Goal: Task Accomplishment & Management: Manage account settings

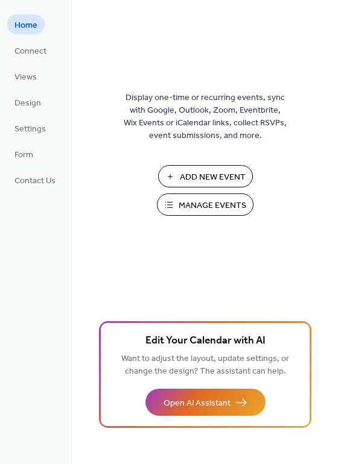
click at [212, 210] on span "Manage Events" at bounding box center [212, 205] width 68 height 13
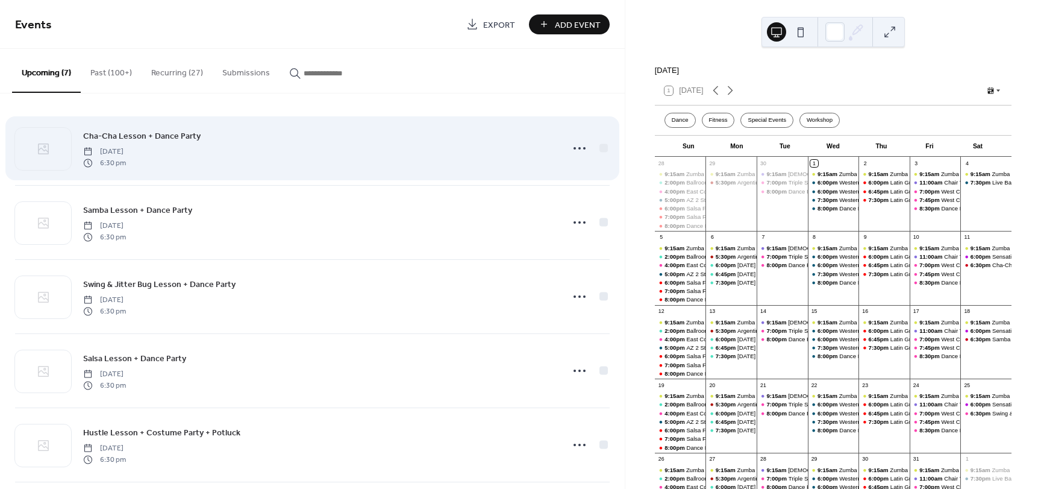
click at [180, 134] on span "Cha-Cha Lesson + Dance Party" at bounding box center [142, 136] width 118 height 13
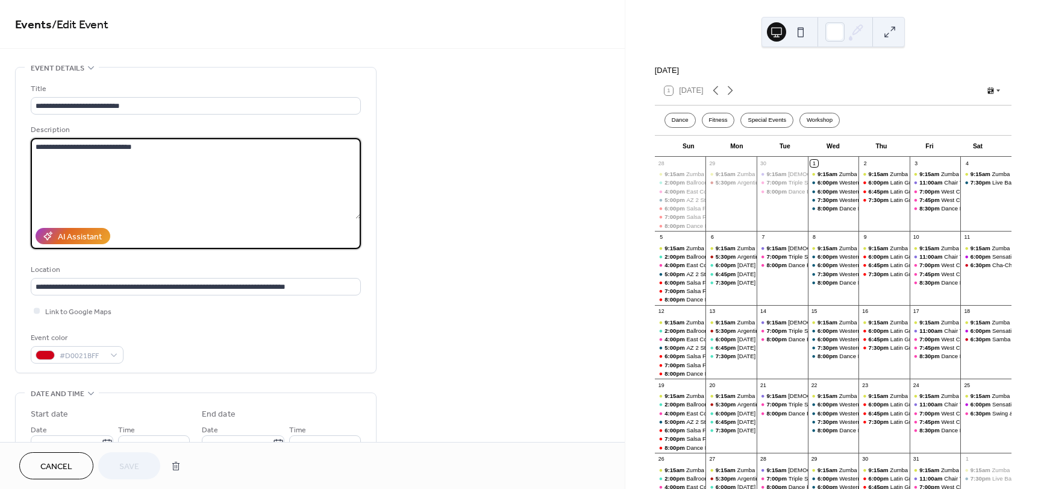
drag, startPoint x: 178, startPoint y: 140, endPoint x: -58, endPoint y: 125, distance: 236.2
click at [0, 125] on html "**********" at bounding box center [520, 244] width 1041 height 489
paste textarea "**********"
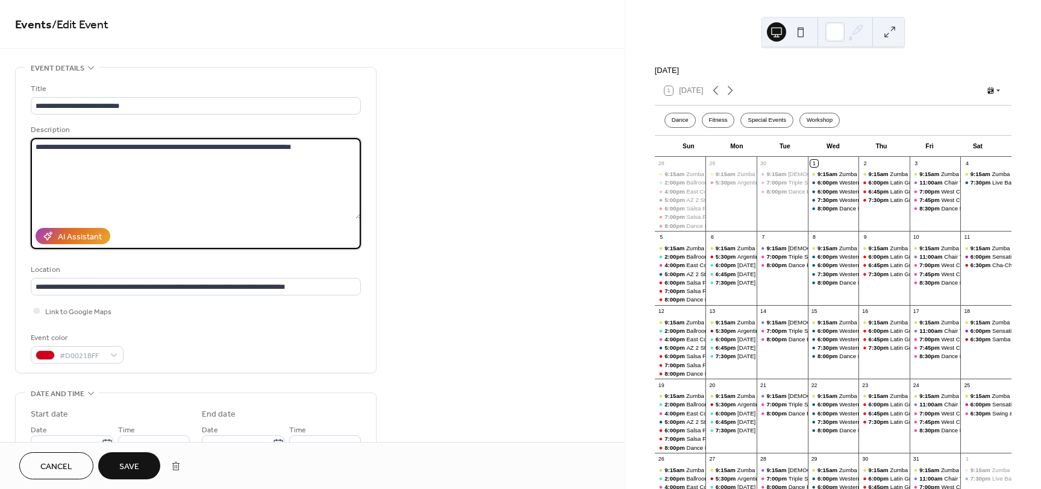
drag, startPoint x: 174, startPoint y: 145, endPoint x: 258, endPoint y: 149, distance: 83.9
click at [258, 149] on textarea "**********" at bounding box center [196, 178] width 330 height 81
click at [327, 151] on textarea "**********" at bounding box center [196, 178] width 330 height 81
drag, startPoint x: 277, startPoint y: 148, endPoint x: 356, endPoint y: 152, distance: 79.7
click at [356, 152] on textarea "**********" at bounding box center [196, 178] width 330 height 81
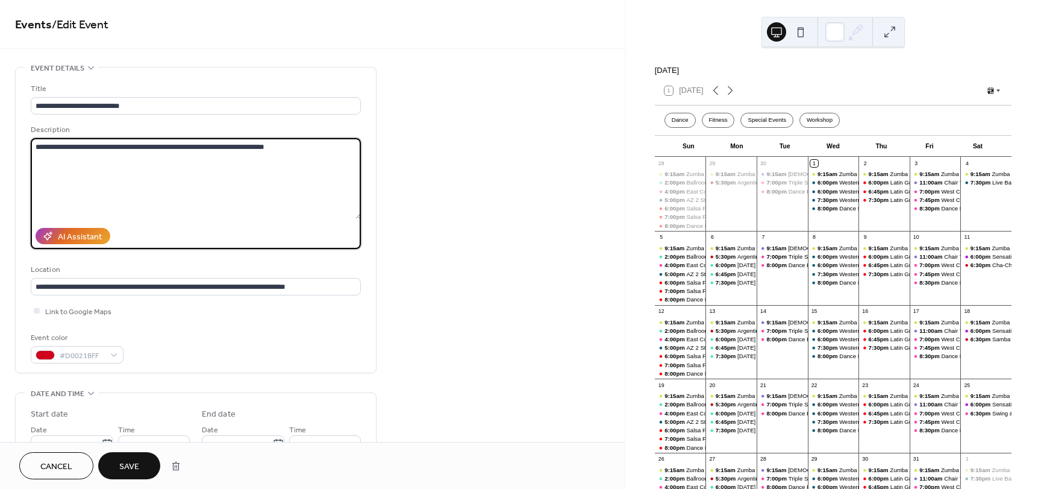
click at [66, 146] on textarea "**********" at bounding box center [196, 178] width 330 height 81
type textarea "**********"
drag, startPoint x: 37, startPoint y: 147, endPoint x: 345, endPoint y: 157, distance: 308.1
click at [345, 157] on textarea "**********" at bounding box center [196, 178] width 330 height 81
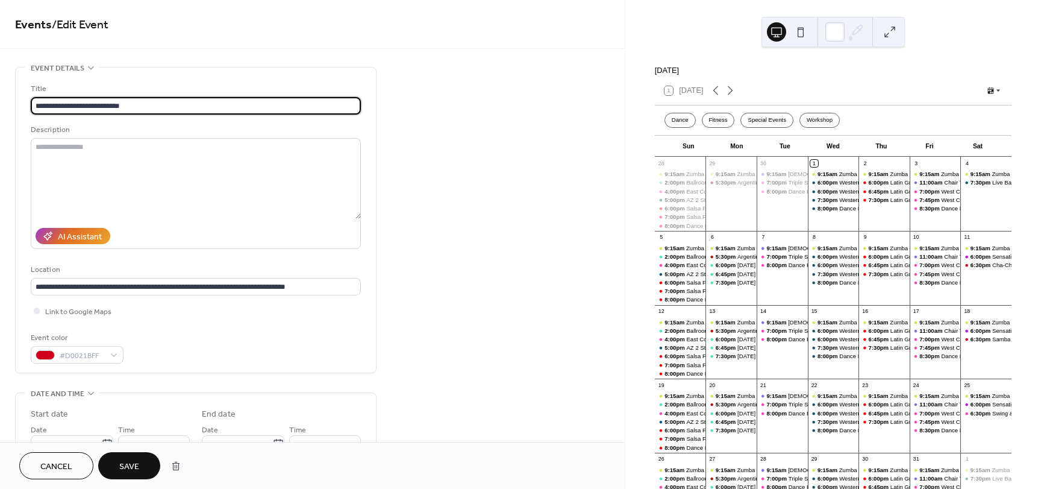
click at [258, 102] on input "**********" at bounding box center [196, 105] width 330 height 17
paste input "**********"
type input "**********"
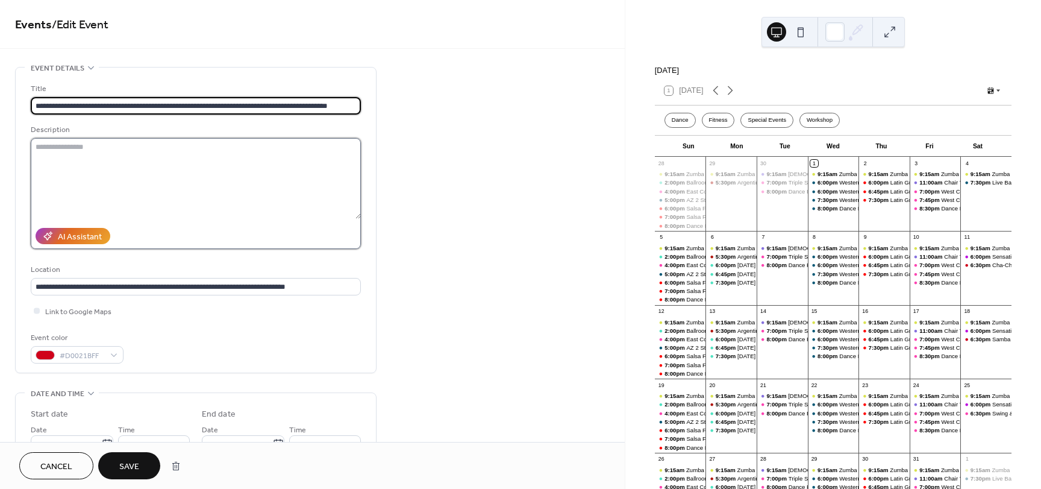
click at [153, 153] on textarea at bounding box center [196, 178] width 330 height 81
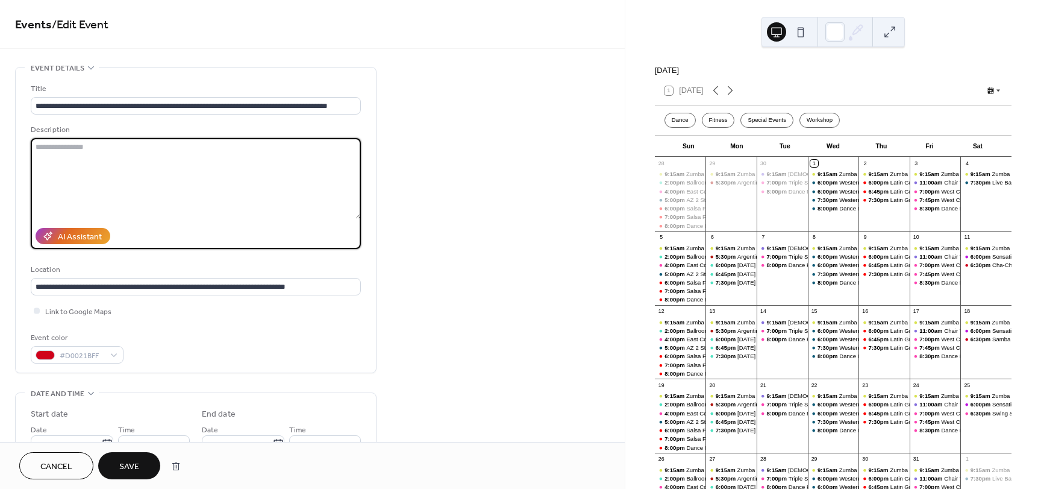
click at [52, 153] on textarea at bounding box center [196, 178] width 330 height 81
paste textarea "**********"
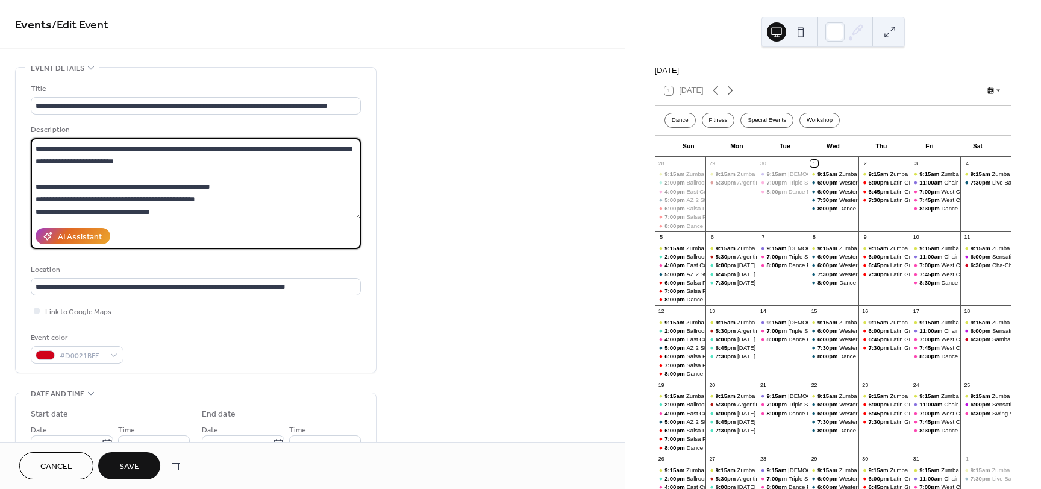
scroll to position [2, 0]
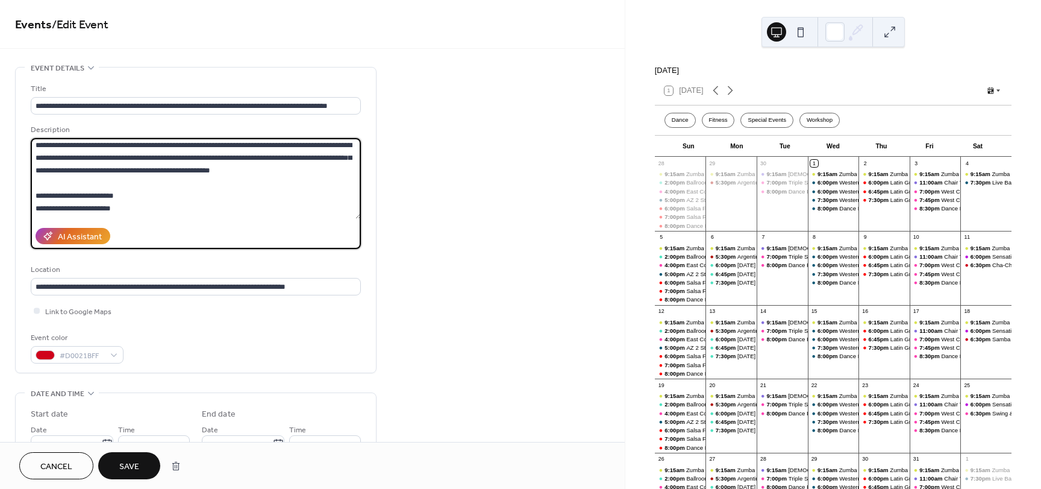
click at [276, 160] on textarea at bounding box center [196, 178] width 330 height 81
click at [110, 194] on textarea at bounding box center [196, 178] width 330 height 81
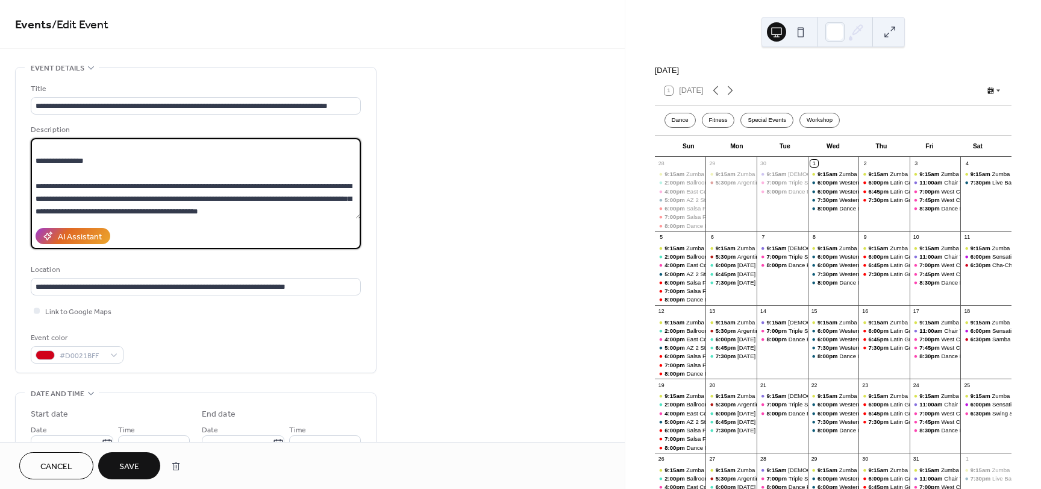
scroll to position [122, 0]
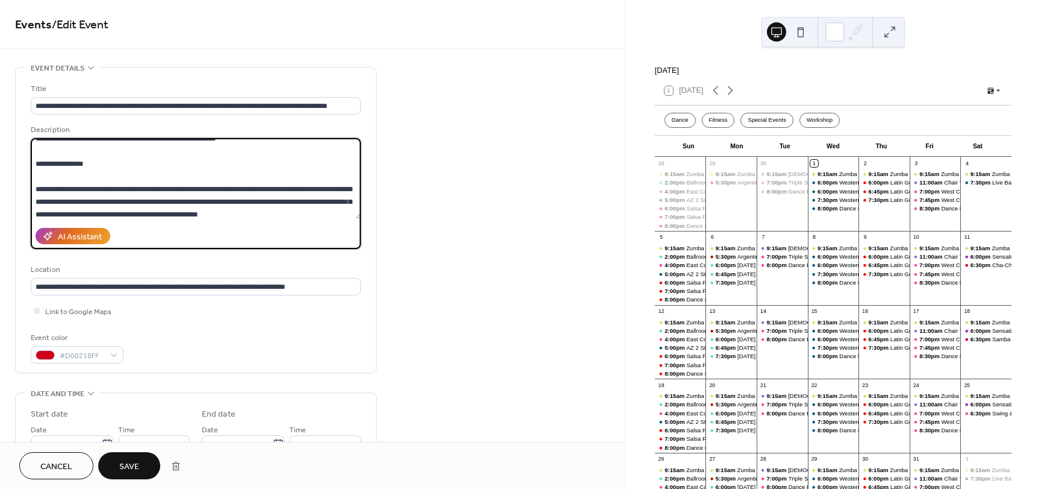
click at [132, 198] on textarea at bounding box center [196, 178] width 330 height 81
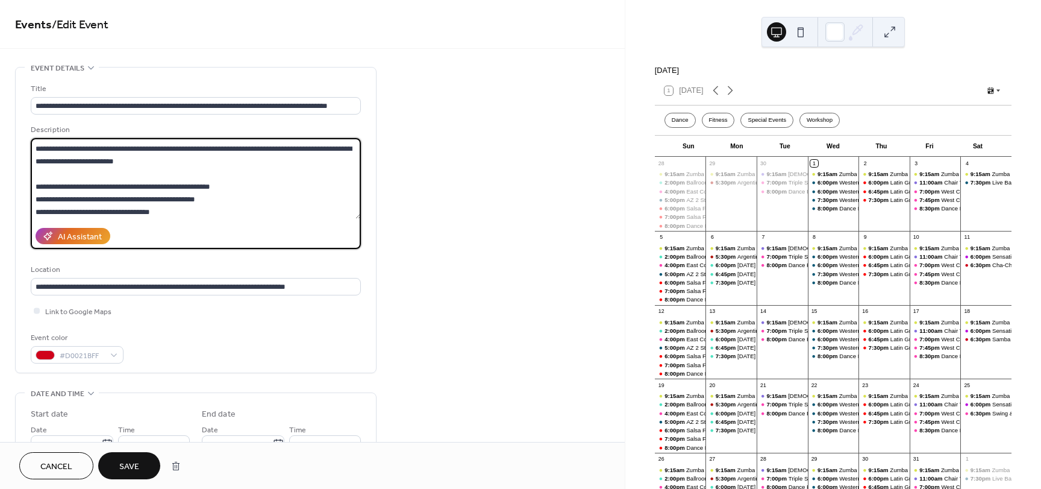
scroll to position [2, 0]
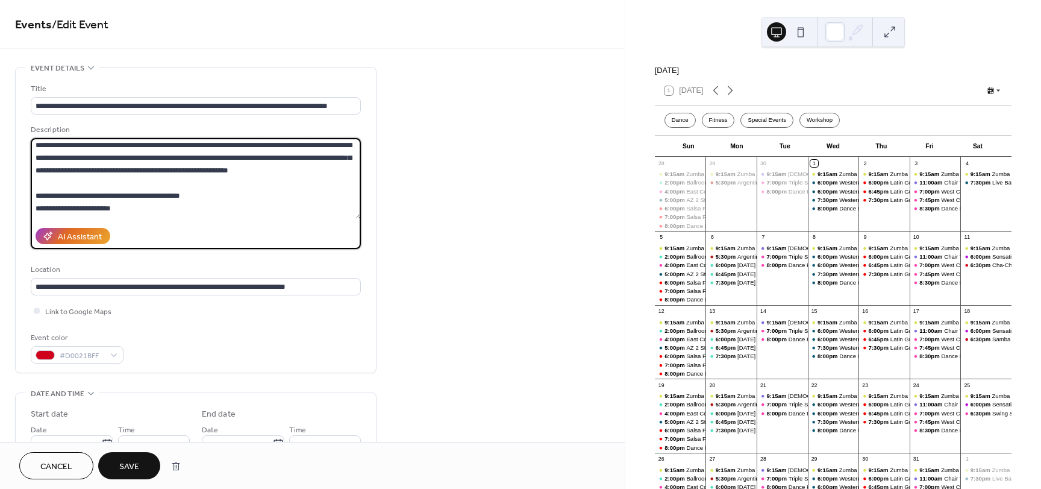
drag, startPoint x: 294, startPoint y: 145, endPoint x: 294, endPoint y: 155, distance: 9.6
click at [294, 155] on textarea at bounding box center [196, 178] width 330 height 81
click at [295, 146] on textarea at bounding box center [196, 178] width 330 height 81
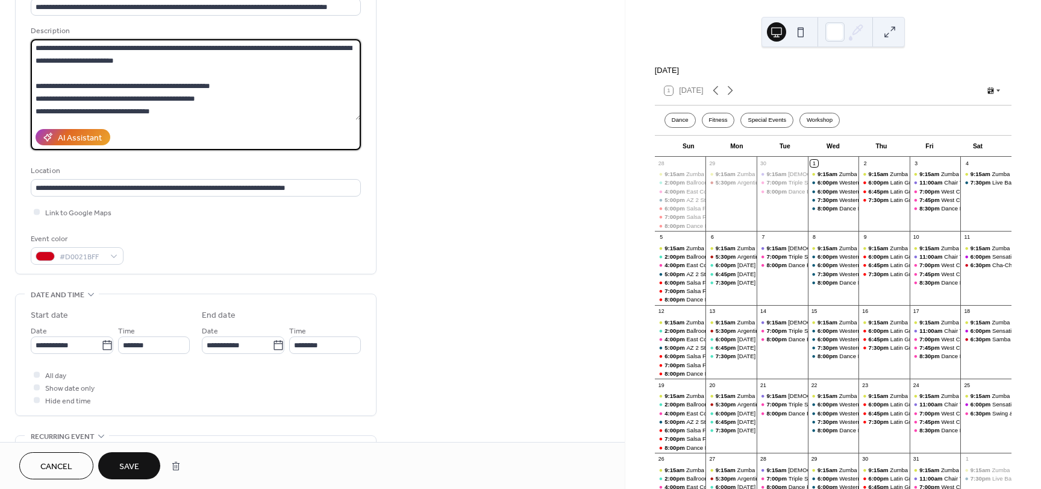
scroll to position [0, 0]
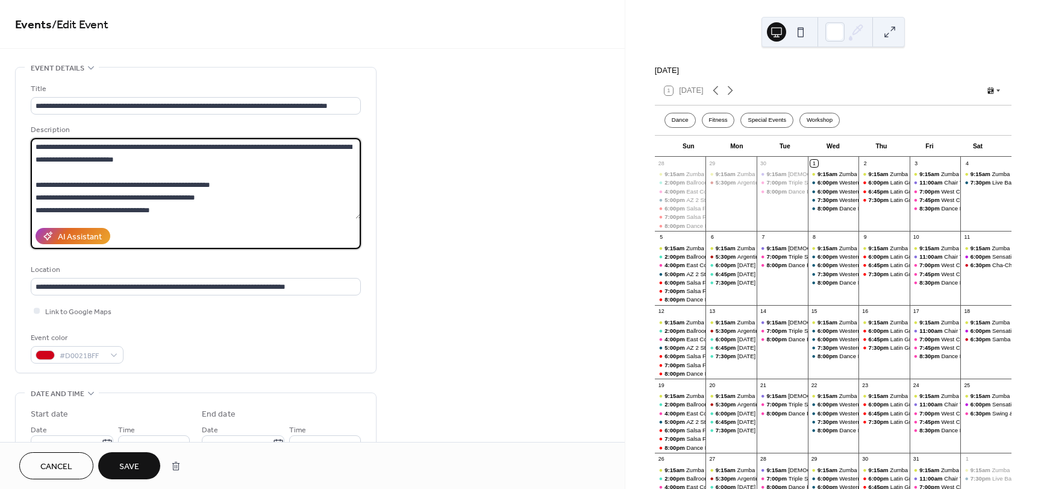
type textarea "**********"
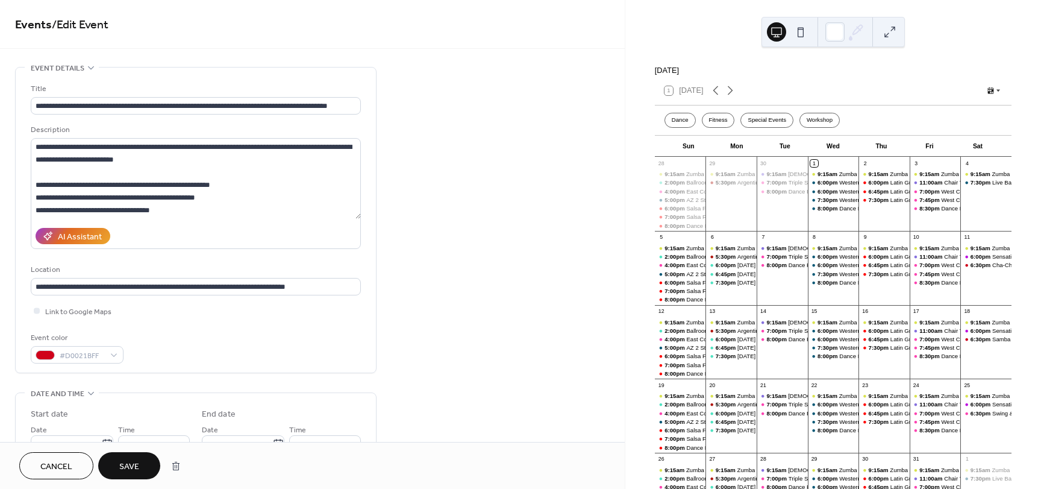
click at [119, 476] on button "Save" at bounding box center [129, 465] width 62 height 27
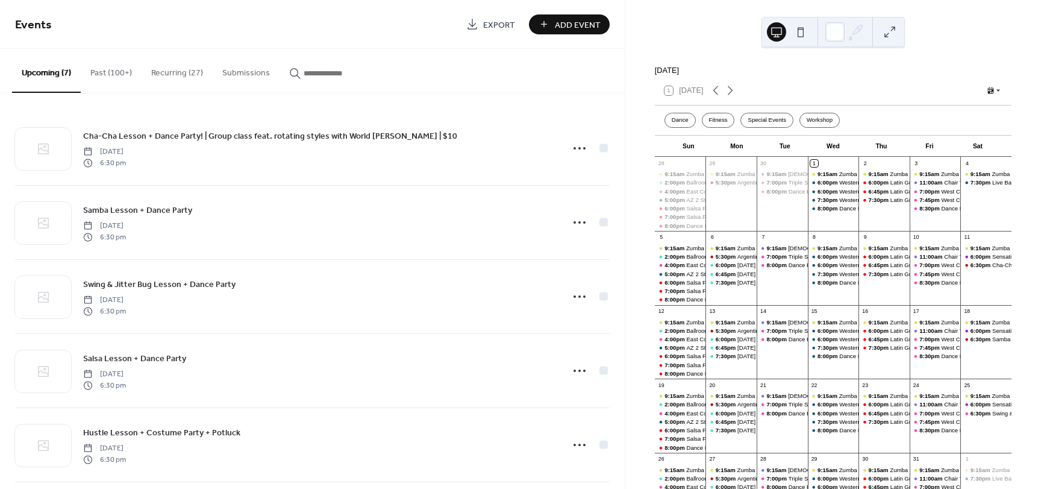
click at [181, 64] on button "Recurring (27)" at bounding box center [177, 70] width 71 height 43
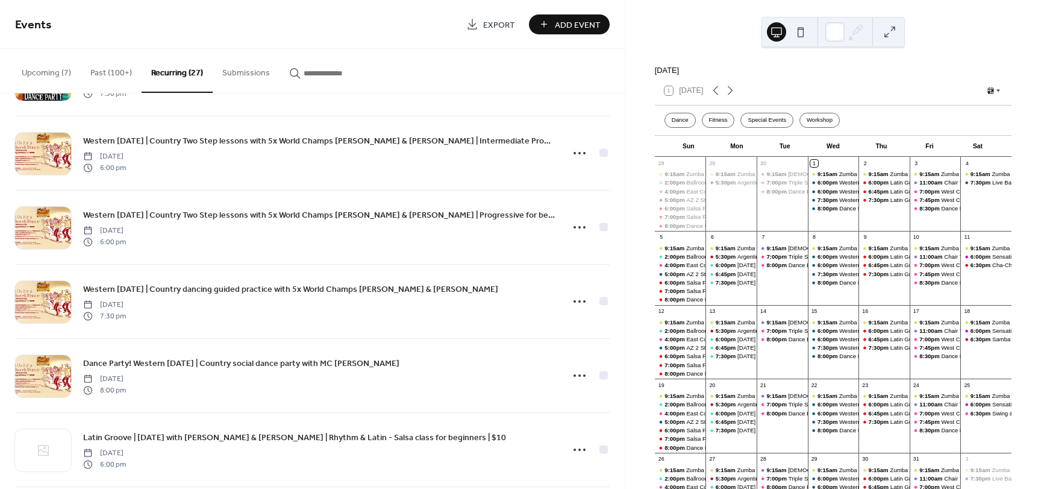
scroll to position [1205, 0]
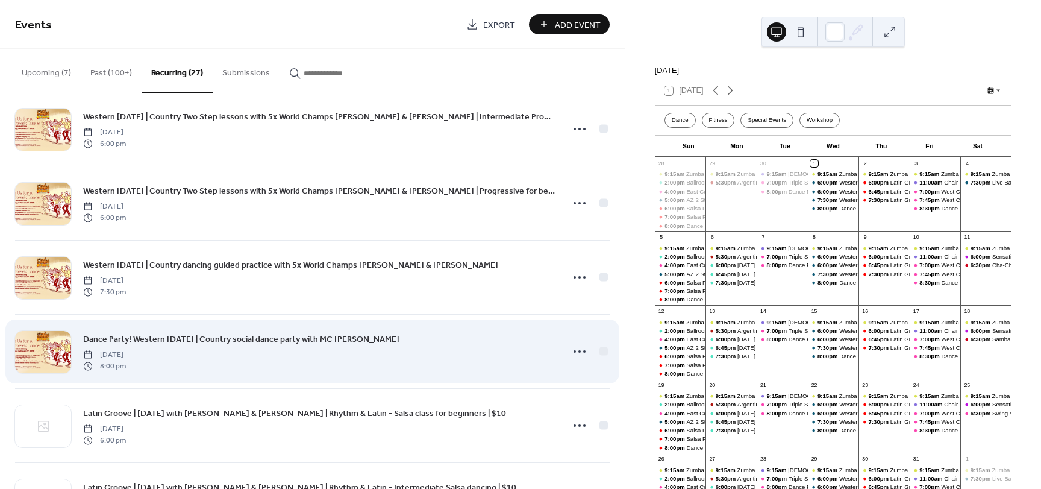
click at [268, 335] on span "Dance Party! Western [DATE] | Country social dance party with MC [PERSON_NAME]" at bounding box center [241, 339] width 316 height 13
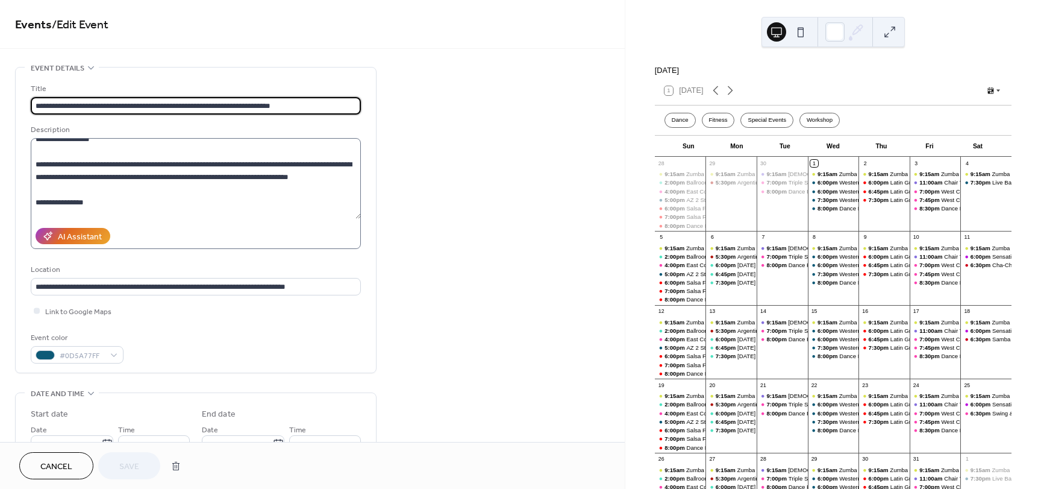
scroll to position [121, 0]
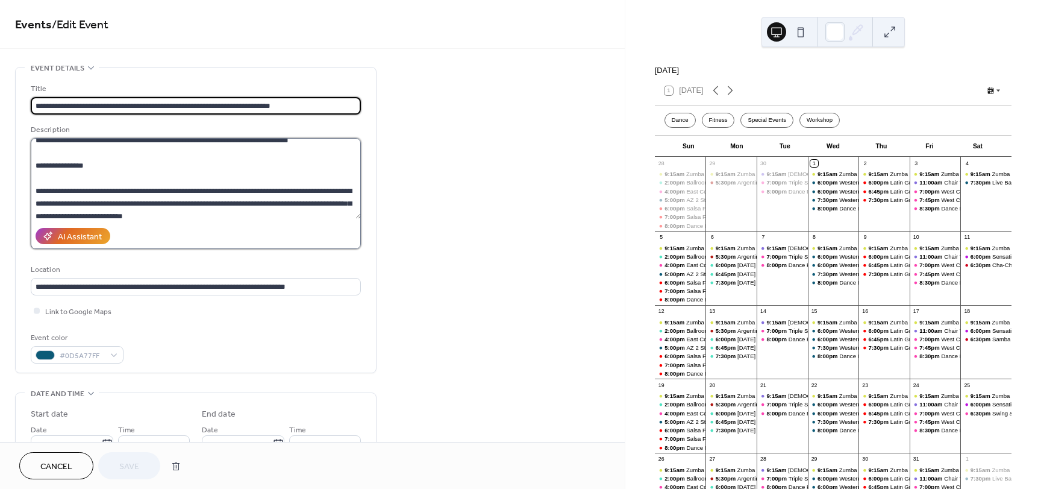
click at [166, 206] on textarea at bounding box center [196, 178] width 330 height 81
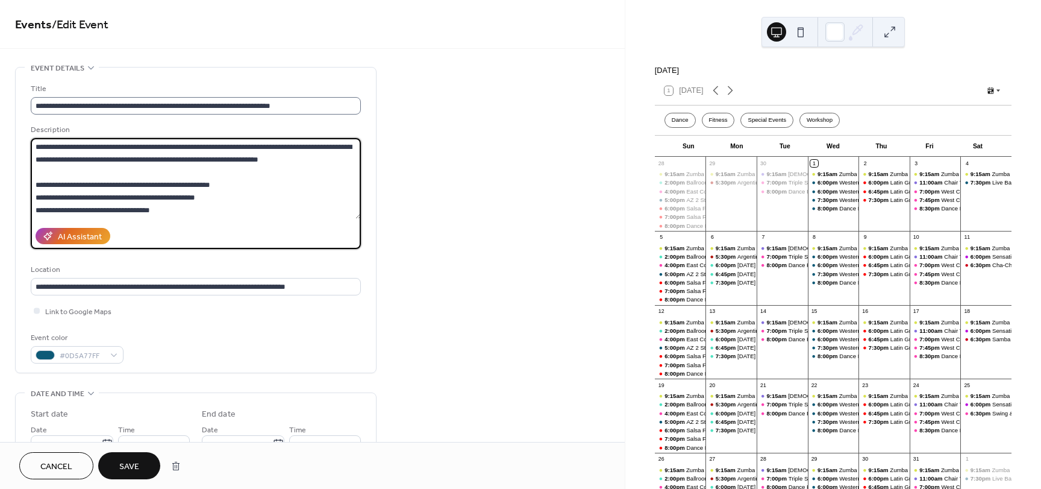
scroll to position [0, 0]
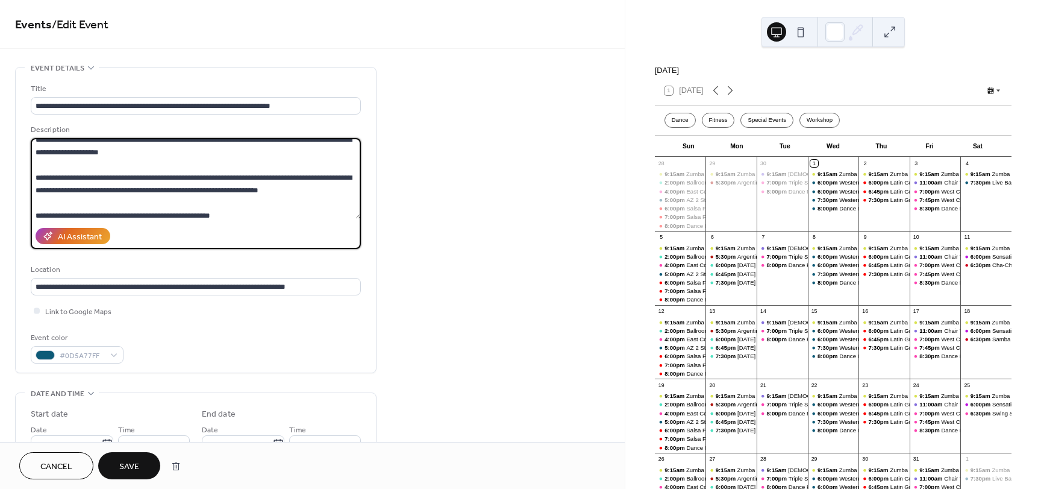
drag, startPoint x: 216, startPoint y: 190, endPoint x: 303, endPoint y: 216, distance: 91.2
click at [303, 216] on textarea at bounding box center [196, 178] width 330 height 81
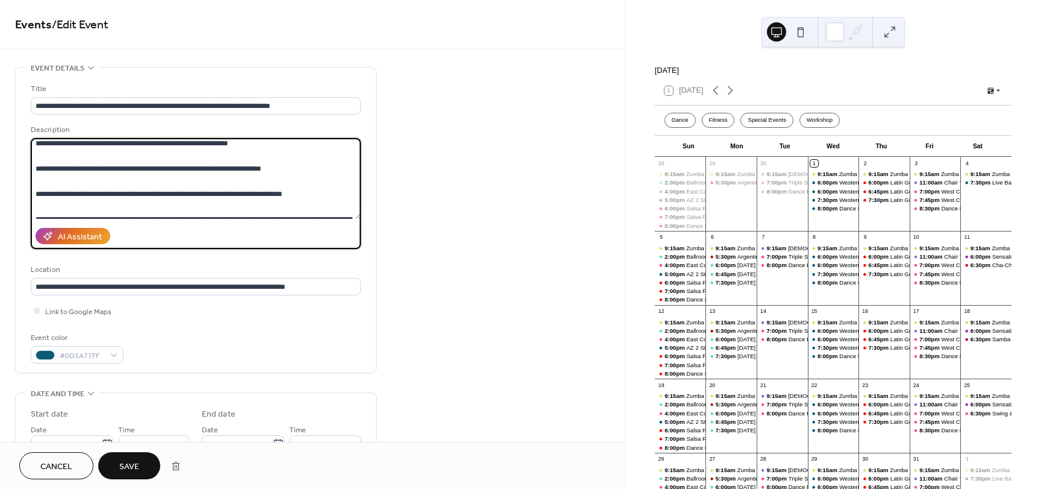
scroll to position [211, 0]
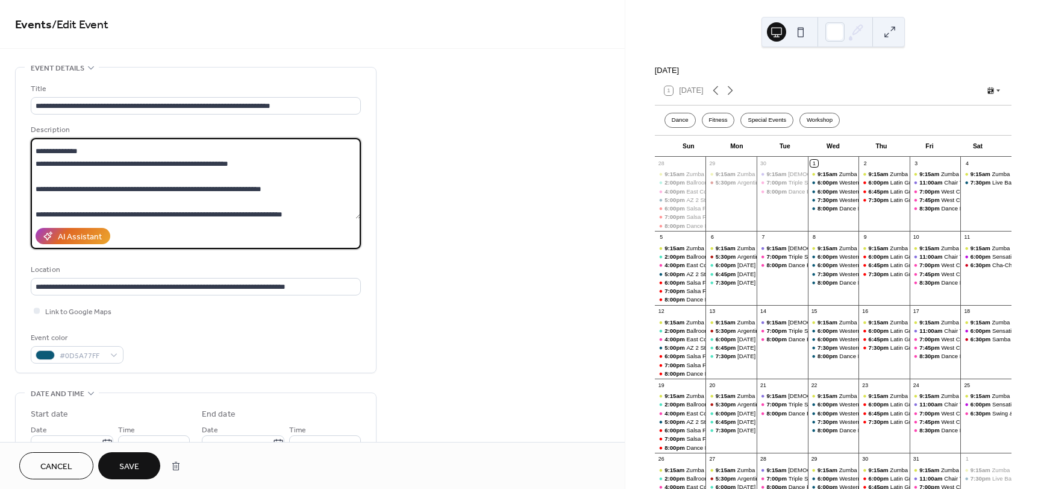
click at [293, 176] on textarea at bounding box center [196, 178] width 330 height 81
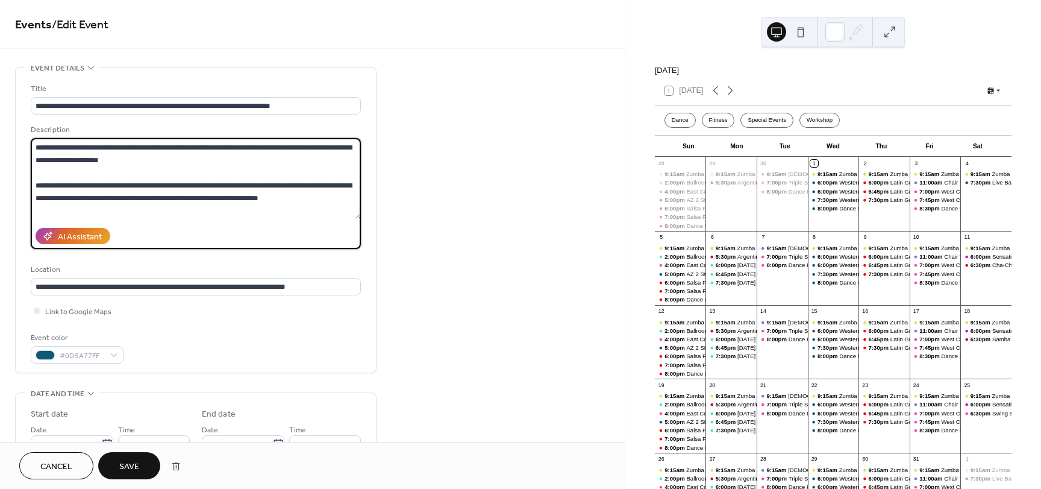
scroll to position [331, 0]
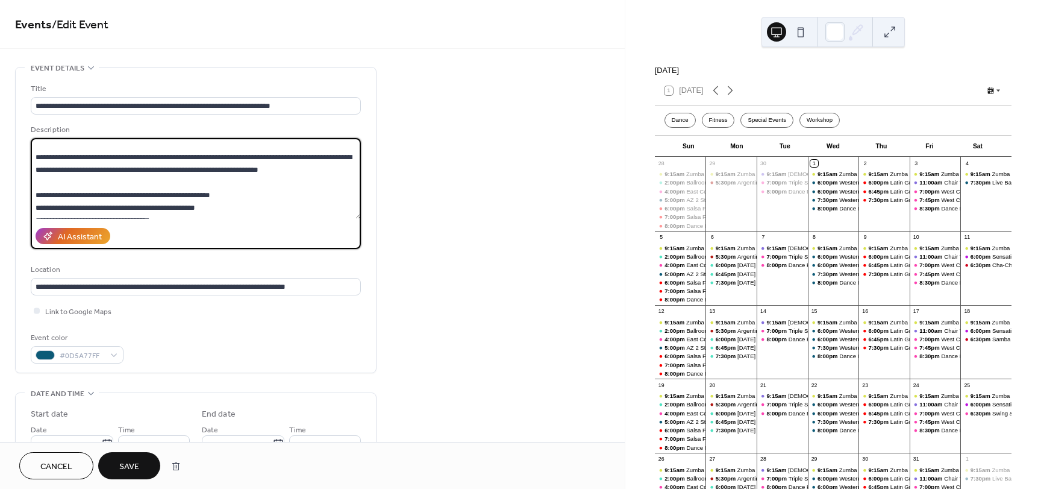
click at [182, 156] on textarea at bounding box center [196, 178] width 330 height 81
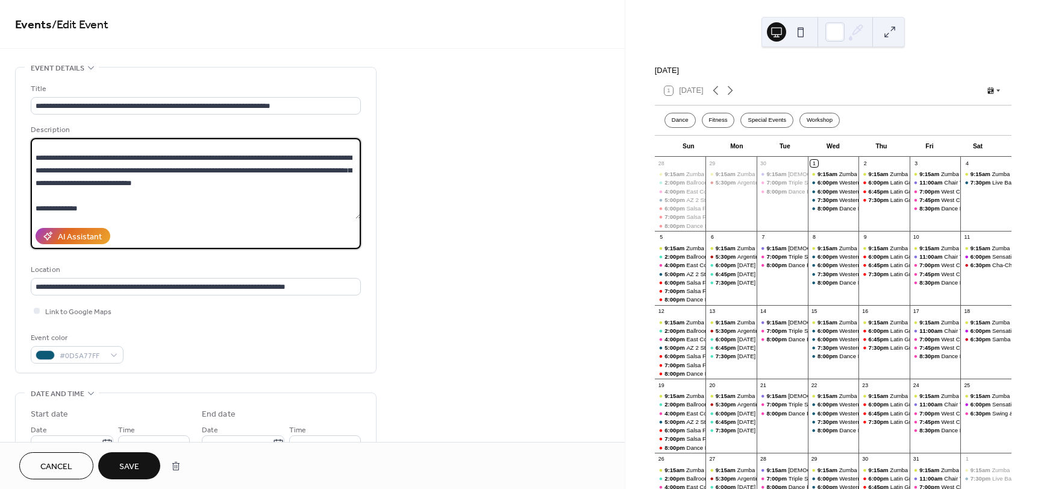
scroll to position [151, 0]
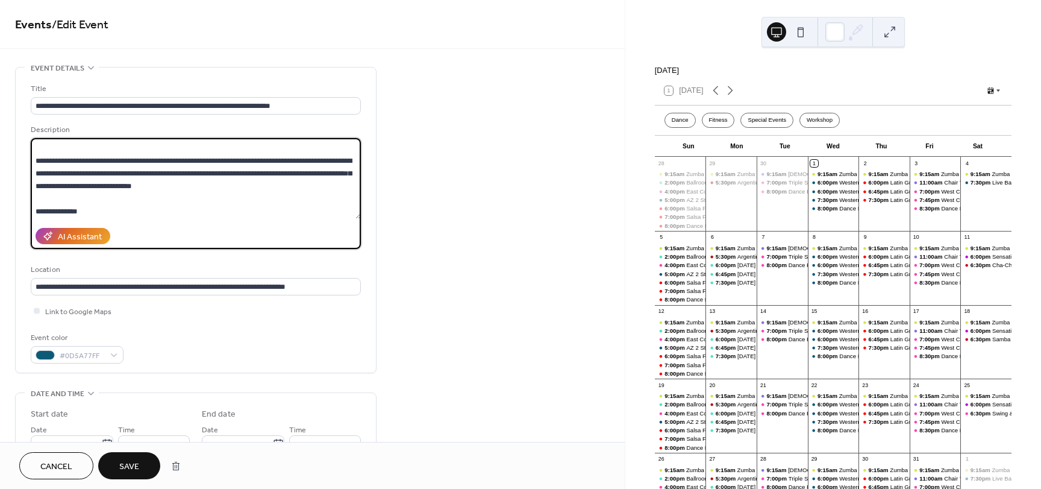
click at [182, 156] on textarea at bounding box center [196, 178] width 330 height 81
click at [301, 172] on textarea at bounding box center [196, 178] width 330 height 81
click at [342, 174] on textarea at bounding box center [196, 178] width 330 height 81
type textarea "**********"
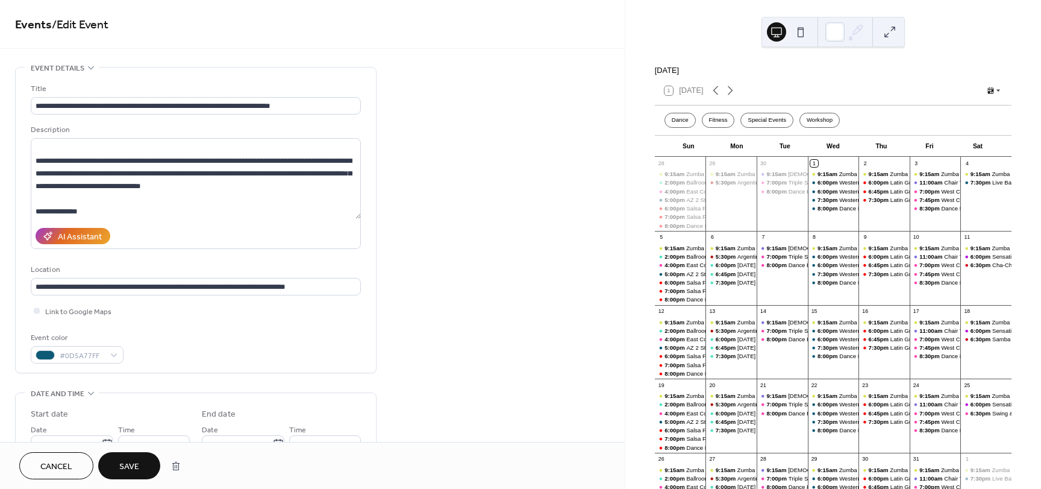
click at [131, 472] on span "Save" at bounding box center [129, 466] width 20 height 13
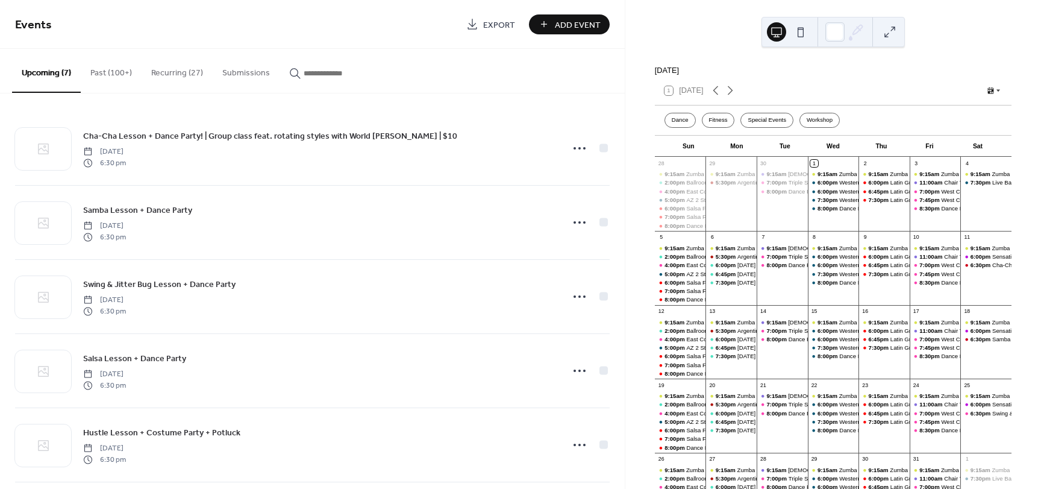
click at [168, 77] on button "Recurring (27)" at bounding box center [177, 70] width 71 height 43
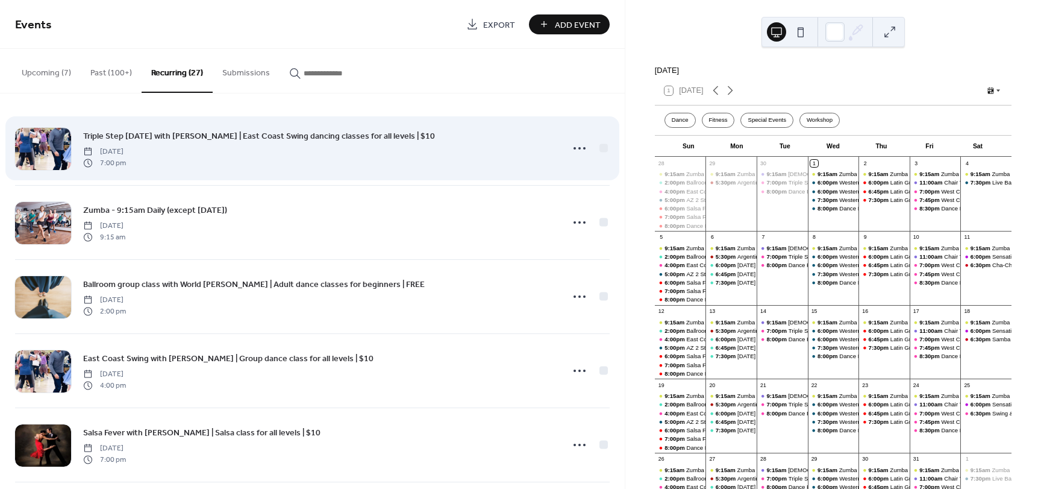
click at [186, 136] on span "Triple Step [DATE] with [PERSON_NAME] | East Coast Swing dancing classes for al…" at bounding box center [259, 136] width 352 height 13
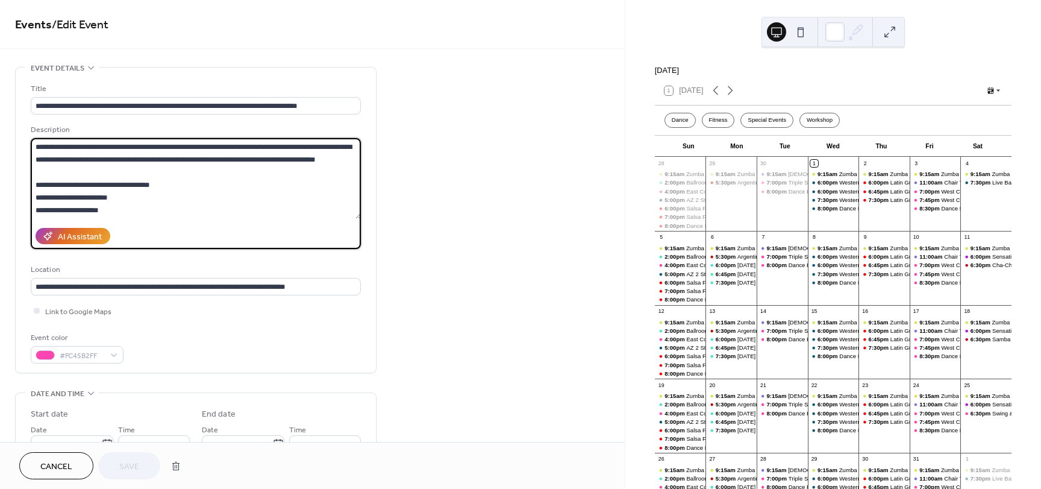
click at [268, 176] on textarea at bounding box center [196, 178] width 330 height 81
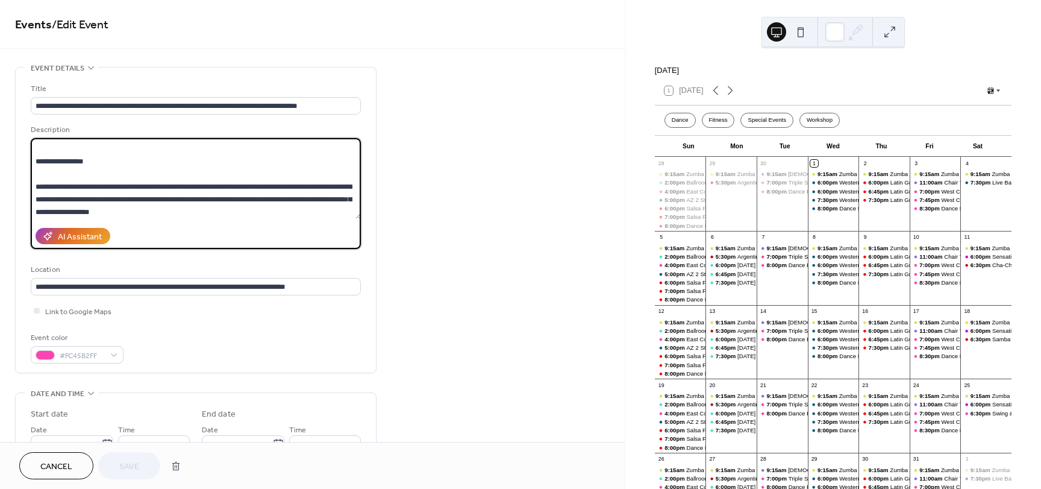
scroll to position [125, 0]
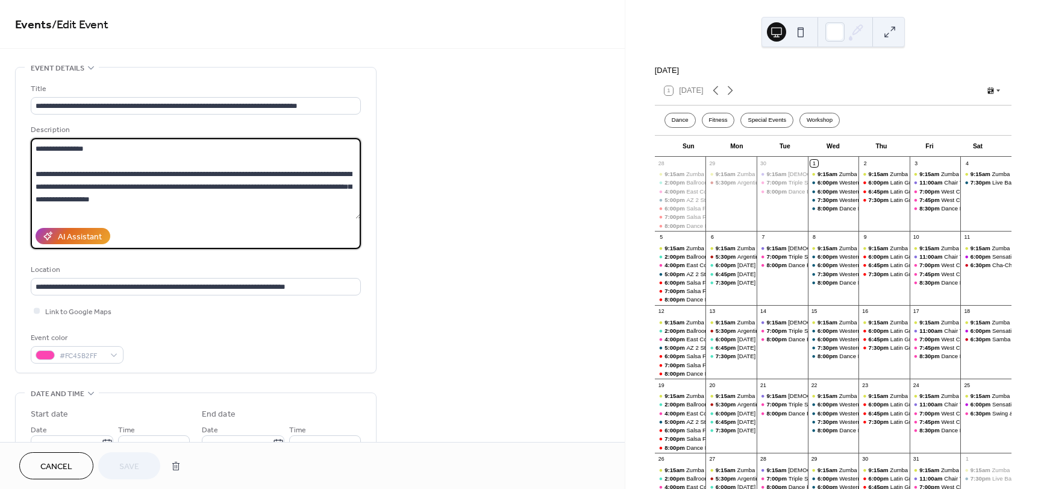
drag, startPoint x: 103, startPoint y: 186, endPoint x: 222, endPoint y: 192, distance: 119.5
click at [222, 192] on textarea at bounding box center [196, 178] width 330 height 81
paste textarea "**********"
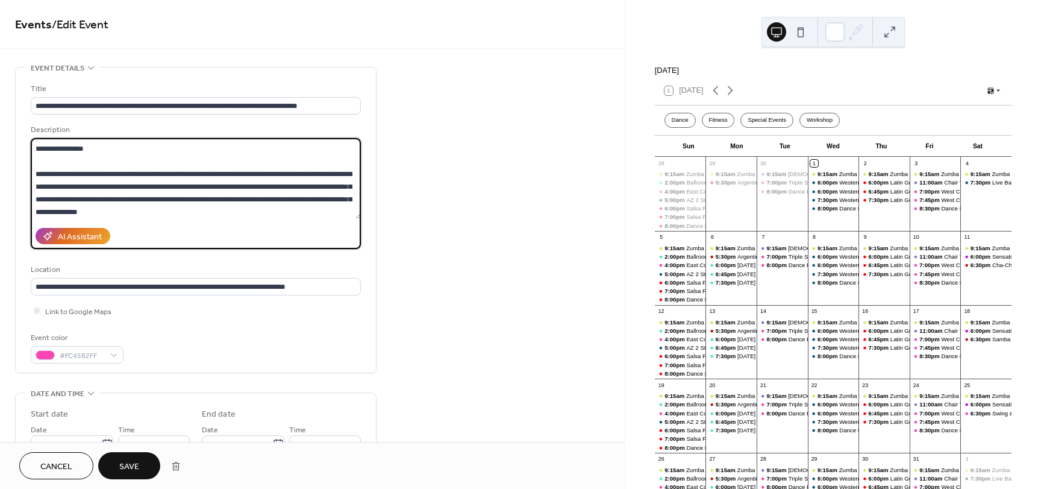
drag, startPoint x: 103, startPoint y: 184, endPoint x: 275, endPoint y: 190, distance: 171.9
click at [275, 190] on textarea at bounding box center [196, 178] width 330 height 81
drag, startPoint x: 140, startPoint y: 171, endPoint x: 103, endPoint y: 187, distance: 40.2
click at [103, 187] on textarea at bounding box center [196, 178] width 330 height 81
drag, startPoint x: 194, startPoint y: 199, endPoint x: 34, endPoint y: 174, distance: 161.6
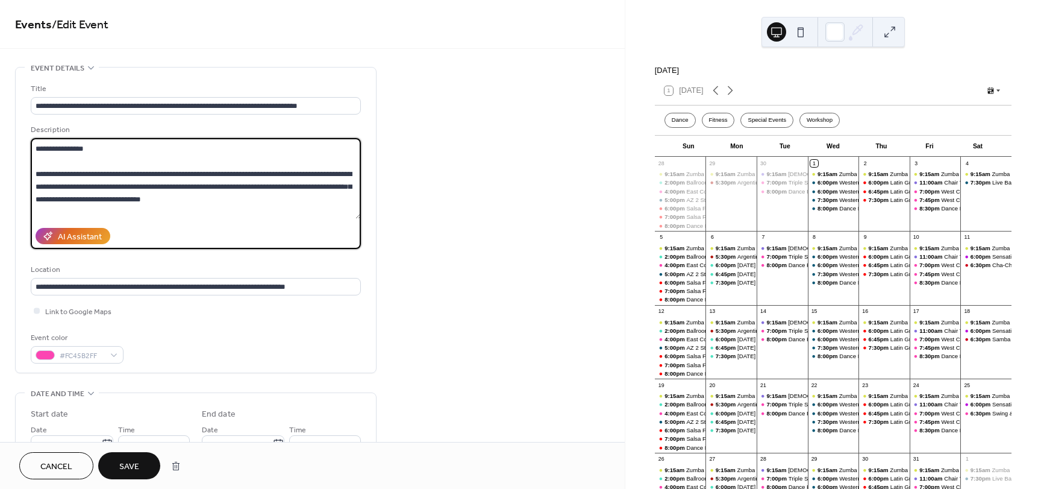
click at [34, 174] on textarea at bounding box center [196, 178] width 330 height 81
type textarea "**********"
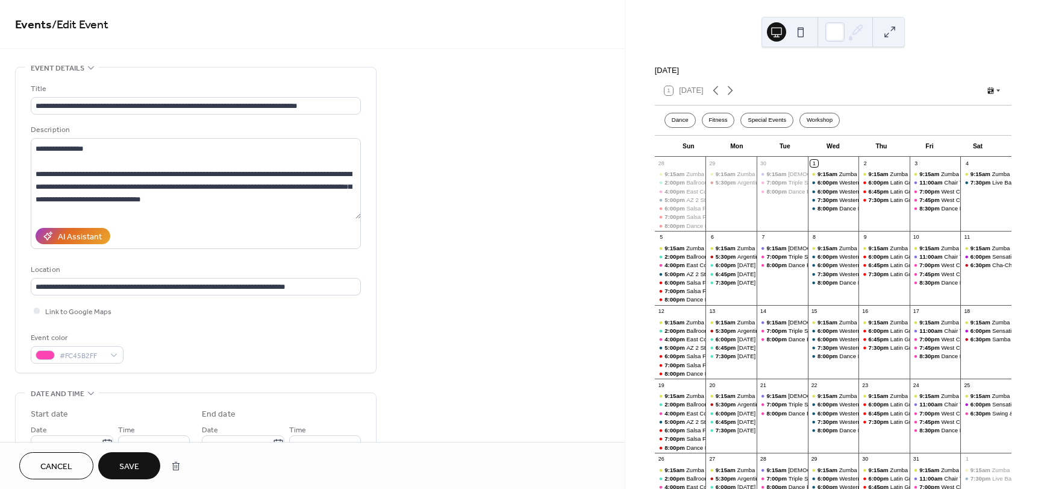
click at [135, 464] on span "Save" at bounding box center [129, 466] width 20 height 13
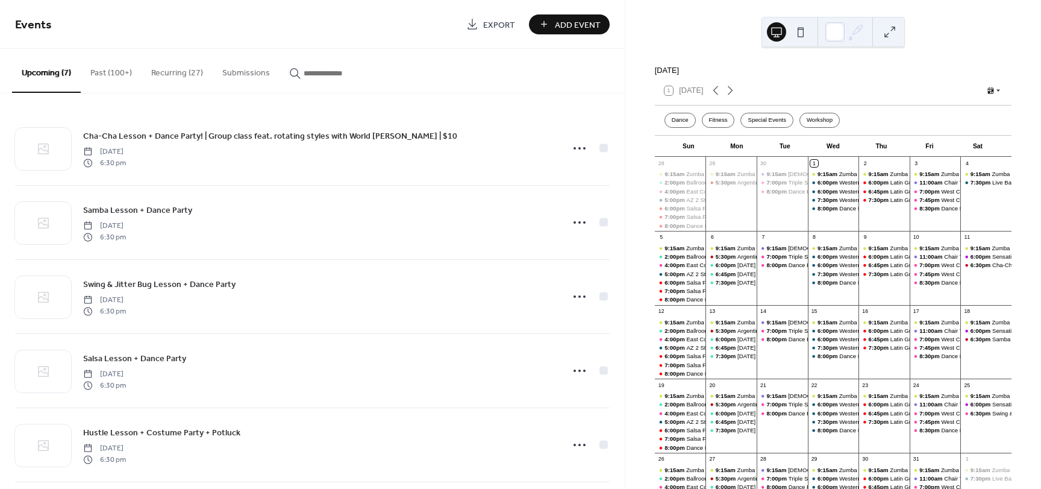
click at [175, 76] on button "Recurring (27)" at bounding box center [177, 70] width 71 height 43
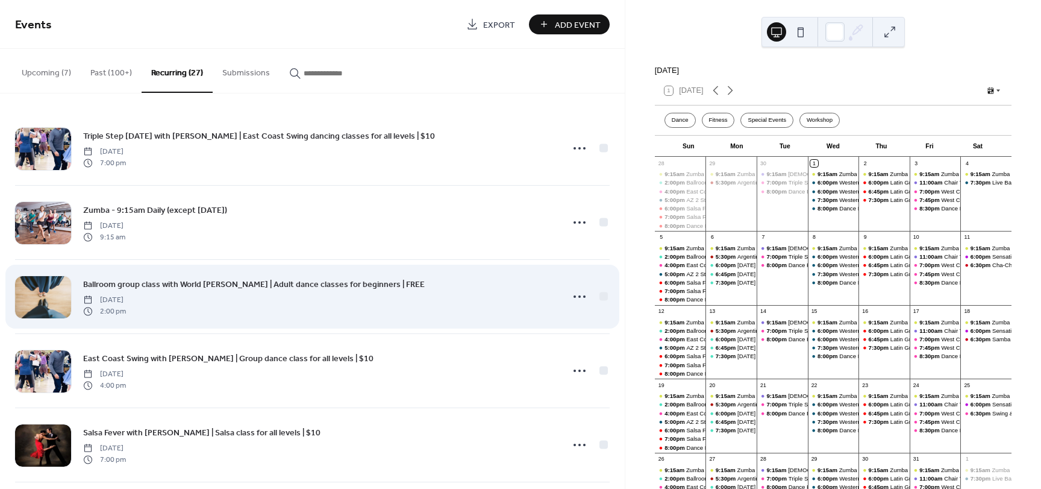
click at [158, 287] on span "Ballroom group class with World [PERSON_NAME] | Adult dance classes for beginne…" at bounding box center [254, 284] width 342 height 13
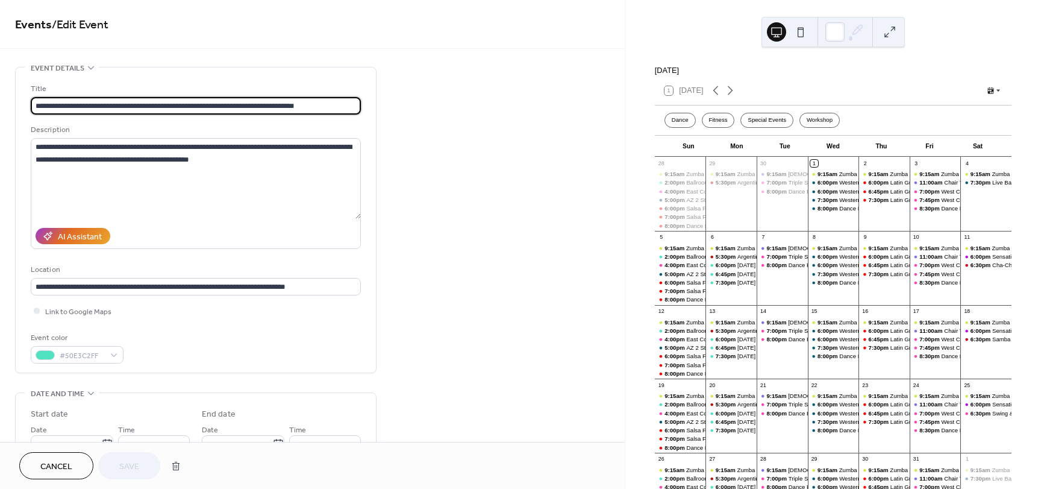
click at [64, 460] on span "Cancel" at bounding box center [56, 466] width 32 height 13
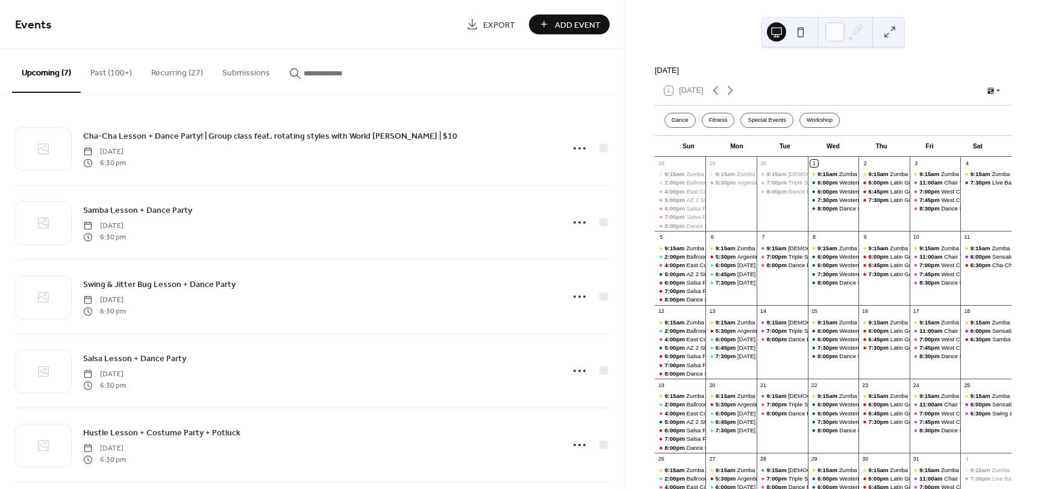
click at [170, 79] on button "Recurring (27)" at bounding box center [177, 70] width 71 height 43
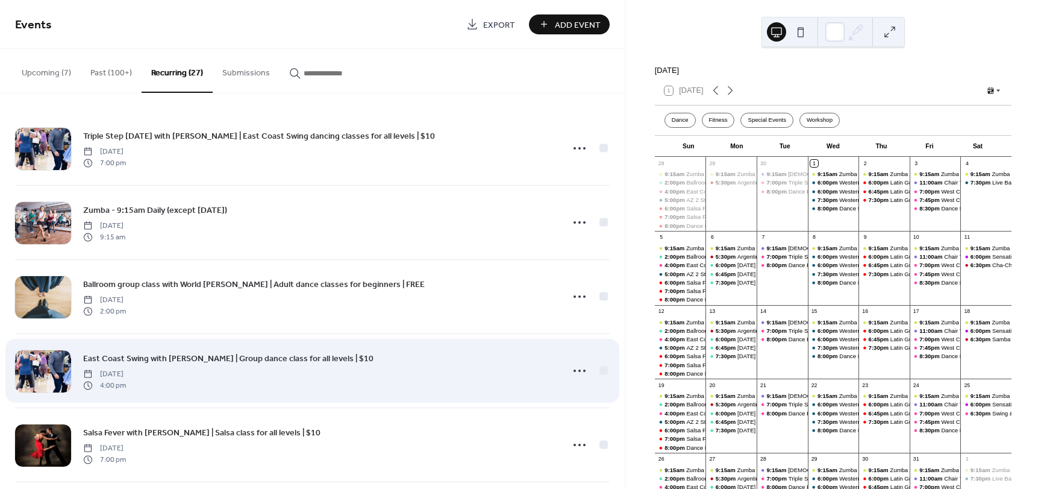
click at [234, 359] on span "East Coast Swing with [PERSON_NAME] | Group dance class for all levels | $10" at bounding box center [228, 359] width 291 height 13
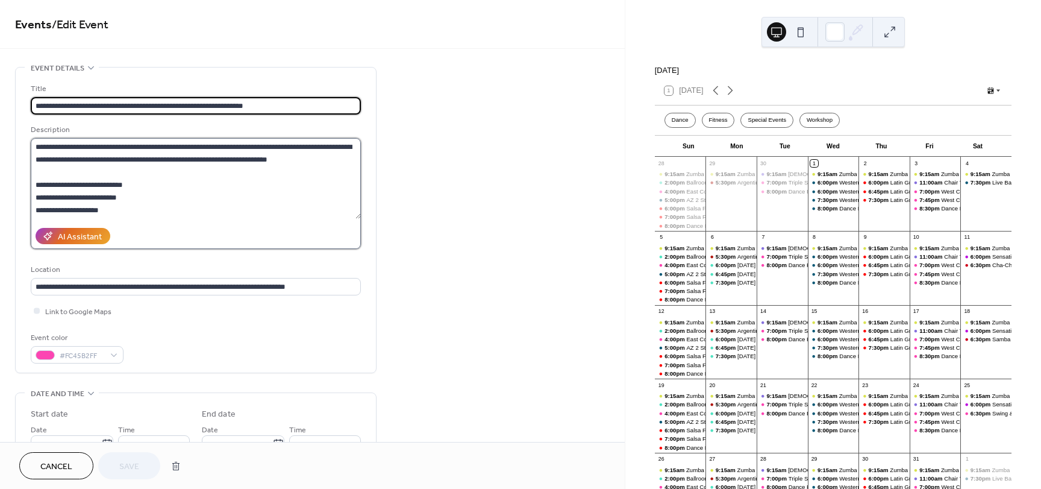
click at [258, 208] on textarea at bounding box center [196, 178] width 330 height 81
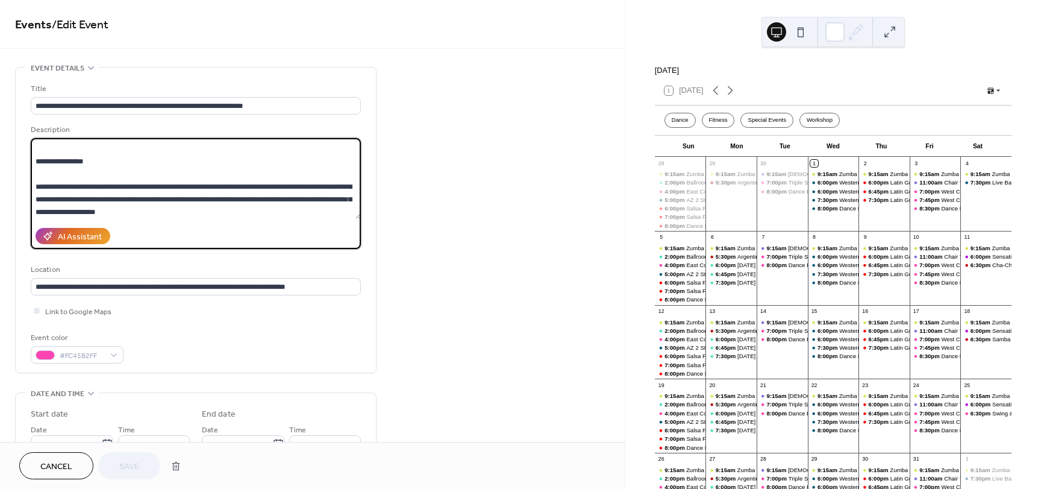
scroll to position [137, 0]
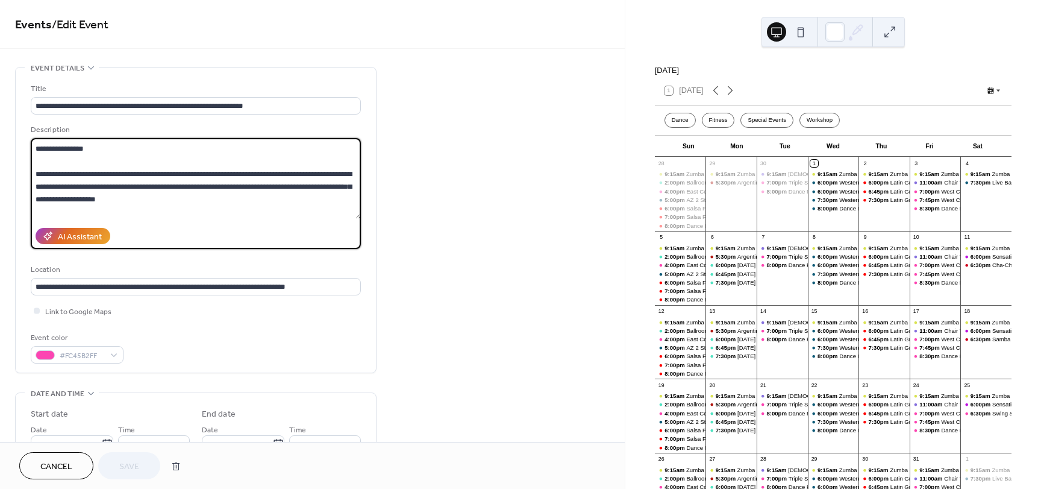
drag, startPoint x: 233, startPoint y: 187, endPoint x: 0, endPoint y: 177, distance: 232.9
click at [155, 183] on textarea at bounding box center [196, 178] width 330 height 81
drag, startPoint x: 140, startPoint y: 174, endPoint x: 231, endPoint y: 186, distance: 92.3
click at [231, 186] on textarea at bounding box center [196, 178] width 330 height 81
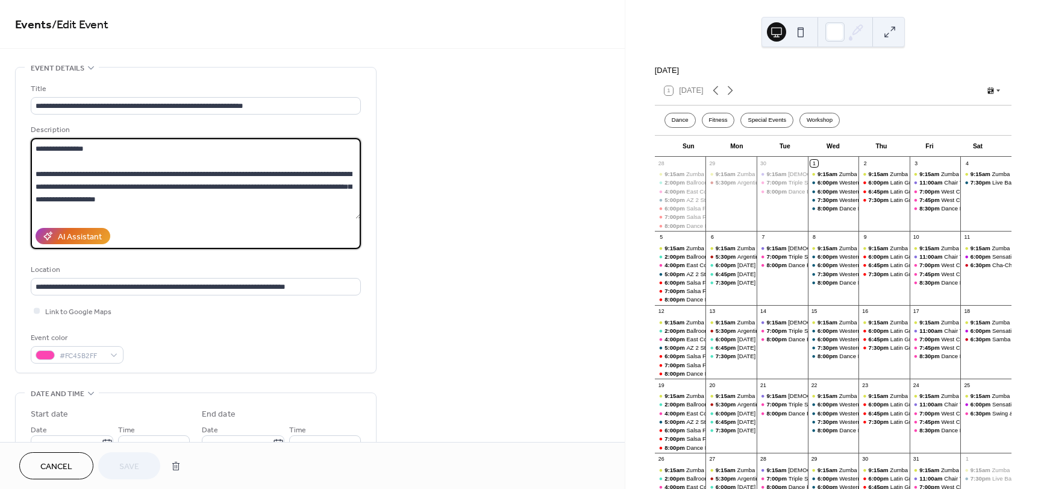
paste textarea "**********"
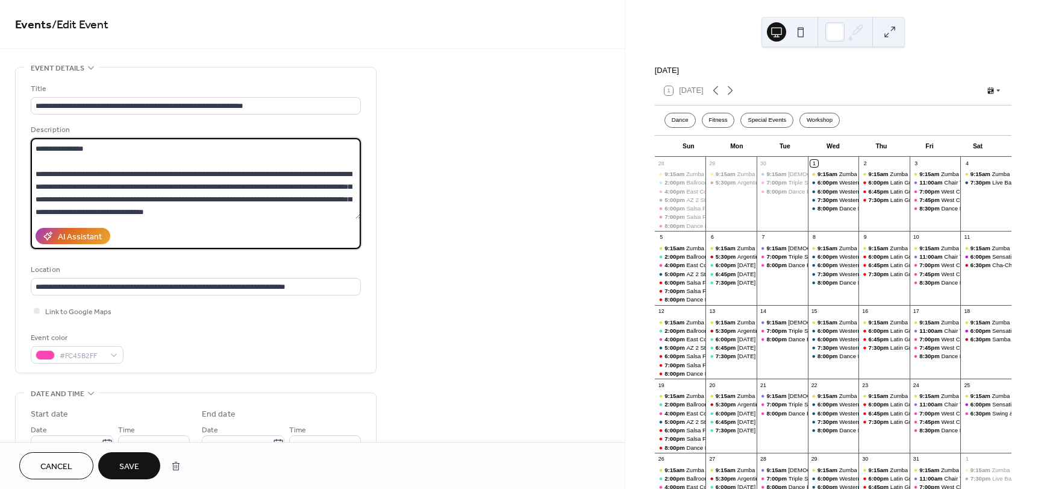
drag, startPoint x: 294, startPoint y: 198, endPoint x: 53, endPoint y: 204, distance: 241.2
click at [53, 204] on textarea at bounding box center [196, 178] width 330 height 81
drag, startPoint x: 139, startPoint y: 175, endPoint x: 246, endPoint y: 175, distance: 107.3
click at [246, 175] on textarea at bounding box center [196, 178] width 330 height 81
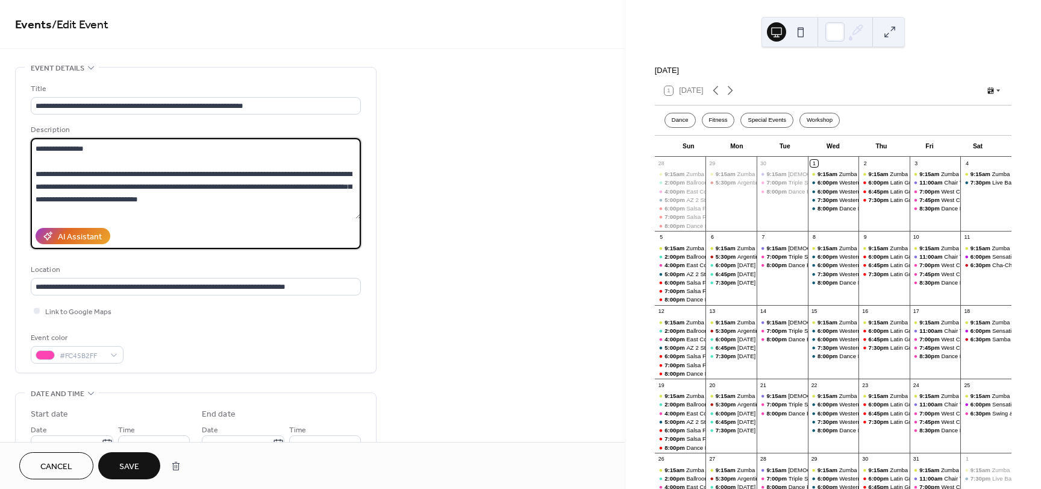
click at [308, 172] on textarea at bounding box center [196, 178] width 330 height 81
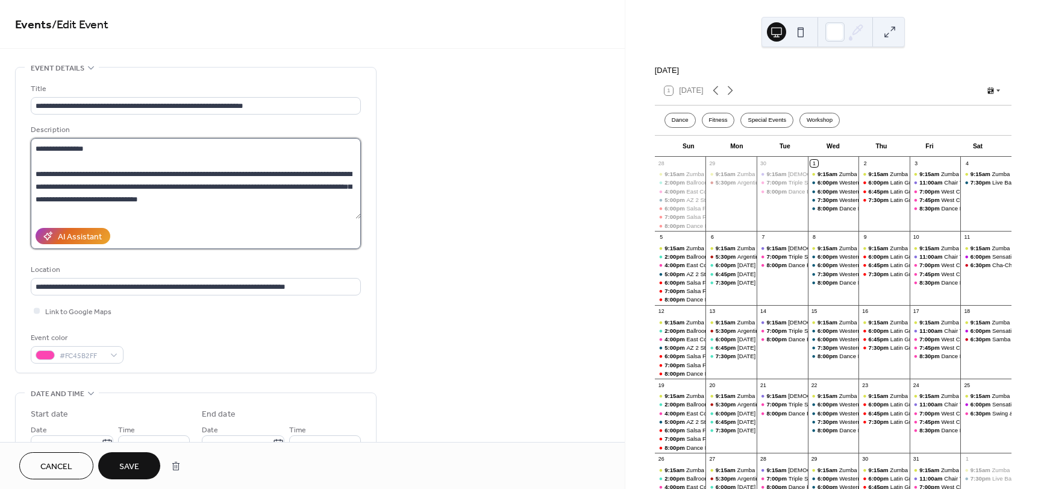
click at [311, 174] on textarea at bounding box center [196, 178] width 330 height 81
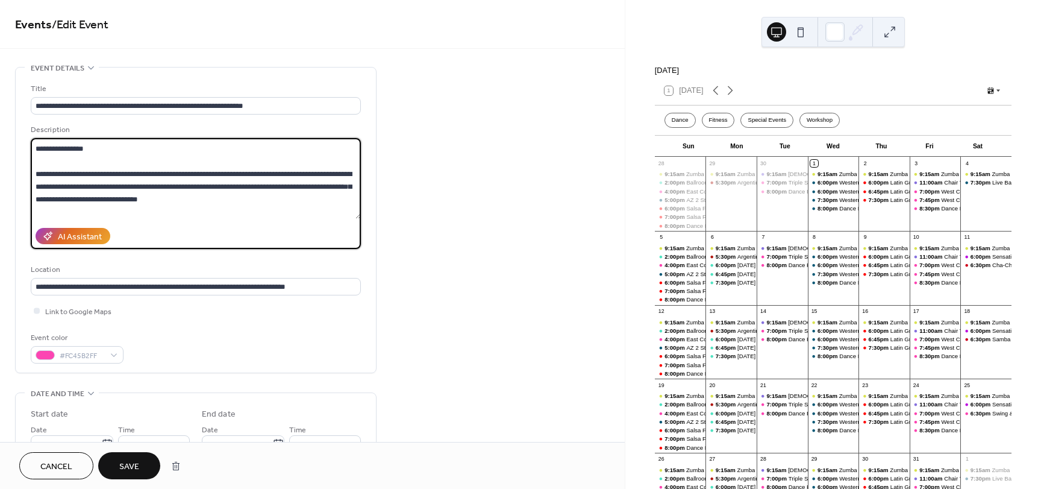
click at [311, 174] on textarea at bounding box center [196, 178] width 330 height 81
drag, startPoint x: 250, startPoint y: 201, endPoint x: 9, endPoint y: 163, distance: 244.0
type textarea "**********"
click at [138, 460] on span "Save" at bounding box center [129, 466] width 20 height 13
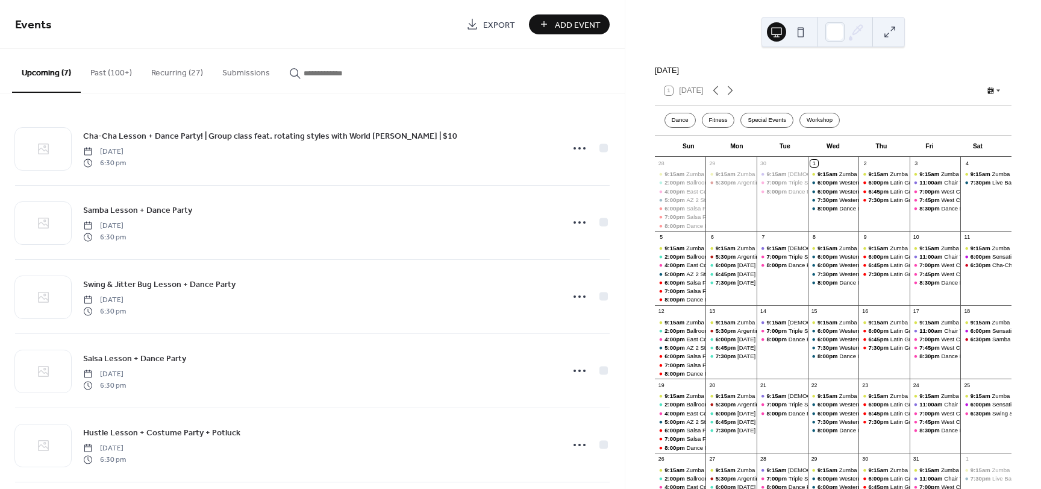
click at [193, 76] on button "Recurring (27)" at bounding box center [177, 70] width 71 height 43
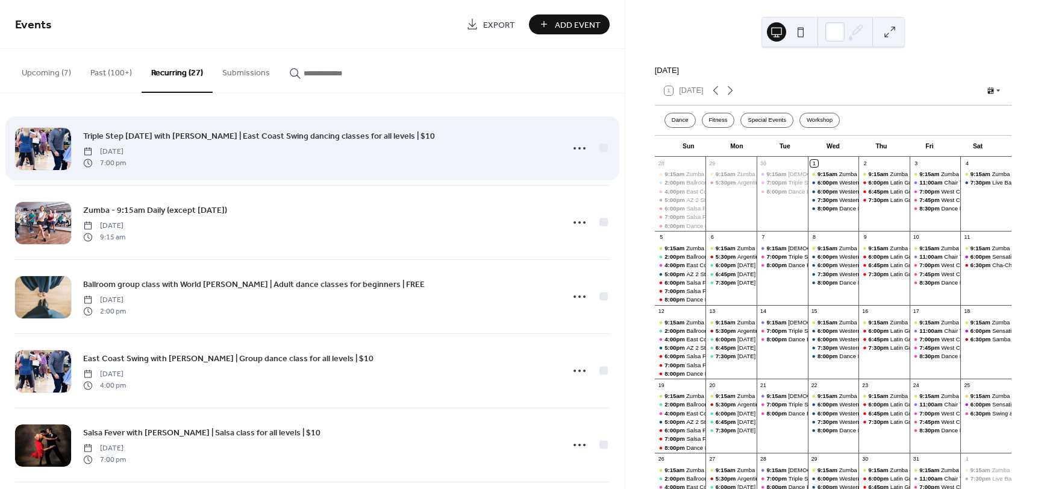
click at [181, 136] on span "Triple Step [DATE] with [PERSON_NAME] | East Coast Swing dancing classes for al…" at bounding box center [259, 136] width 352 height 13
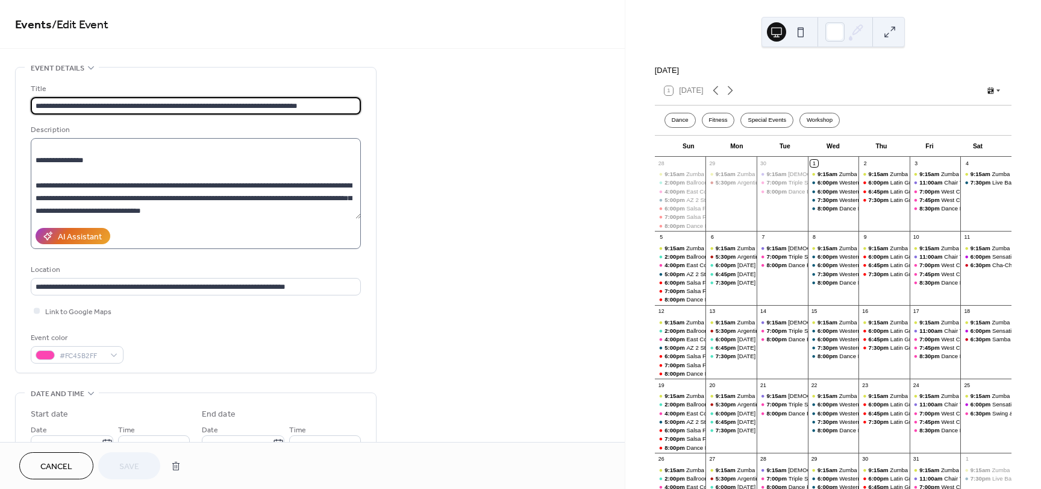
scroll to position [121, 0]
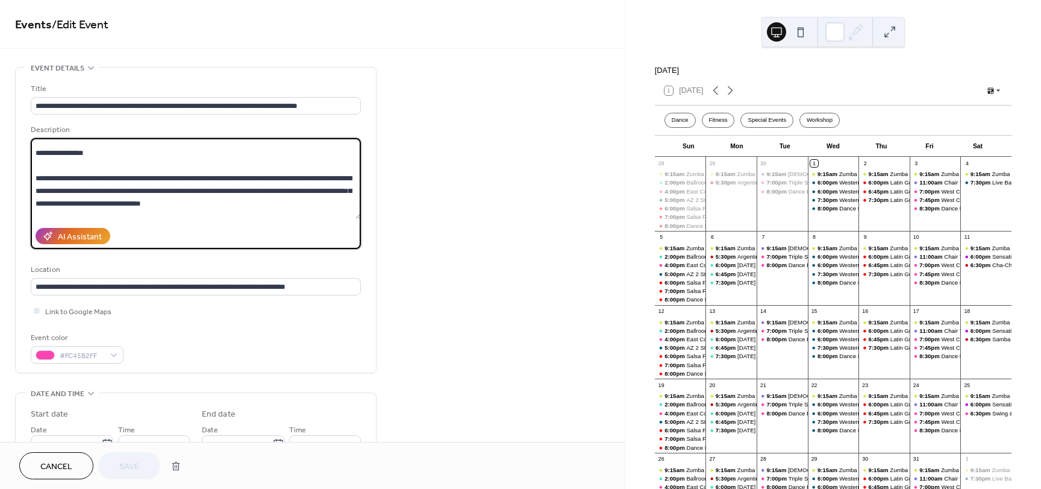
drag, startPoint x: 191, startPoint y: 204, endPoint x: 181, endPoint y: 201, distance: 9.9
click at [181, 201] on textarea at bounding box center [196, 178] width 330 height 81
click at [252, 189] on textarea at bounding box center [196, 178] width 330 height 81
drag, startPoint x: 182, startPoint y: 201, endPoint x: 17, endPoint y: 181, distance: 166.4
click at [17, 181] on div "**********" at bounding box center [196, 220] width 360 height 305
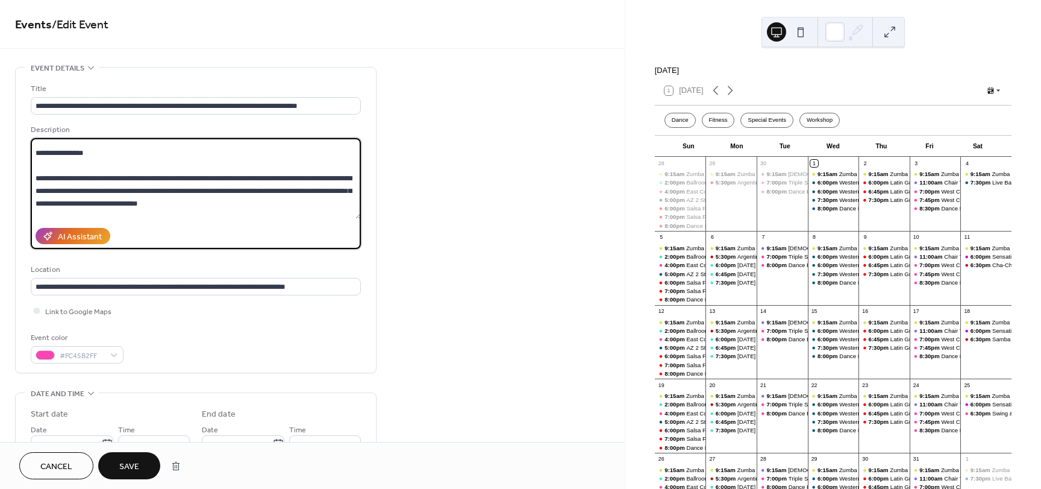
paste textarea "**********"
type textarea "**********"
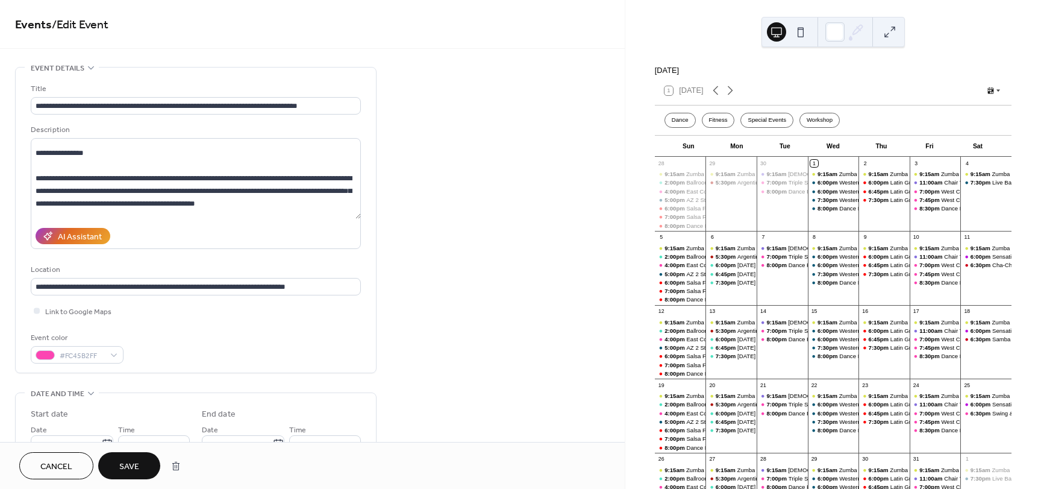
click at [134, 471] on span "Save" at bounding box center [129, 466] width 20 height 13
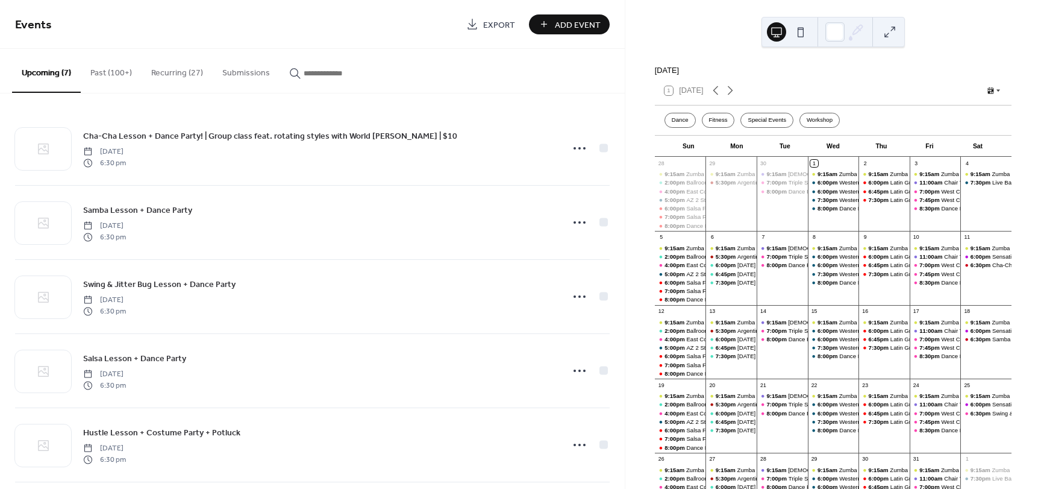
click at [184, 71] on button "Recurring (27)" at bounding box center [177, 70] width 71 height 43
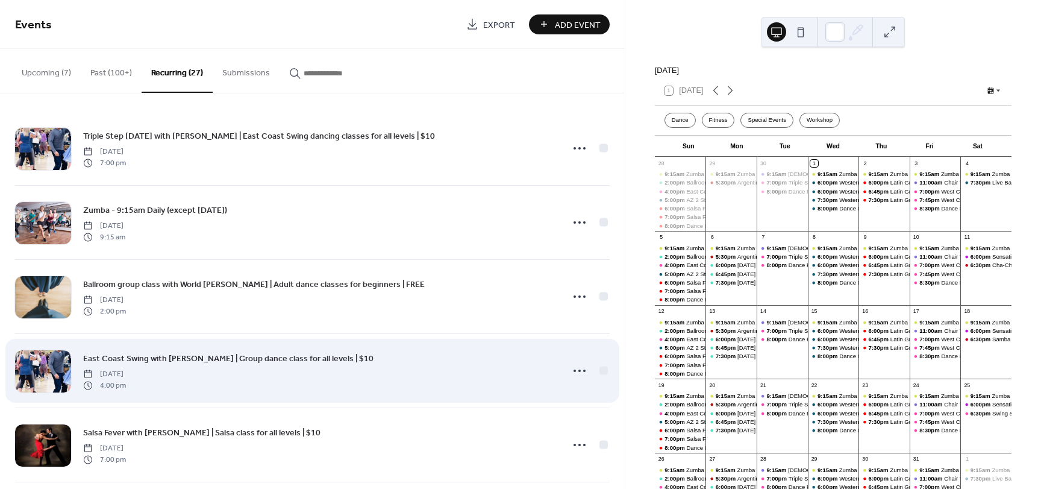
click at [146, 359] on span "East Coast Swing with [PERSON_NAME] | Group dance class for all levels | $10" at bounding box center [228, 359] width 291 height 13
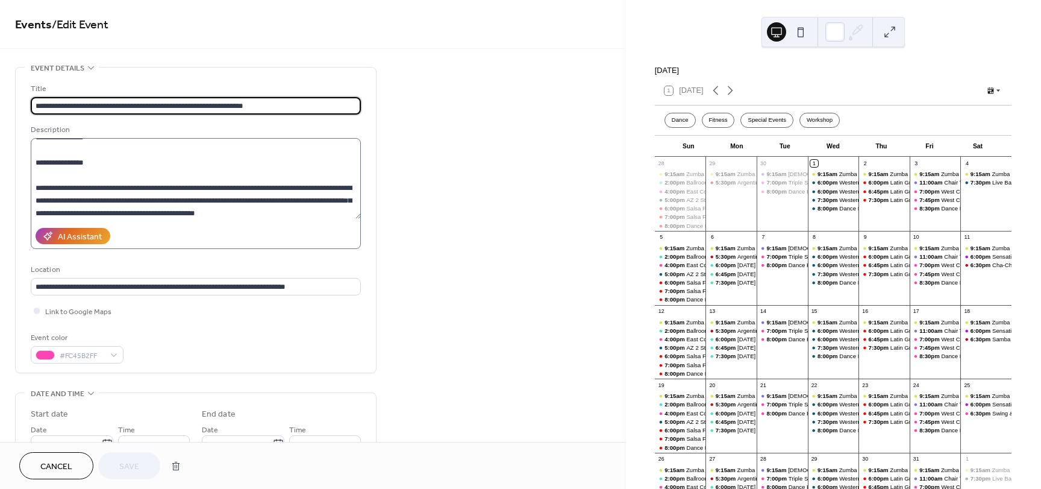
scroll to position [121, 0]
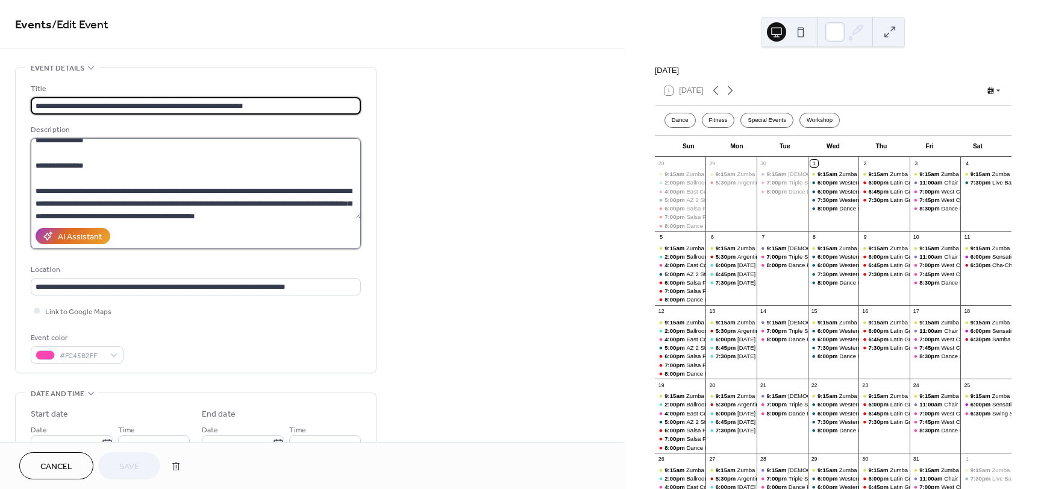
click at [139, 216] on textarea at bounding box center [196, 178] width 330 height 81
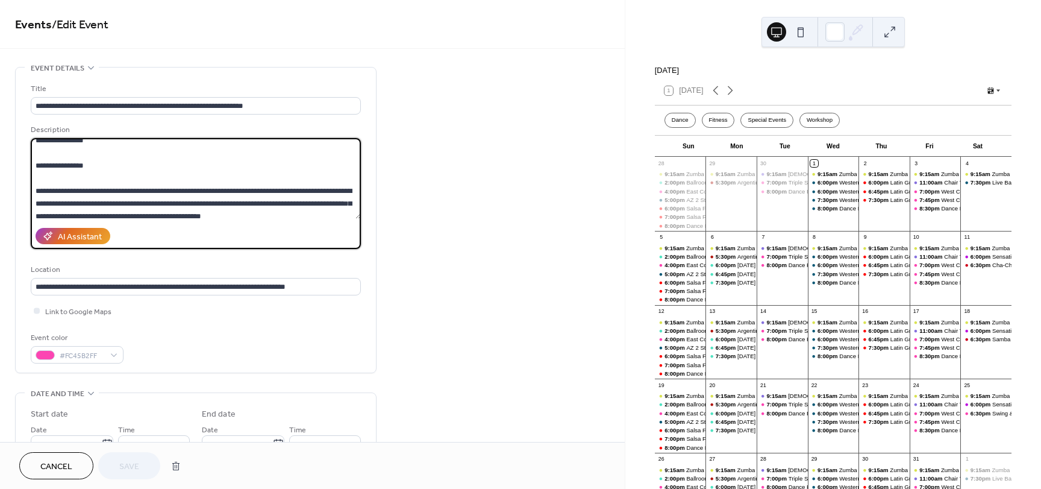
scroll to position [125, 0]
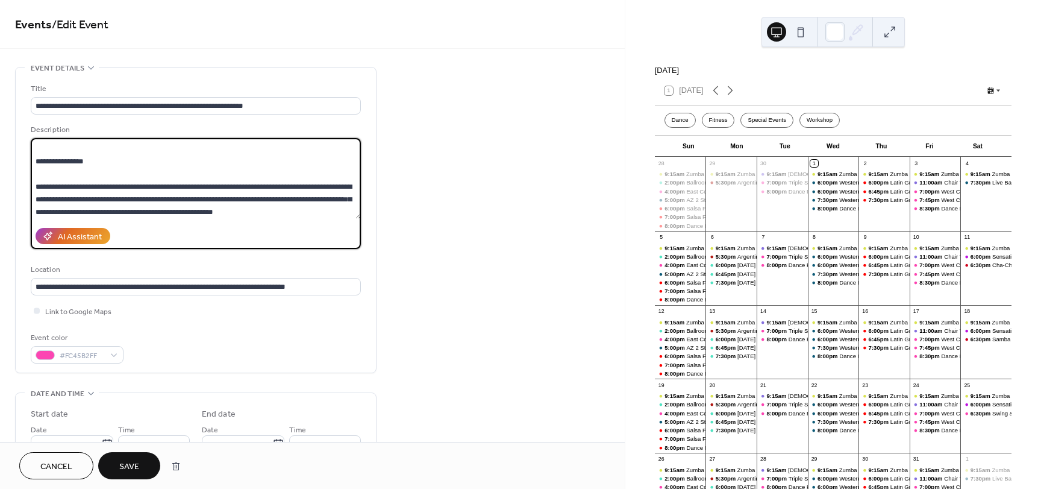
type textarea "**********"
click at [131, 471] on span "Save" at bounding box center [129, 466] width 20 height 13
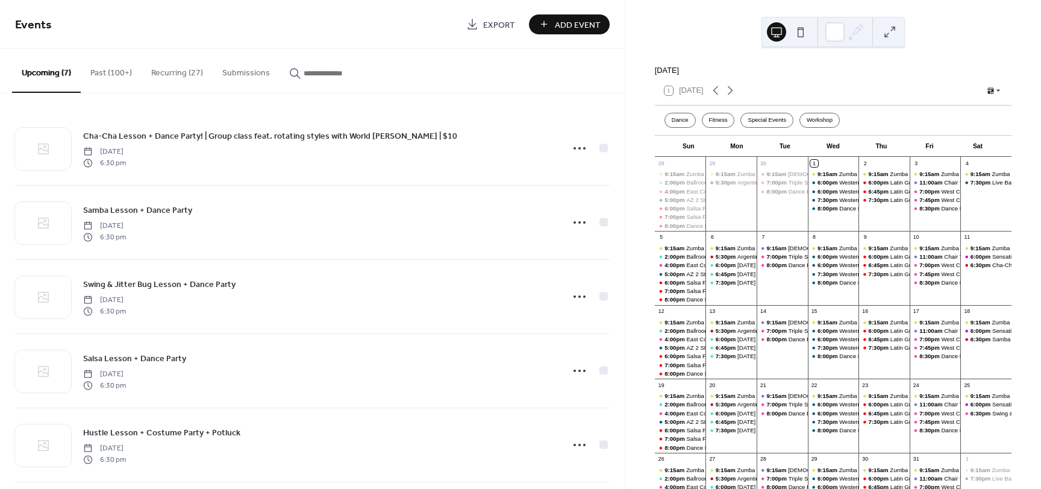
click at [162, 59] on button "Recurring (27)" at bounding box center [177, 70] width 71 height 43
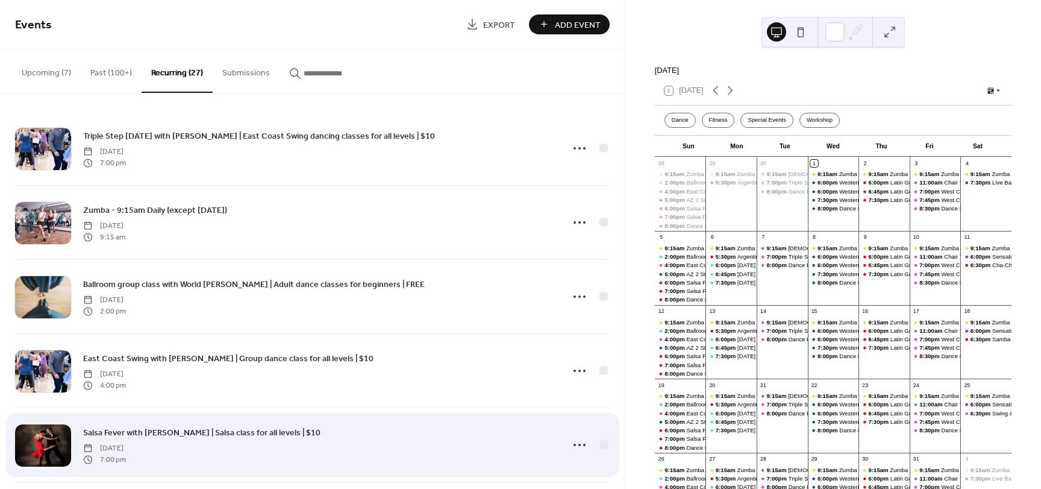
click at [183, 433] on span "Salsa Fever with [PERSON_NAME] | Salsa class for all levels | $10" at bounding box center [201, 433] width 237 height 13
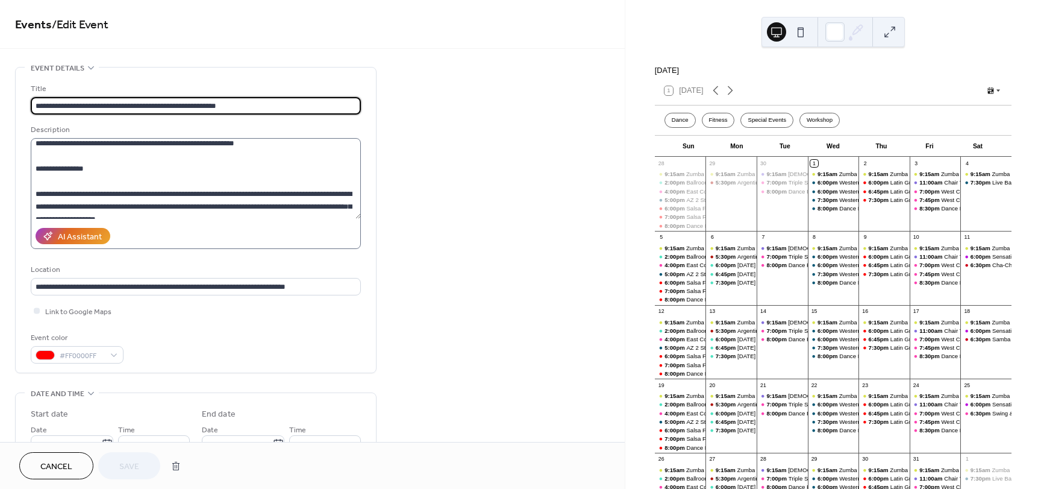
scroll to position [121, 0]
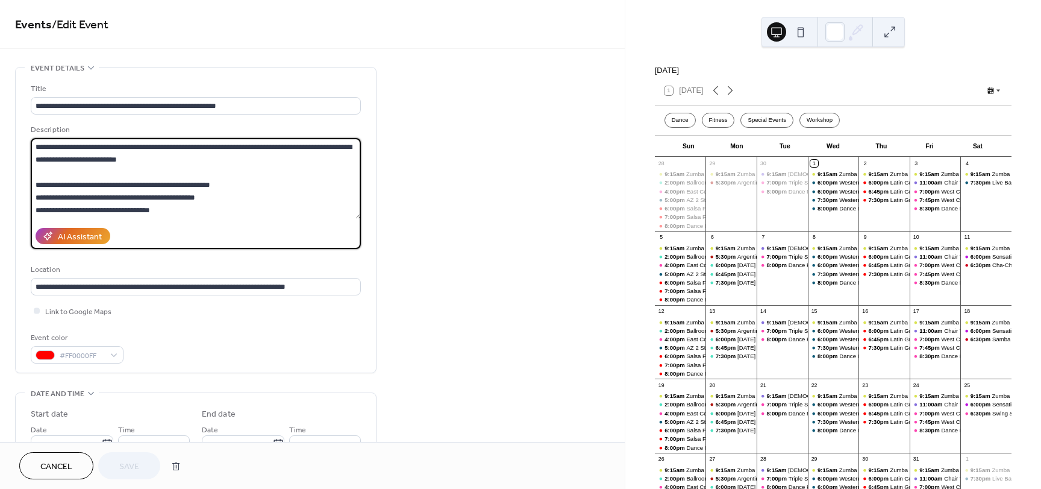
drag, startPoint x: 187, startPoint y: 210, endPoint x: 98, endPoint y: 212, distance: 89.2
click at [98, 212] on textarea at bounding box center [196, 178] width 330 height 81
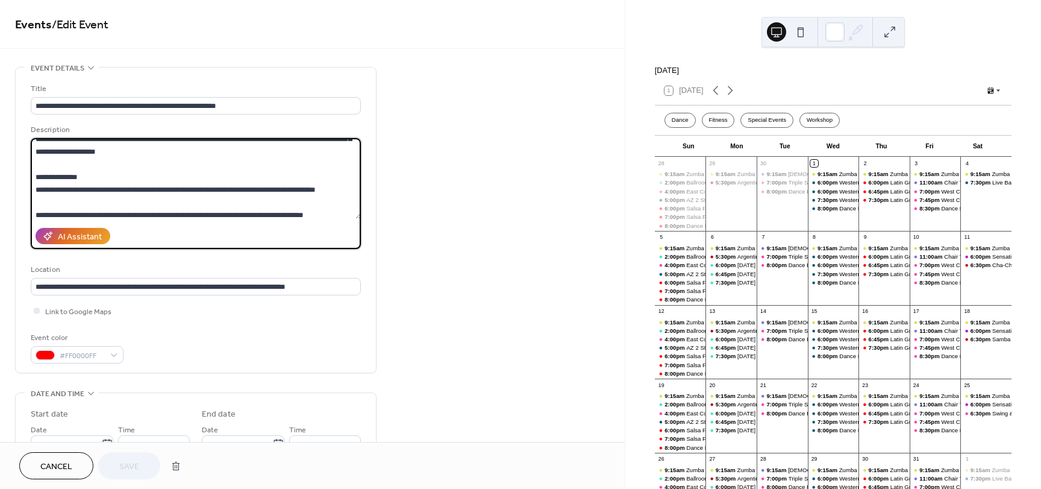
scroll to position [161, 0]
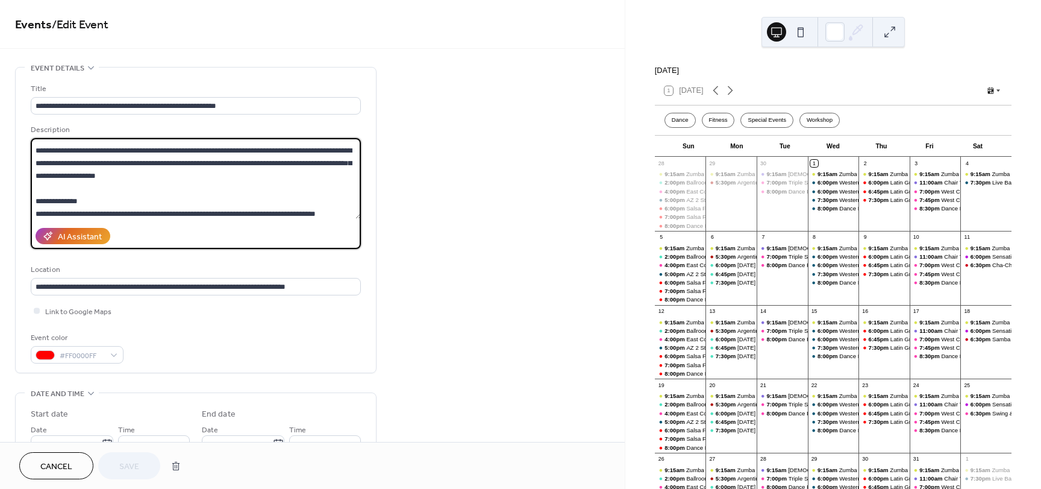
click at [151, 192] on textarea at bounding box center [196, 178] width 330 height 81
click at [36, 151] on textarea at bounding box center [196, 178] width 330 height 81
paste textarea "**********"
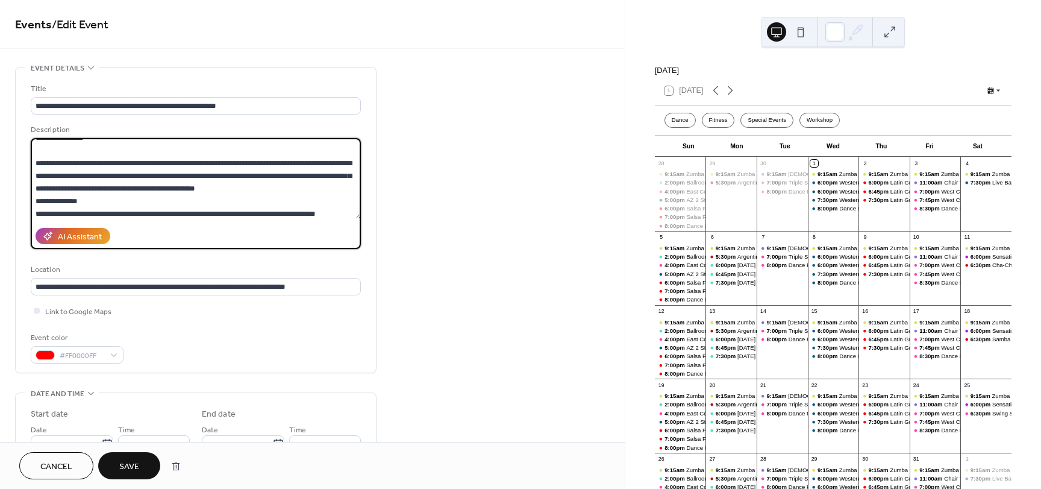
scroll to position [141, 0]
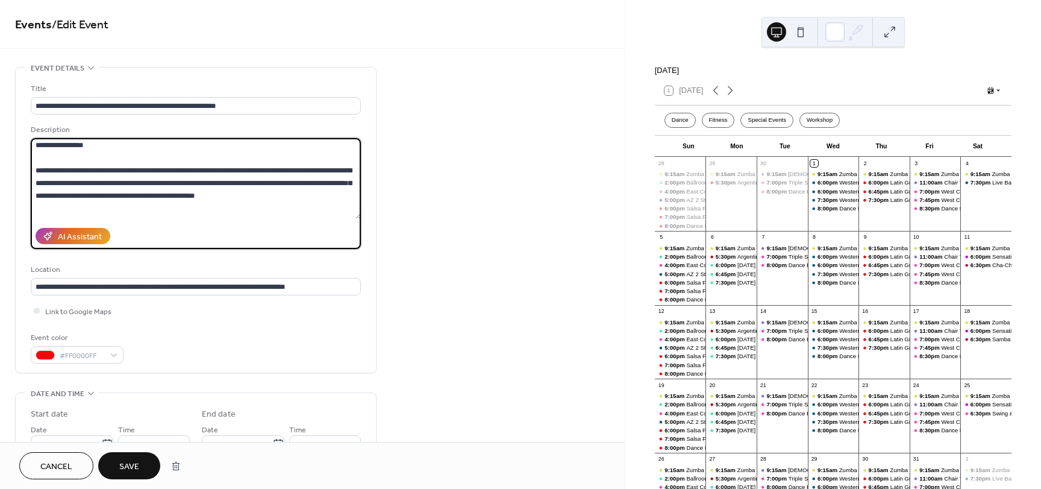
click at [122, 194] on textarea at bounding box center [196, 178] width 330 height 81
type textarea "**********"
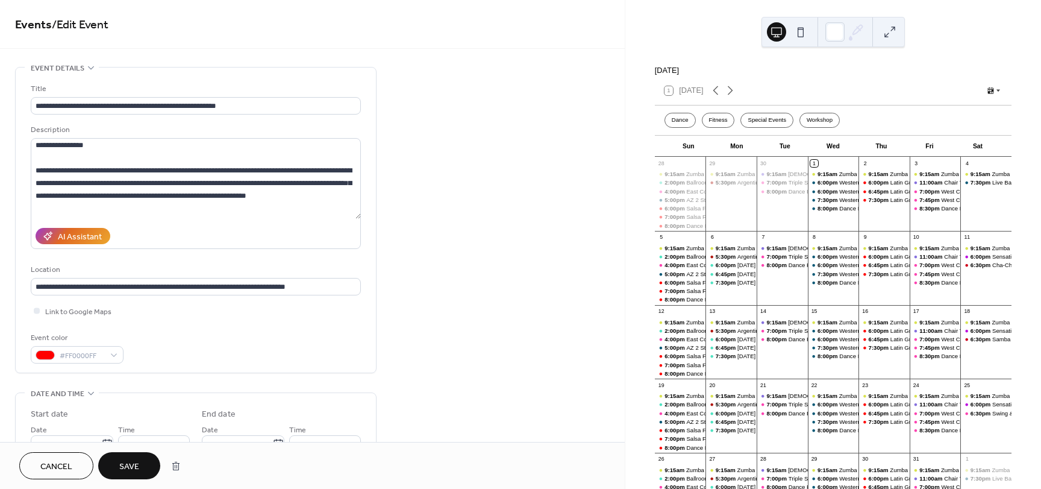
click at [125, 469] on span "Save" at bounding box center [129, 466] width 20 height 13
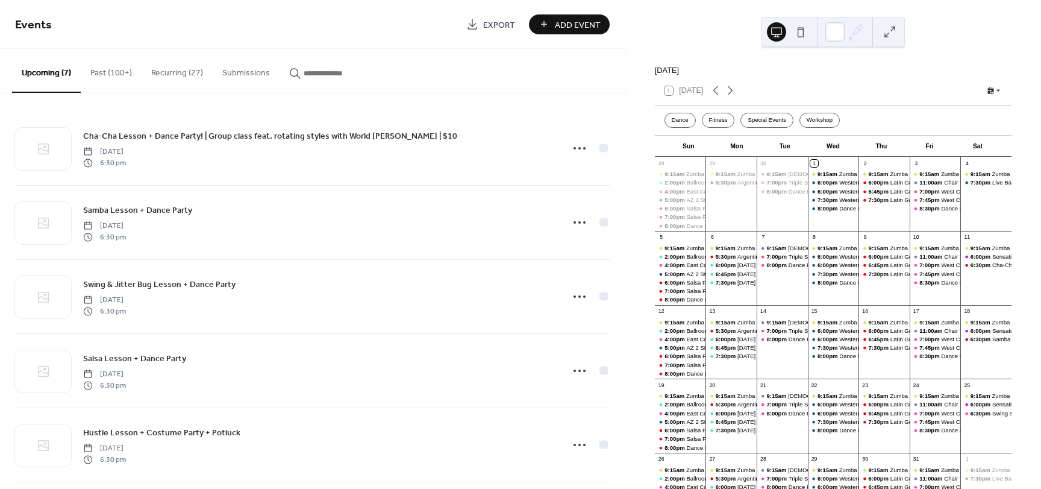
click at [177, 72] on button "Recurring (27)" at bounding box center [177, 70] width 71 height 43
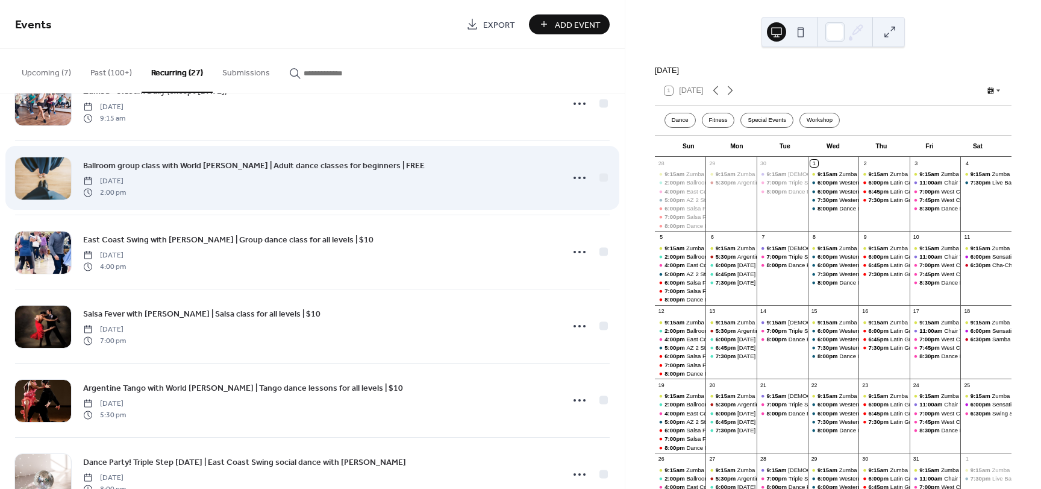
scroll to position [241, 0]
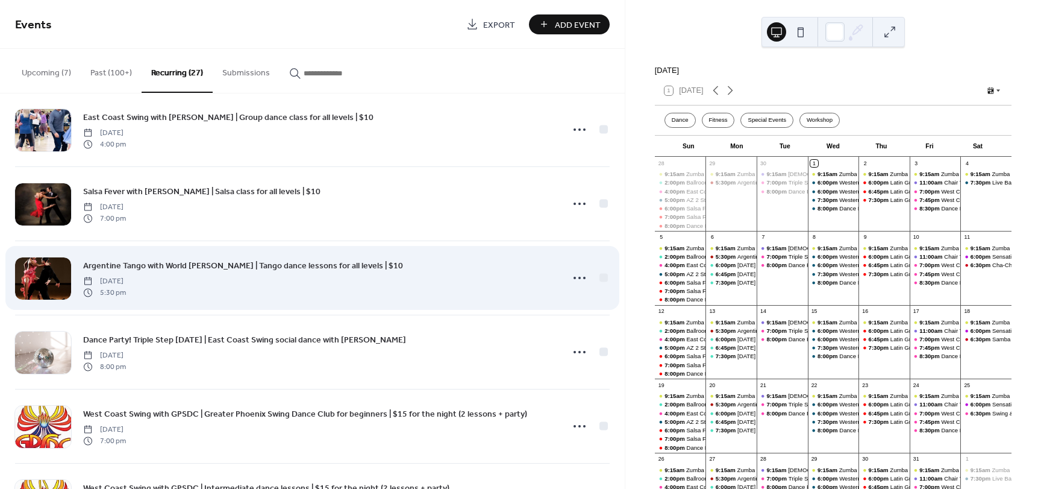
click at [178, 269] on span "Argentine Tango with World [PERSON_NAME] | Tango dance lessons for all levels |…" at bounding box center [243, 266] width 320 height 13
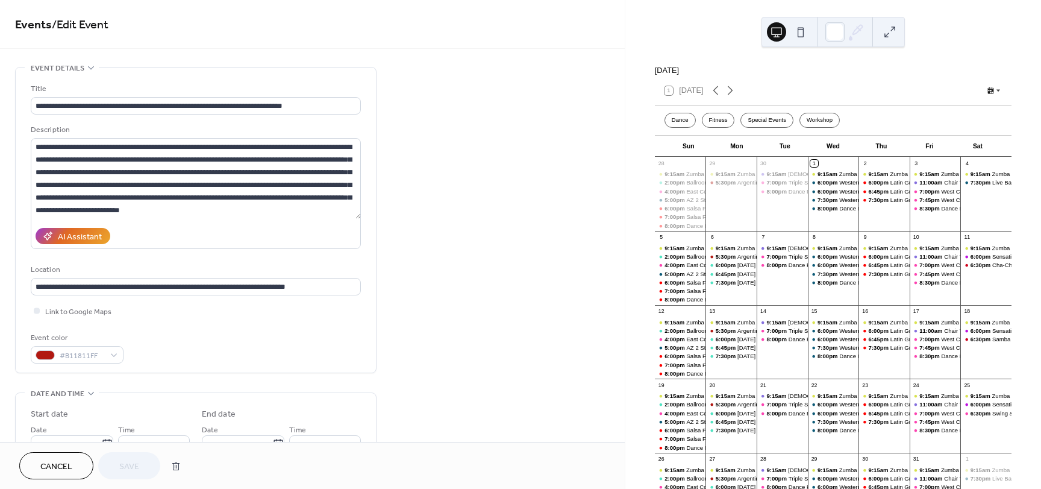
click at [78, 476] on button "Cancel" at bounding box center [56, 465] width 74 height 27
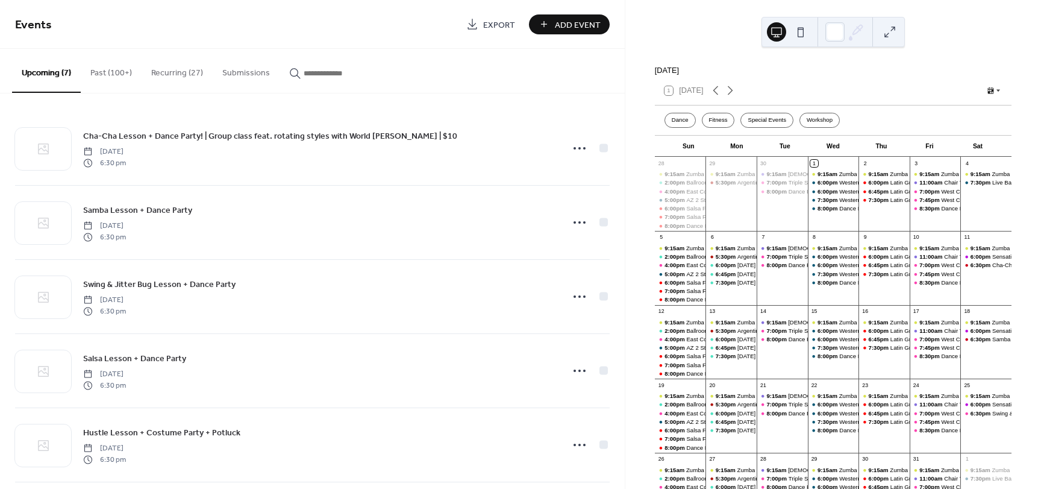
click at [177, 71] on button "Recurring (27)" at bounding box center [177, 70] width 71 height 43
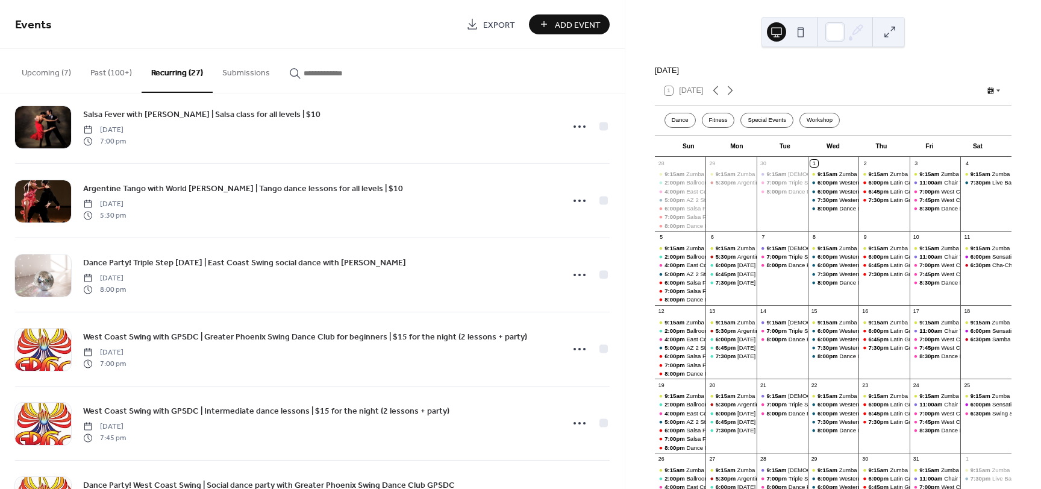
scroll to position [301, 0]
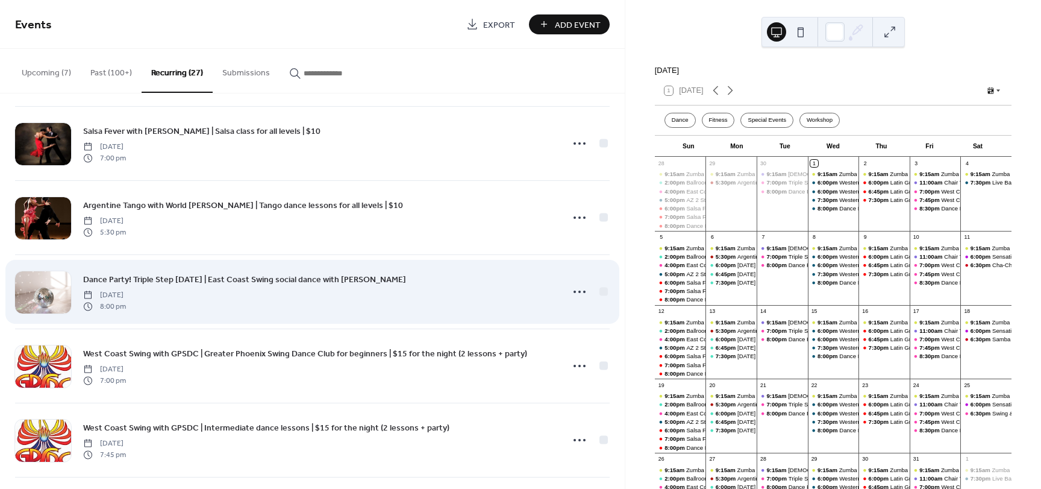
click at [271, 280] on span "Dance Party! Triple Step [DATE] | East Coast Swing social dance with [PERSON_NA…" at bounding box center [244, 280] width 323 height 13
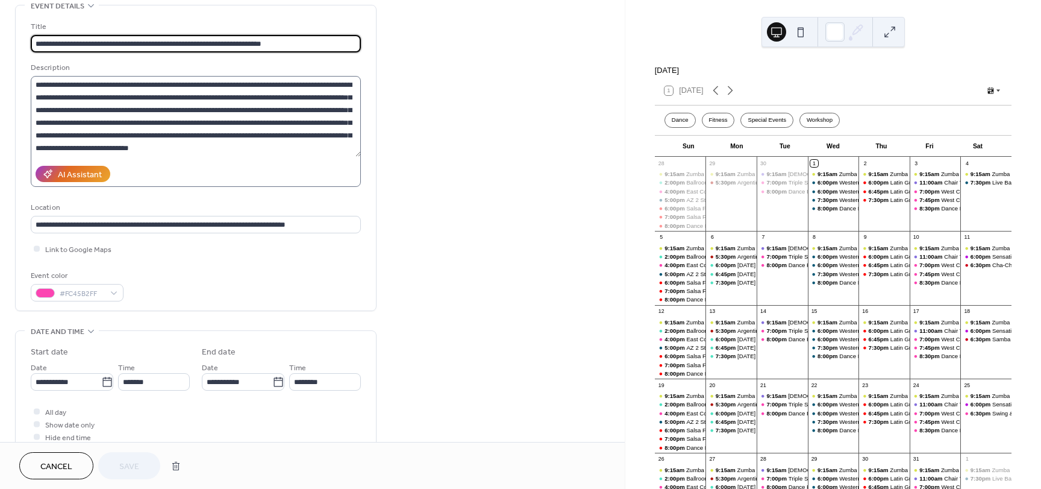
scroll to position [60, 0]
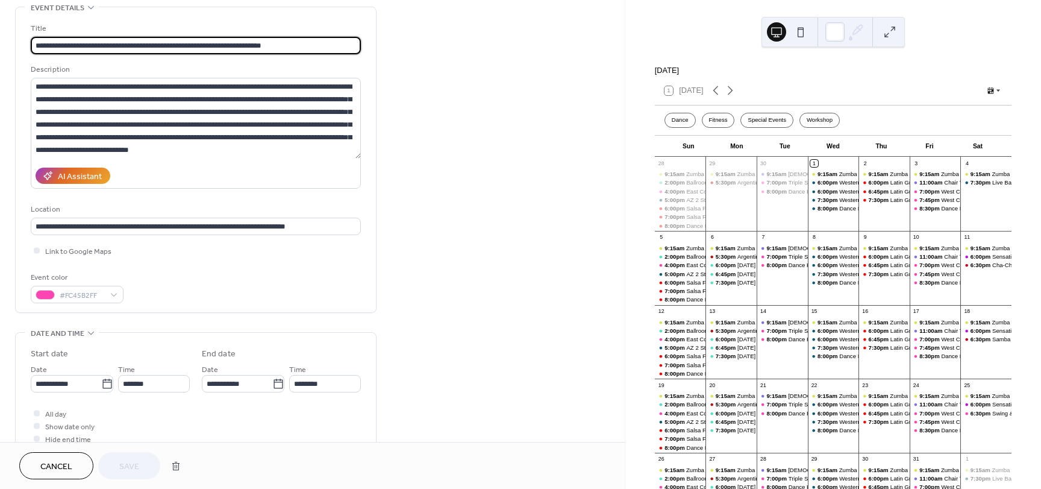
click at [75, 467] on button "Cancel" at bounding box center [56, 465] width 74 height 27
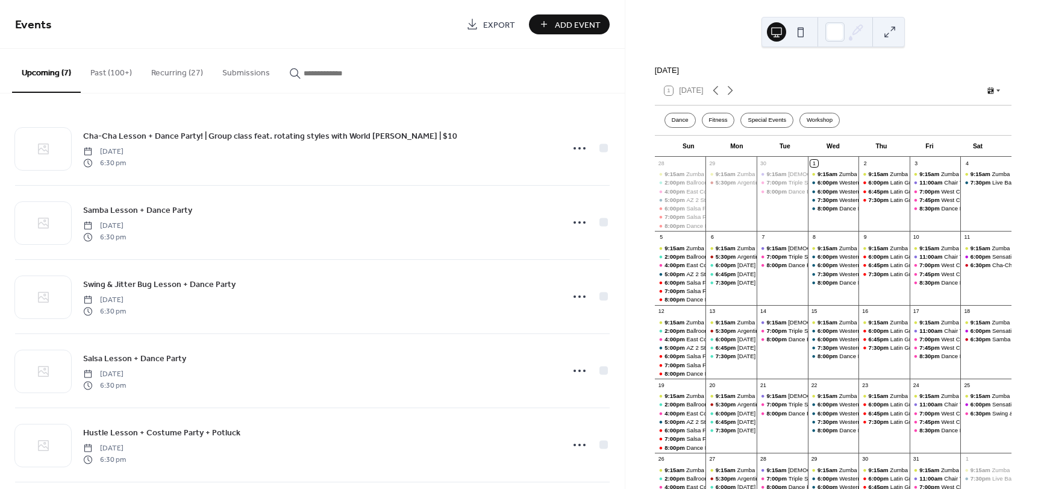
click at [186, 71] on button "Recurring (27)" at bounding box center [177, 70] width 71 height 43
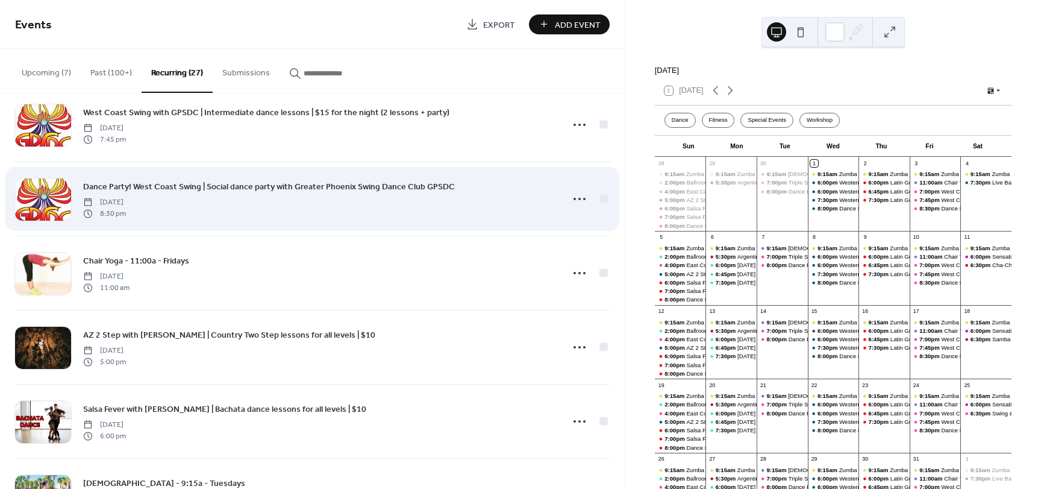
scroll to position [723, 0]
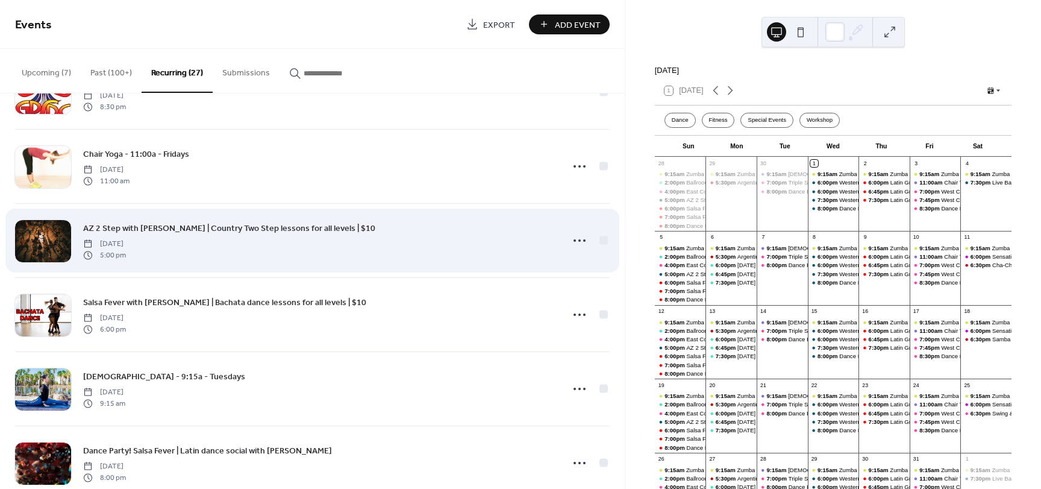
click at [253, 226] on span "AZ 2 Step with [PERSON_NAME] | Country Two Step lessons for all levels | $10" at bounding box center [229, 228] width 292 height 13
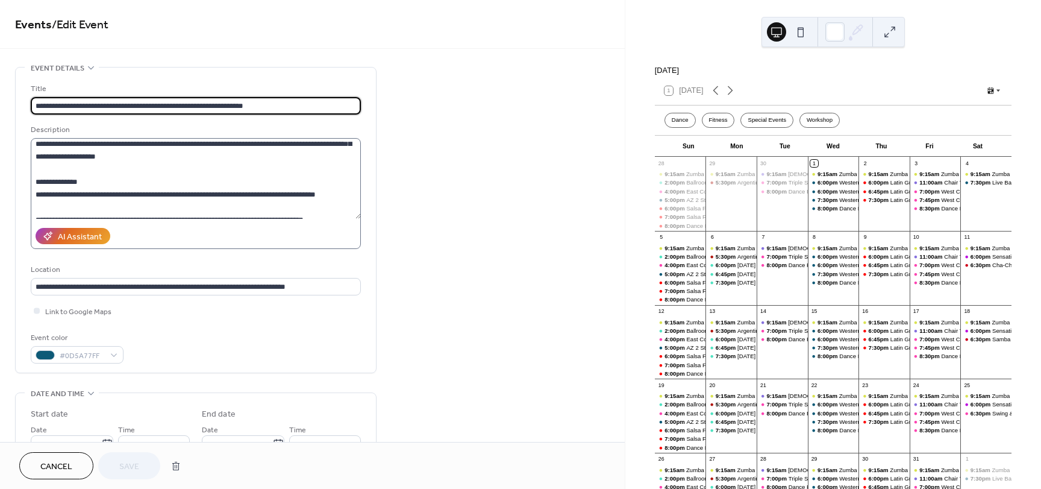
scroll to position [181, 0]
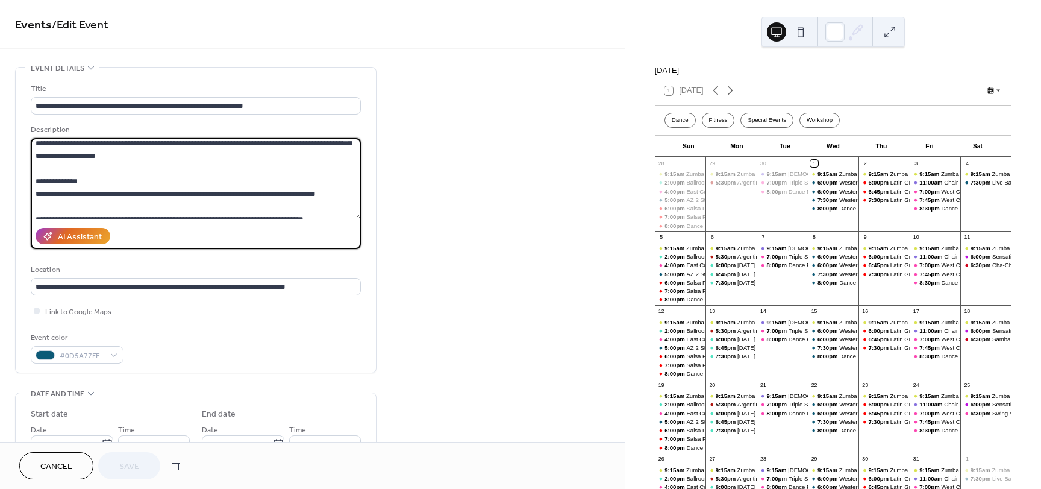
drag, startPoint x: 165, startPoint y: 166, endPoint x: 22, endPoint y: 162, distance: 143.5
click at [22, 162] on div "**********" at bounding box center [196, 220] width 360 height 305
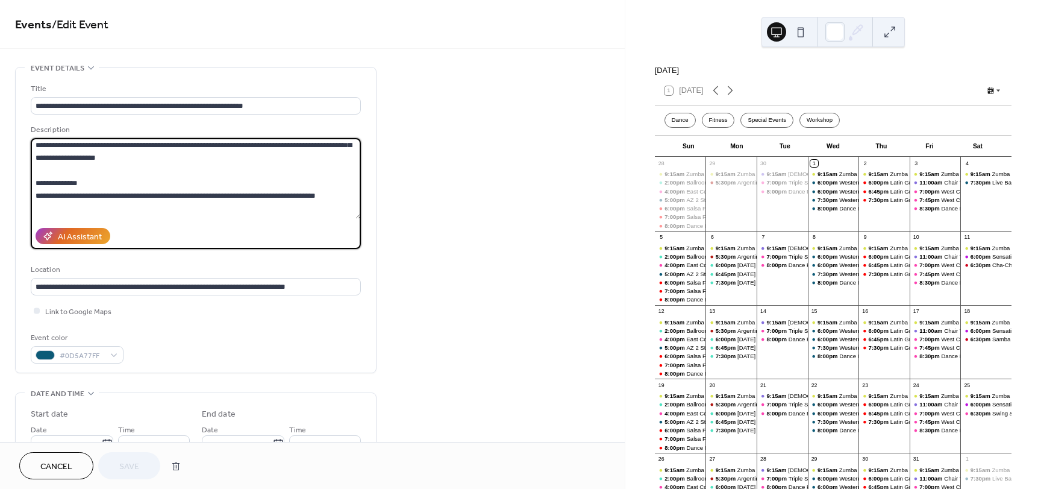
scroll to position [166, 0]
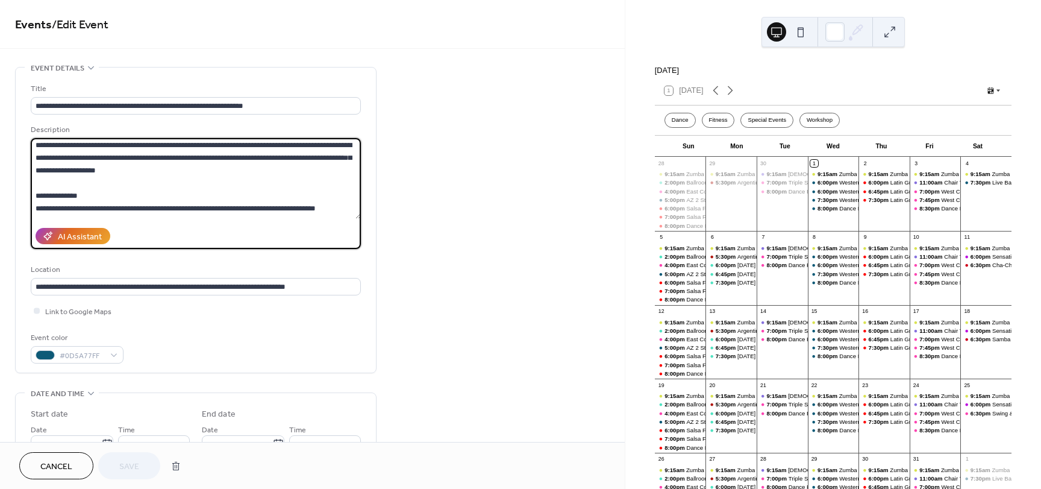
paste textarea "**********"
click at [121, 181] on textarea at bounding box center [196, 178] width 330 height 81
type textarea "**********"
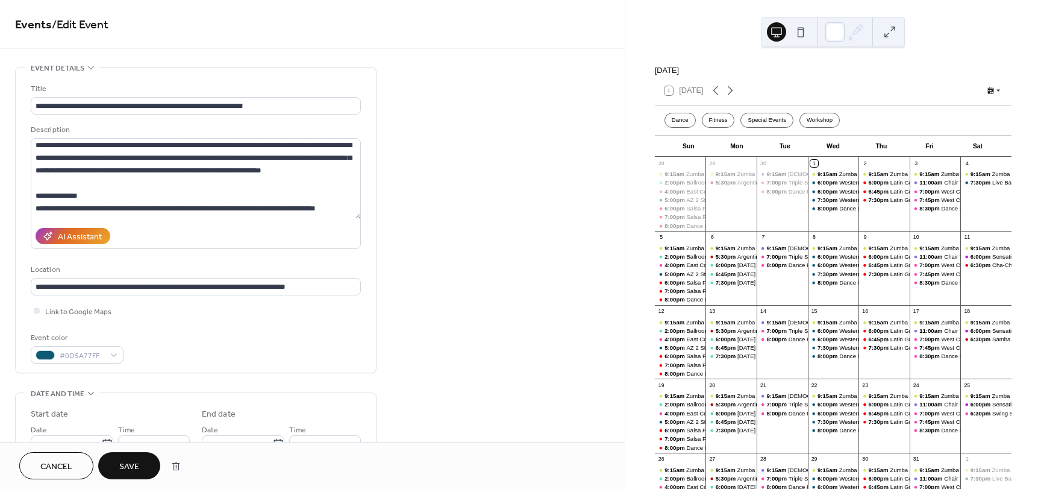
click at [130, 463] on span "Save" at bounding box center [129, 466] width 20 height 13
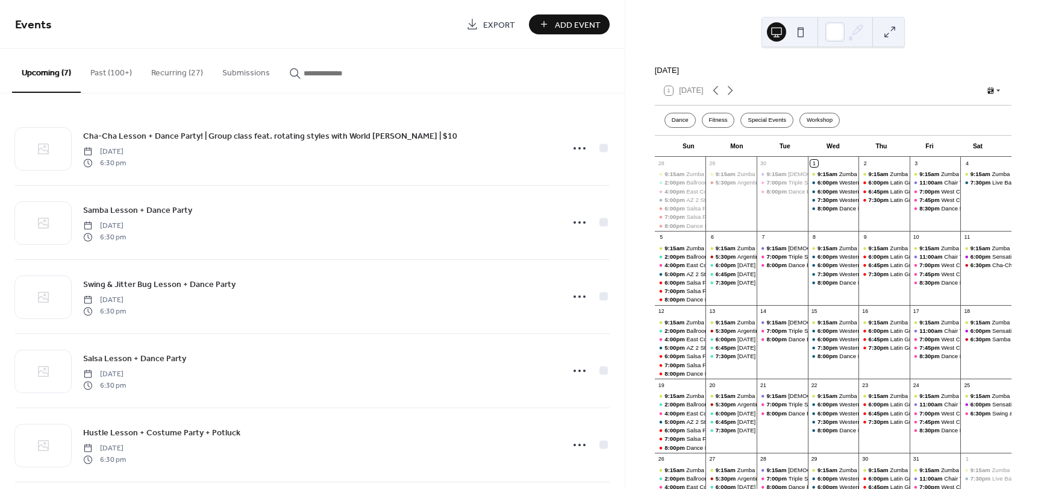
click at [184, 78] on button "Recurring (27)" at bounding box center [177, 70] width 71 height 43
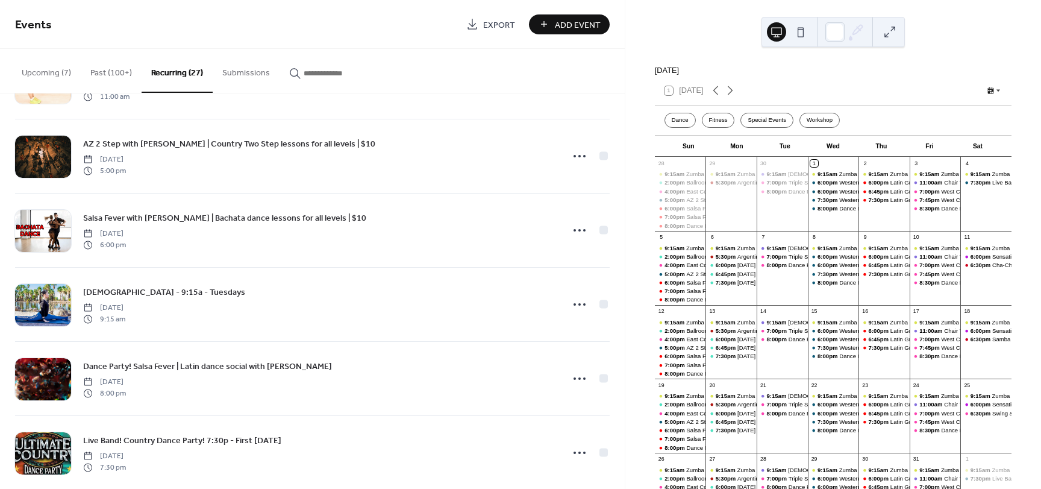
scroll to position [844, 0]
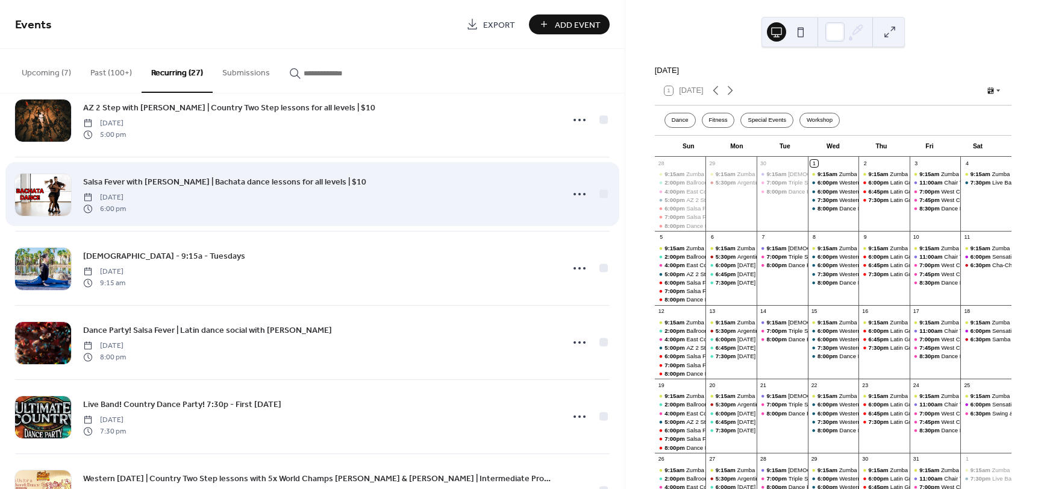
click at [209, 177] on span "Salsa Fever with [PERSON_NAME] | Bachata dance lessons for all levels | $10" at bounding box center [224, 182] width 283 height 13
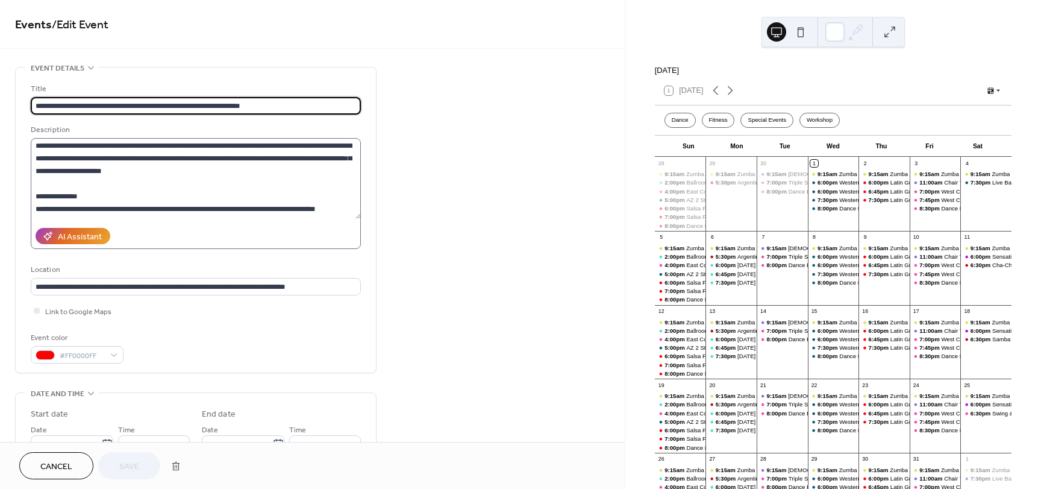
scroll to position [181, 0]
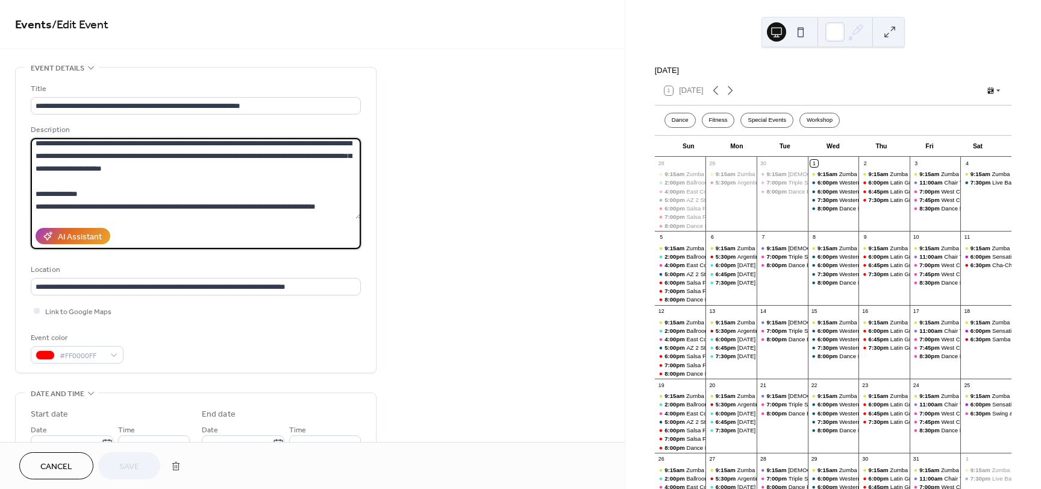
click at [181, 169] on textarea at bounding box center [196, 178] width 330 height 81
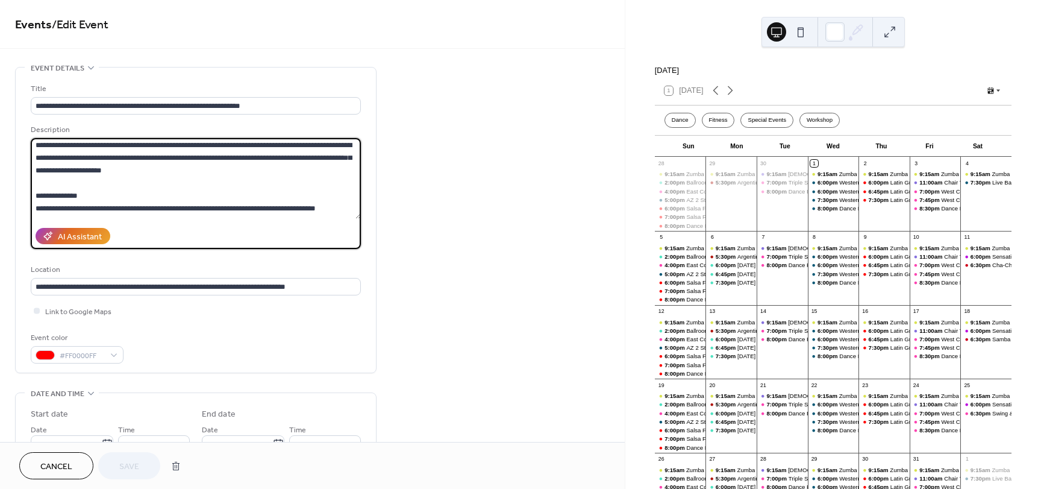
paste textarea "**********"
click at [122, 169] on textarea at bounding box center [196, 178] width 330 height 81
type textarea "**********"
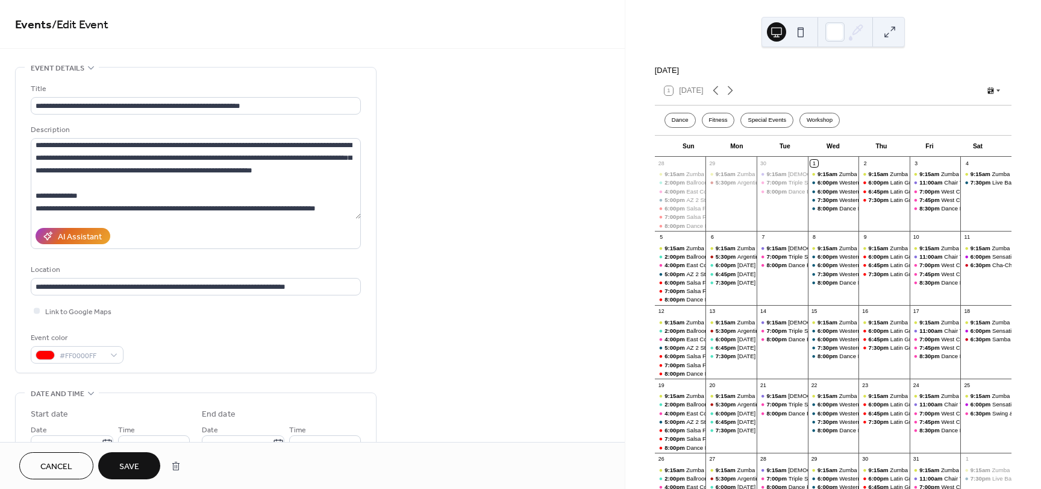
click at [143, 460] on button "Save" at bounding box center [129, 465] width 62 height 27
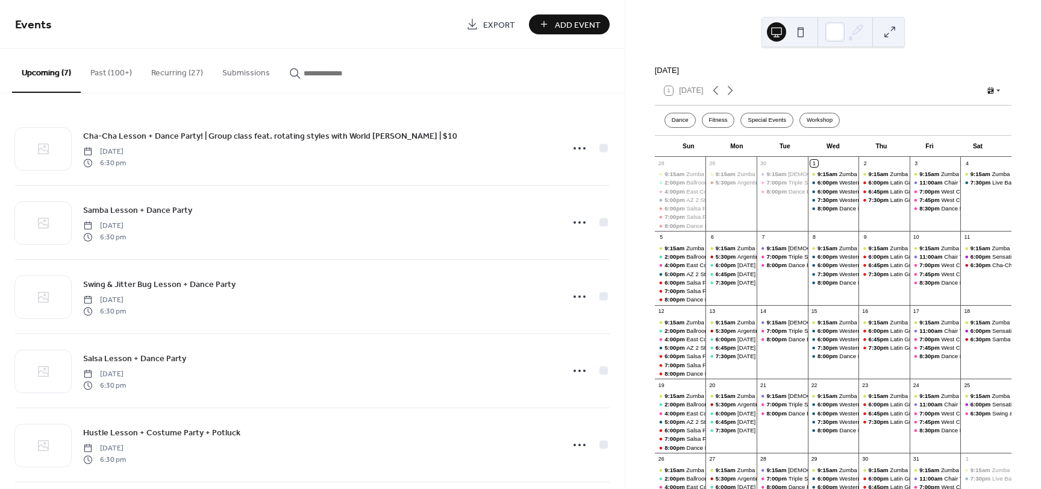
click at [194, 72] on button "Recurring (27)" at bounding box center [177, 70] width 71 height 43
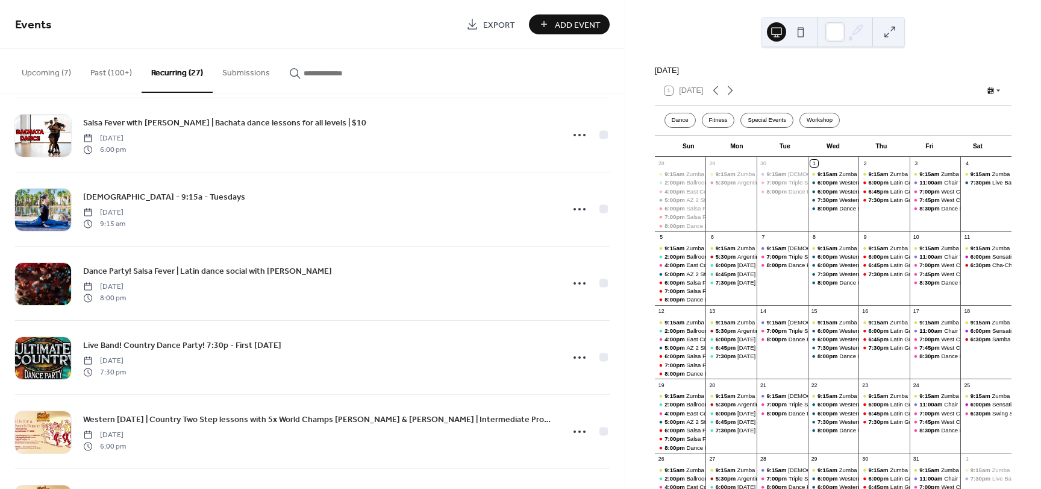
scroll to position [904, 0]
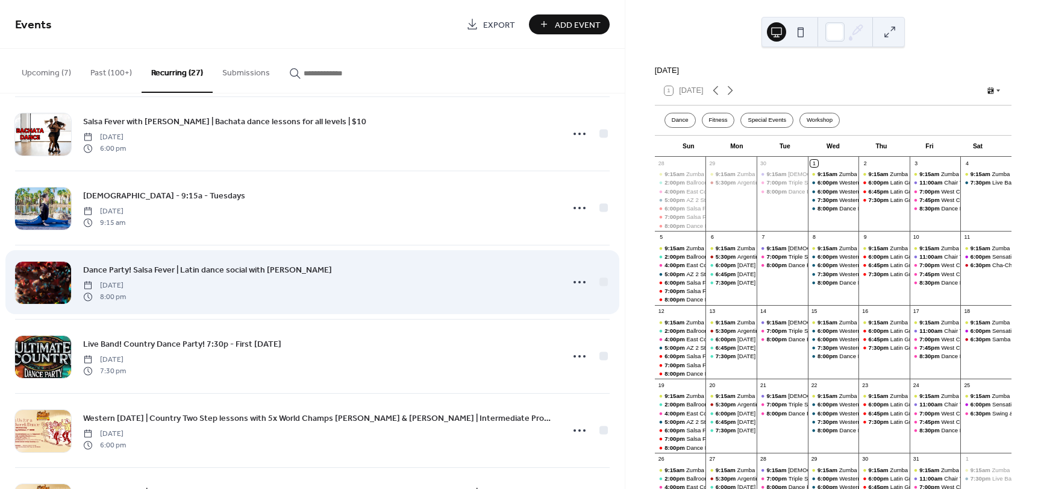
click at [215, 269] on span "Dance Party! Salsa Fever | Latin dance social with [PERSON_NAME]" at bounding box center [207, 270] width 249 height 13
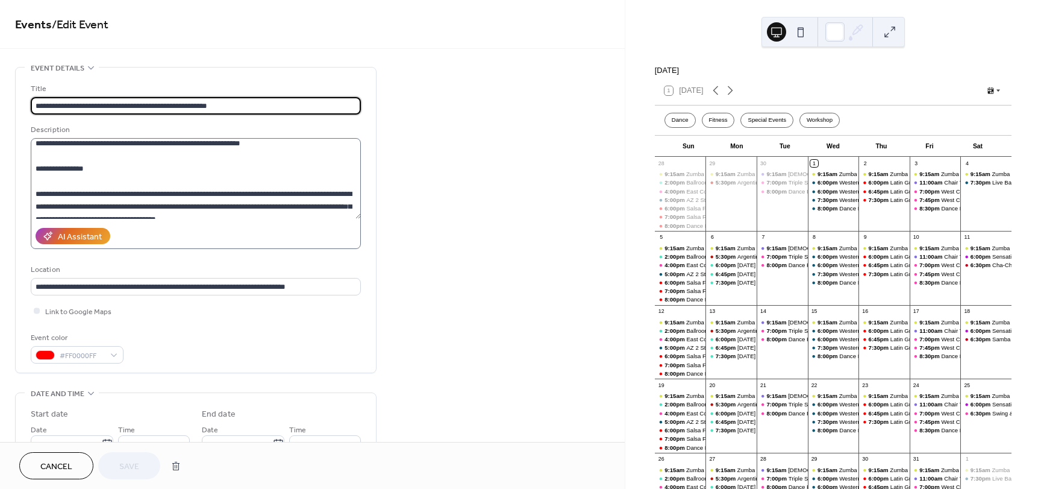
scroll to position [121, 0]
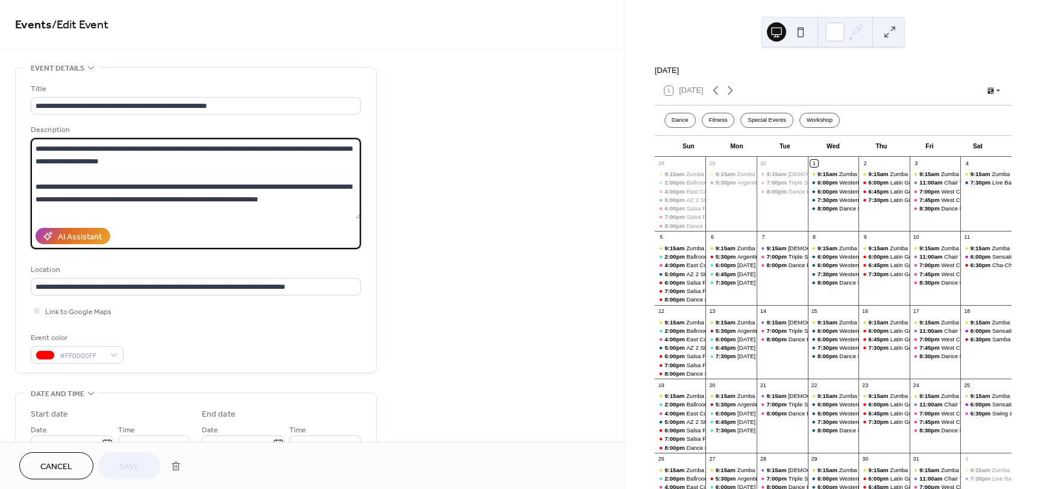
drag, startPoint x: 216, startPoint y: 215, endPoint x: 58, endPoint y: 172, distance: 163.6
click at [58, 172] on textarea at bounding box center [196, 178] width 330 height 81
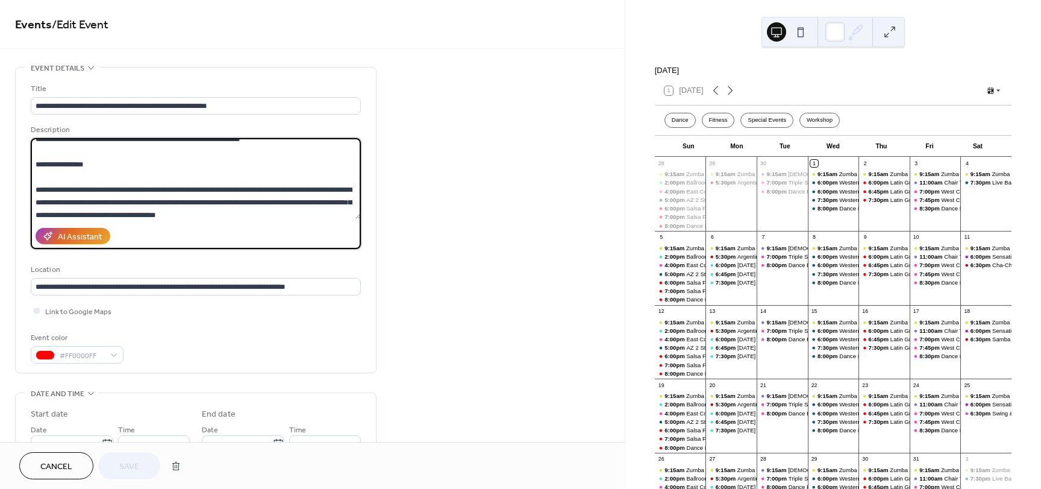
scroll to position [121, 0]
click at [57, 183] on textarea at bounding box center [196, 178] width 330 height 81
click at [37, 189] on textarea at bounding box center [196, 178] width 330 height 81
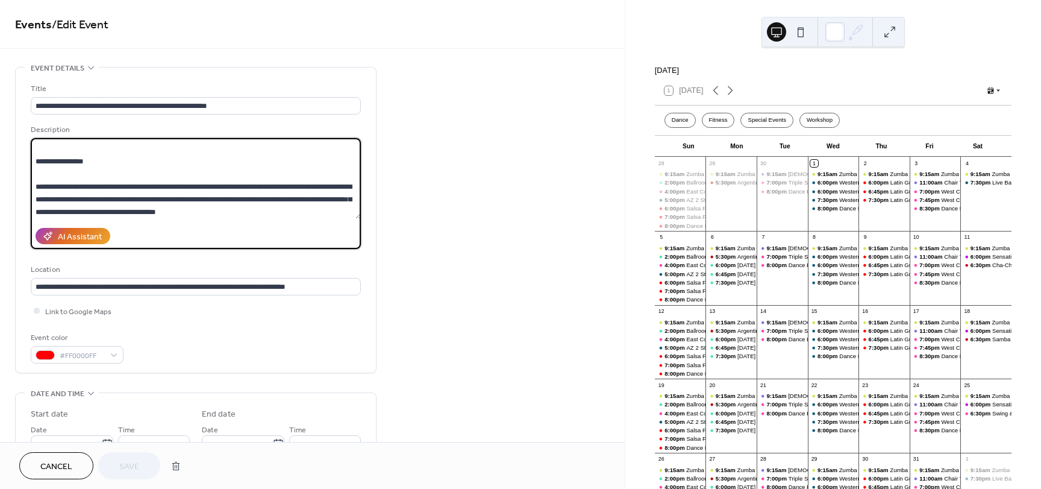
scroll to position [137, 0]
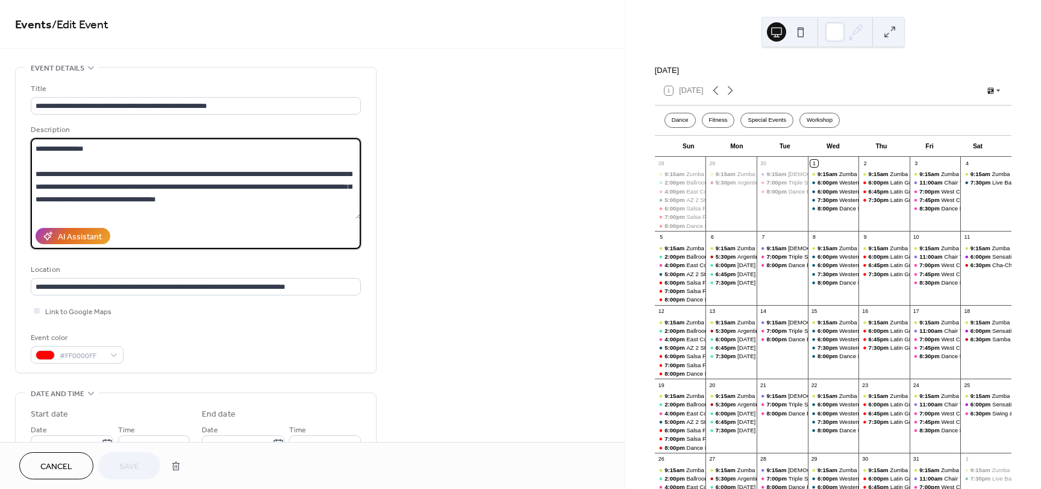
paste textarea "**********"
click at [125, 199] on textarea at bounding box center [196, 178] width 330 height 81
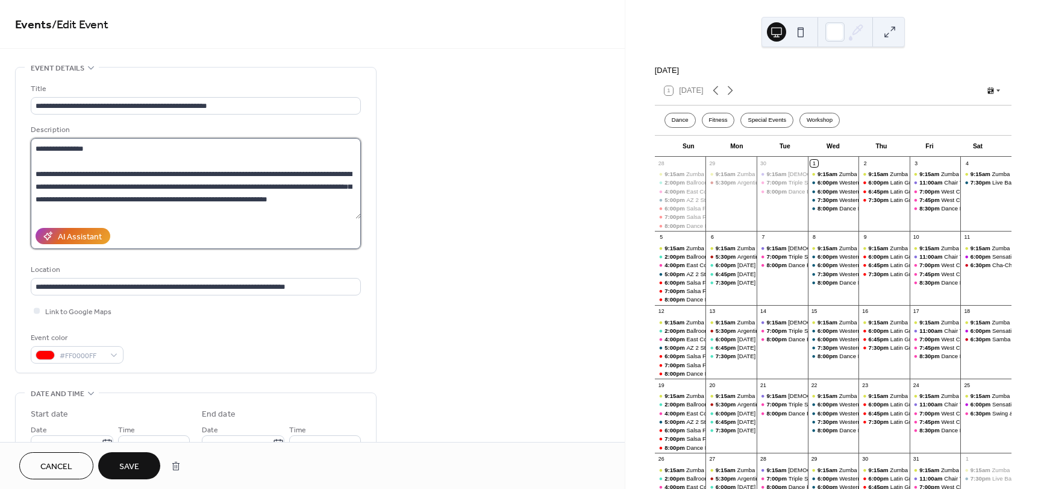
click at [227, 198] on textarea at bounding box center [196, 178] width 330 height 81
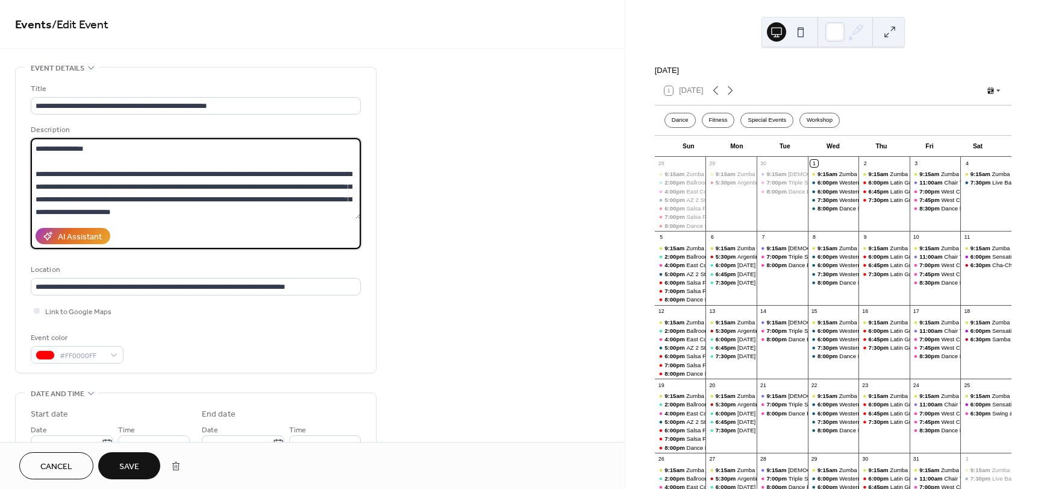
type textarea "**********"
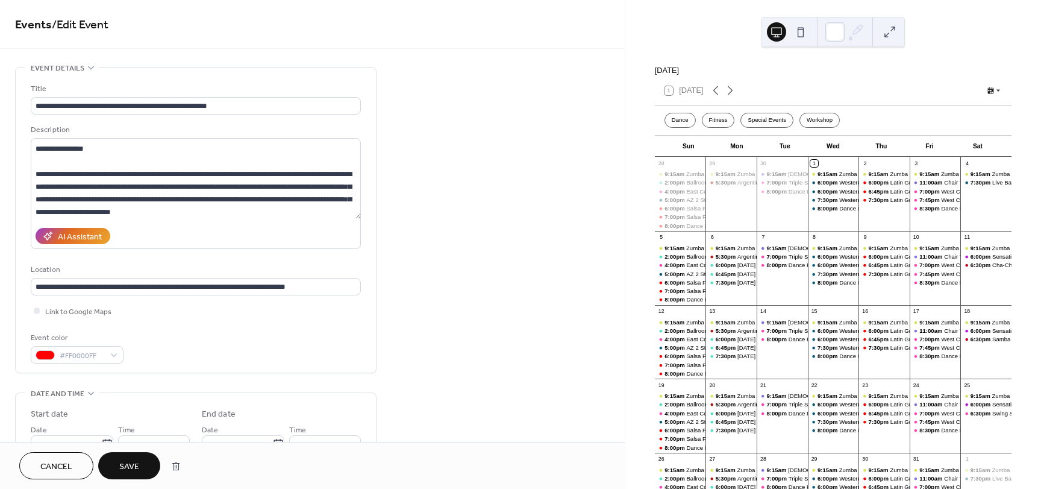
click at [142, 462] on button "Save" at bounding box center [129, 465] width 62 height 27
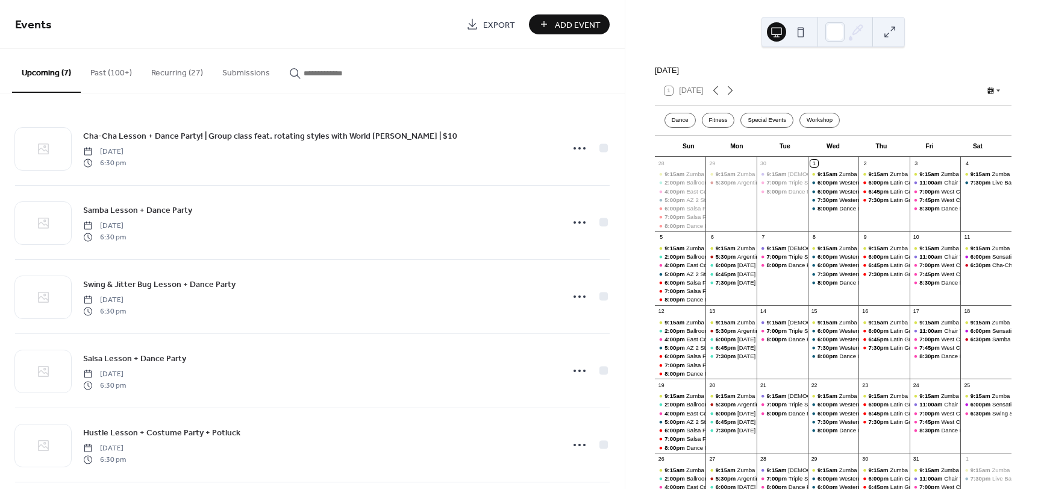
click at [172, 73] on button "Recurring (27)" at bounding box center [177, 70] width 71 height 43
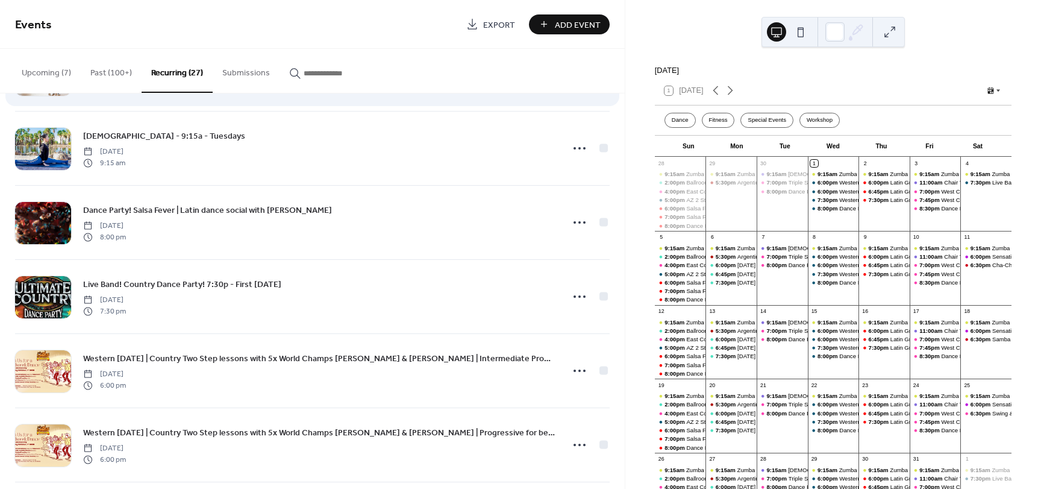
scroll to position [964, 0]
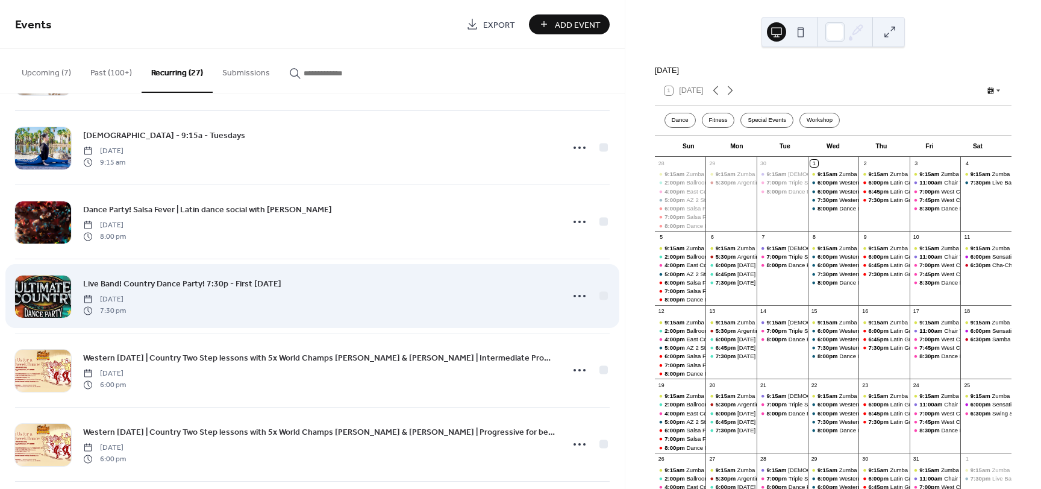
click at [260, 280] on span "Live Band! Country Dance Party! 7:30p - First [DATE]" at bounding box center [182, 284] width 198 height 13
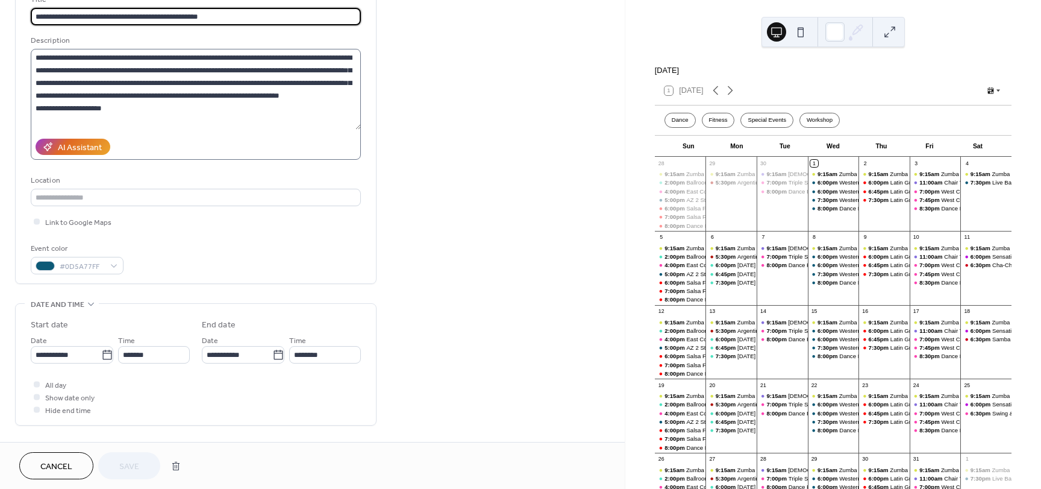
scroll to position [121, 0]
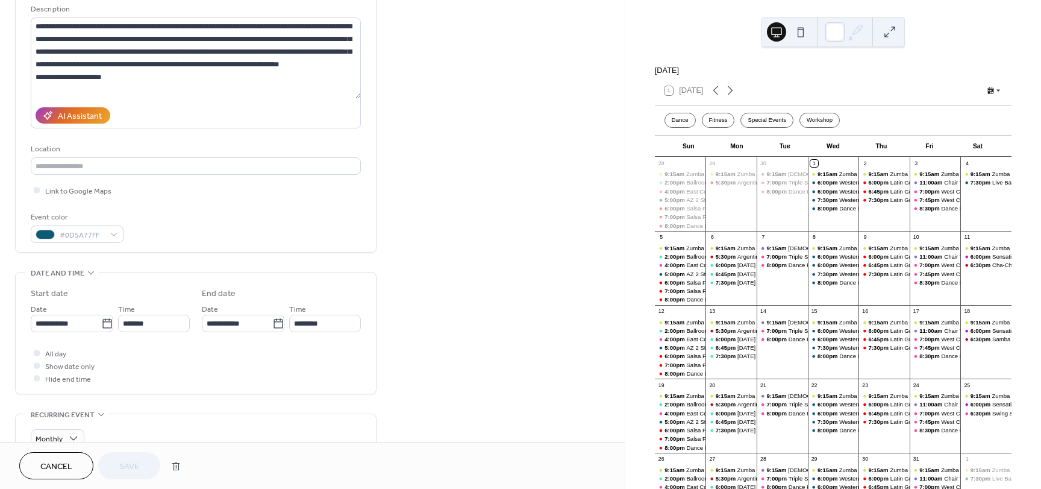
click at [44, 472] on span "Cancel" at bounding box center [56, 466] width 32 height 13
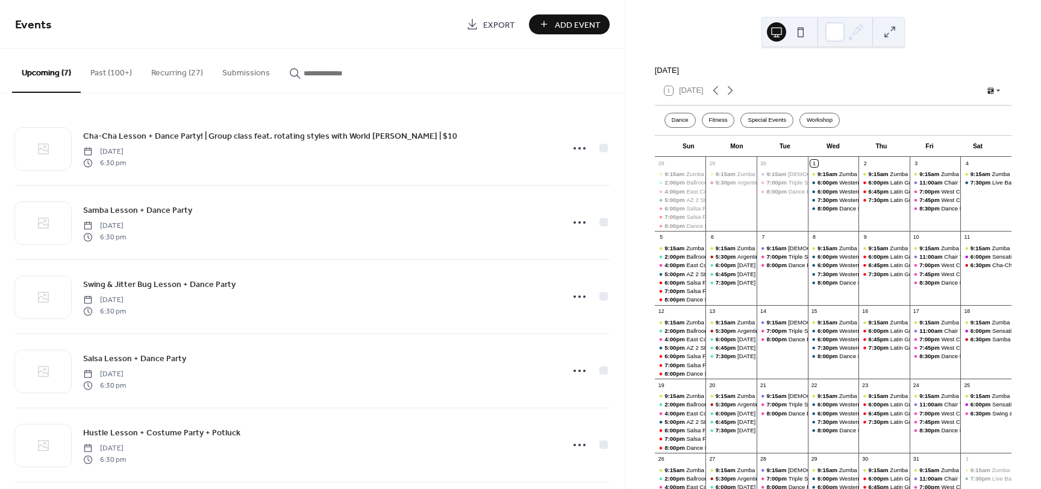
click at [168, 76] on button "Recurring (27)" at bounding box center [177, 70] width 71 height 43
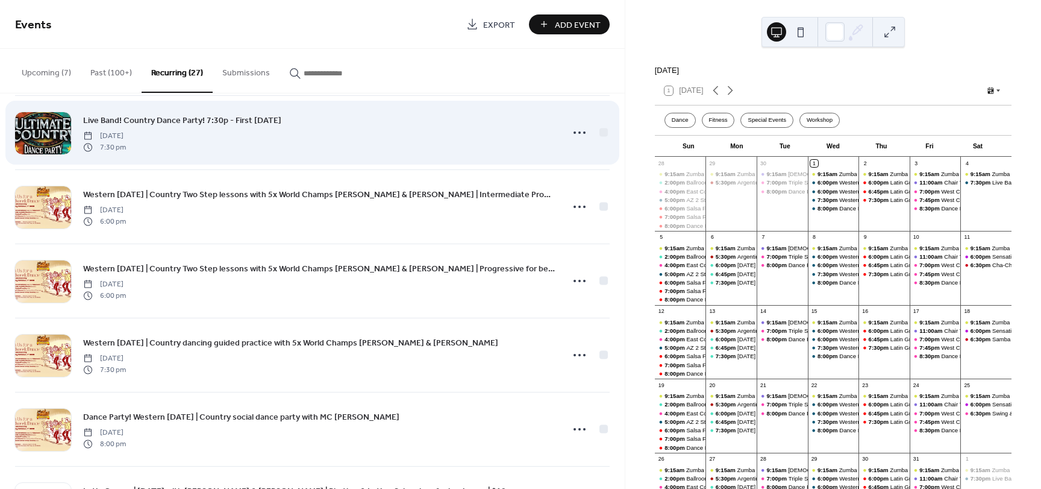
scroll to position [1145, 0]
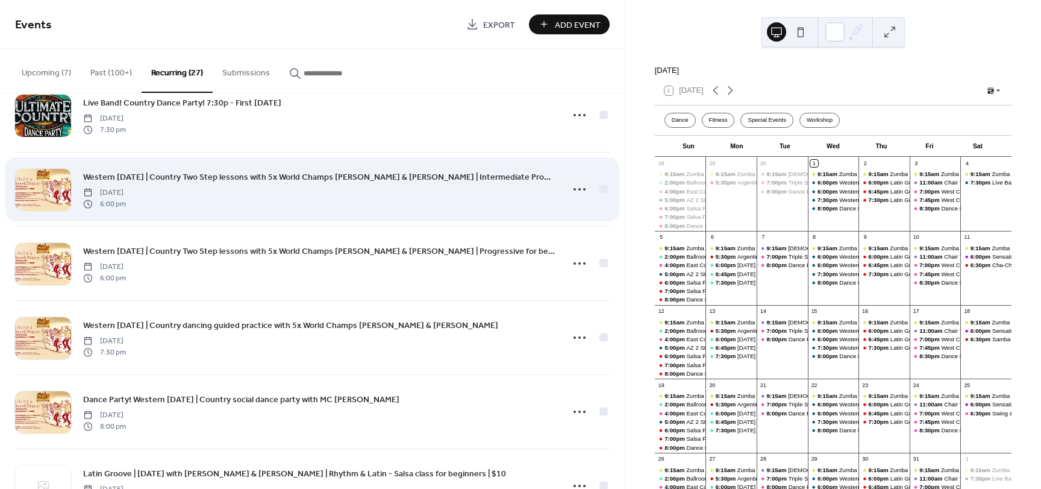
click at [259, 179] on span "Western [DATE] | Country Two Step lessons with 5x World Champs [PERSON_NAME] & …" at bounding box center [319, 177] width 472 height 13
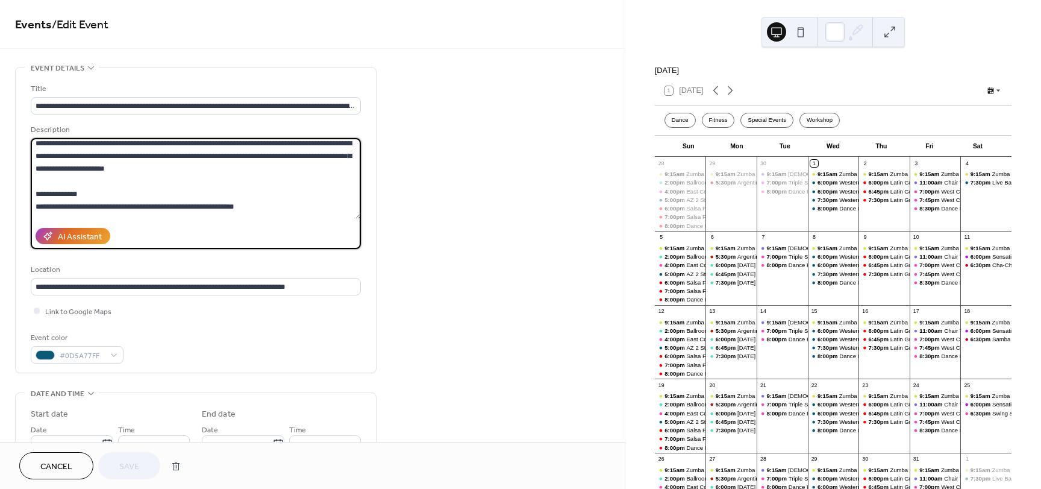
drag, startPoint x: 186, startPoint y: 178, endPoint x: 34, endPoint y: 159, distance: 152.5
click at [34, 159] on textarea at bounding box center [196, 178] width 330 height 81
paste textarea "**********"
click at [124, 178] on textarea at bounding box center [196, 178] width 330 height 81
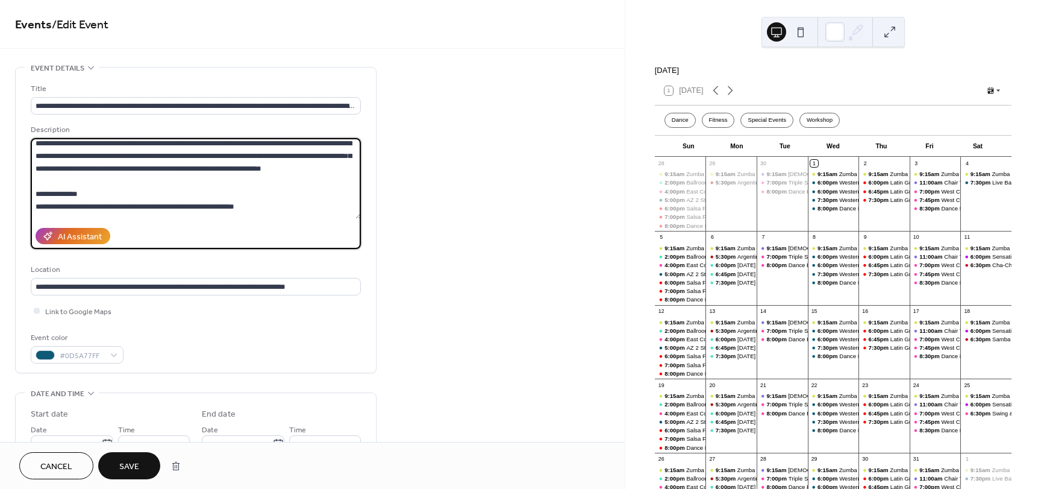
click at [209, 180] on textarea at bounding box center [196, 178] width 330 height 81
type textarea "**********"
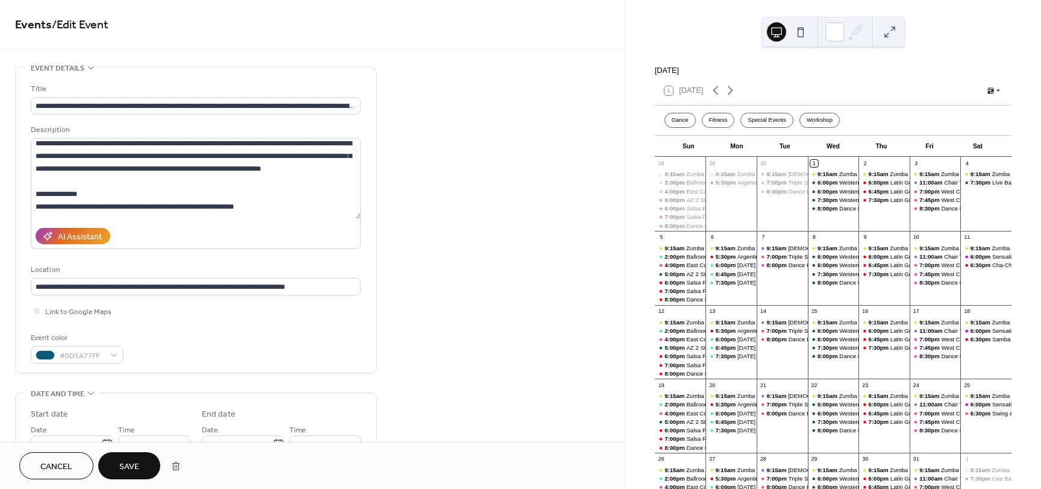
click at [127, 471] on span "Save" at bounding box center [129, 466] width 20 height 13
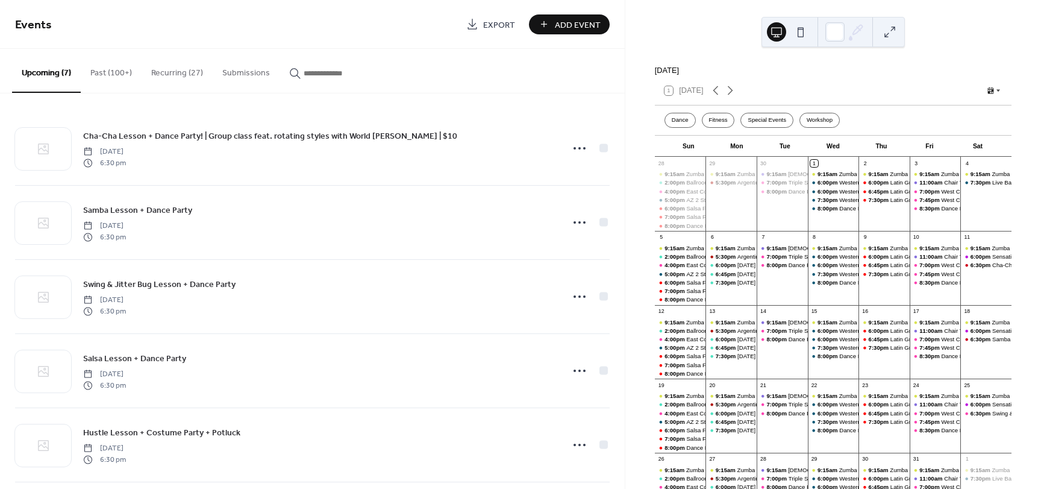
click at [190, 77] on button "Recurring (27)" at bounding box center [177, 70] width 71 height 43
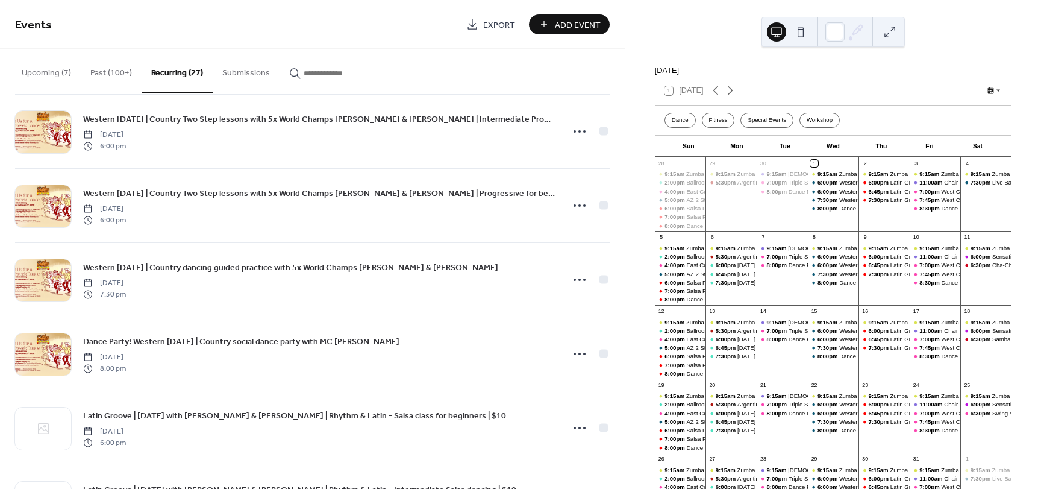
scroll to position [1145, 0]
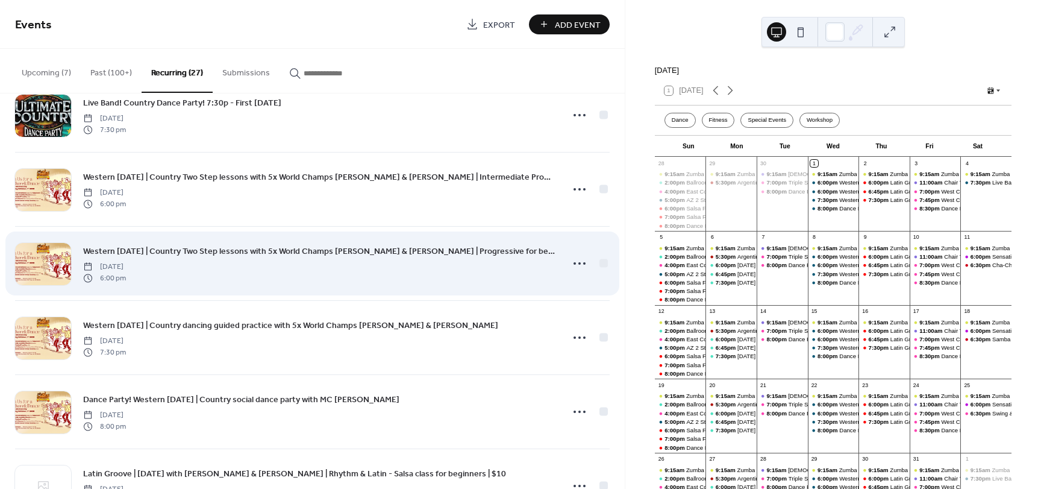
click at [215, 247] on span "Western [DATE] | Country Two Step lessons with 5x World Champs [PERSON_NAME] & …" at bounding box center [319, 251] width 472 height 13
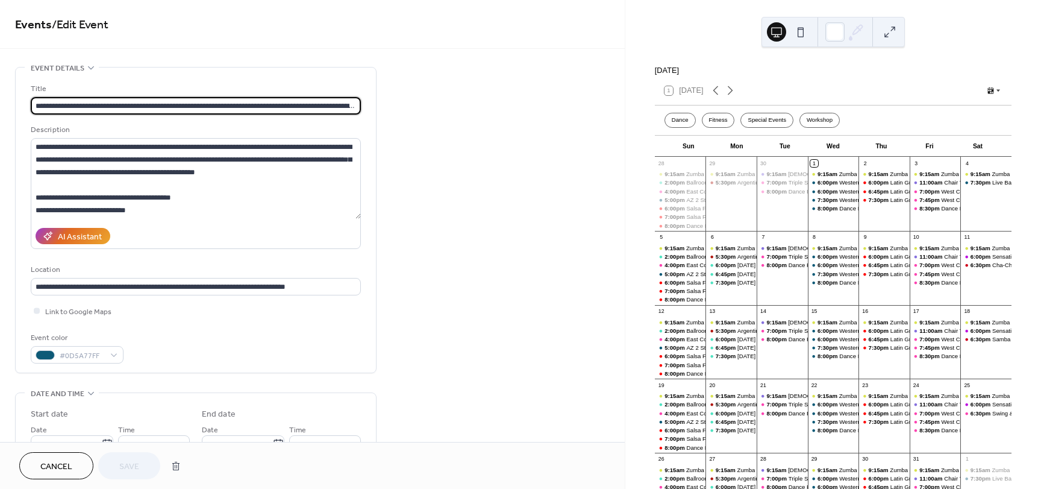
type input "**********"
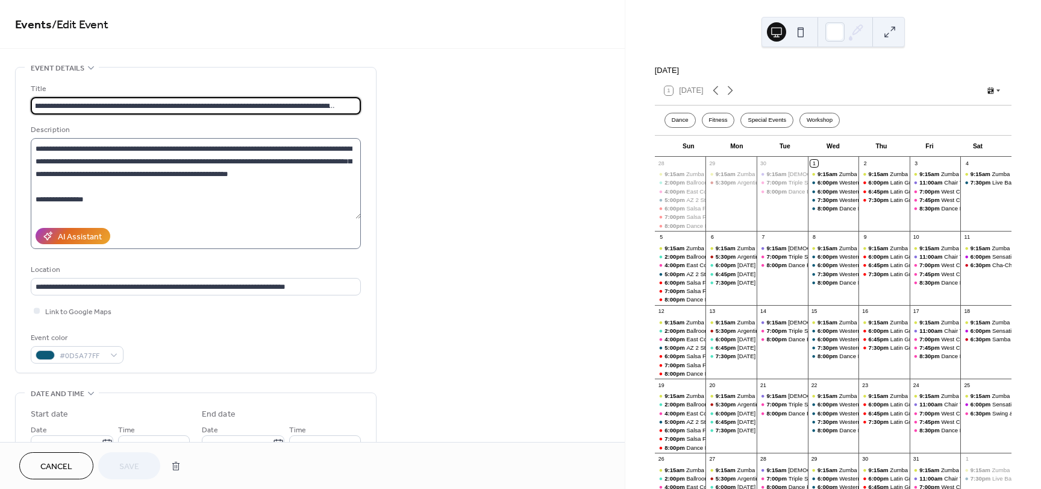
scroll to position [121, 0]
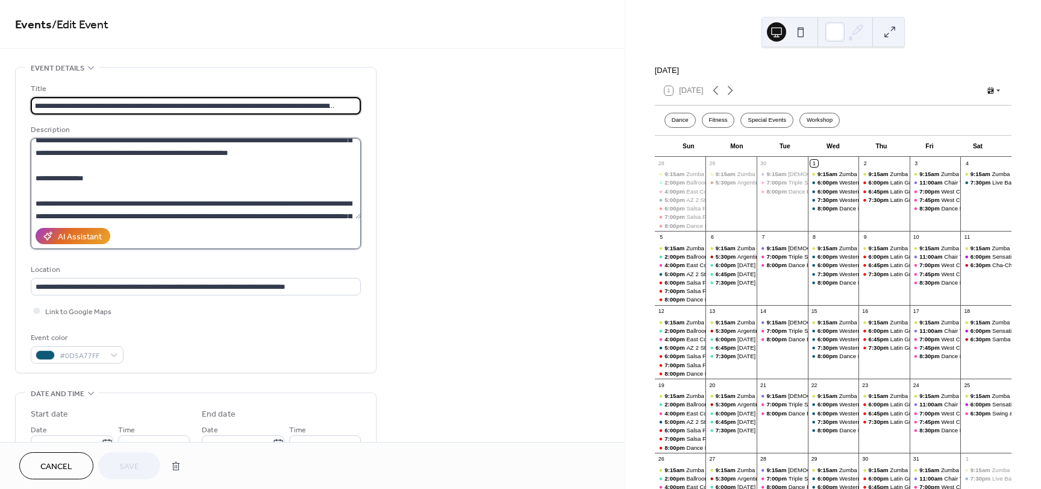
click at [294, 156] on textarea at bounding box center [196, 178] width 330 height 81
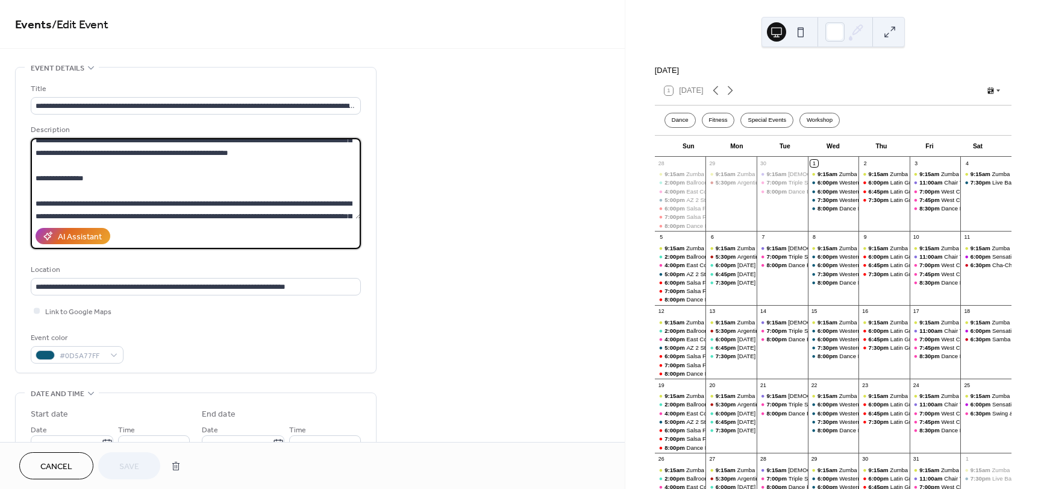
click at [250, 215] on textarea at bounding box center [196, 178] width 330 height 81
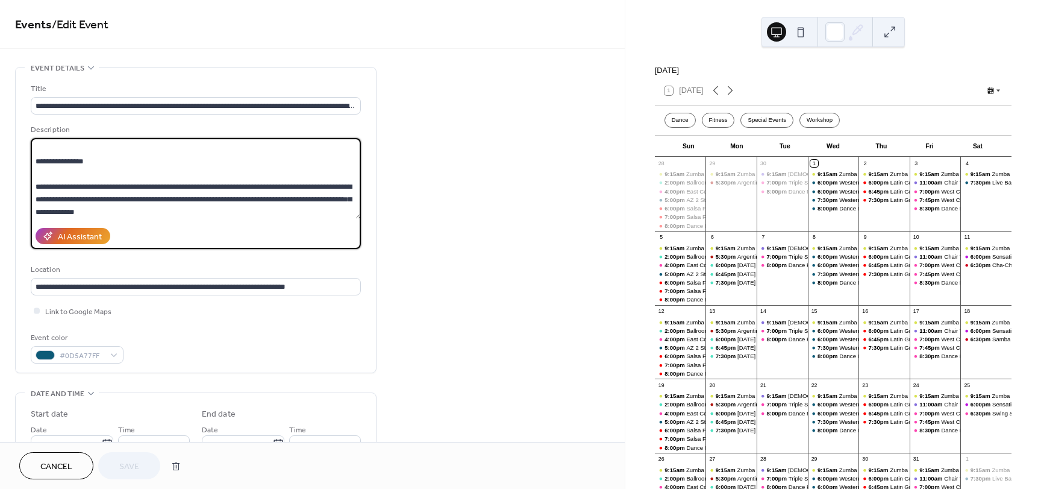
scroll to position [150, 0]
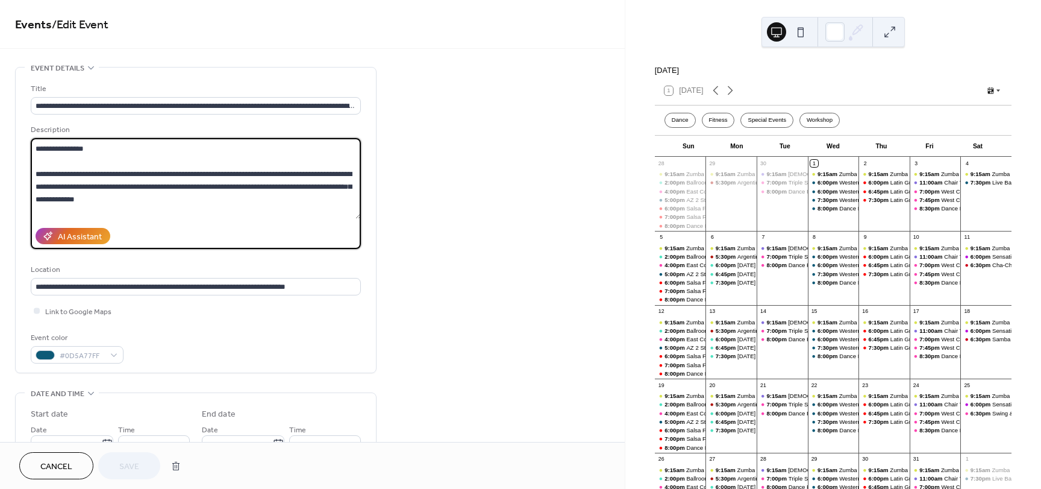
paste textarea "**********"
click at [123, 197] on textarea at bounding box center [196, 178] width 330 height 81
type textarea "**********"
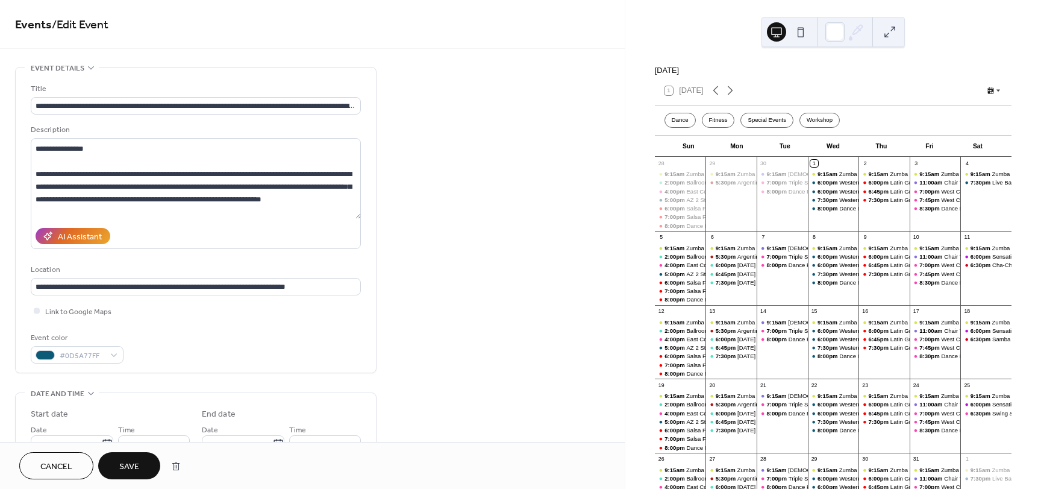
click at [140, 468] on button "Save" at bounding box center [129, 465] width 62 height 27
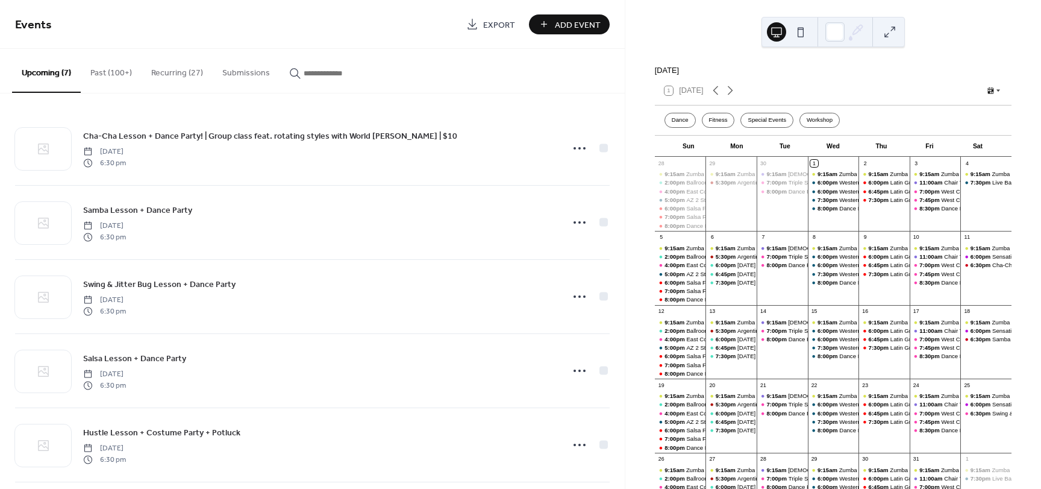
click at [160, 69] on button "Recurring (27)" at bounding box center [177, 70] width 71 height 43
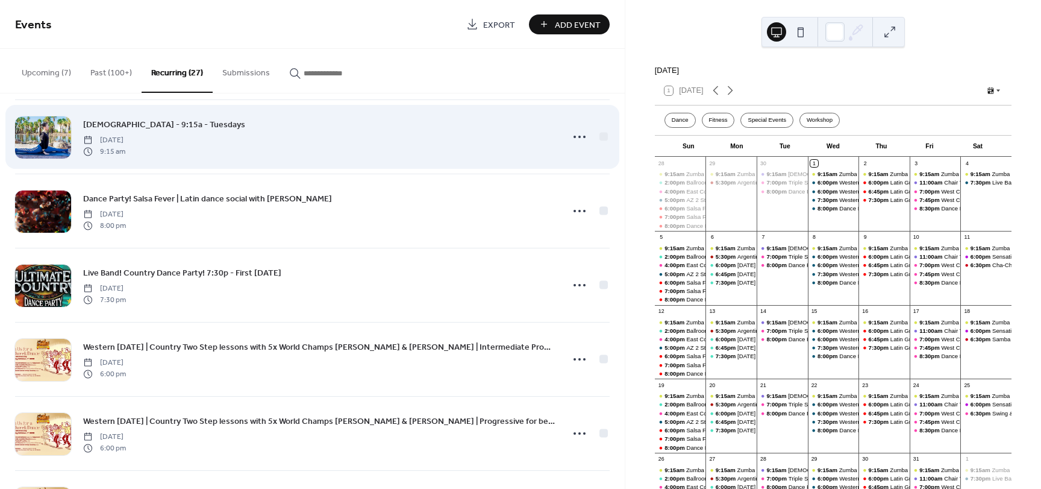
scroll to position [1025, 0]
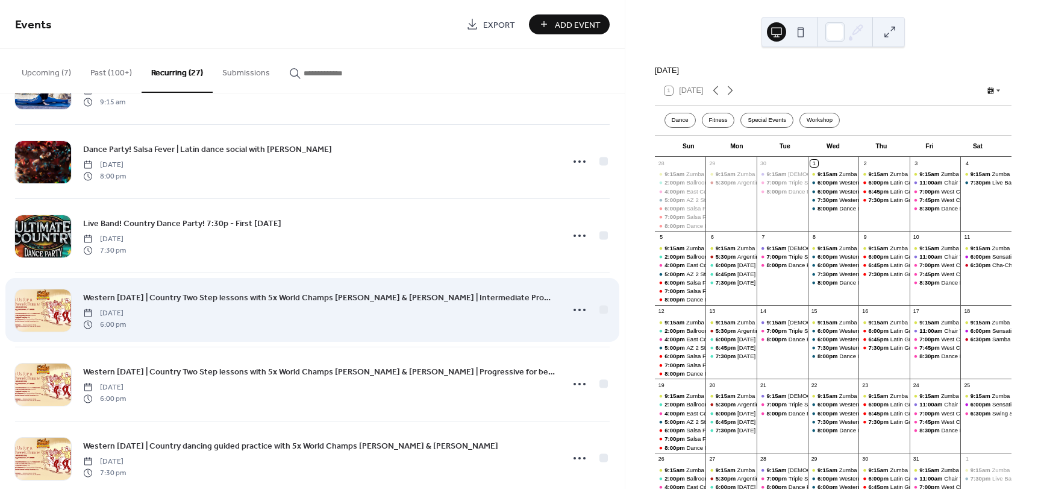
click at [285, 302] on span "Western [DATE] | Country Two Step lessons with 5x World Champs [PERSON_NAME] & …" at bounding box center [319, 298] width 472 height 13
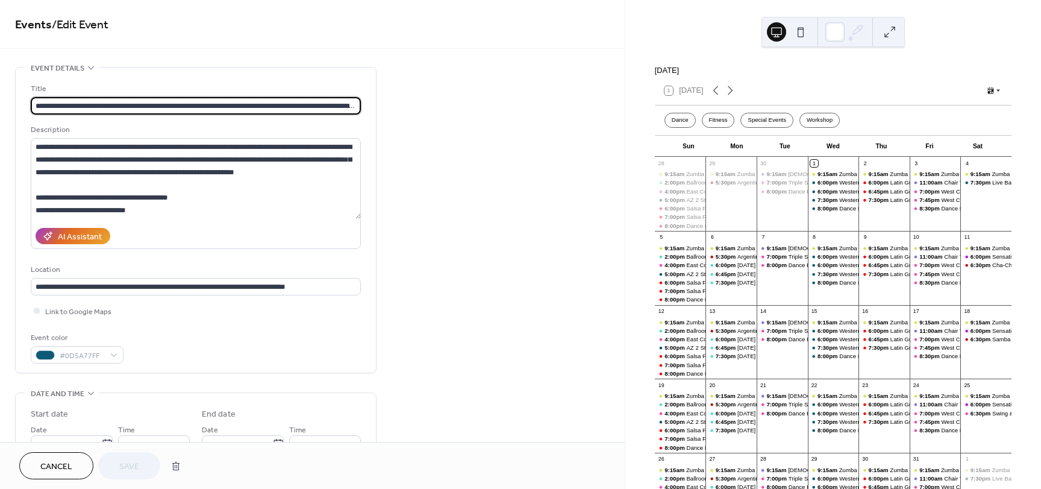
scroll to position [0, 49]
click at [174, 173] on textarea at bounding box center [196, 178] width 330 height 81
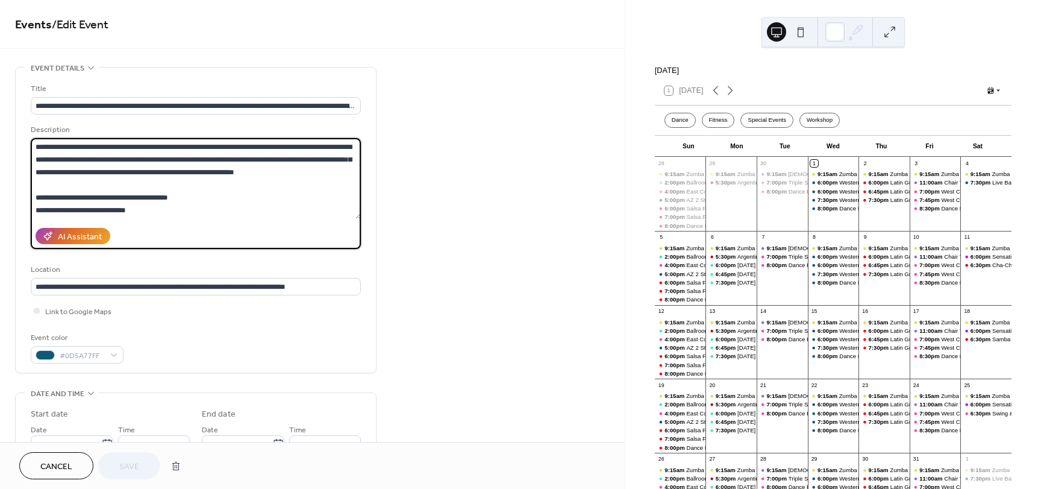
click at [155, 169] on textarea at bounding box center [196, 178] width 330 height 81
type textarea "**********"
click at [134, 468] on span "Save" at bounding box center [129, 466] width 20 height 13
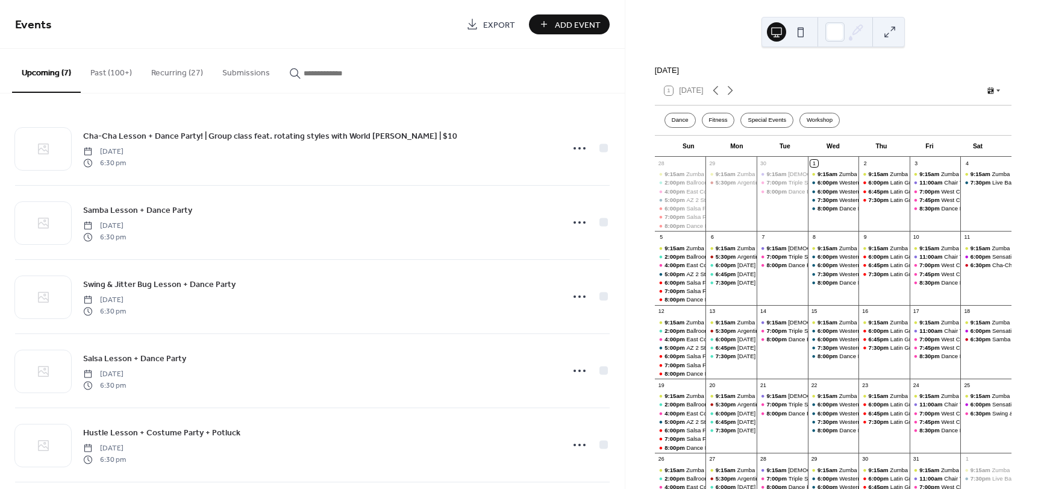
click at [199, 62] on button "Recurring (27)" at bounding box center [177, 70] width 71 height 43
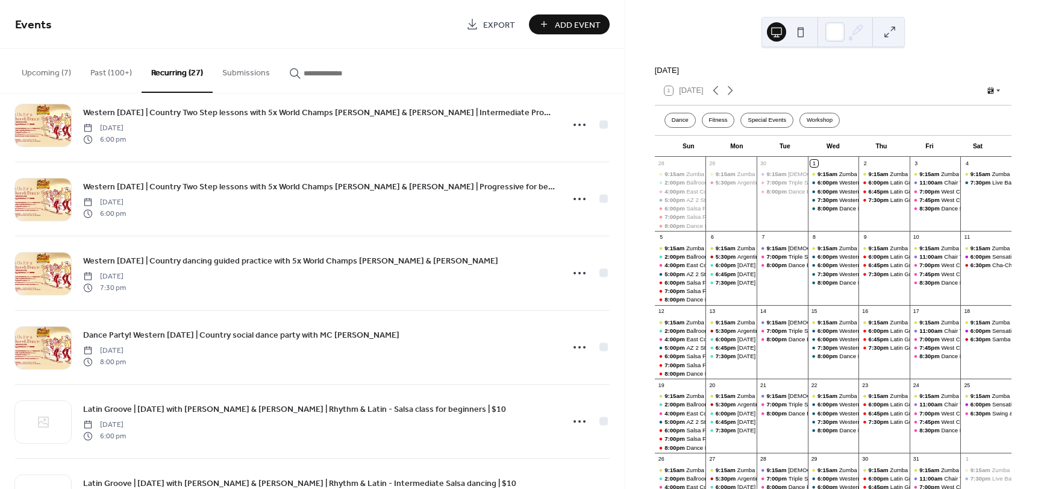
scroll to position [1145, 0]
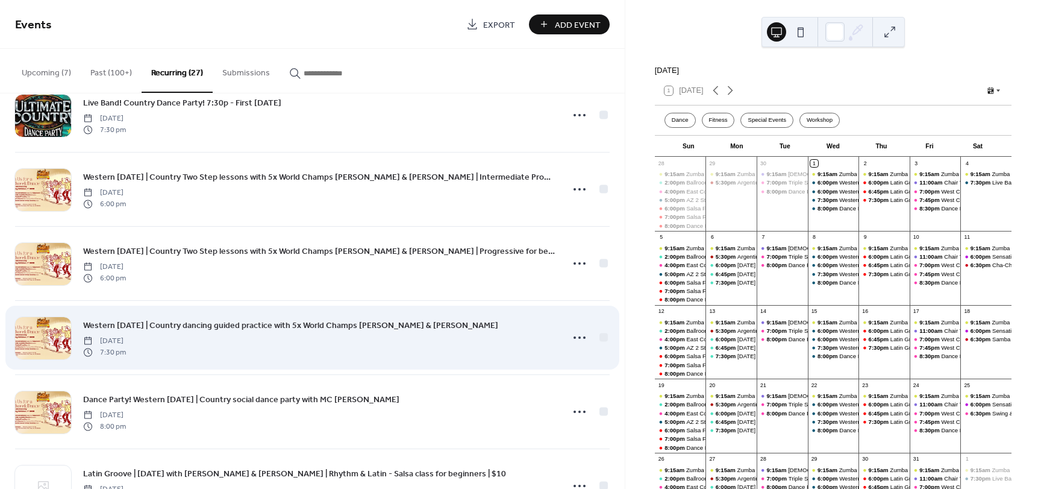
click at [298, 324] on span "Western [DATE] | Country dancing guided practice with 5x World Champs [PERSON_N…" at bounding box center [290, 325] width 415 height 13
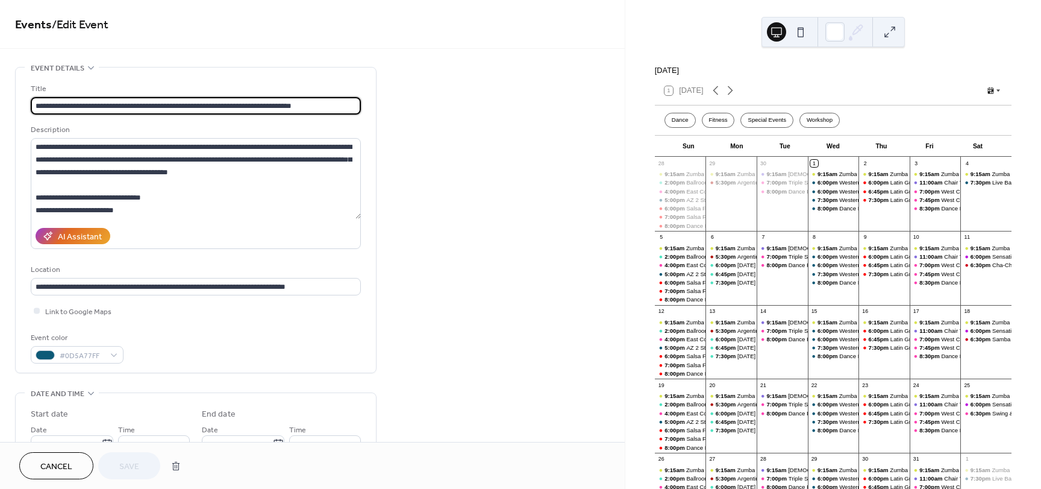
type input "**********"
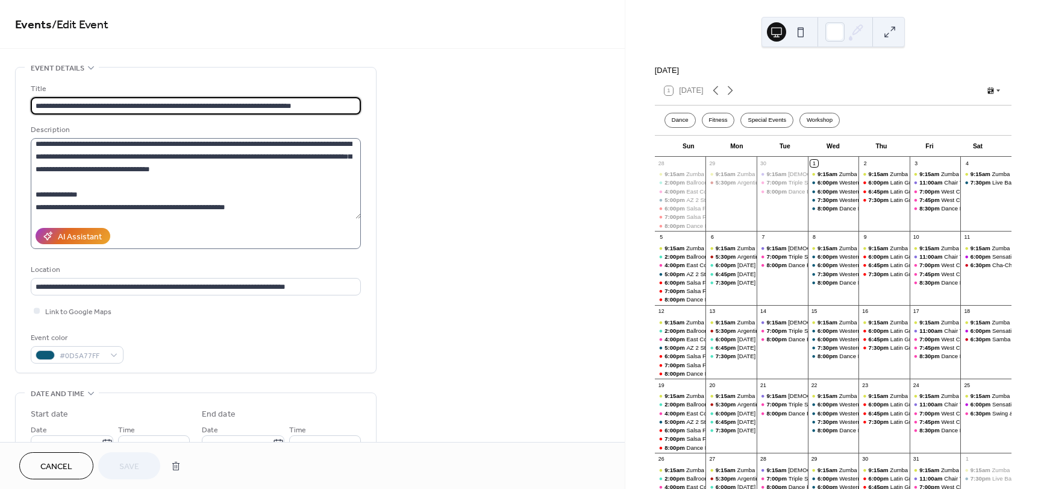
scroll to position [181, 0]
click at [244, 164] on textarea at bounding box center [196, 178] width 330 height 81
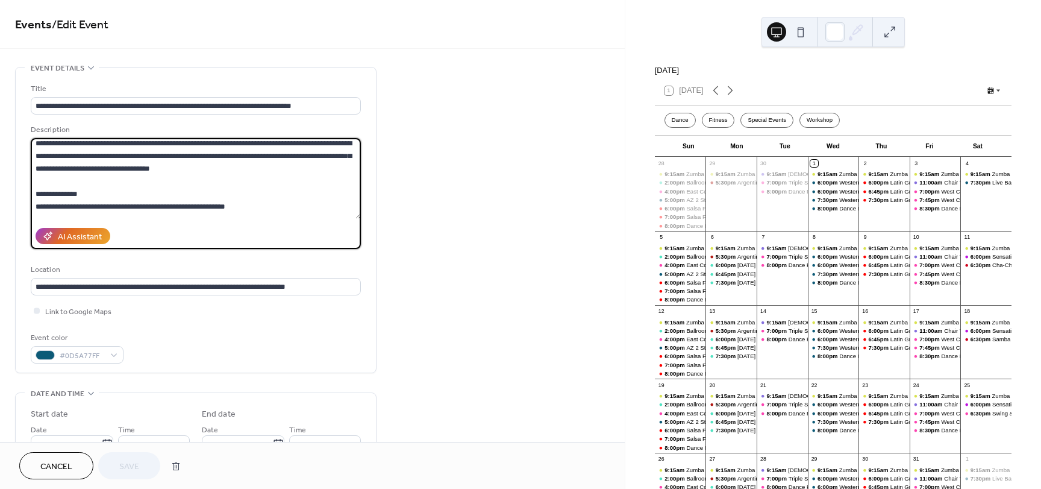
scroll to position [179, 0]
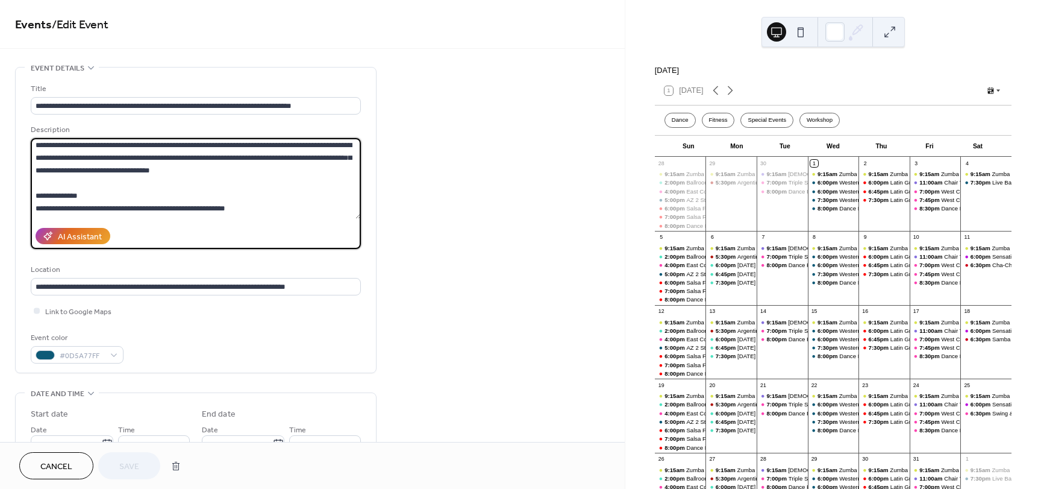
click at [229, 158] on textarea at bounding box center [196, 178] width 330 height 81
paste textarea "**********"
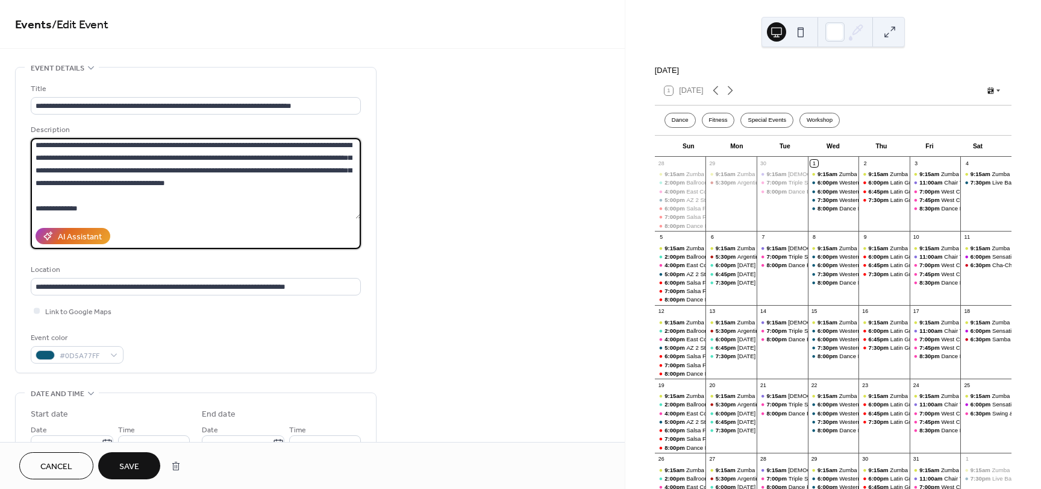
drag, startPoint x: 317, startPoint y: 156, endPoint x: 251, endPoint y: 175, distance: 69.2
click at [251, 175] on textarea at bounding box center [196, 178] width 330 height 81
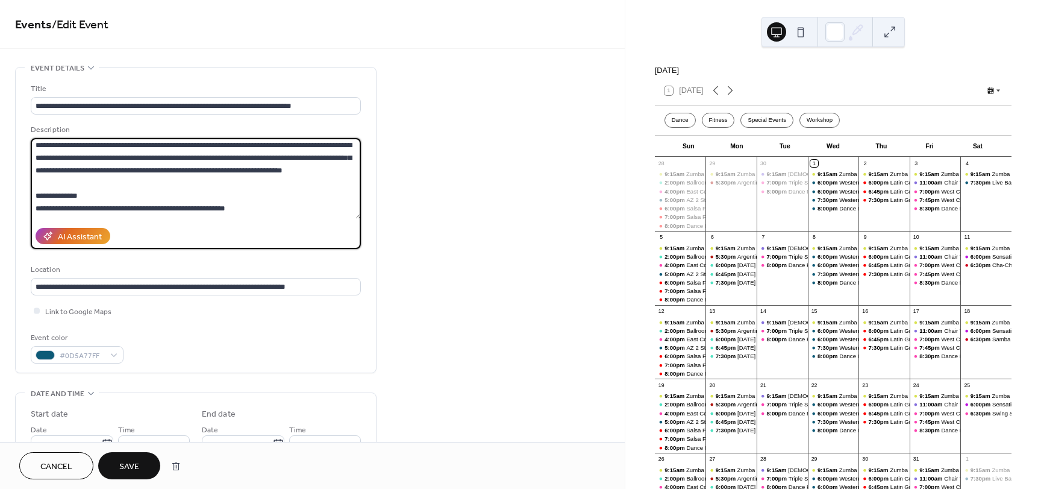
scroll to position [2, 0]
type textarea "**********"
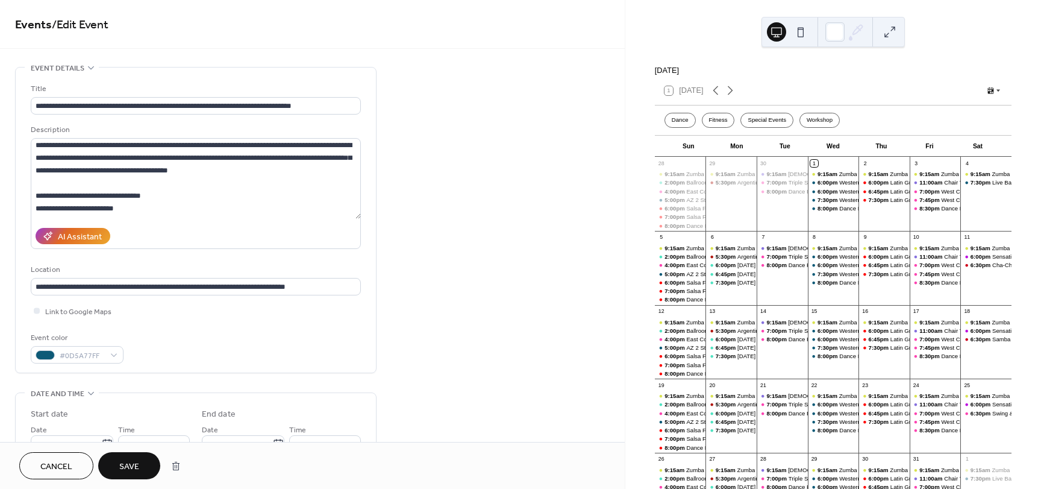
click at [150, 458] on button "Save" at bounding box center [129, 465] width 62 height 27
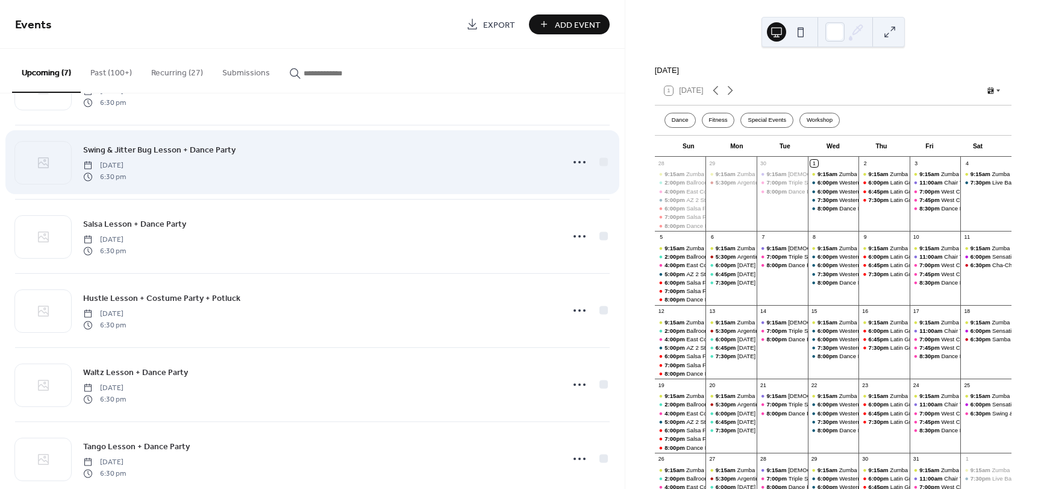
scroll to position [159, 0]
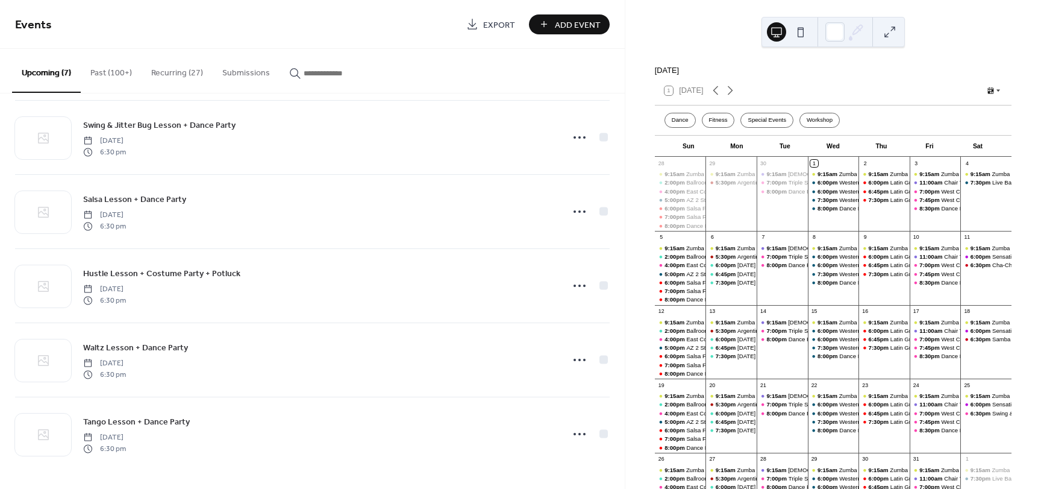
click at [177, 72] on button "Recurring (27)" at bounding box center [177, 70] width 71 height 43
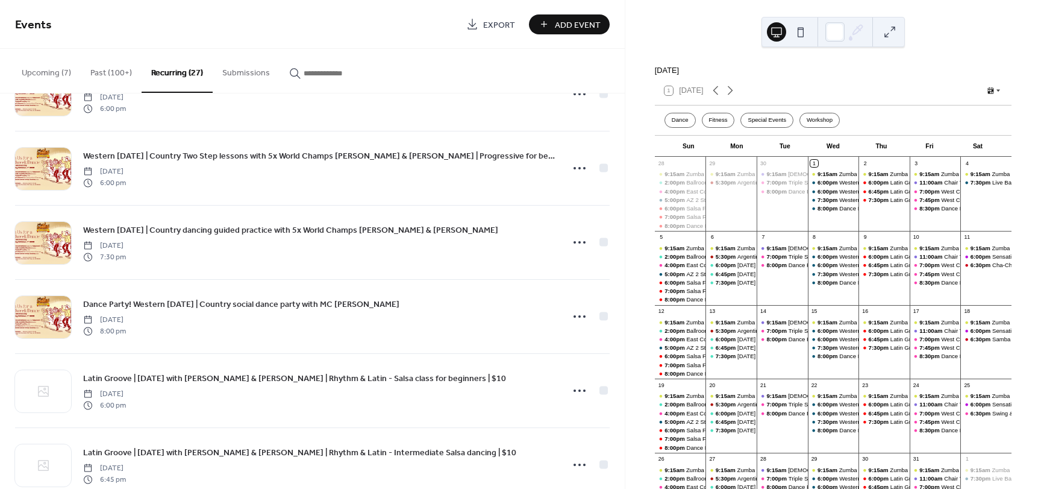
scroll to position [1326, 0]
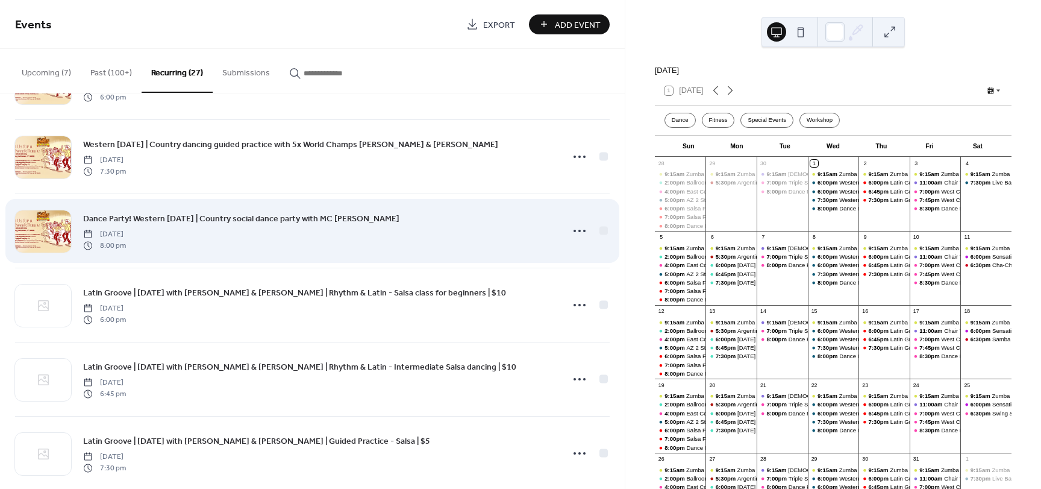
click at [328, 213] on span "Dance Party! Western [DATE] | Country social dance party with MC [PERSON_NAME]" at bounding box center [241, 219] width 316 height 13
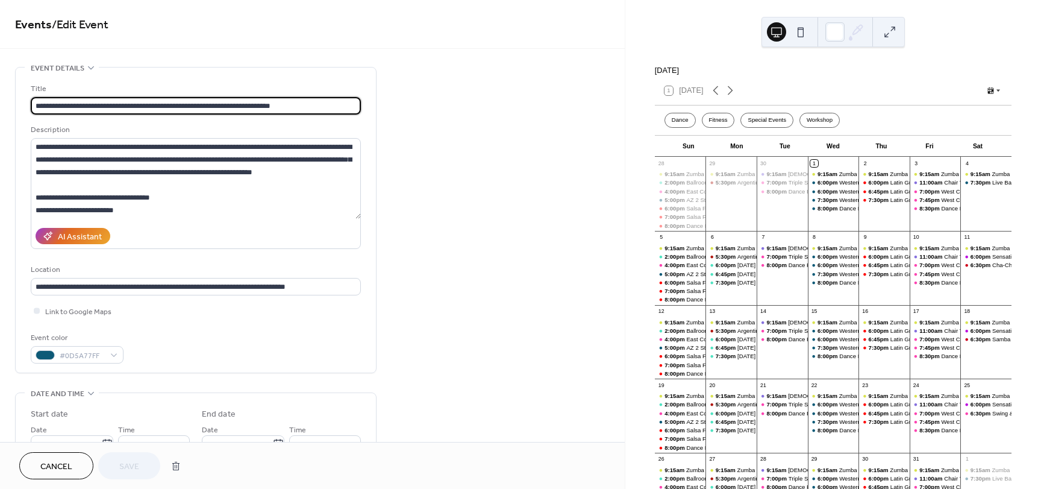
type input "**********"
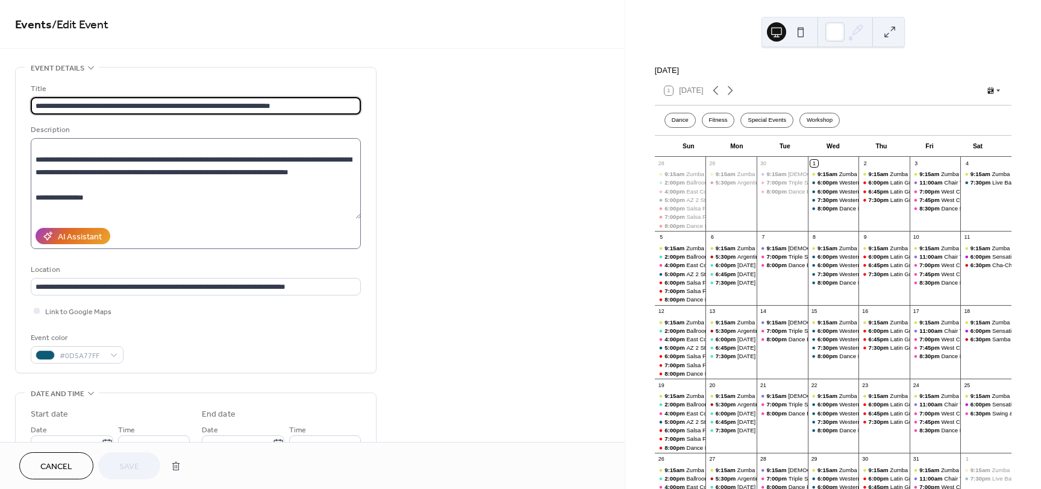
scroll to position [121, 0]
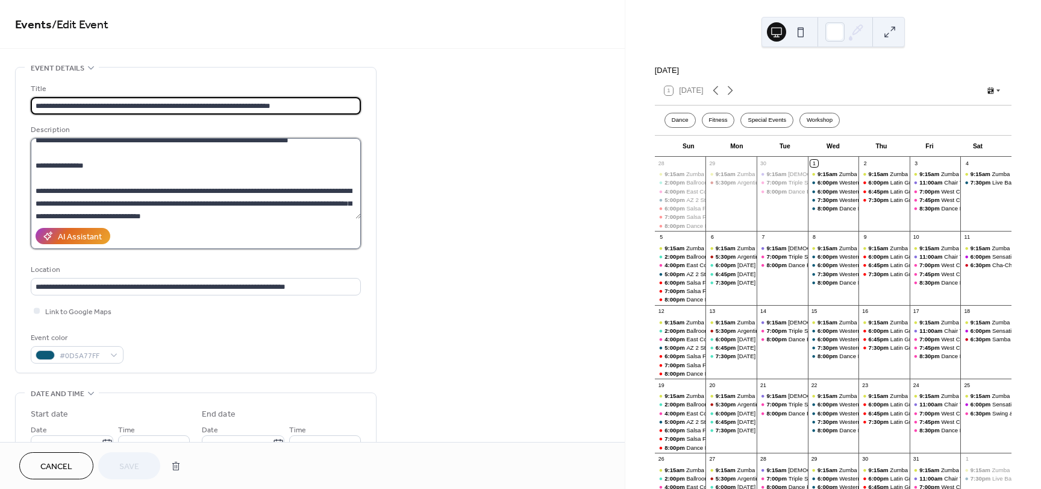
click at [214, 212] on textarea at bounding box center [196, 178] width 330 height 81
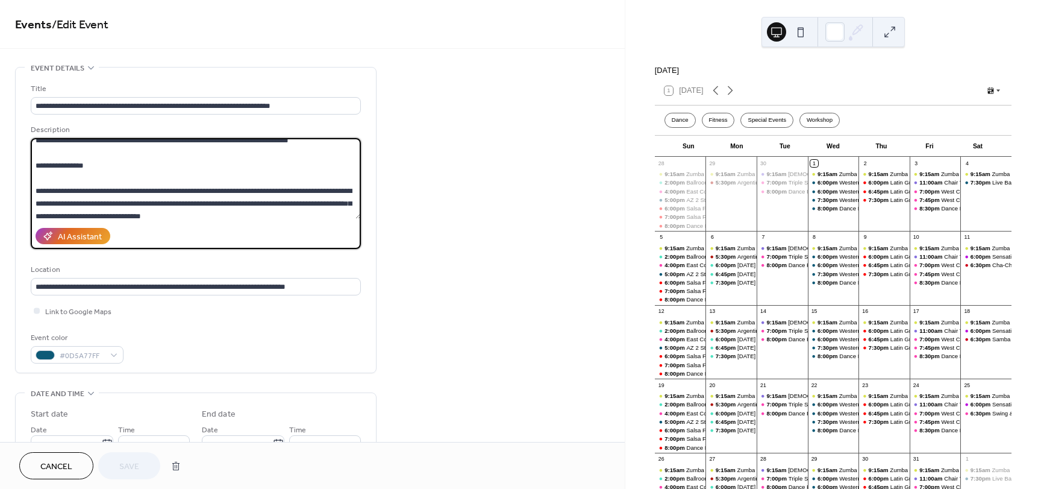
click at [79, 460] on button "Cancel" at bounding box center [56, 465] width 74 height 27
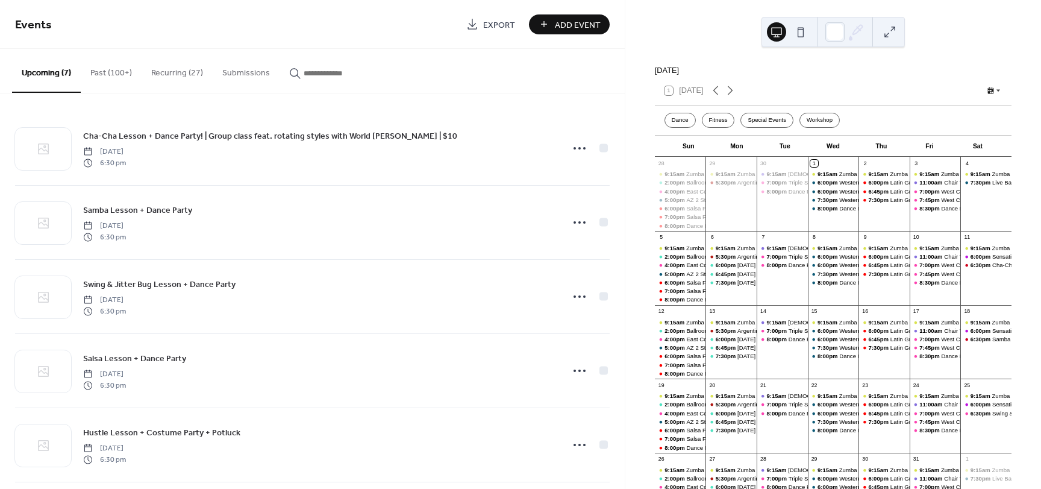
click at [172, 66] on button "Recurring (27)" at bounding box center [177, 70] width 71 height 43
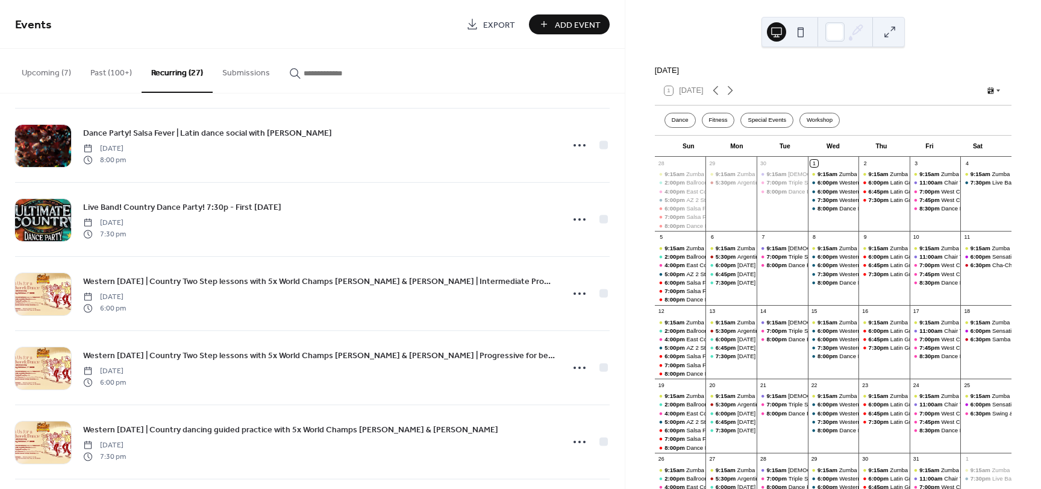
scroll to position [1039, 0]
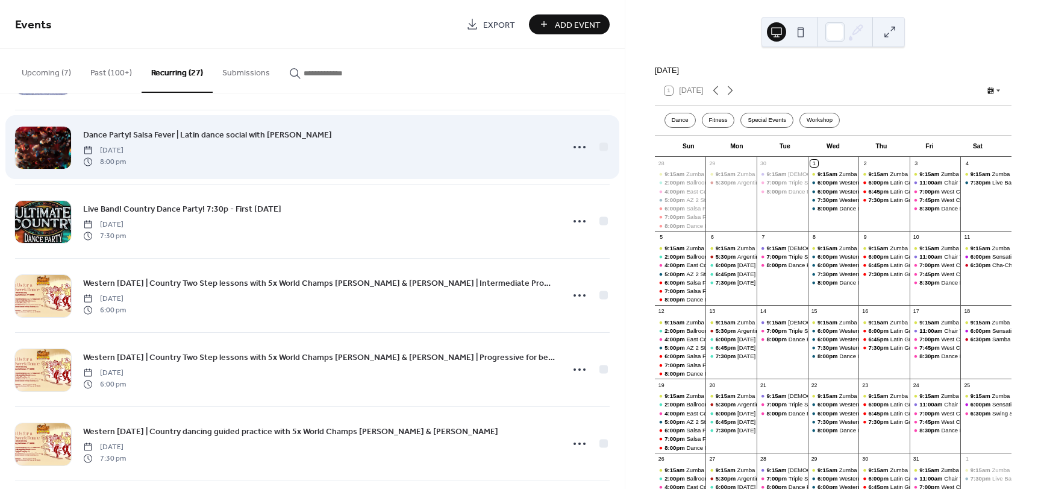
click at [242, 135] on span "Dance Party! Salsa Fever | Latin dance social with [PERSON_NAME]" at bounding box center [207, 135] width 249 height 13
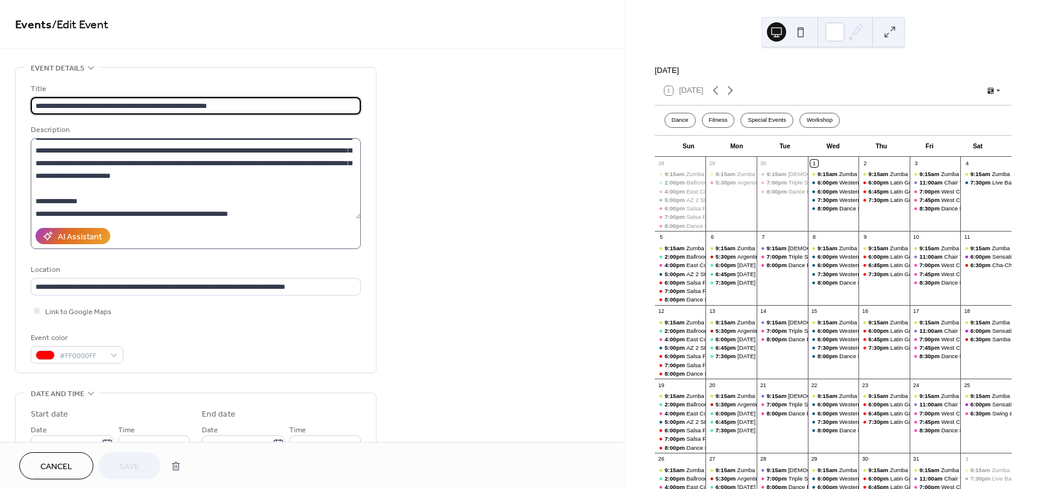
scroll to position [181, 0]
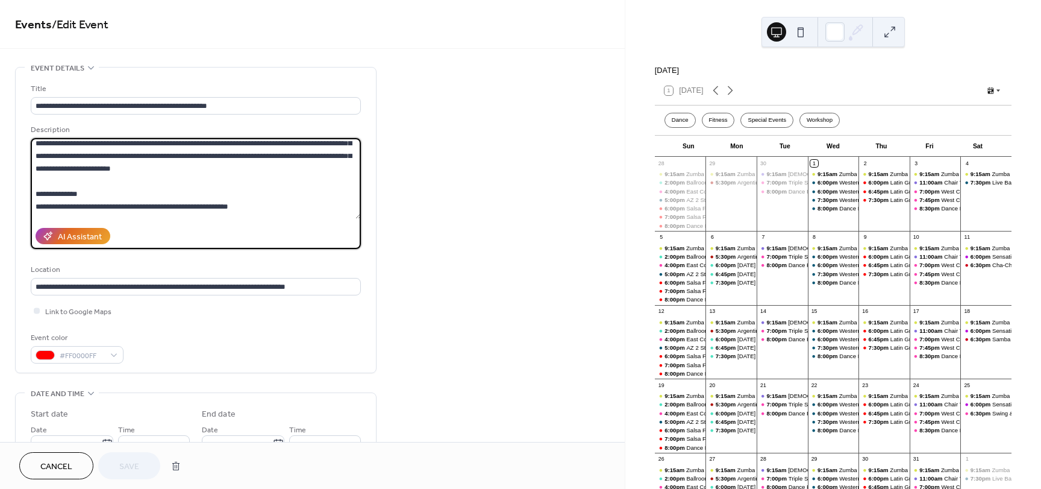
drag, startPoint x: 211, startPoint y: 167, endPoint x: 31, endPoint y: 162, distance: 179.7
click at [31, 162] on textarea at bounding box center [196, 178] width 330 height 81
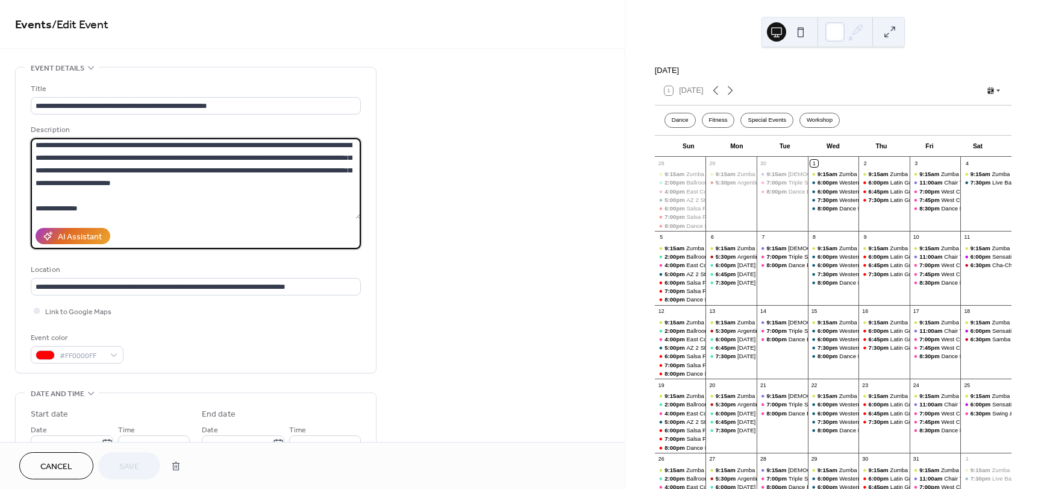
scroll to position [154, 0]
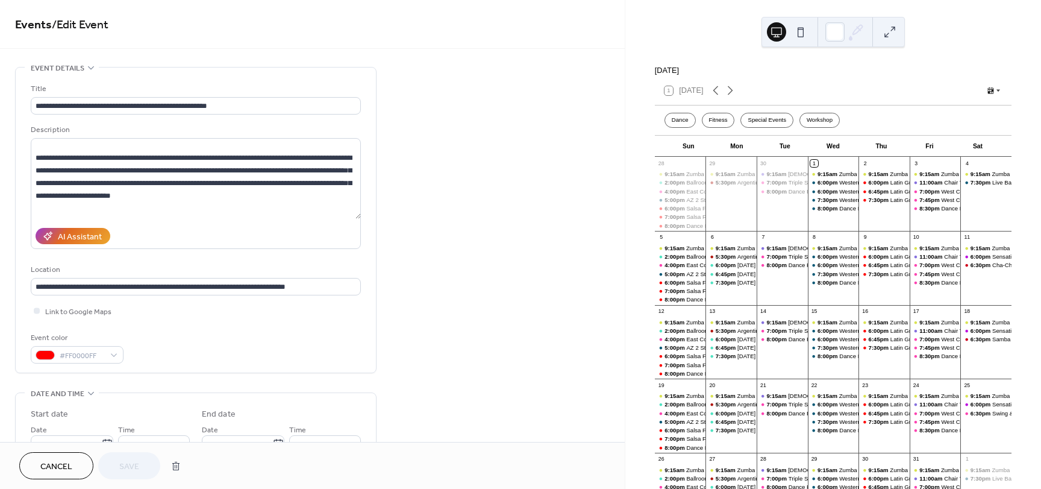
click at [60, 463] on span "Cancel" at bounding box center [56, 466] width 32 height 13
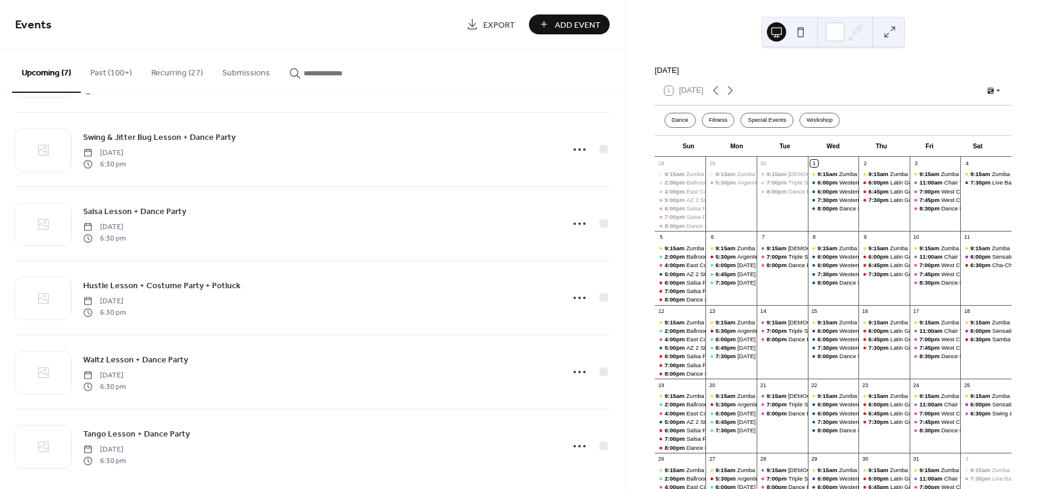
scroll to position [159, 0]
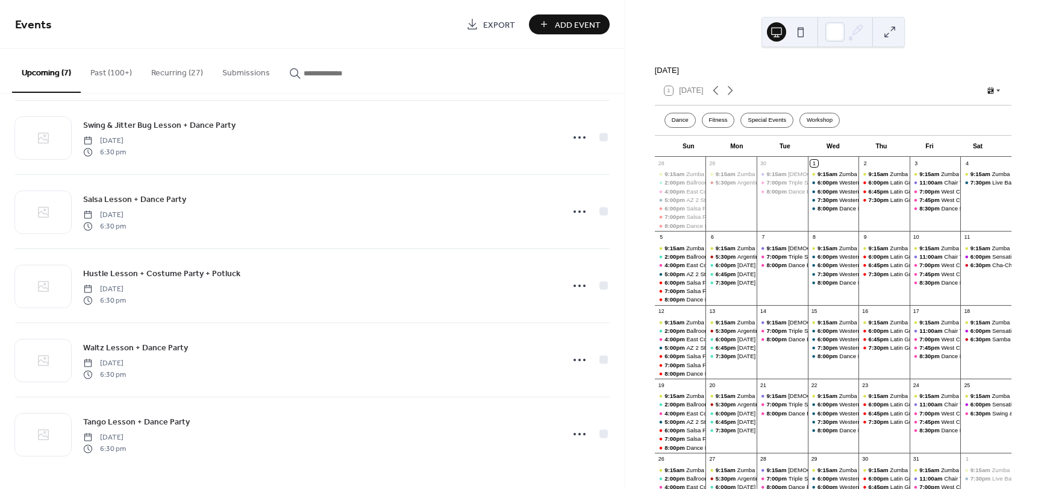
click at [177, 69] on button "Recurring (27)" at bounding box center [177, 70] width 71 height 43
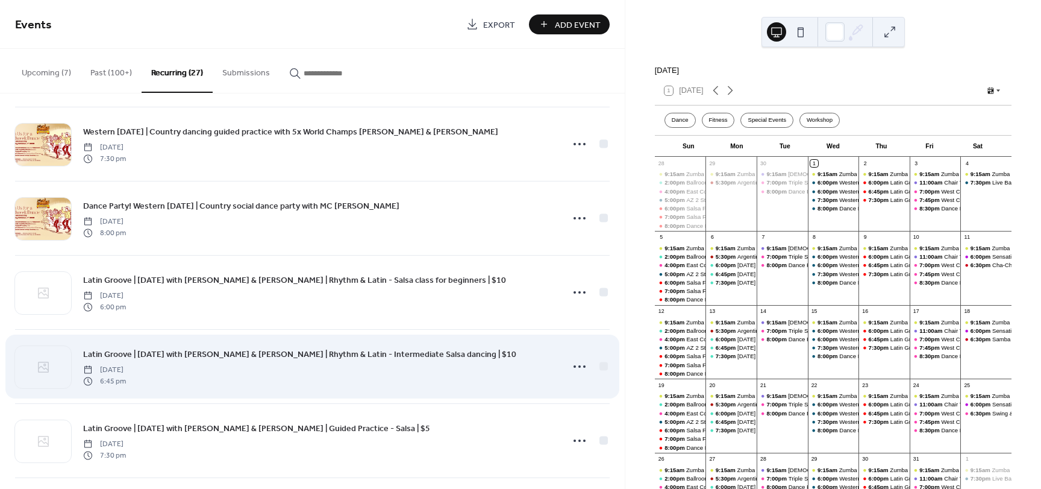
scroll to position [1340, 0]
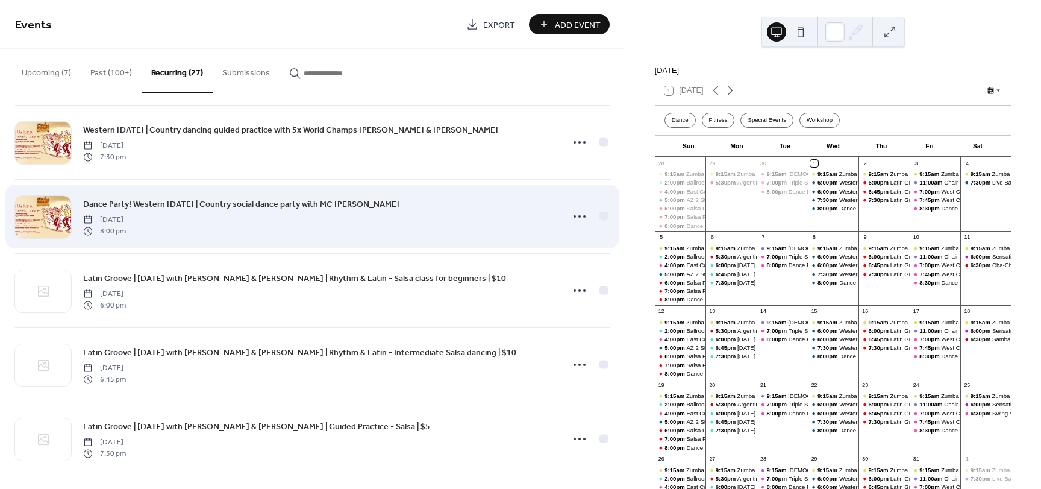
click at [256, 204] on span "Dance Party! Western [DATE] | Country social dance party with MC [PERSON_NAME]" at bounding box center [241, 204] width 316 height 13
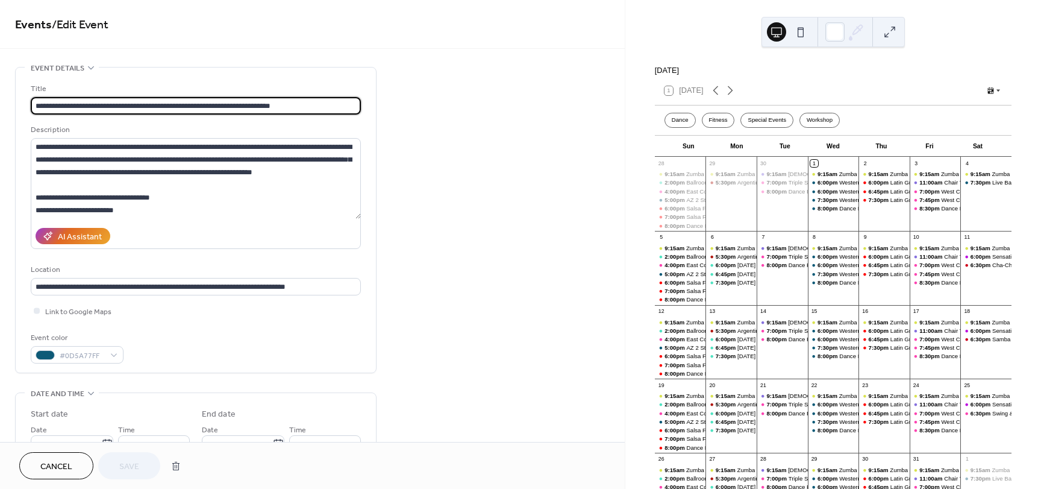
type input "**********"
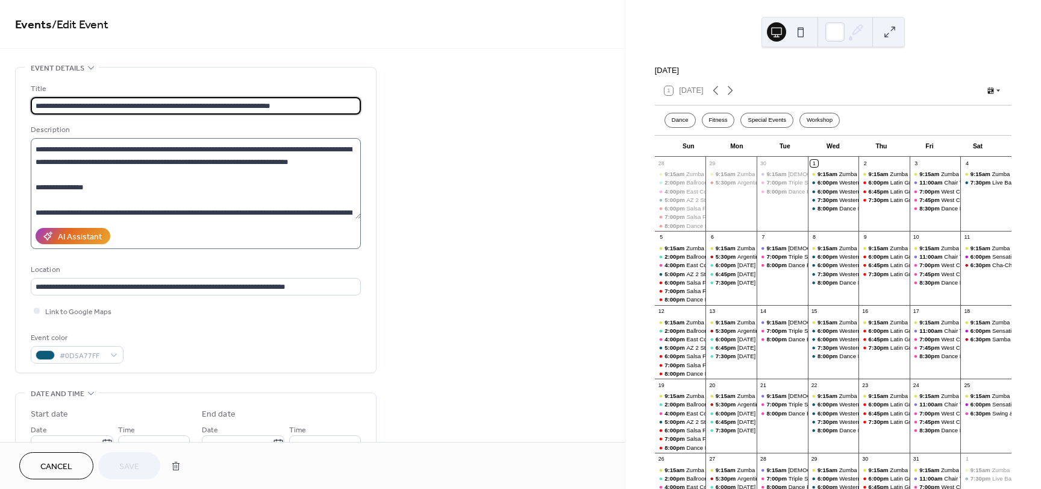
scroll to position [60, 0]
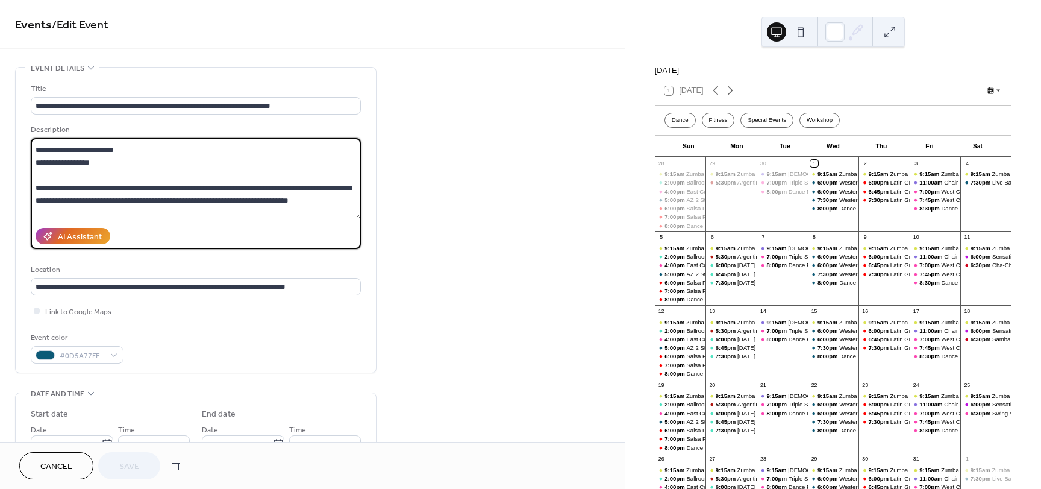
click at [223, 175] on textarea at bounding box center [196, 178] width 330 height 81
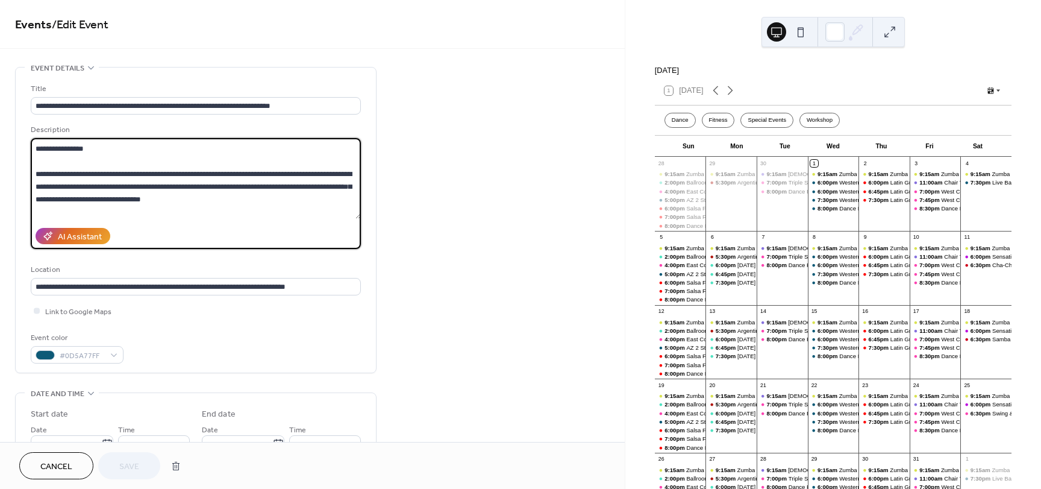
paste textarea "**********"
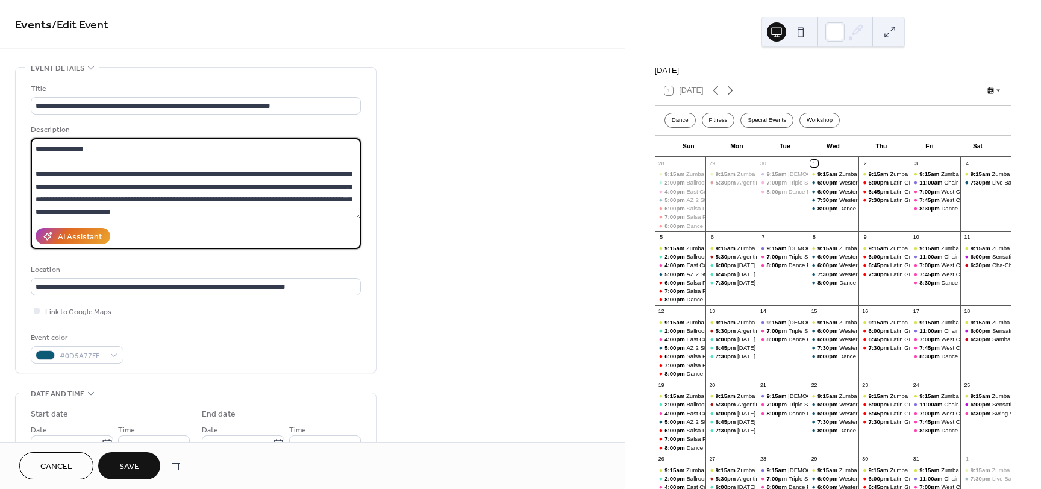
scroll to position [150, 0]
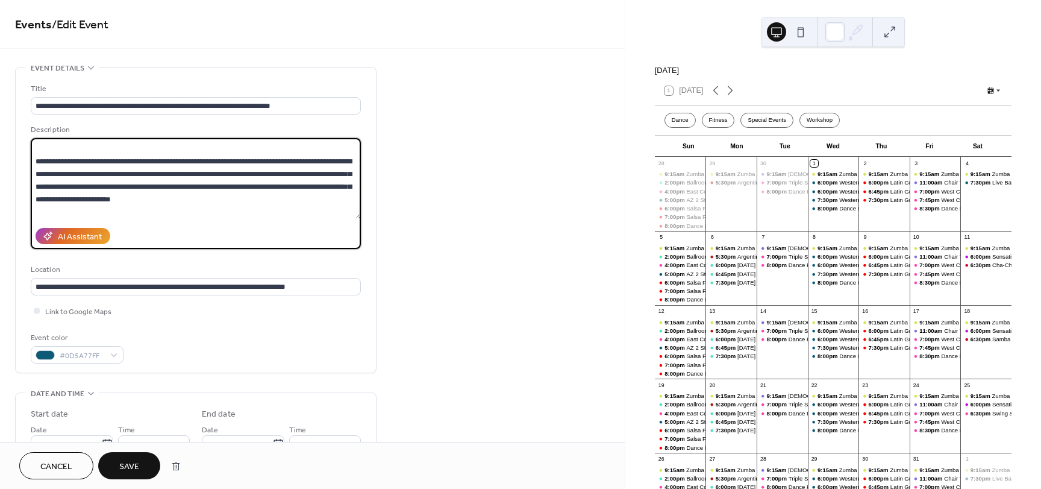
click at [128, 186] on textarea at bounding box center [196, 178] width 330 height 81
click at [308, 186] on textarea at bounding box center [196, 178] width 330 height 81
drag, startPoint x: 87, startPoint y: 197, endPoint x: 181, endPoint y: 198, distance: 94.0
click at [181, 198] on textarea at bounding box center [196, 178] width 330 height 81
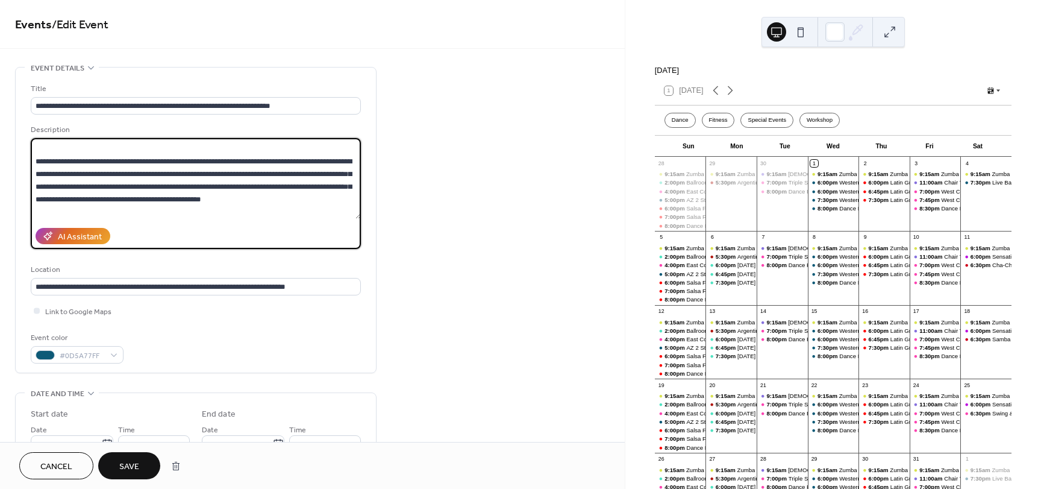
type textarea "**********"
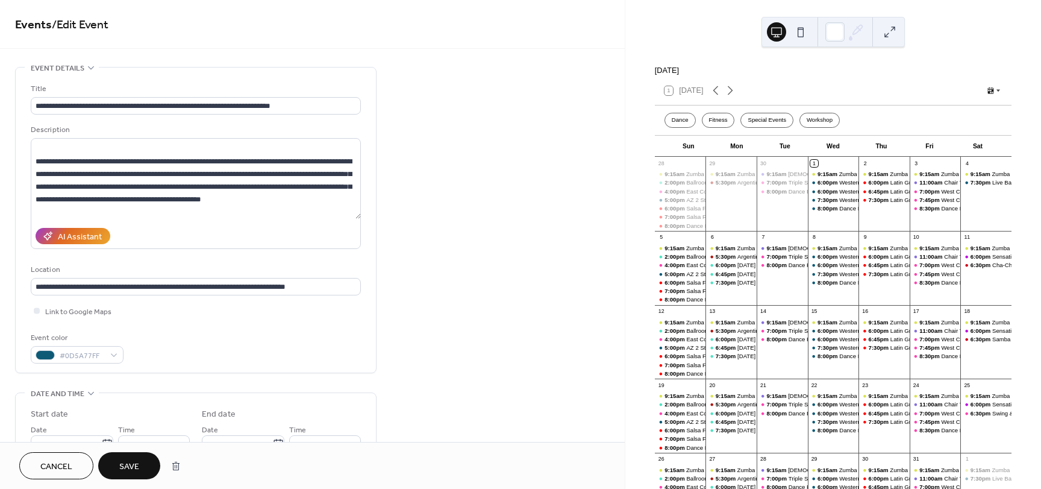
click at [117, 469] on button "Save" at bounding box center [129, 465] width 62 height 27
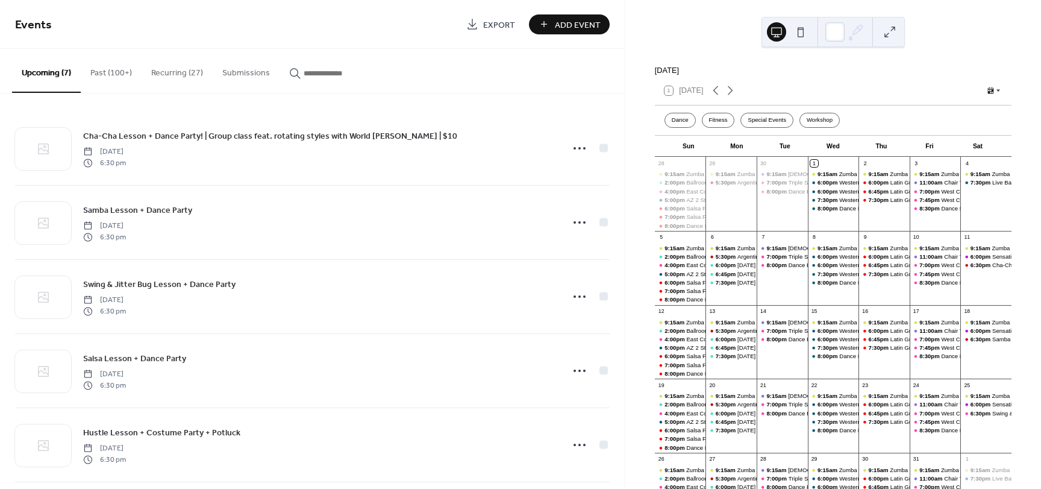
click at [190, 70] on button "Recurring (27)" at bounding box center [177, 70] width 71 height 43
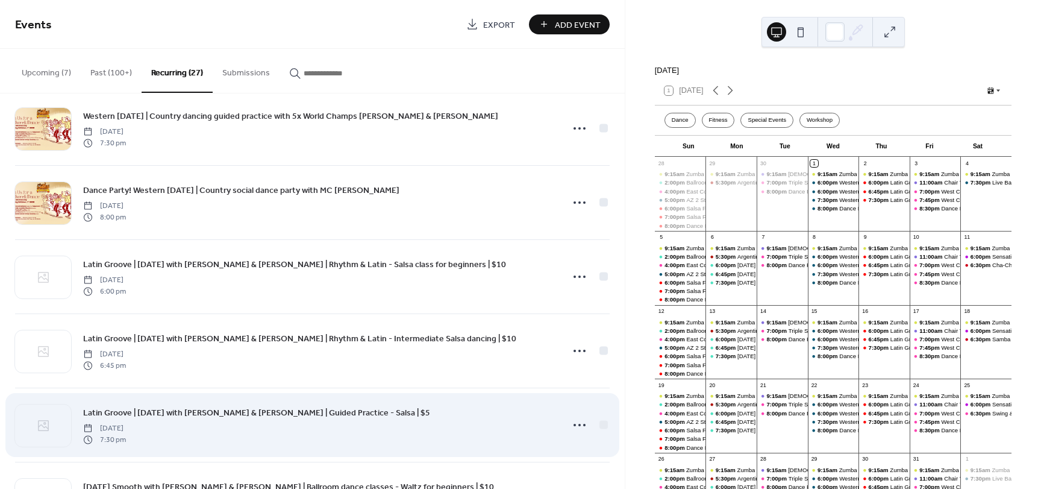
scroll to position [1340, 0]
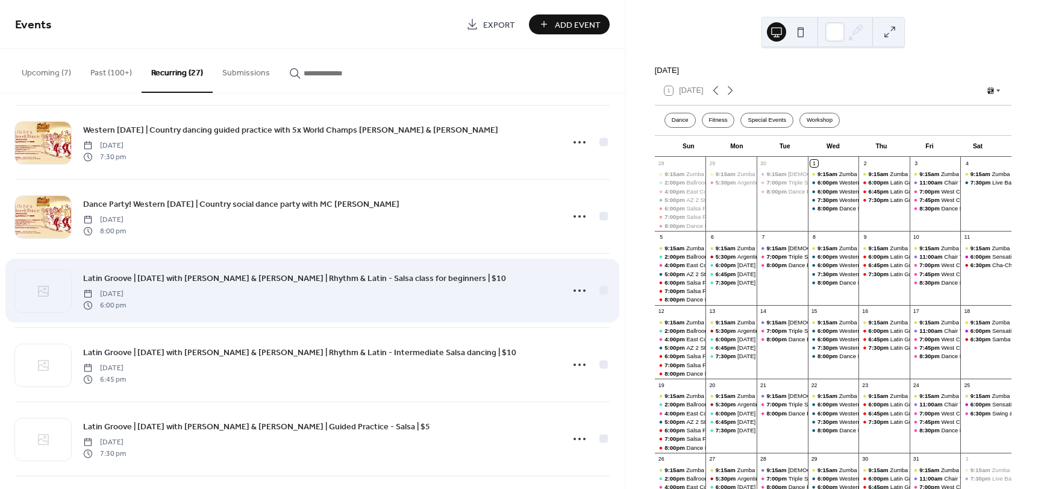
click at [311, 280] on span "Latin Groove | [DATE] with [PERSON_NAME] & [PERSON_NAME] | Rhythm & Latin - Sal…" at bounding box center [294, 278] width 423 height 13
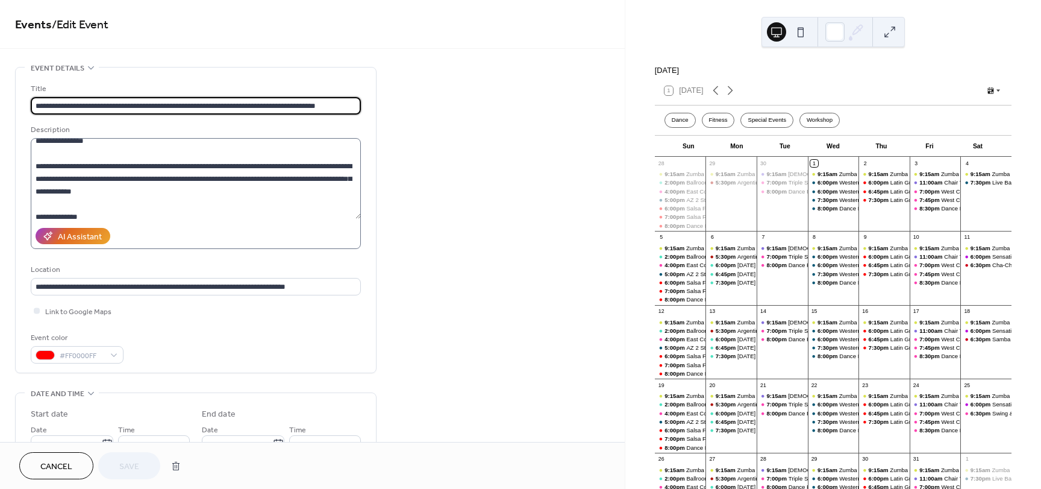
scroll to position [121, 0]
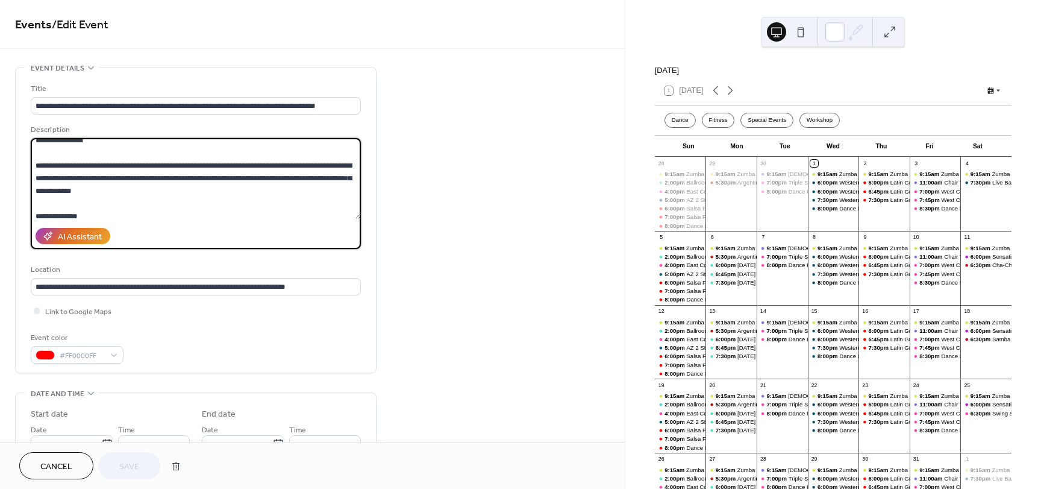
drag, startPoint x: 127, startPoint y: 186, endPoint x: 25, endPoint y: 165, distance: 104.0
click at [25, 165] on div "**********" at bounding box center [196, 220] width 360 height 305
paste textarea "**********"
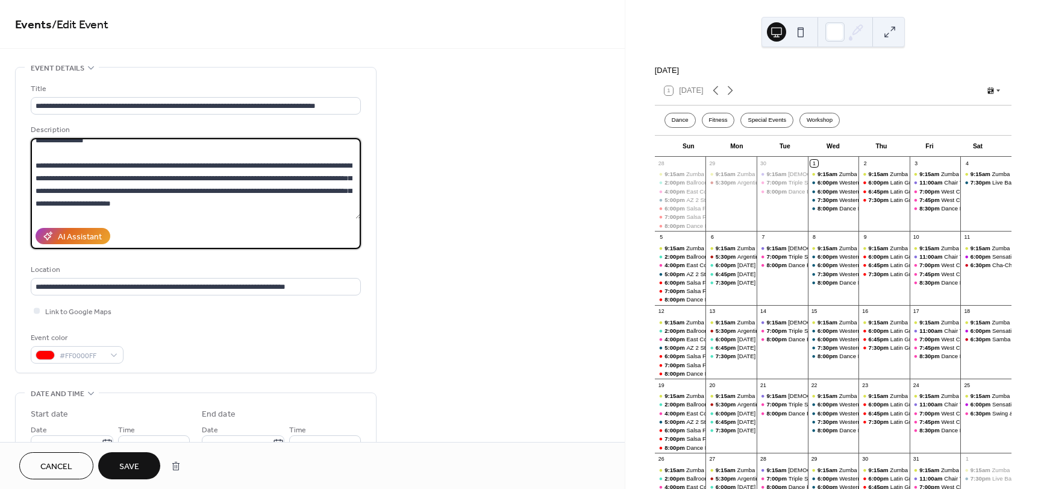
type textarea "**********"
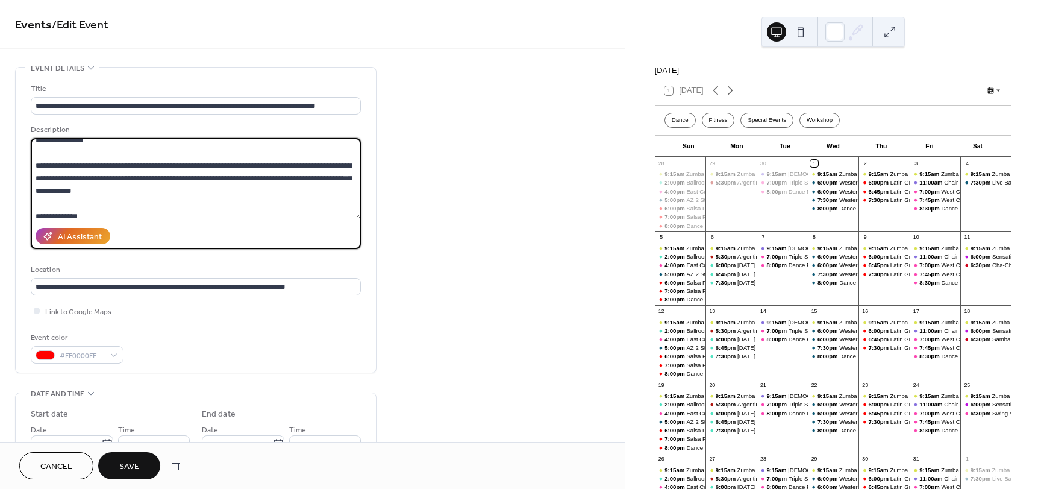
click at [65, 460] on span "Cancel" at bounding box center [56, 466] width 32 height 13
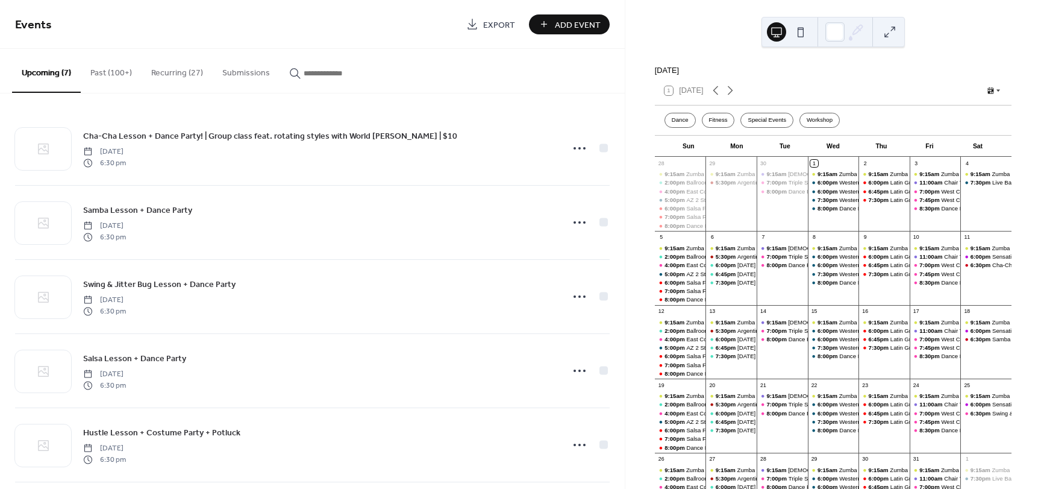
click at [176, 75] on button "Recurring (27)" at bounding box center [177, 70] width 71 height 43
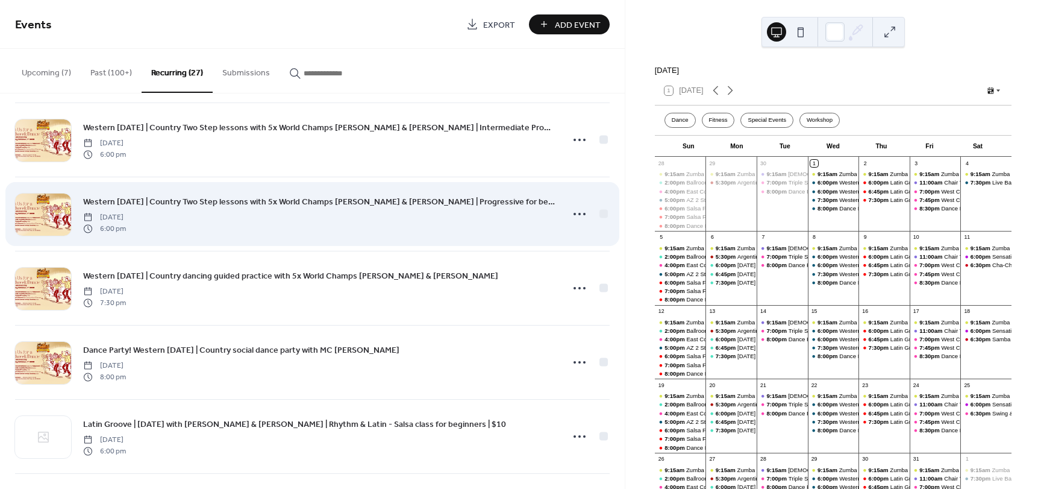
scroll to position [1205, 0]
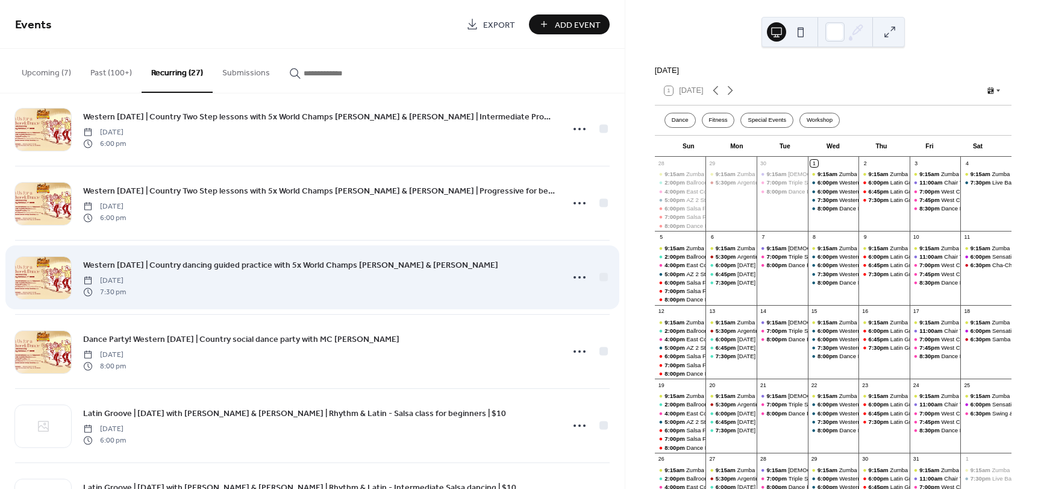
click at [265, 257] on div "Western Wednesday | Country dancing guided practice with 5x World Champs Roy & …" at bounding box center [312, 277] width 595 height 74
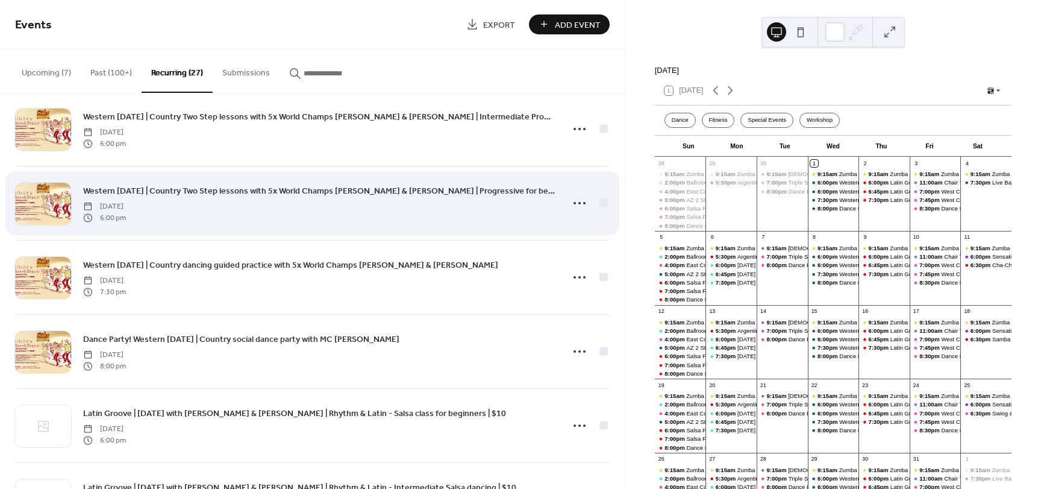
click at [265, 190] on span "Western [DATE] | Country Two Step lessons with 5x World Champs [PERSON_NAME] & …" at bounding box center [319, 191] width 472 height 13
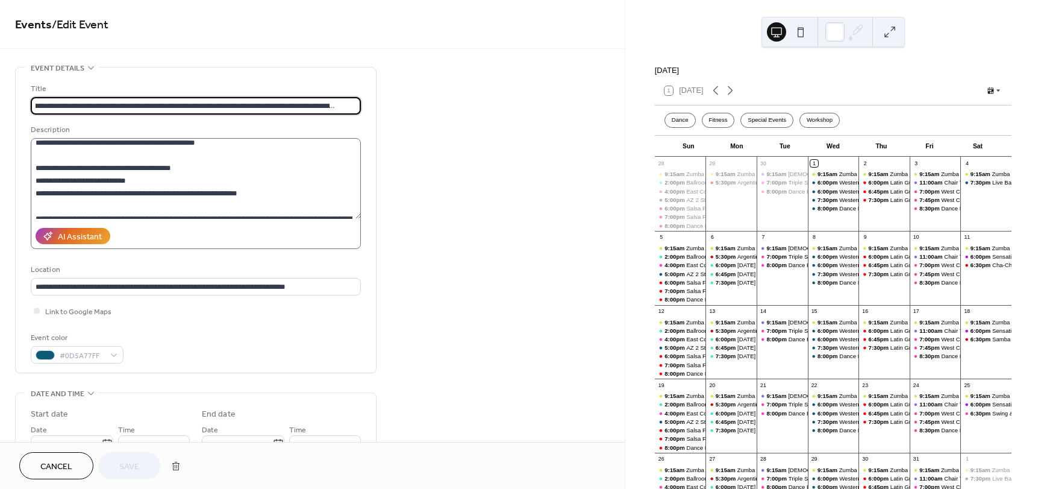
scroll to position [121, 0]
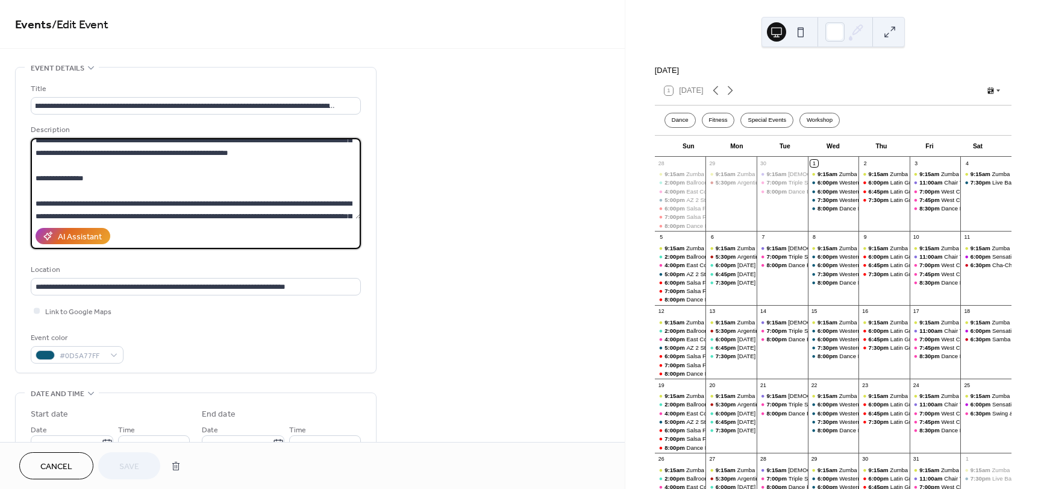
click at [248, 205] on textarea at bounding box center [196, 178] width 330 height 81
click at [37, 205] on textarea at bounding box center [196, 178] width 330 height 81
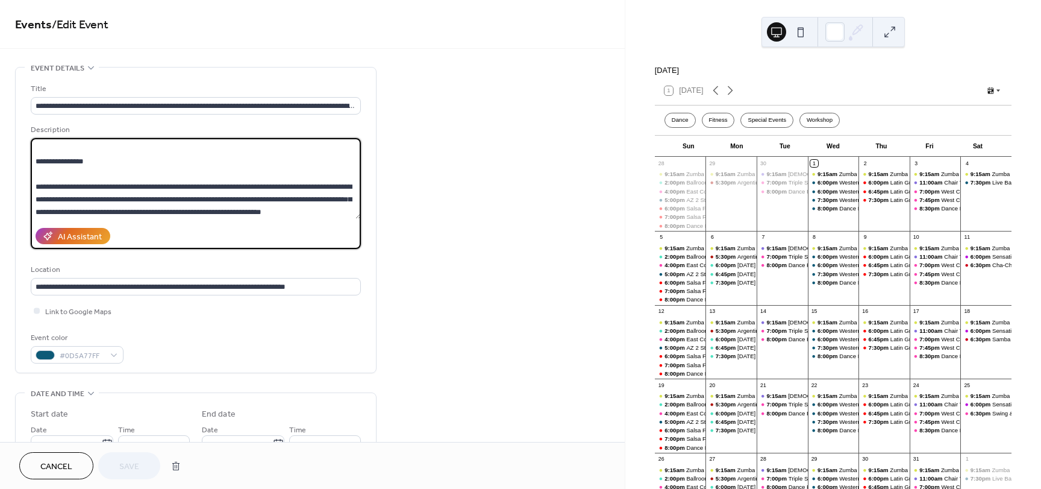
scroll to position [150, 0]
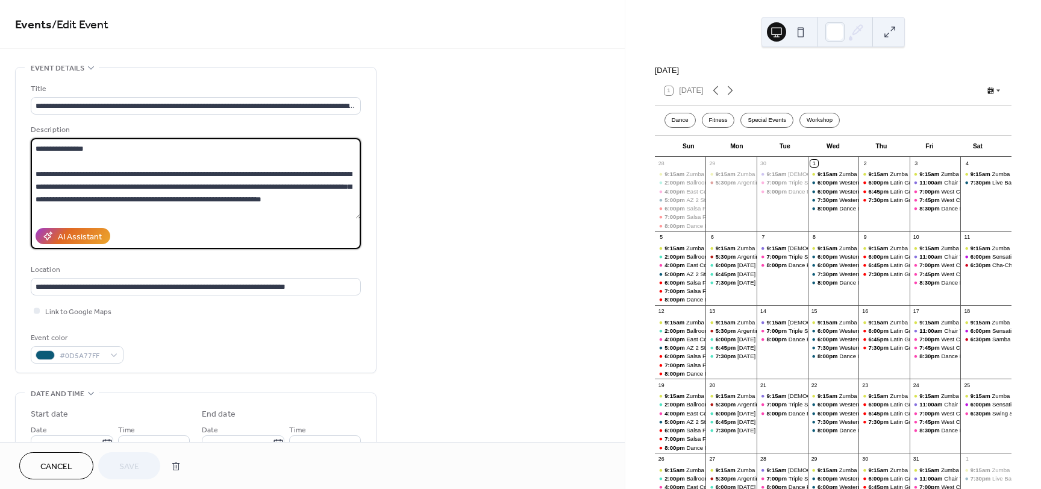
click at [51, 466] on span "Cancel" at bounding box center [56, 466] width 32 height 13
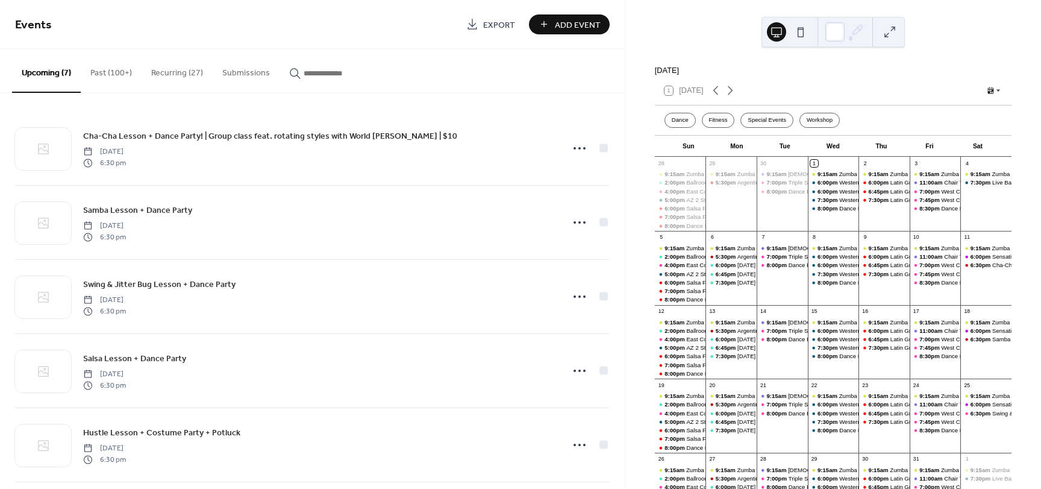
click at [169, 81] on button "Recurring (27)" at bounding box center [177, 70] width 71 height 43
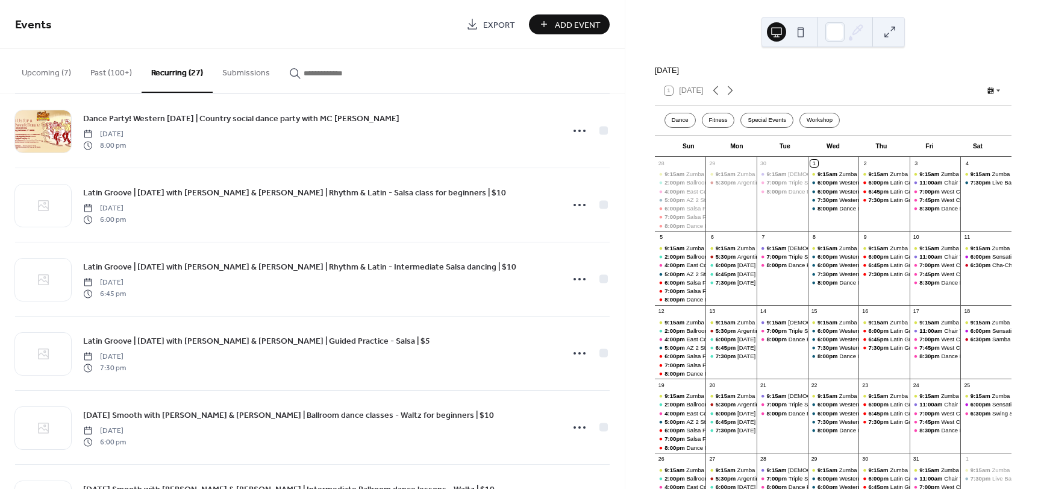
scroll to position [1507, 0]
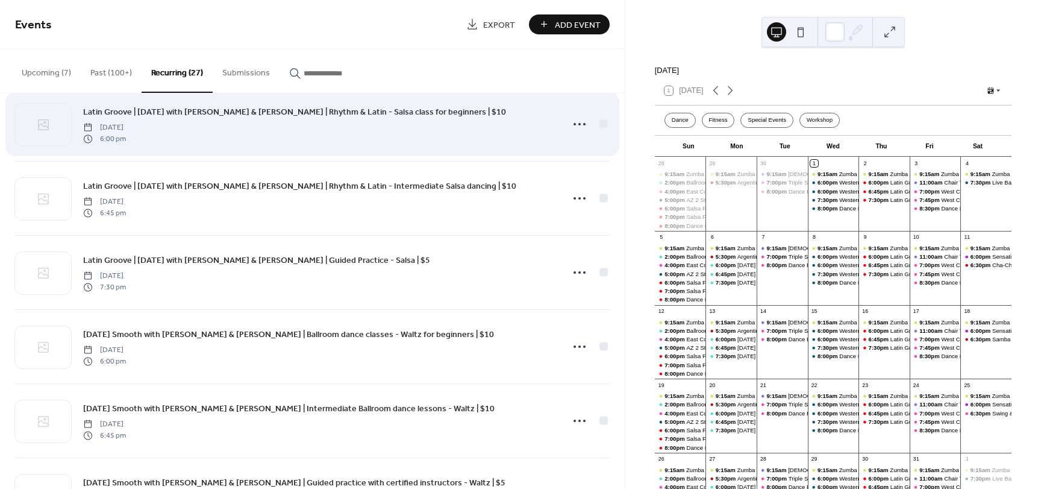
click at [236, 115] on span "Latin Groove | [DATE] with [PERSON_NAME] & [PERSON_NAME] | Rhythm & Latin - Sal…" at bounding box center [294, 112] width 423 height 13
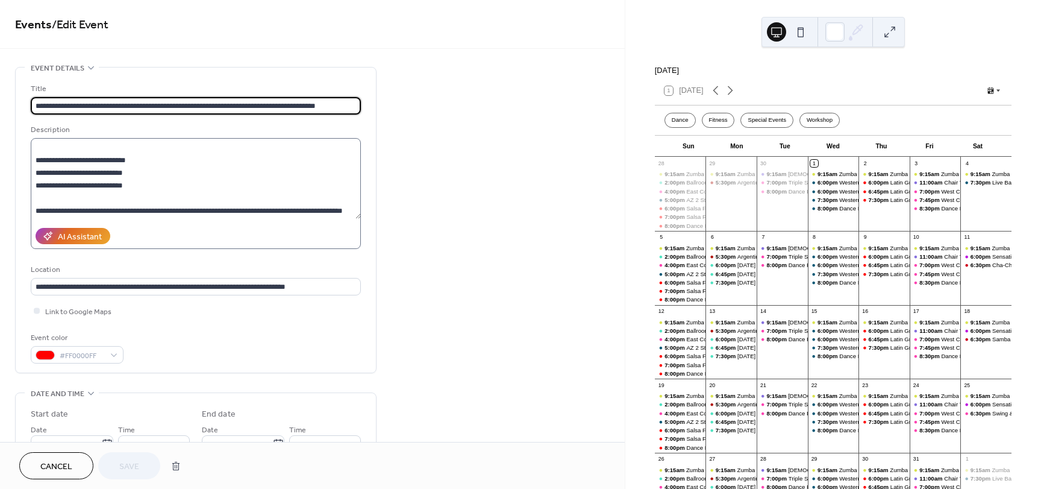
scroll to position [60, 0]
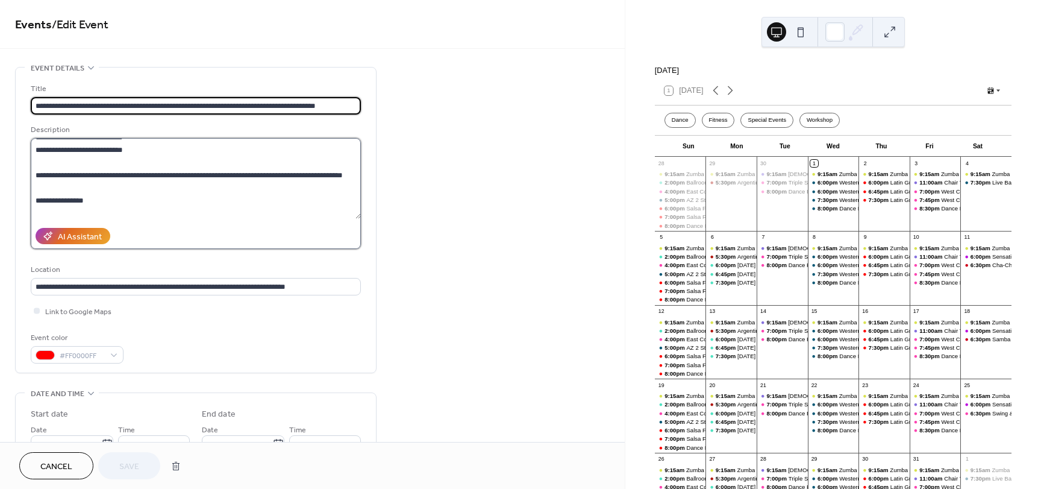
click at [160, 177] on textarea at bounding box center [196, 178] width 330 height 81
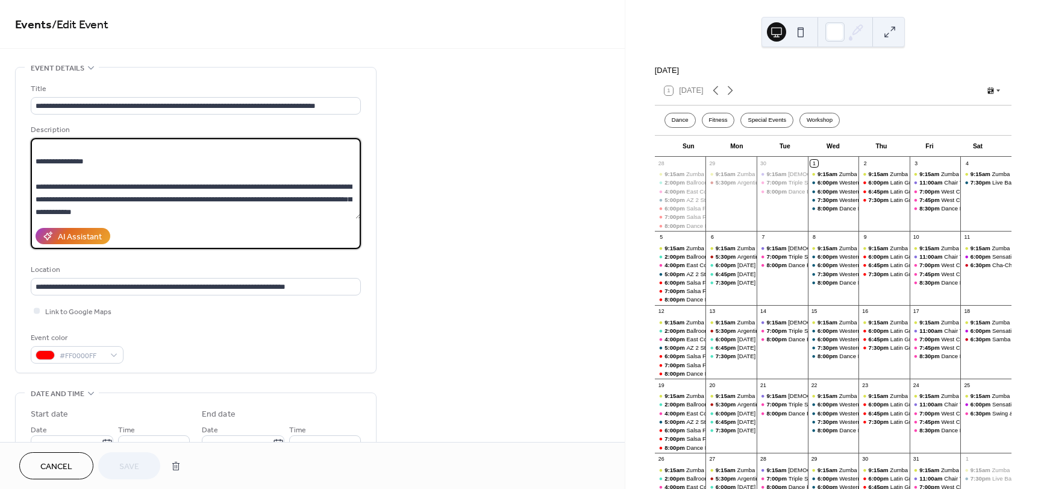
scroll to position [112, 0]
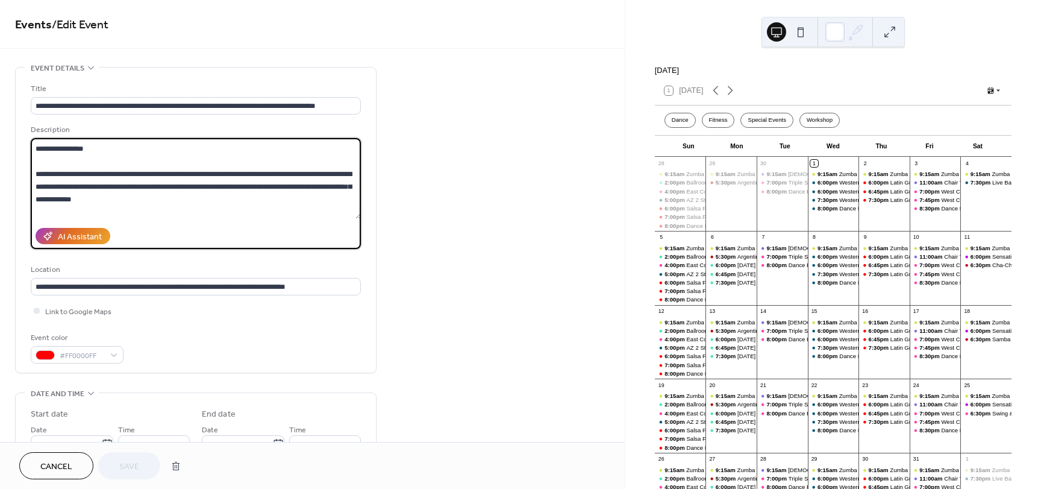
paste textarea "**********"
click at [135, 197] on textarea at bounding box center [196, 178] width 330 height 81
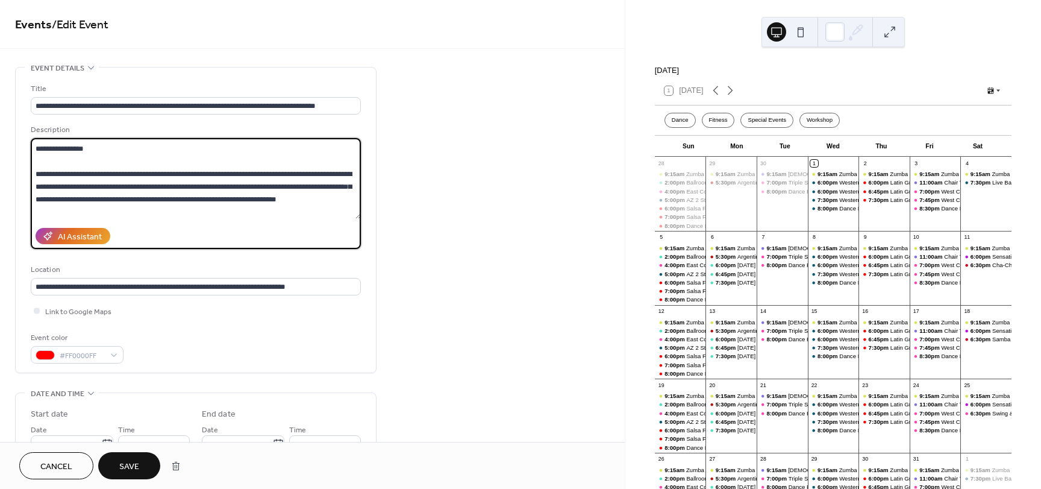
type textarea "**********"
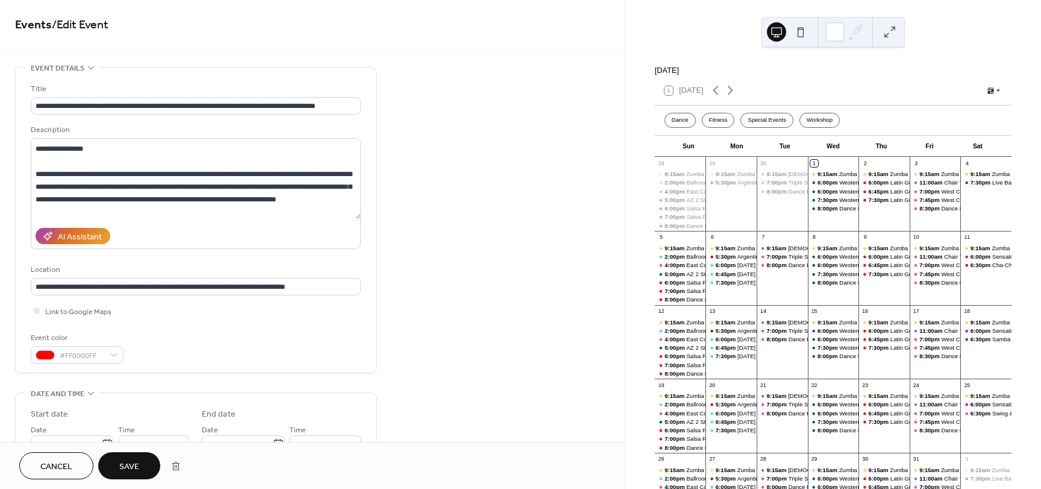
click at [139, 462] on span "Save" at bounding box center [129, 466] width 20 height 13
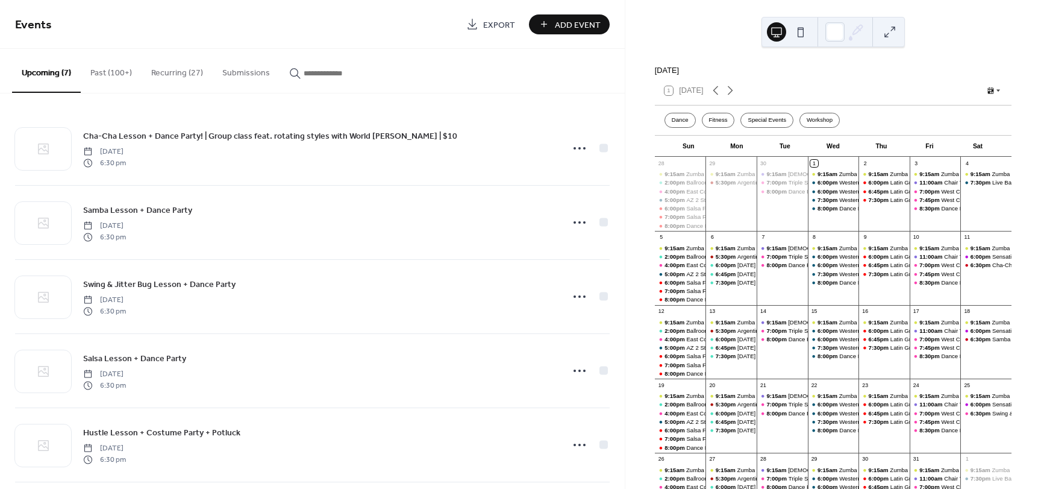
click at [185, 67] on button "Recurring (27)" at bounding box center [177, 70] width 71 height 43
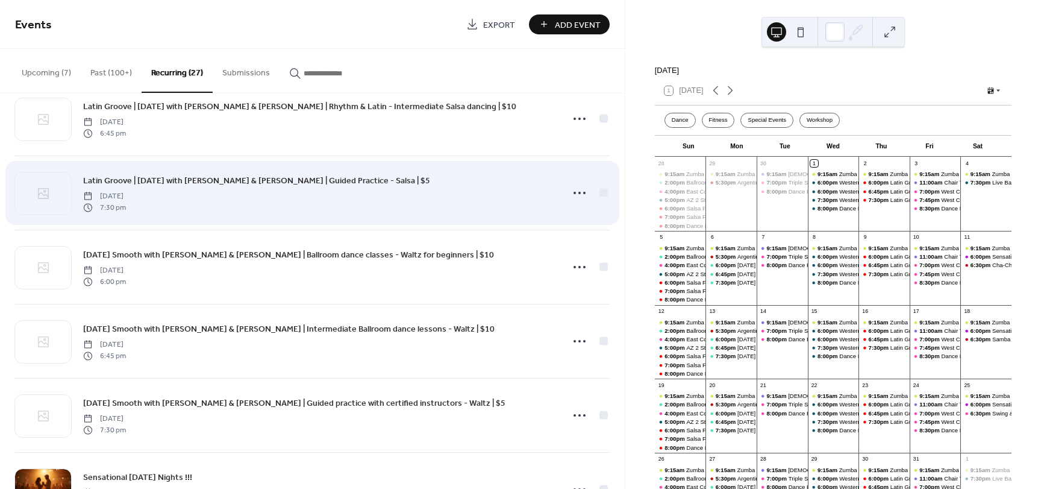
scroll to position [1582, 0]
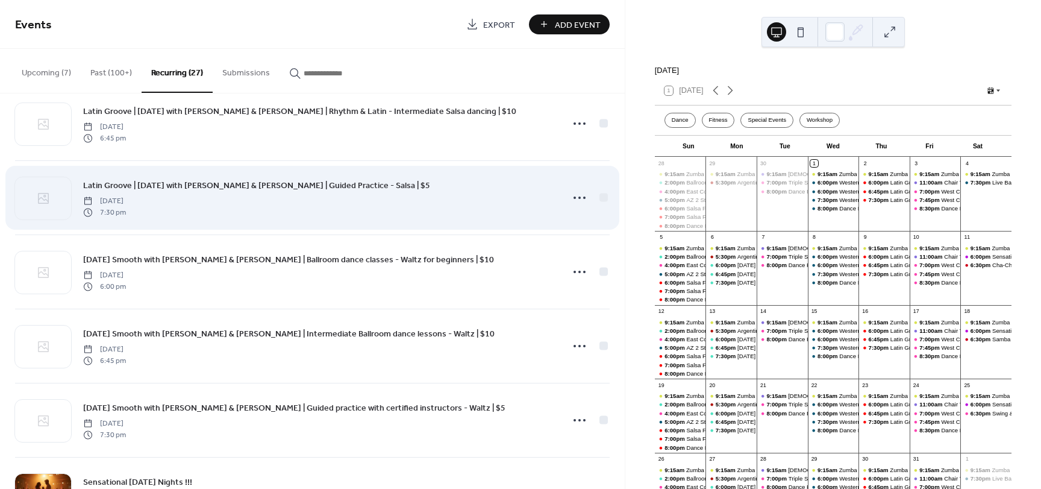
click at [234, 187] on span "Latin Groove | [DATE] with [PERSON_NAME] & [PERSON_NAME] | Guided Practice - Sa…" at bounding box center [256, 186] width 347 height 13
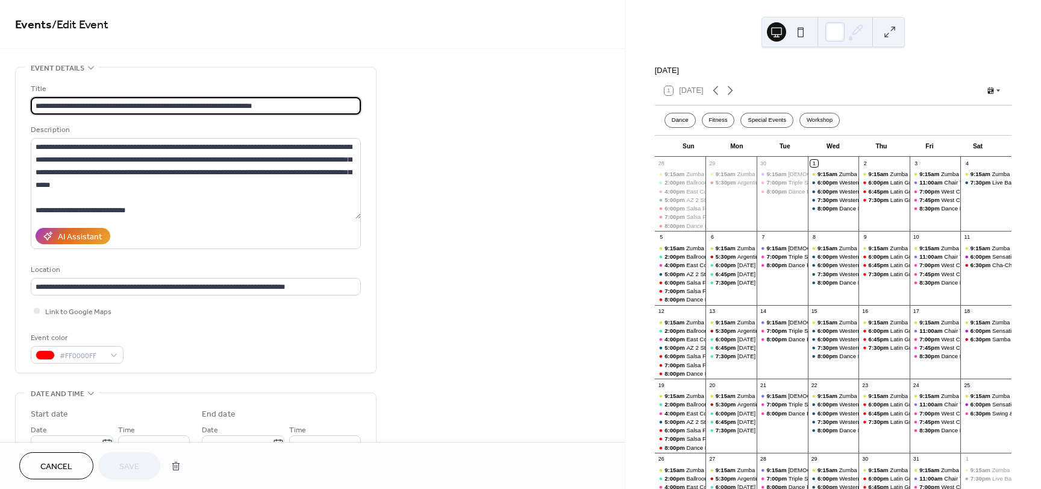
type input "**********"
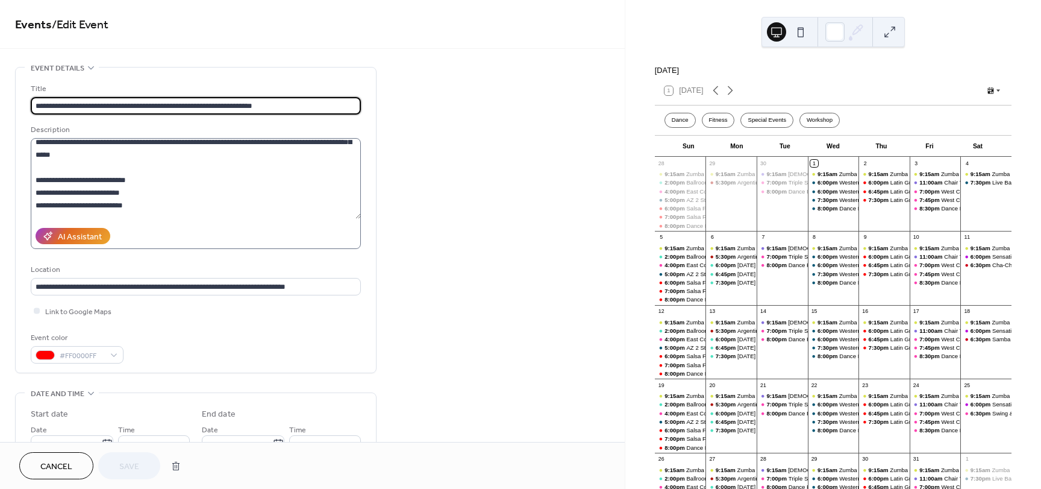
scroll to position [121, 0]
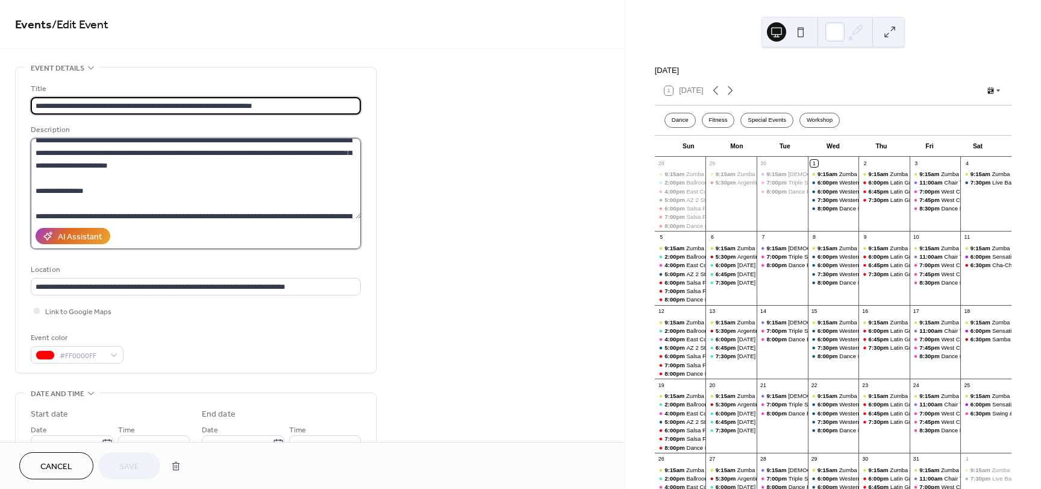
click at [202, 167] on textarea at bounding box center [196, 178] width 330 height 81
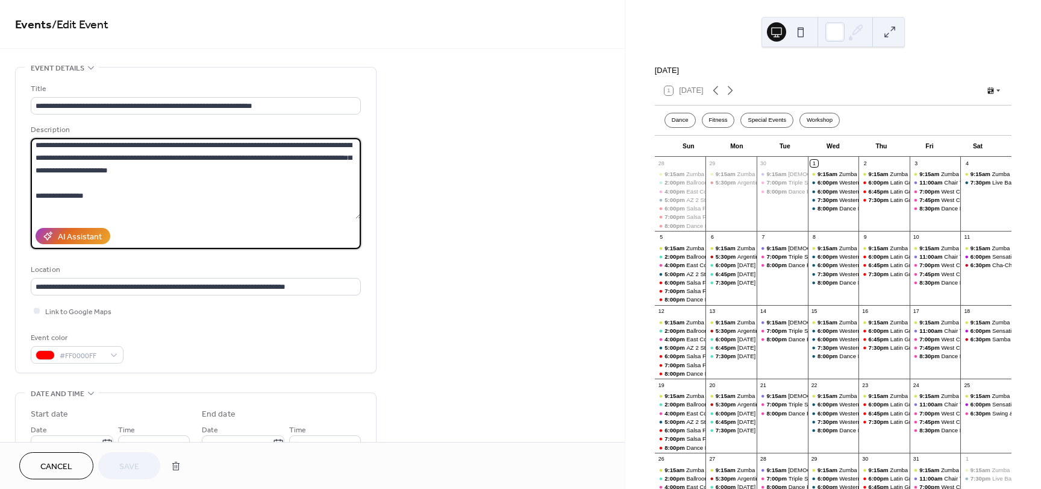
scroll to position [103, 0]
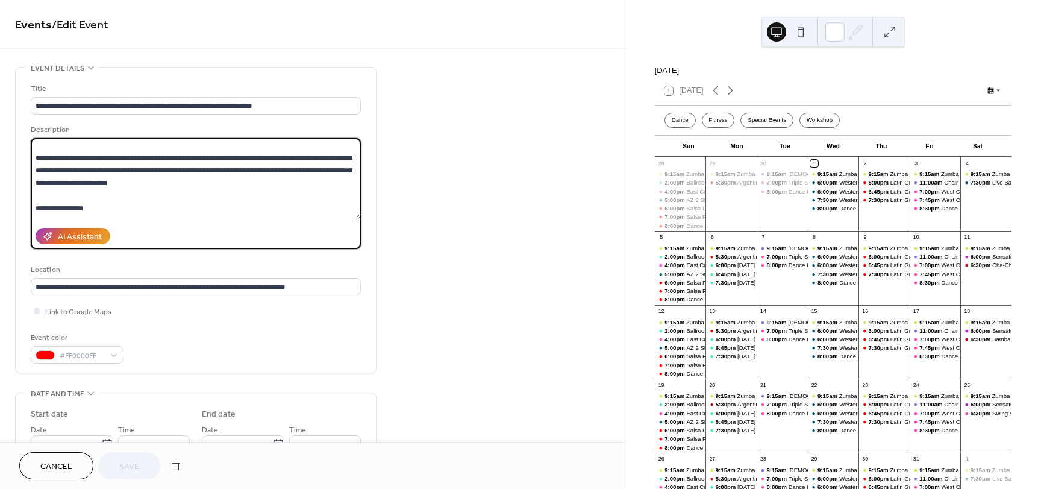
click at [202, 167] on textarea at bounding box center [196, 178] width 330 height 81
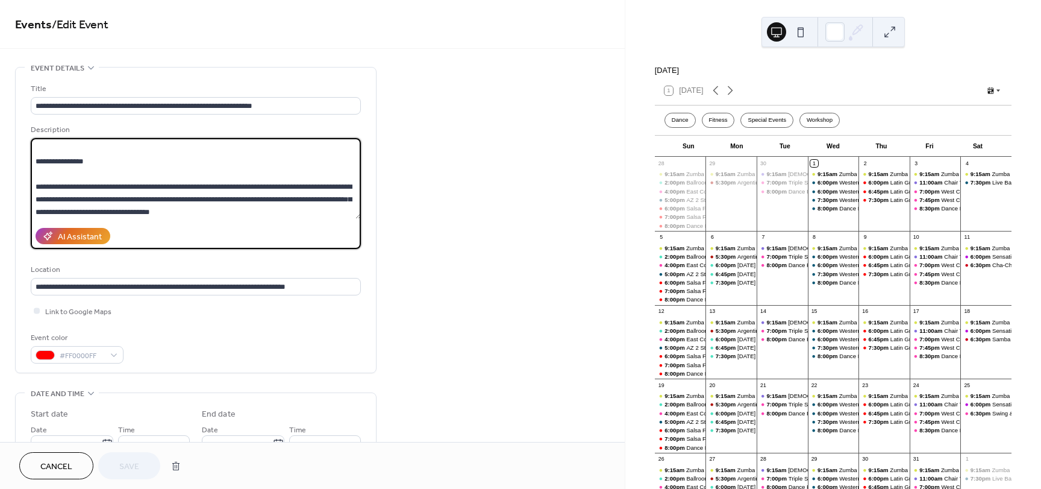
scroll to position [163, 0]
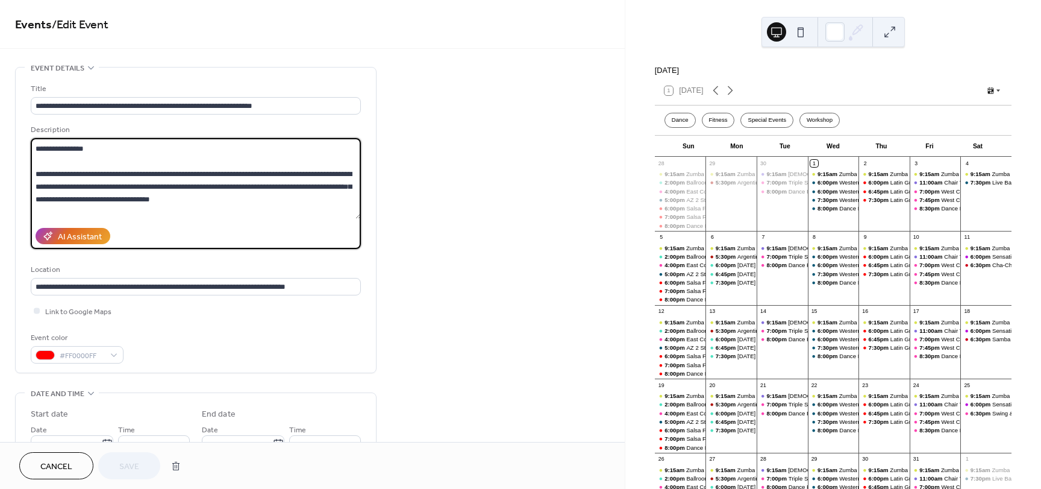
paste textarea "**********"
click at [133, 198] on textarea at bounding box center [196, 178] width 330 height 81
type textarea "**********"
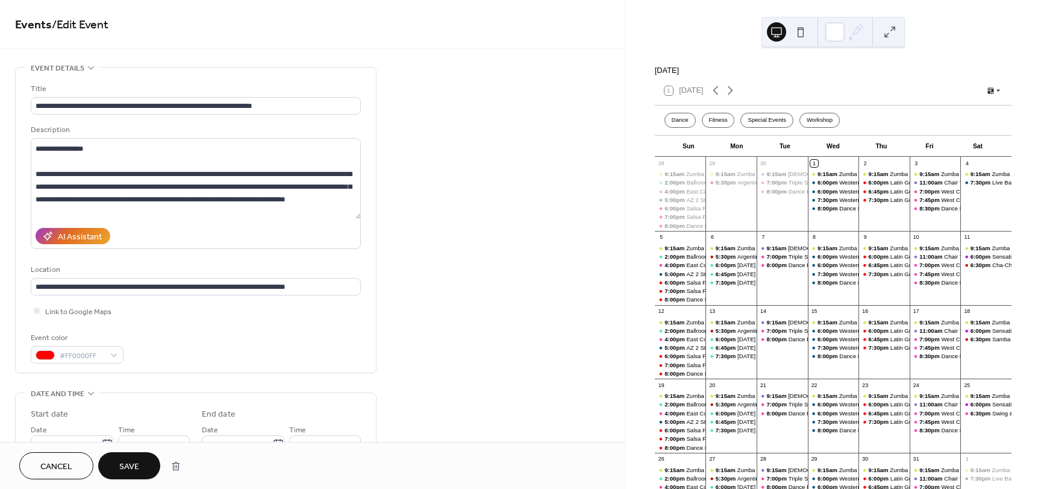
click at [144, 461] on button "Save" at bounding box center [129, 465] width 62 height 27
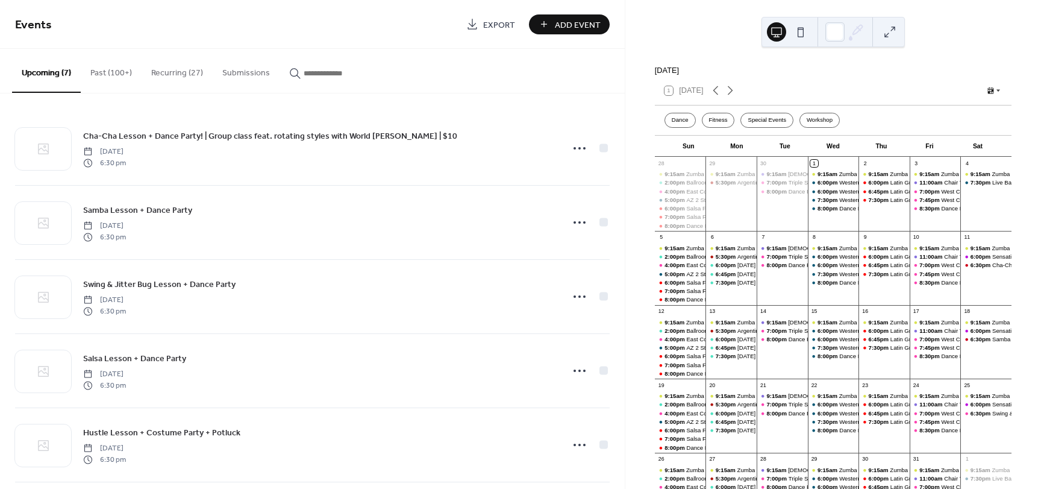
click at [186, 69] on button "Recurring (27)" at bounding box center [177, 70] width 71 height 43
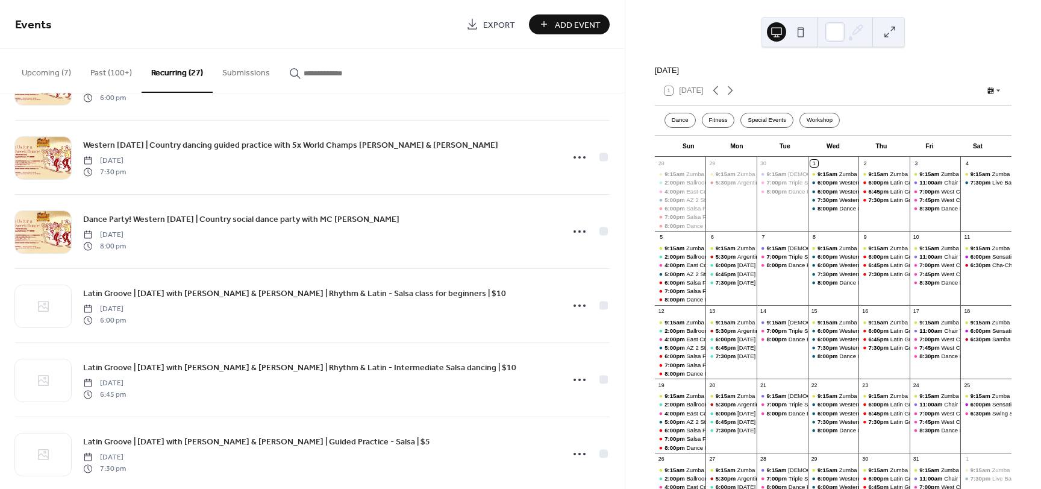
scroll to position [1326, 0]
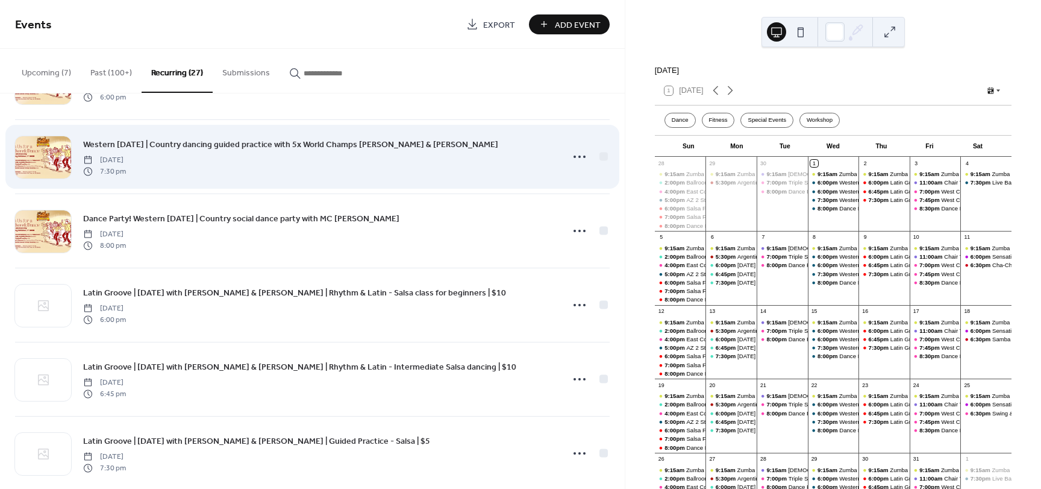
click at [308, 147] on span "Western [DATE] | Country dancing guided practice with 5x World Champs [PERSON_N…" at bounding box center [290, 145] width 415 height 13
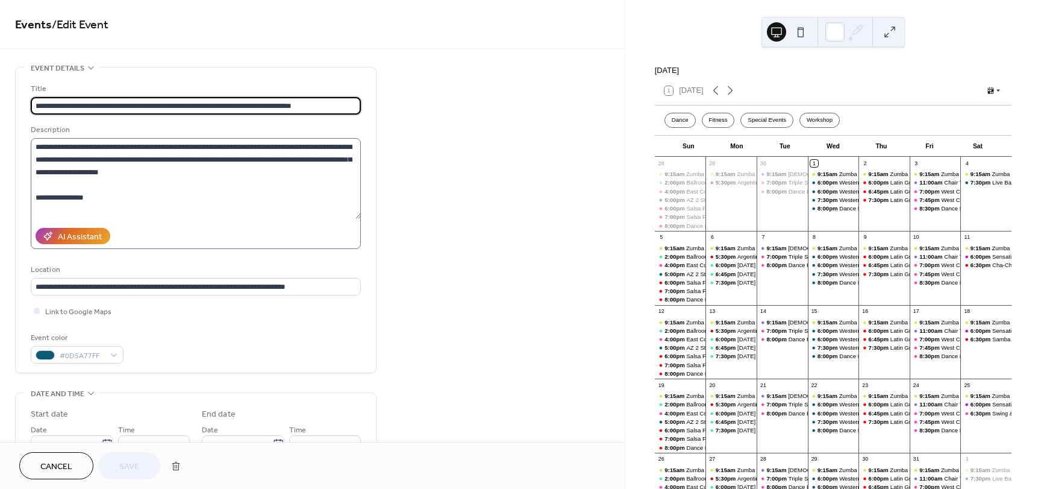
scroll to position [121, 0]
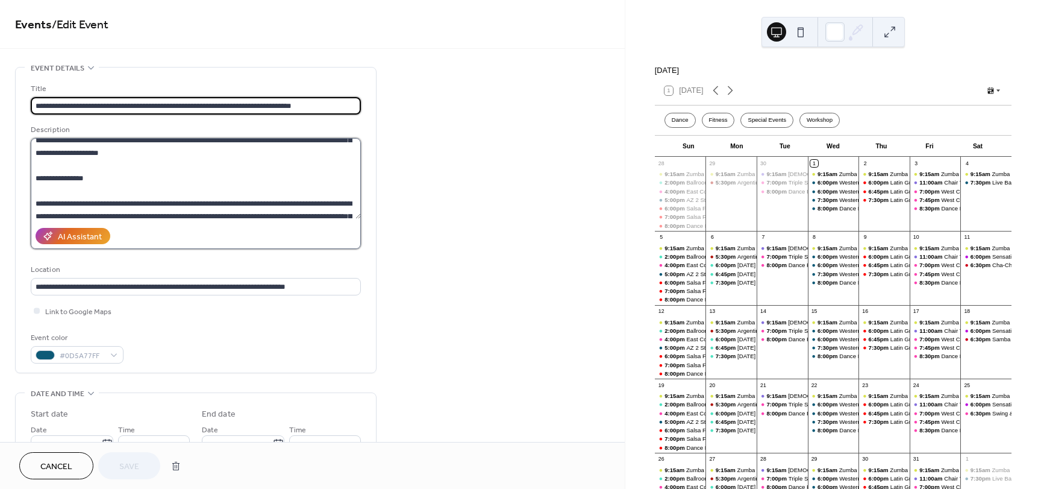
click at [217, 199] on textarea at bounding box center [196, 178] width 330 height 81
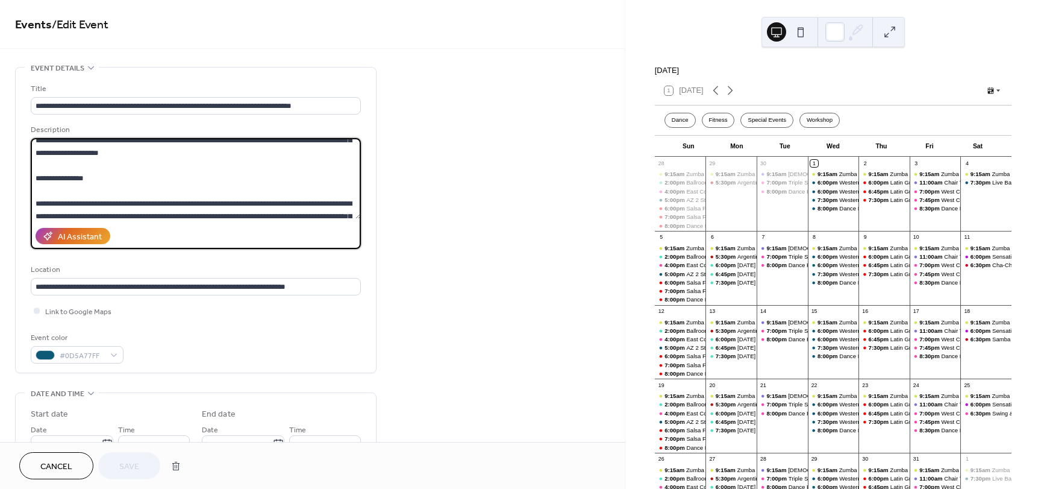
click at [36, 198] on textarea at bounding box center [196, 178] width 330 height 81
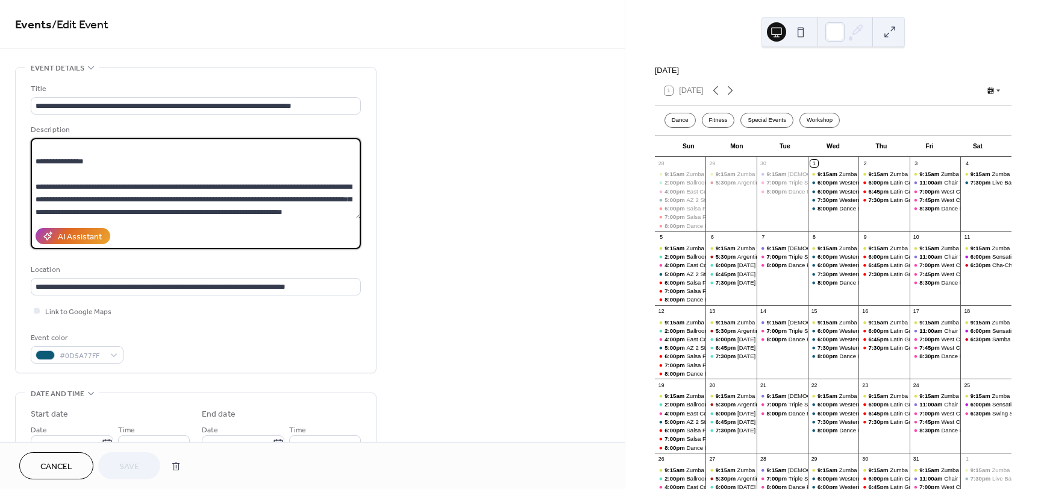
scroll to position [150, 0]
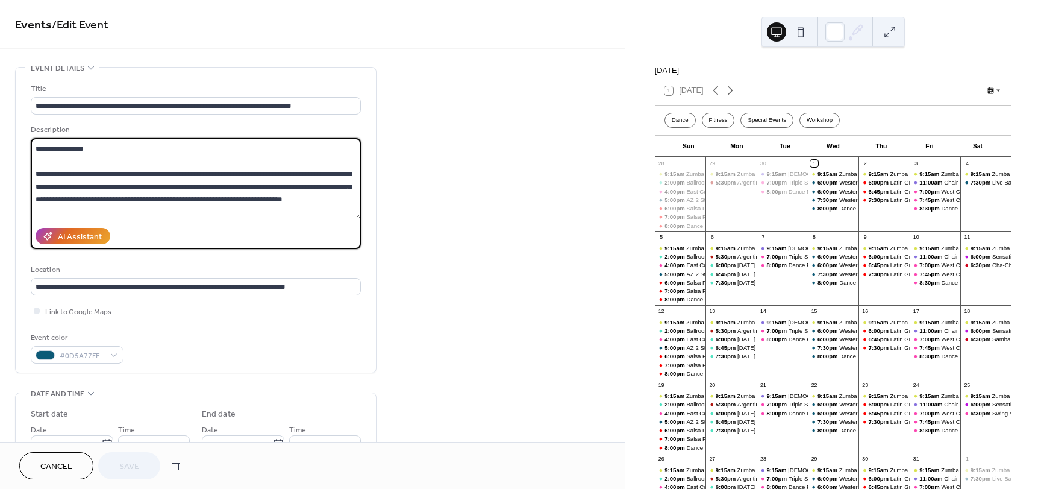
click at [76, 472] on button "Cancel" at bounding box center [56, 465] width 74 height 27
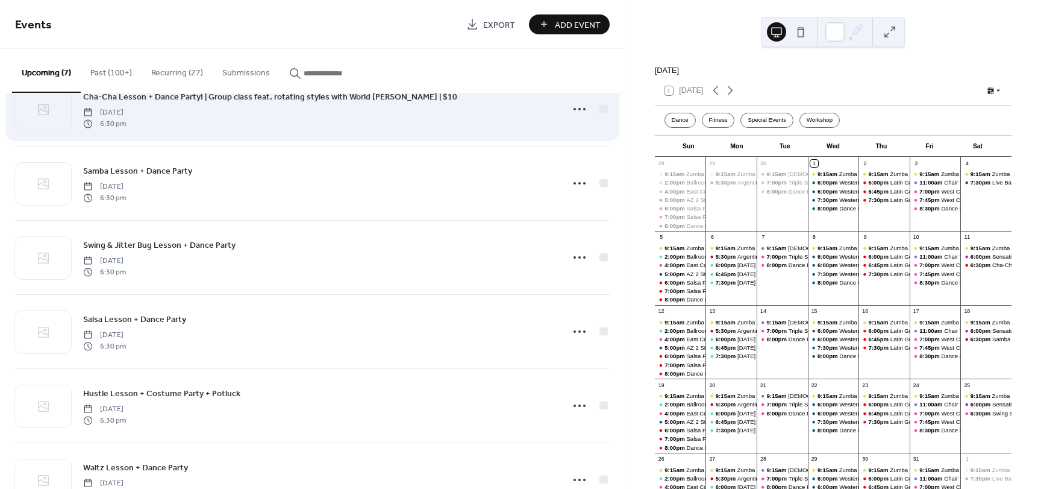
scroll to position [39, 0]
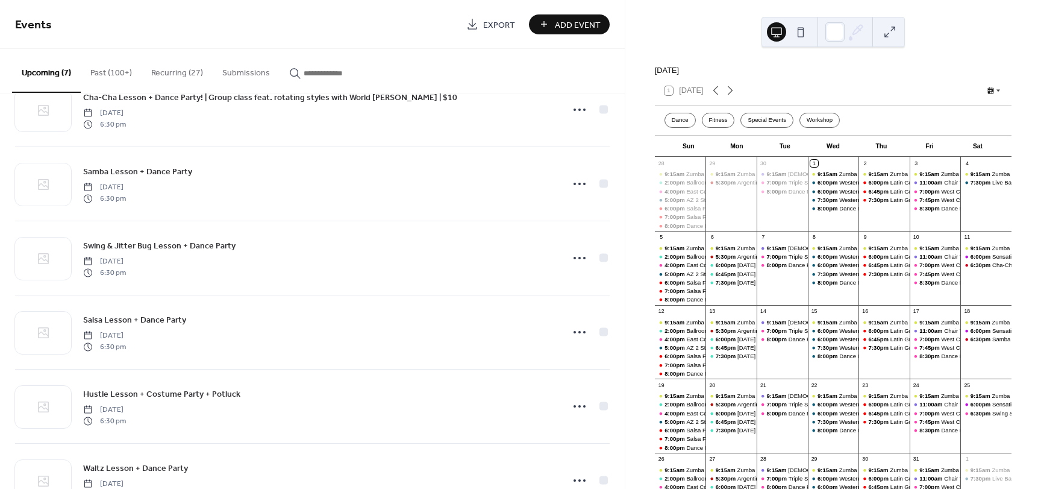
click at [181, 72] on button "Recurring (27)" at bounding box center [177, 70] width 71 height 43
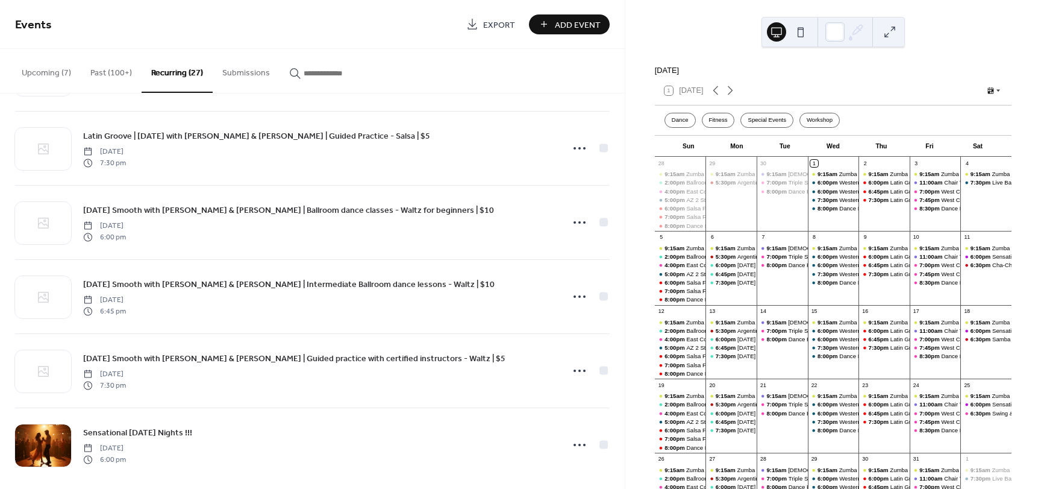
scroll to position [1642, 0]
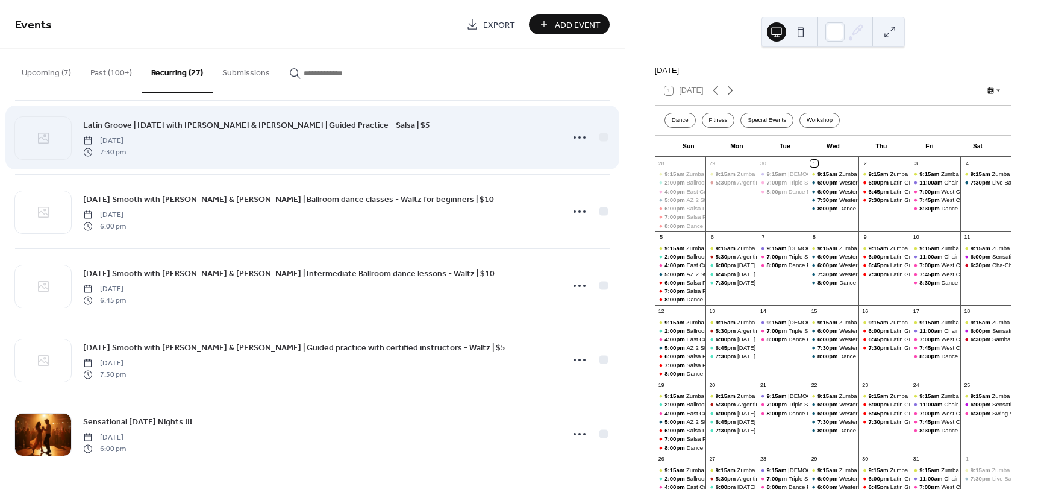
click at [269, 120] on span "Latin Groove | [DATE] with [PERSON_NAME] & [PERSON_NAME] | Guided Practice - Sa…" at bounding box center [256, 125] width 347 height 13
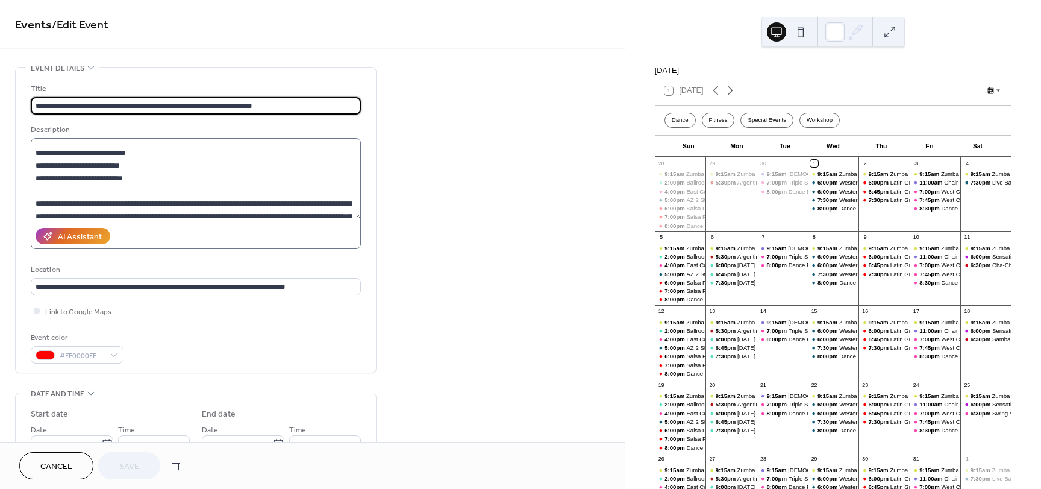
scroll to position [60, 0]
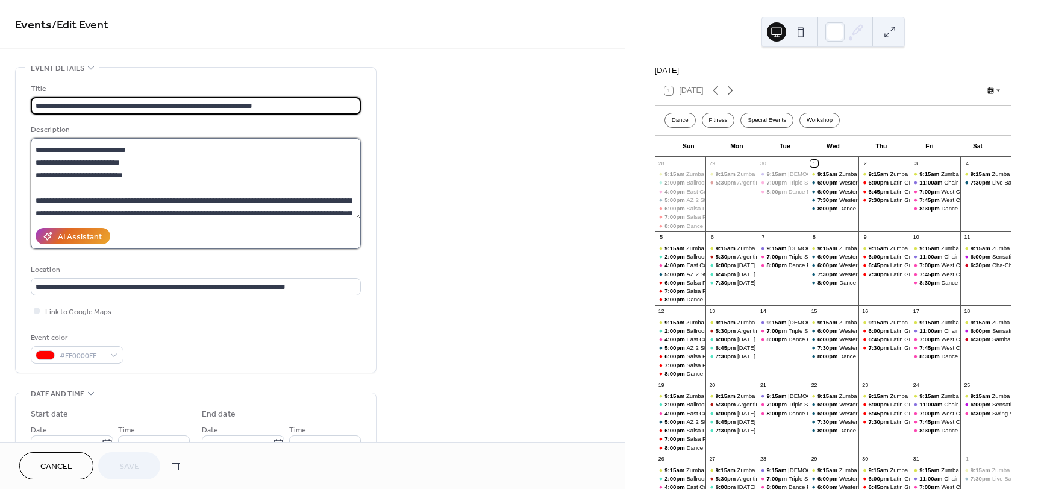
click at [36, 201] on textarea at bounding box center [196, 178] width 330 height 81
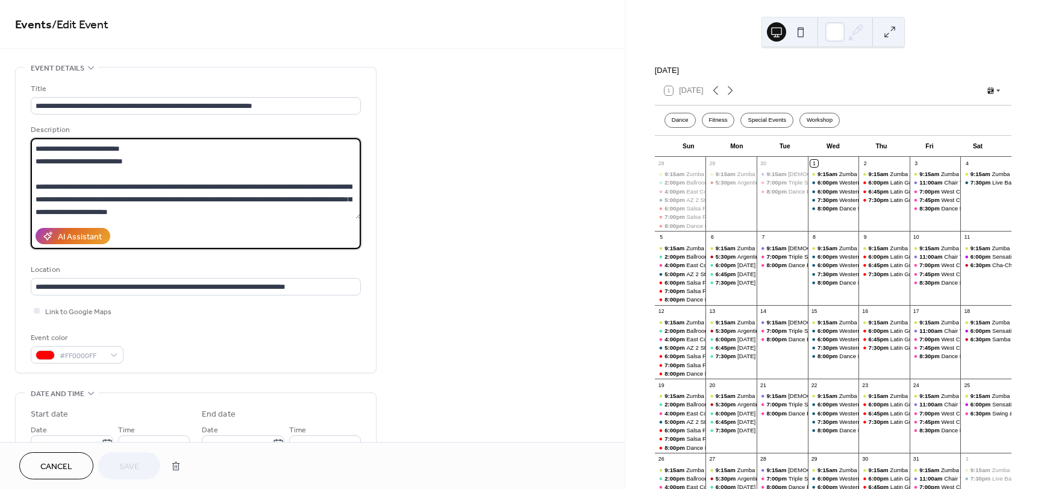
scroll to position [87, 0]
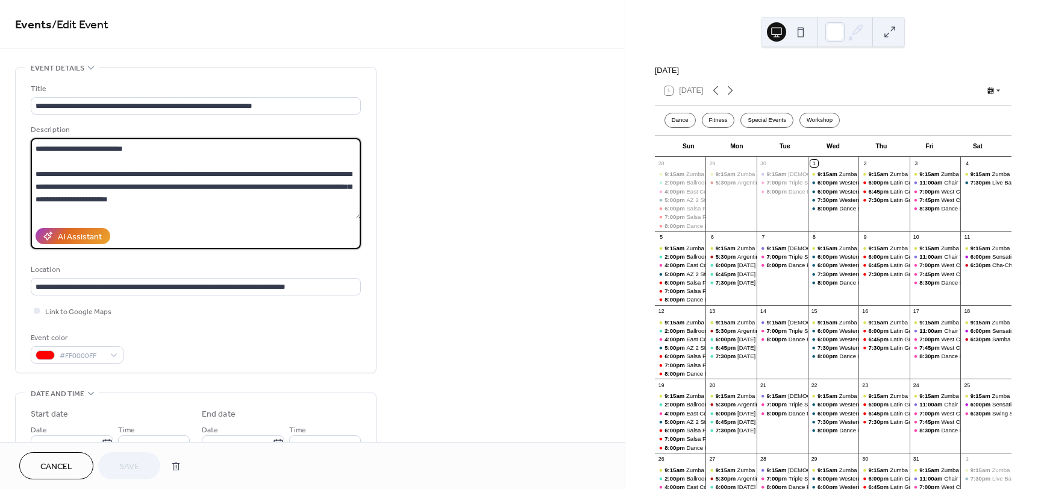
paste textarea "**********"
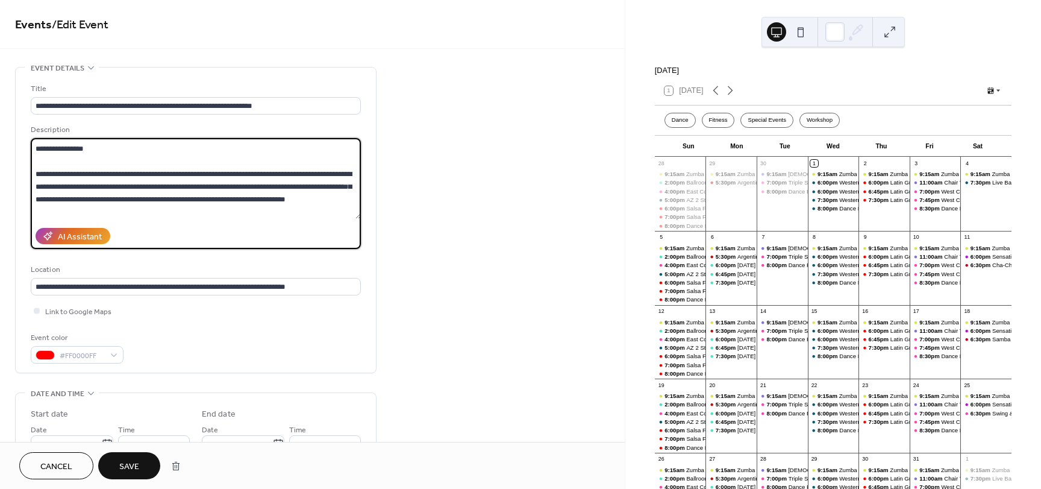
scroll to position [175, 0]
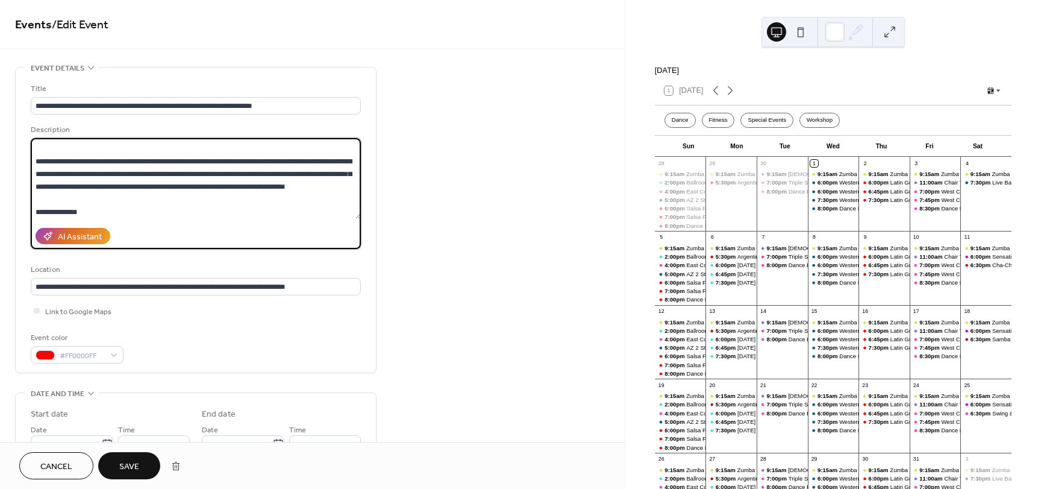
paste textarea
type textarea "**********"
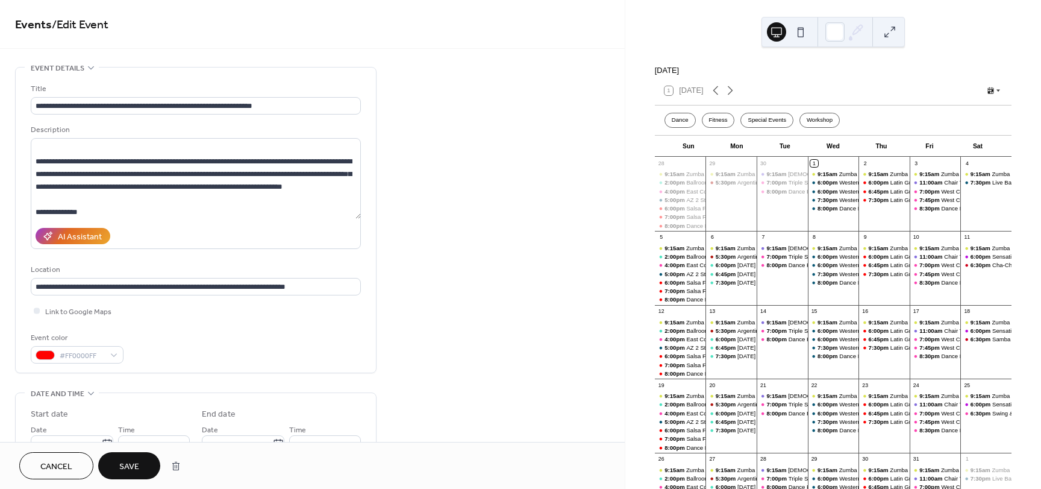
click at [140, 467] on button "Save" at bounding box center [129, 465] width 62 height 27
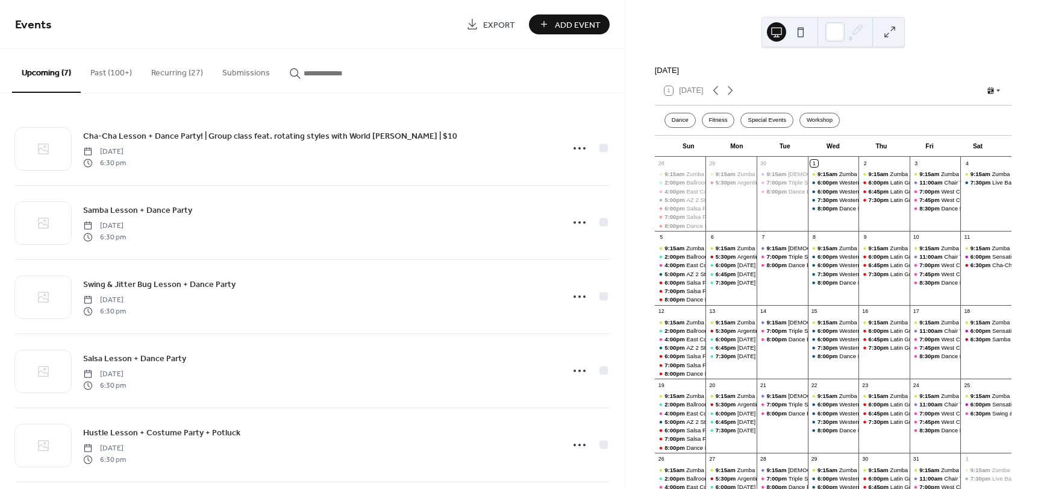
click at [159, 75] on button "Recurring (27)" at bounding box center [177, 70] width 71 height 43
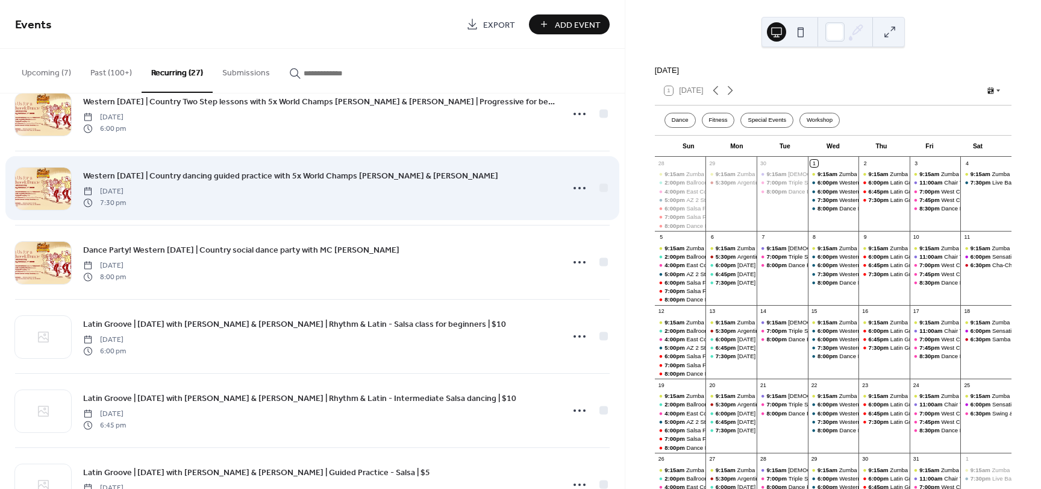
scroll to position [1326, 0]
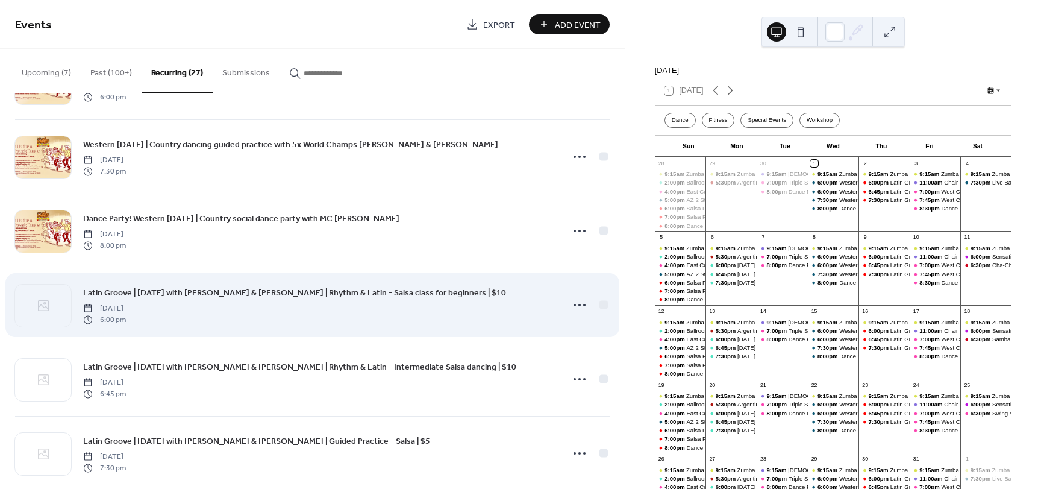
click at [272, 292] on span "Latin Groove | [DATE] with [PERSON_NAME] & [PERSON_NAME] | Rhythm & Latin - Sal…" at bounding box center [294, 293] width 423 height 13
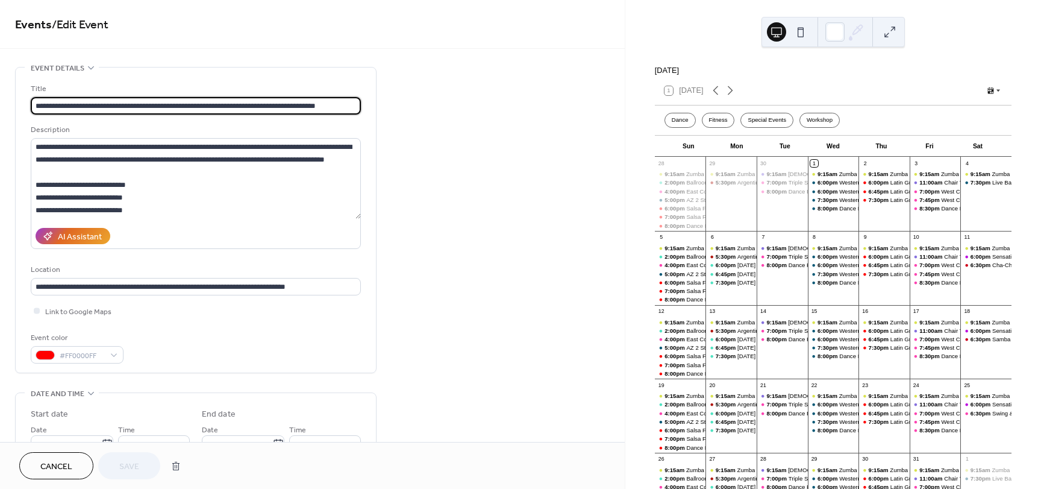
type input "**********"
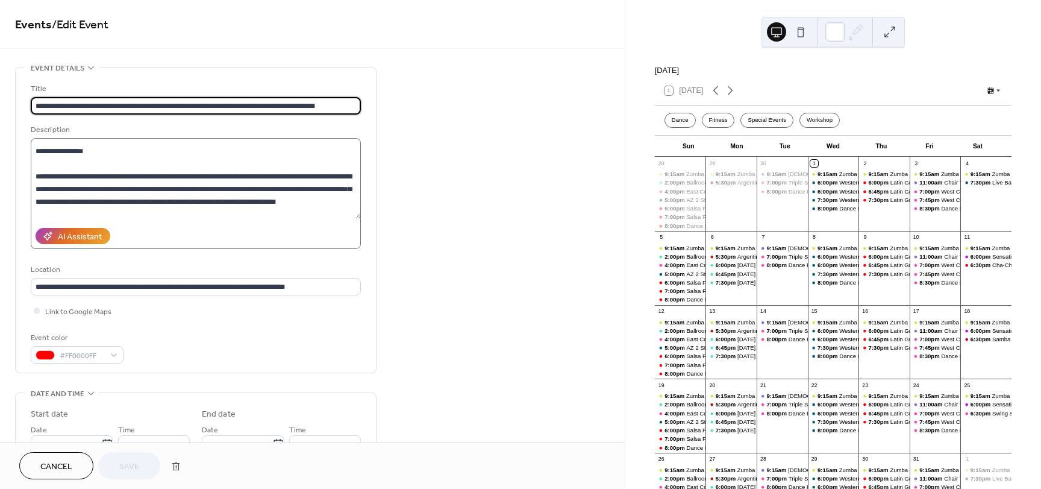
scroll to position [121, 0]
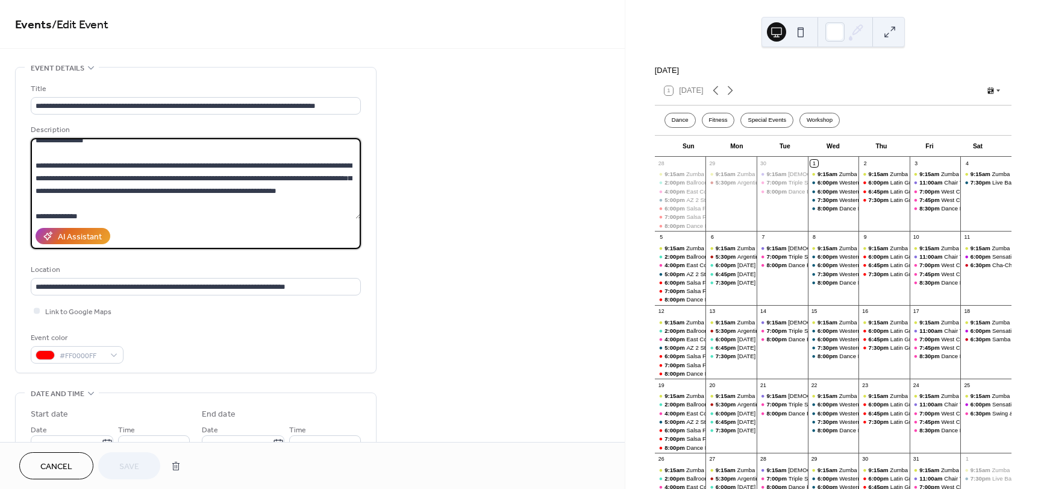
click at [335, 189] on textarea at bounding box center [196, 178] width 330 height 81
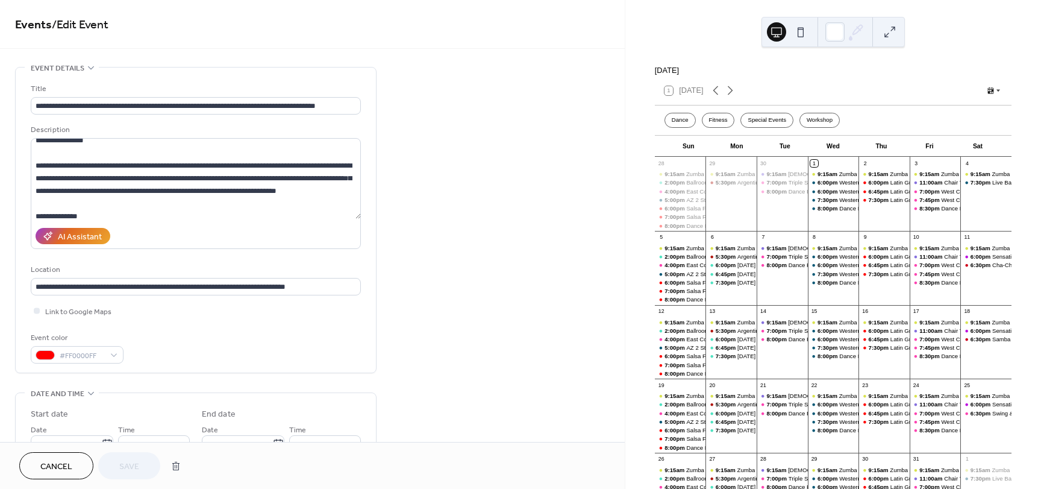
click at [39, 463] on button "Cancel" at bounding box center [56, 465] width 74 height 27
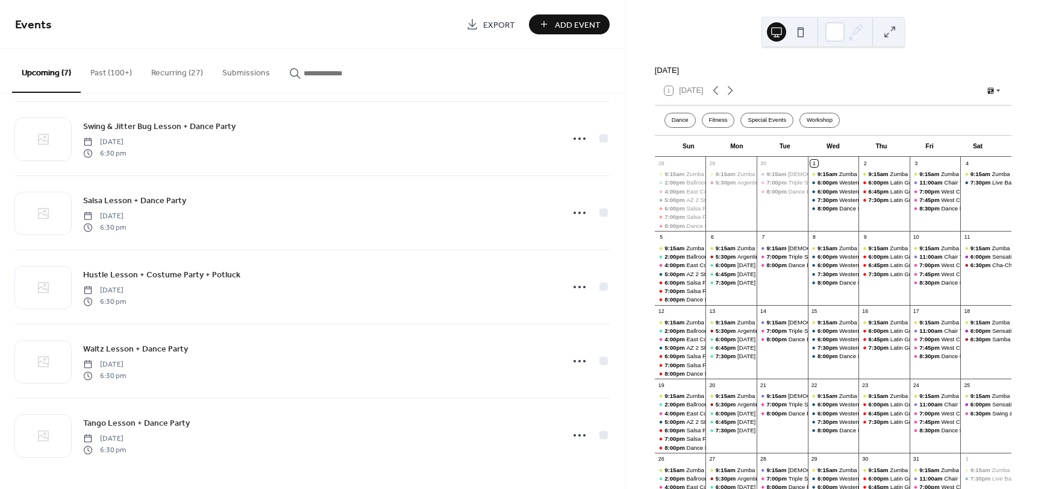
scroll to position [159, 0]
click at [192, 78] on button "Recurring (27)" at bounding box center [177, 70] width 71 height 43
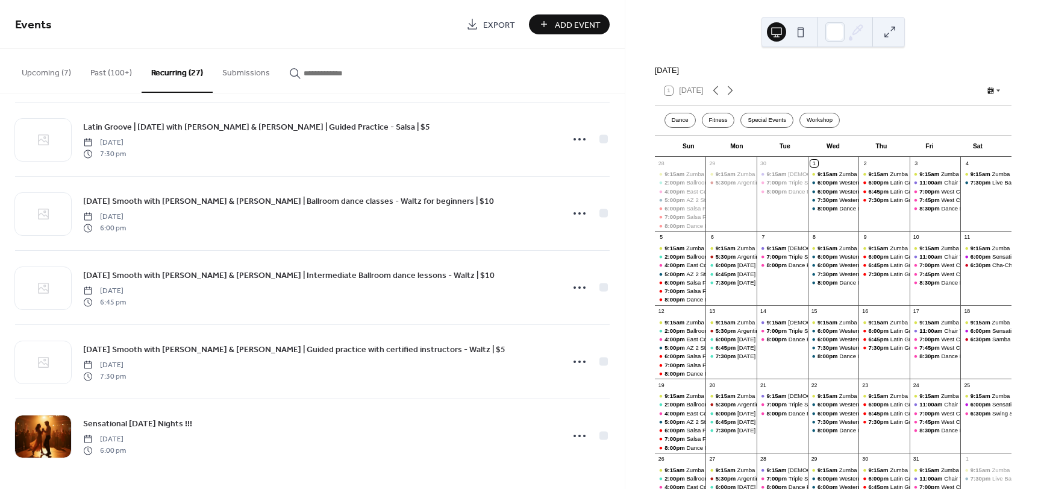
scroll to position [1642, 0]
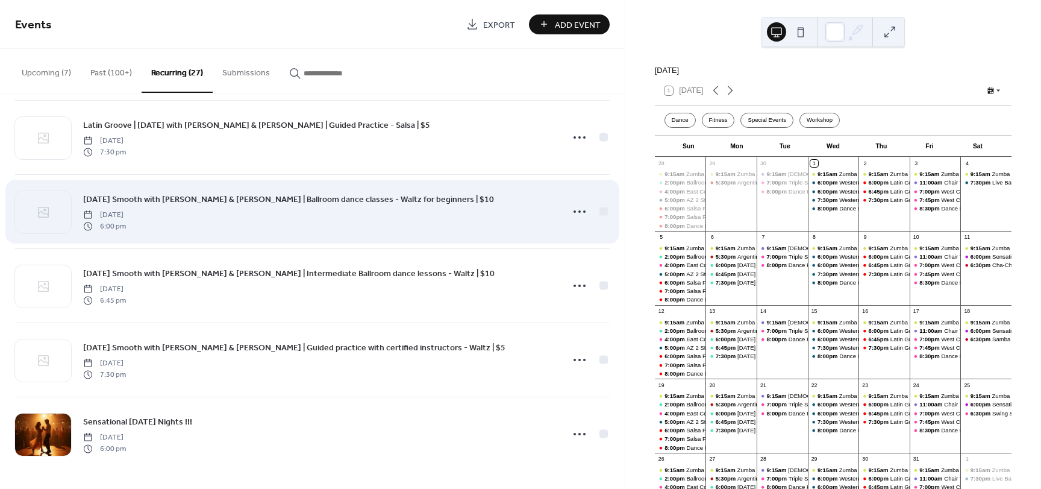
click at [289, 201] on span "[DATE] Smooth with [PERSON_NAME] & [PERSON_NAME] | Ballroom dance classes - Wal…" at bounding box center [288, 199] width 411 height 13
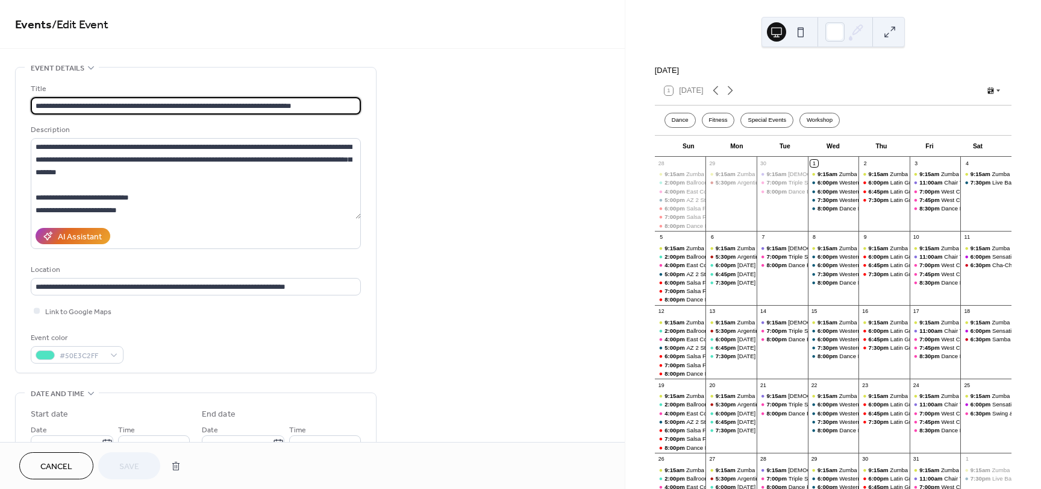
type input "**********"
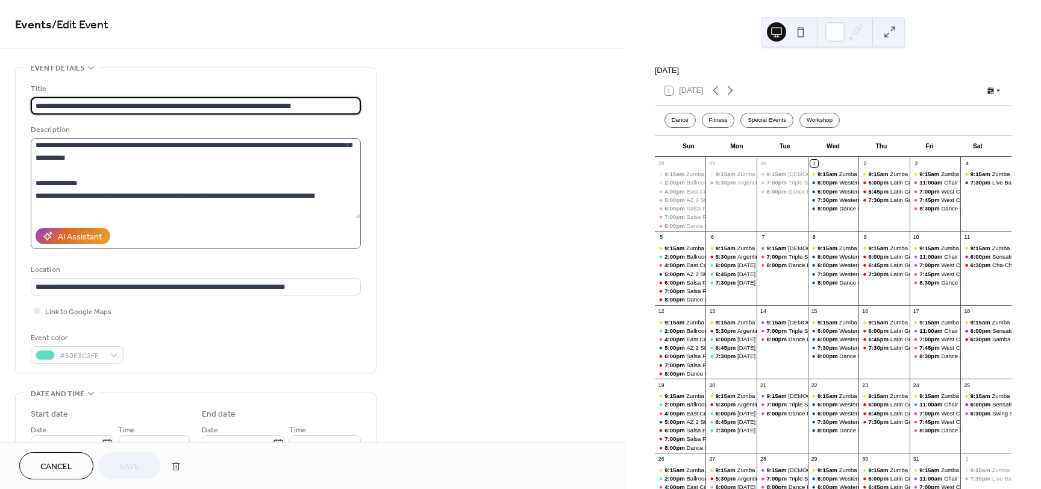
scroll to position [181, 0]
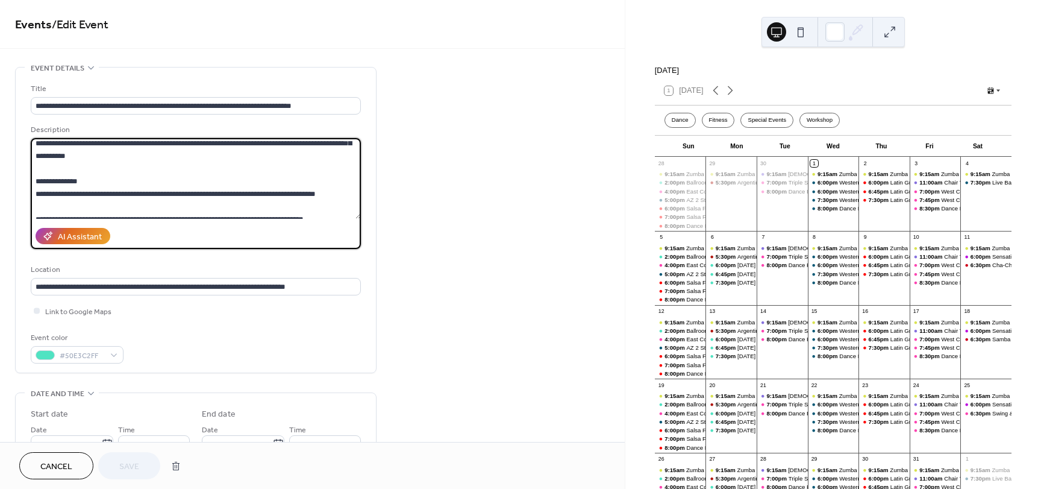
click at [172, 167] on textarea at bounding box center [196, 178] width 330 height 81
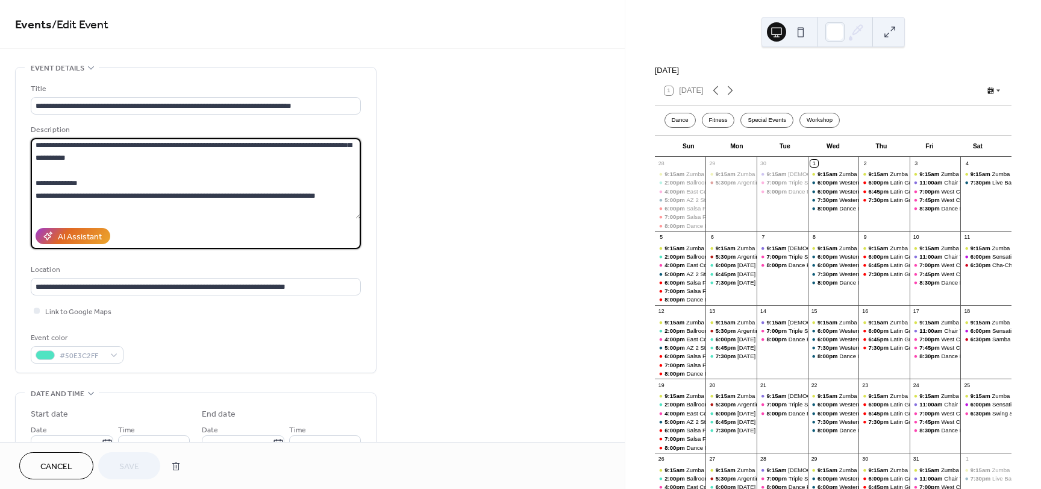
scroll to position [166, 0]
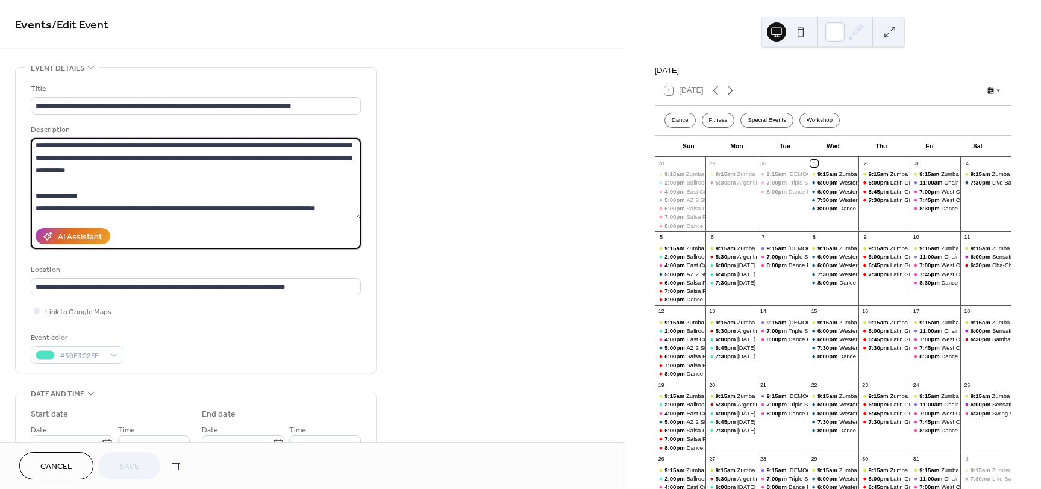
paste textarea "**********"
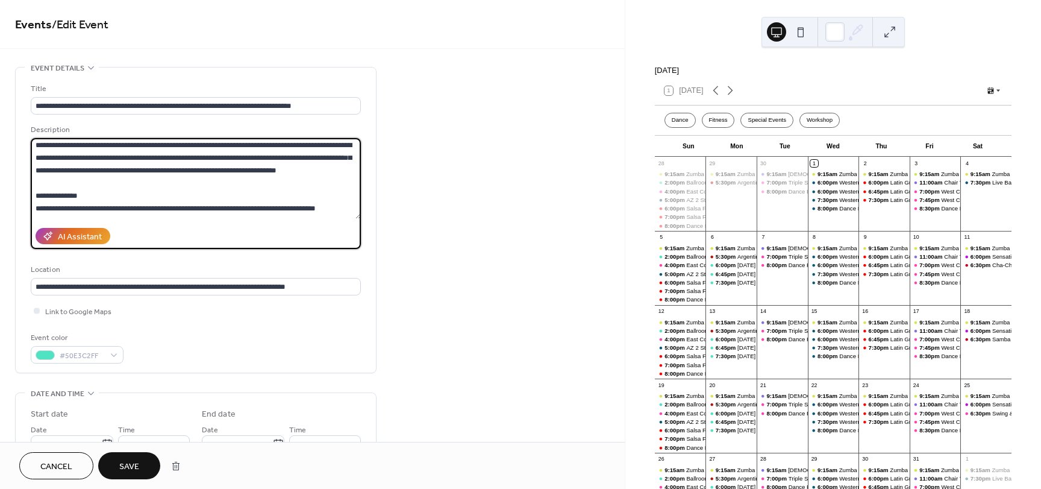
click at [127, 180] on textarea at bounding box center [196, 178] width 330 height 81
type textarea "**********"
click at [131, 470] on span "Save" at bounding box center [129, 466] width 20 height 13
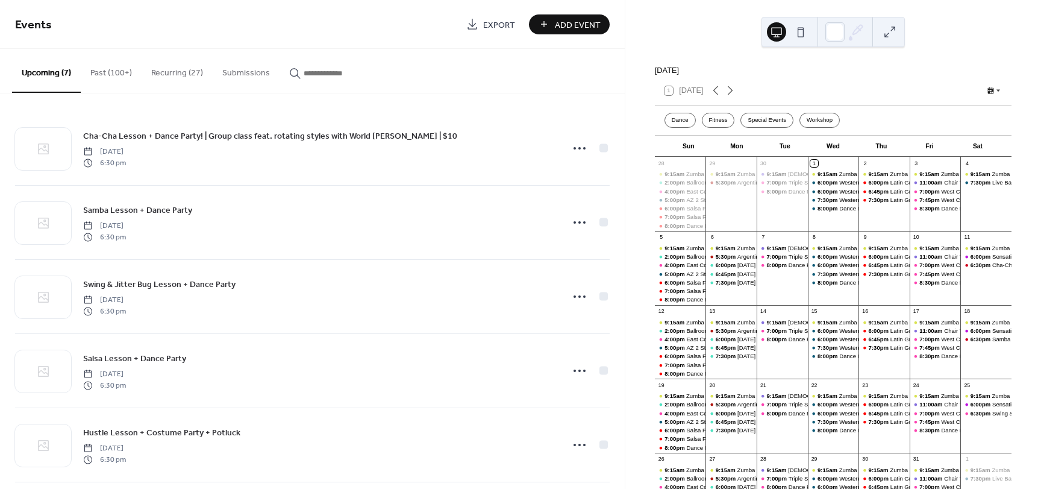
click at [178, 70] on button "Recurring (27)" at bounding box center [177, 70] width 71 height 43
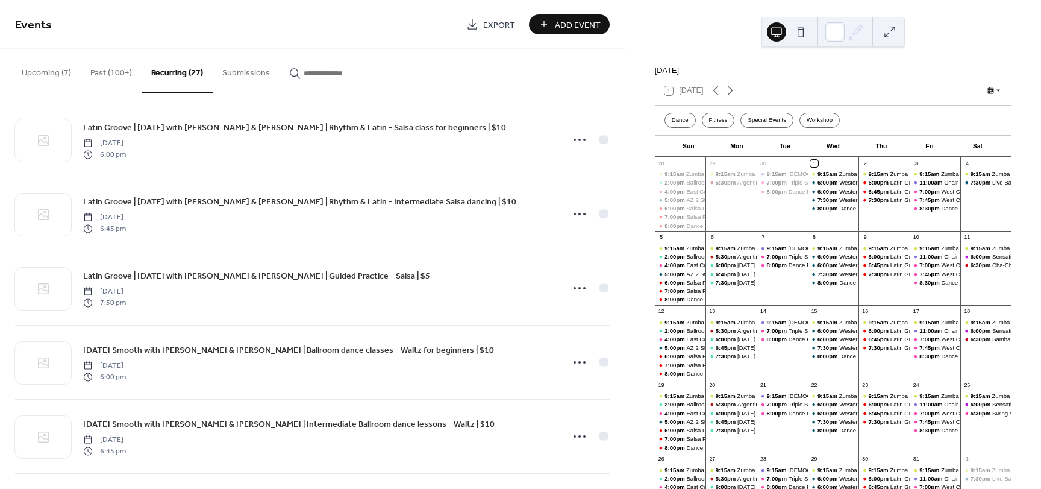
scroll to position [1507, 0]
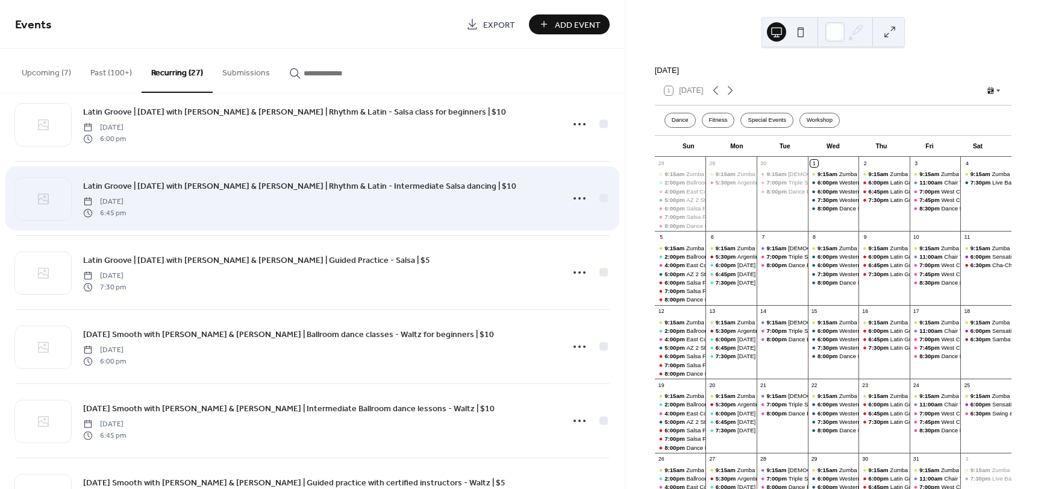
click at [310, 186] on span "Latin Groove | [DATE] with [PERSON_NAME] & [PERSON_NAME] | Rhythm & Latin - Int…" at bounding box center [299, 186] width 433 height 13
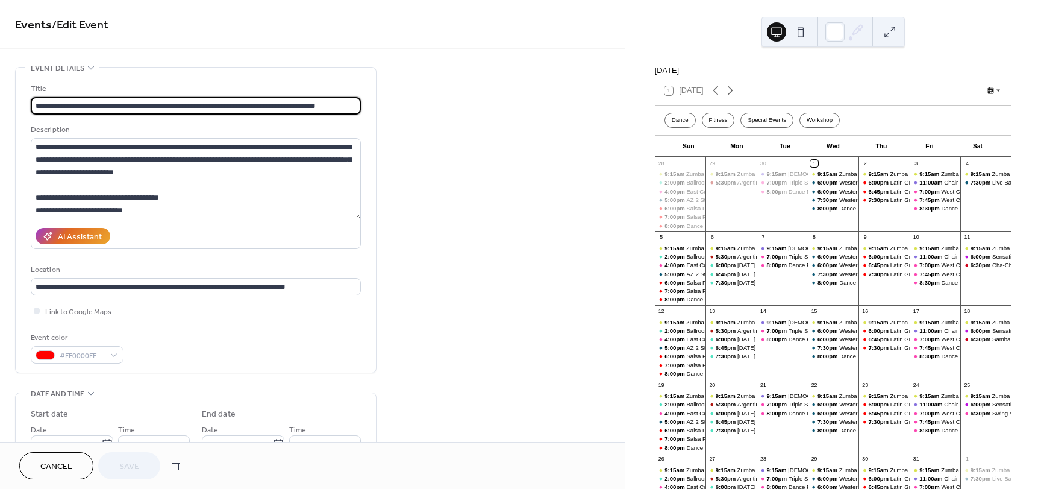
type input "**********"
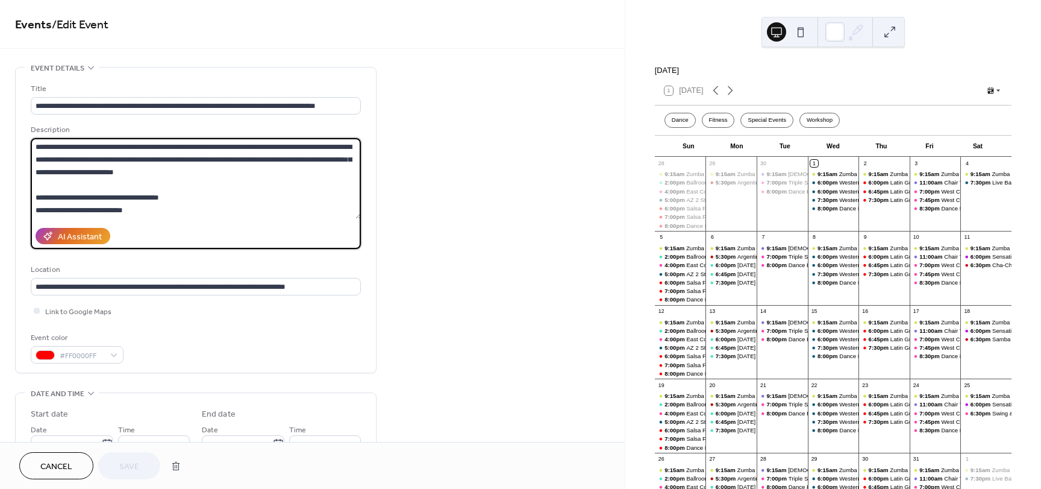
drag, startPoint x: 194, startPoint y: 170, endPoint x: 158, endPoint y: 168, distance: 36.2
click at [158, 168] on textarea at bounding box center [196, 178] width 330 height 81
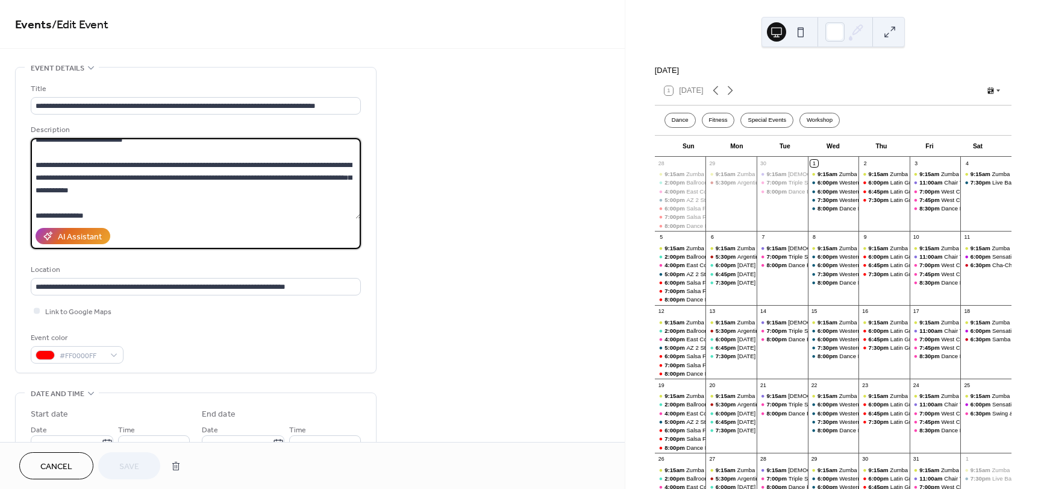
scroll to position [121, 0]
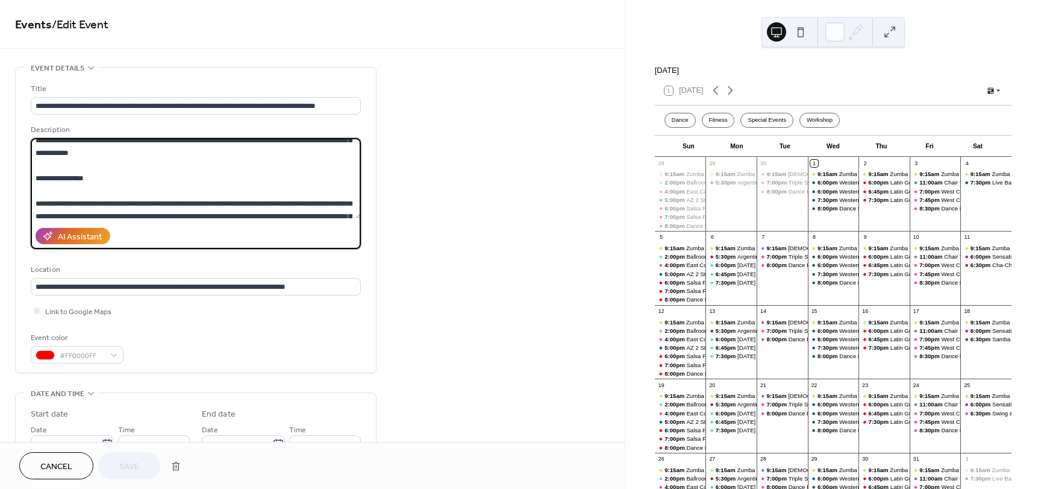
click at [36, 203] on textarea at bounding box center [196, 178] width 330 height 81
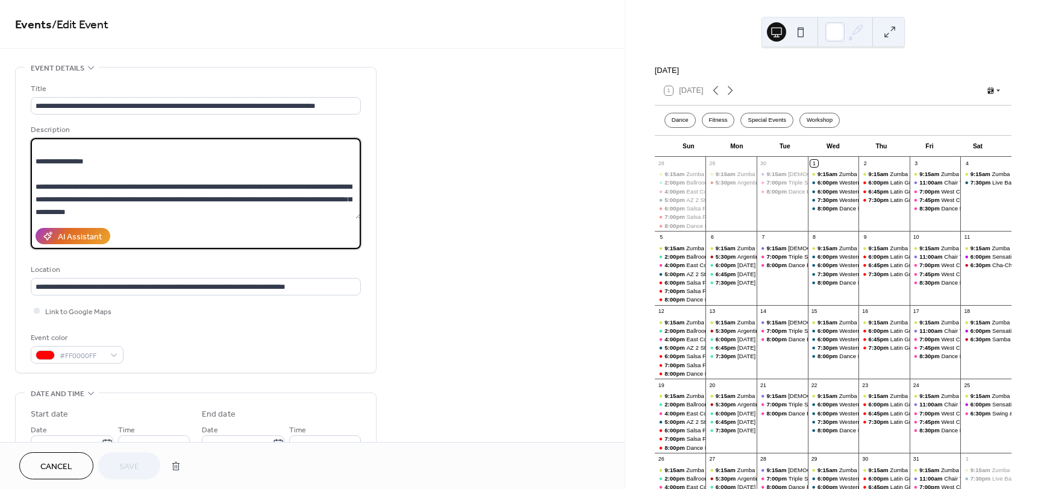
scroll to position [150, 0]
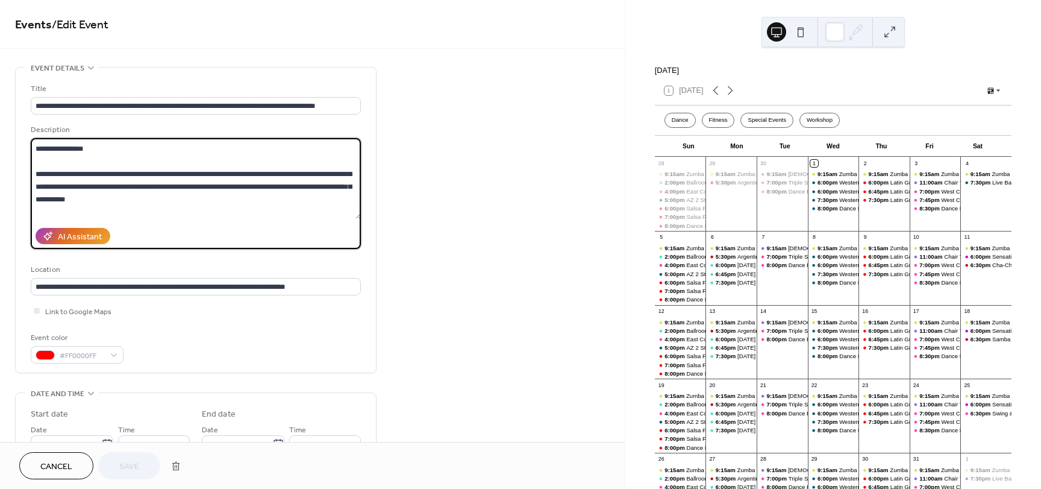
click at [61, 470] on span "Cancel" at bounding box center [56, 466] width 32 height 13
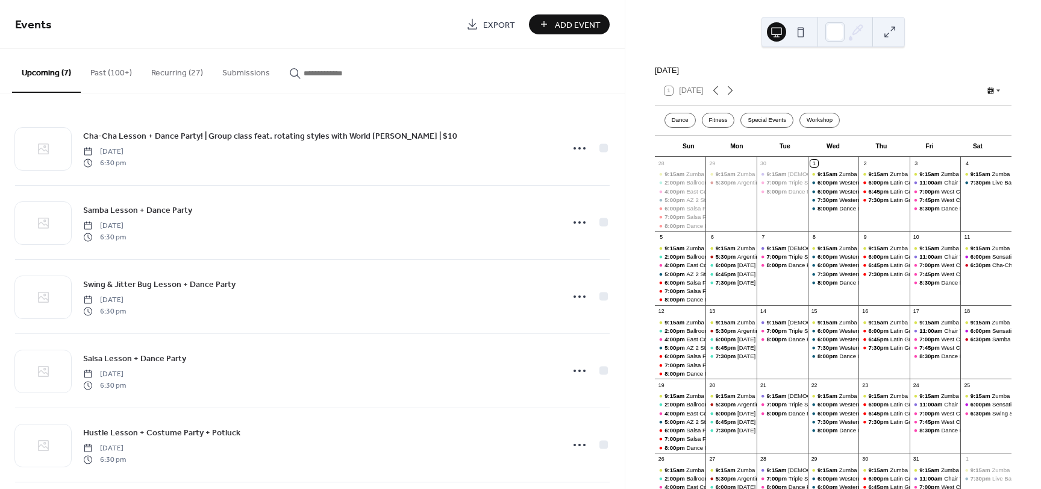
click at [190, 68] on button "Recurring (27)" at bounding box center [177, 70] width 71 height 43
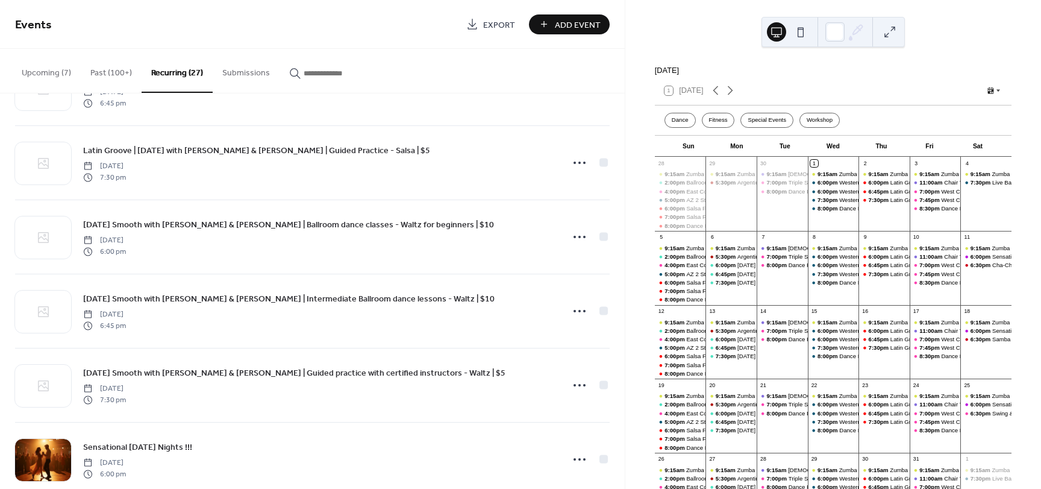
scroll to position [1642, 0]
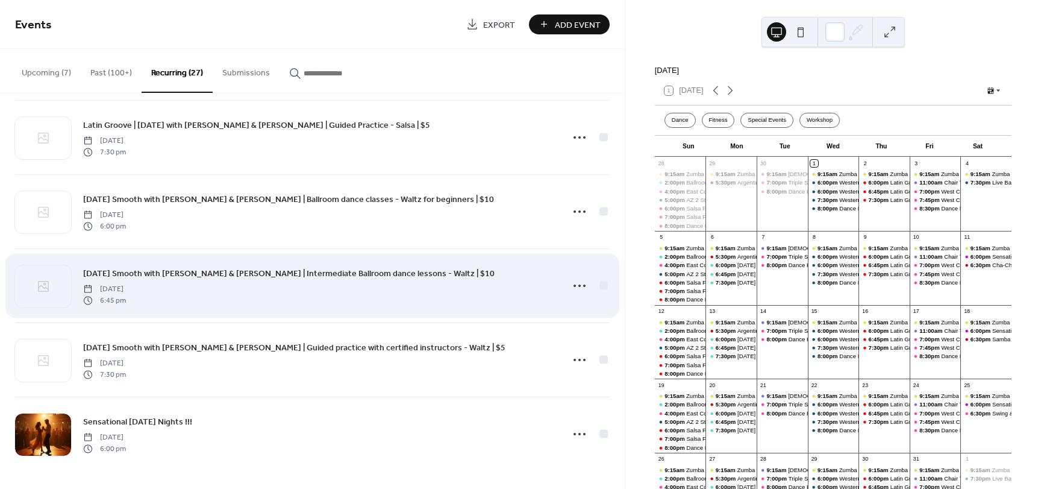
click at [256, 273] on span "[DATE] Smooth with [PERSON_NAME] & [PERSON_NAME] | Intermediate Ballroom dance …" at bounding box center [289, 274] width 412 height 13
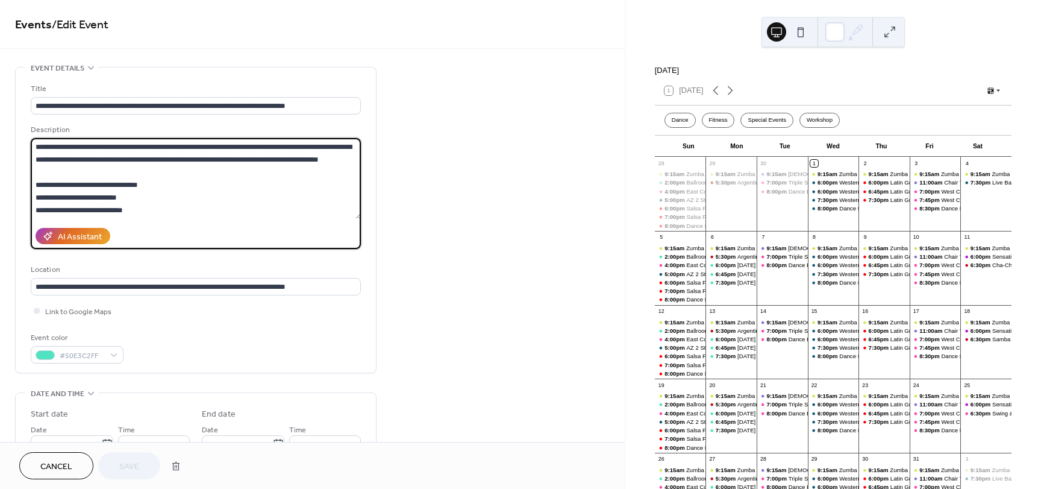
click at [180, 177] on textarea at bounding box center [196, 178] width 330 height 81
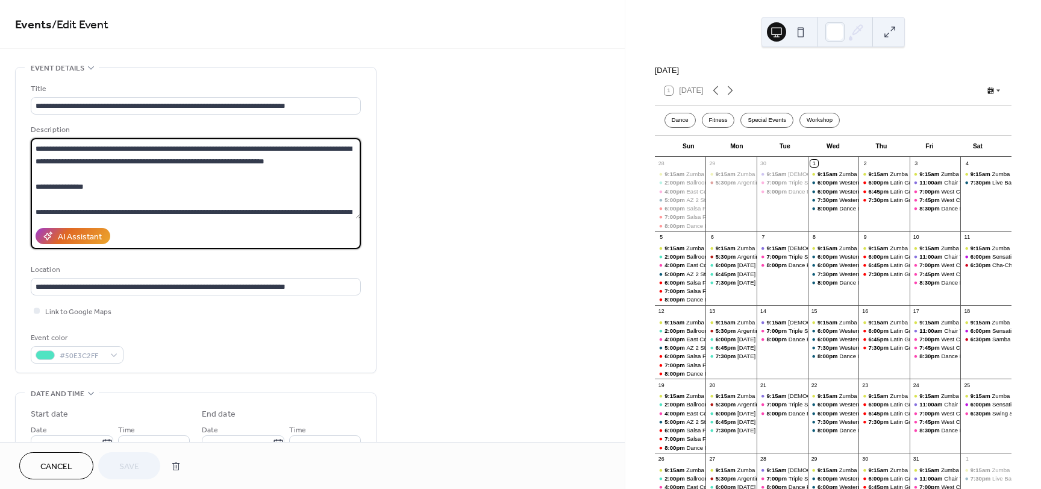
scroll to position [137, 0]
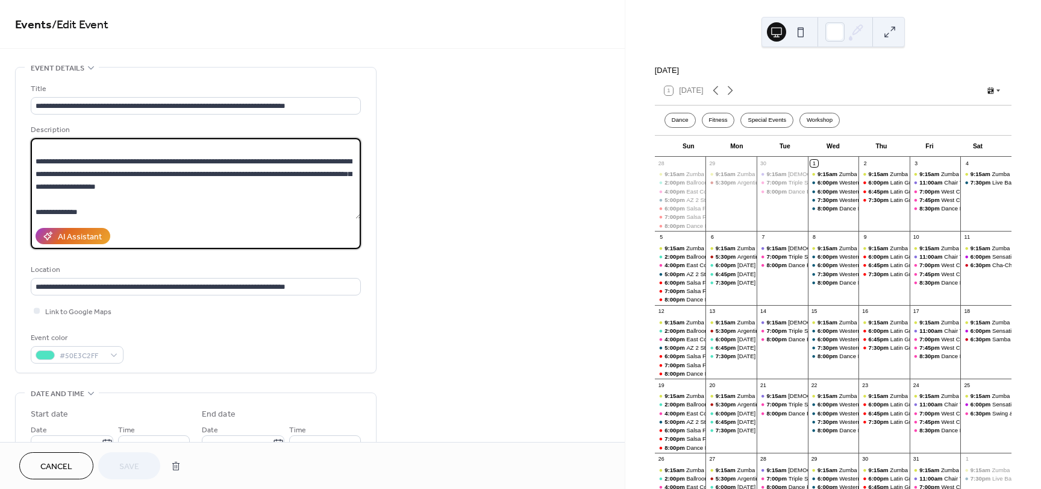
paste textarea
click at [313, 184] on textarea at bounding box center [196, 178] width 330 height 81
click at [74, 198] on textarea at bounding box center [196, 178] width 330 height 81
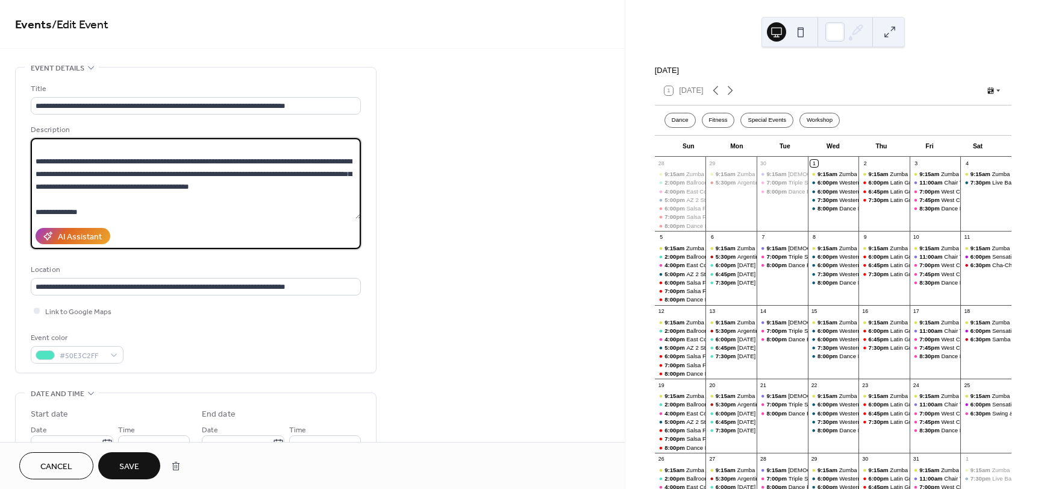
drag, startPoint x: 281, startPoint y: 197, endPoint x: -22, endPoint y: 174, distance: 304.1
click at [0, 174] on html "**********" at bounding box center [520, 244] width 1041 height 489
type textarea "**********"
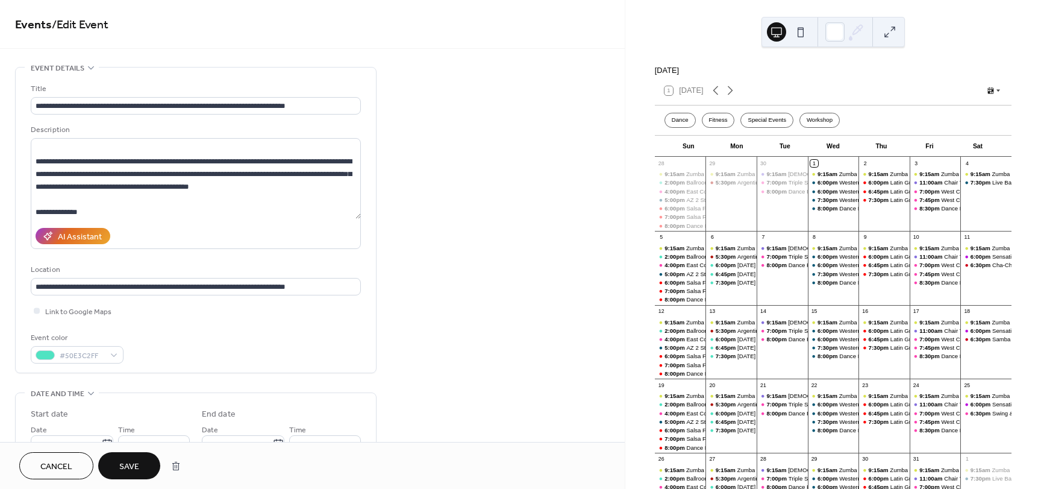
click at [136, 469] on span "Save" at bounding box center [129, 466] width 20 height 13
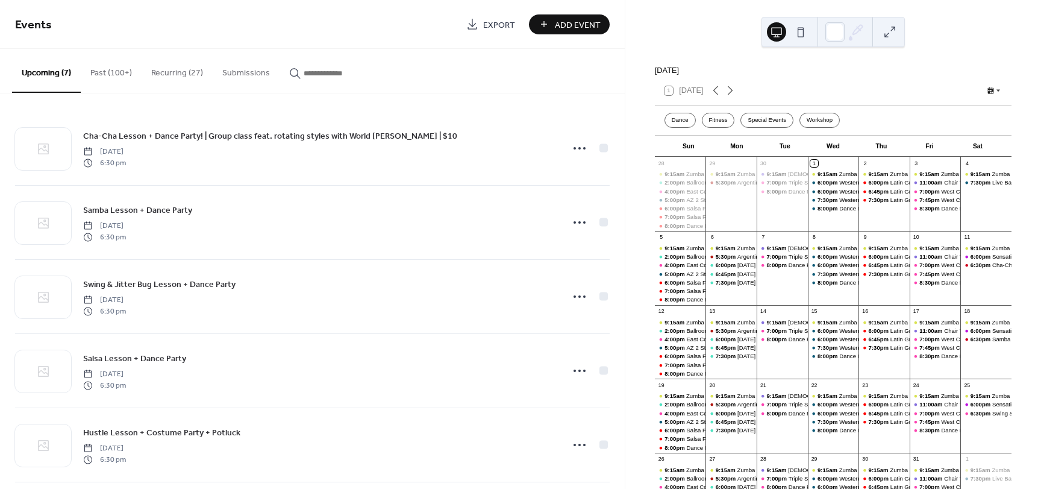
click at [161, 70] on button "Recurring (27)" at bounding box center [177, 70] width 71 height 43
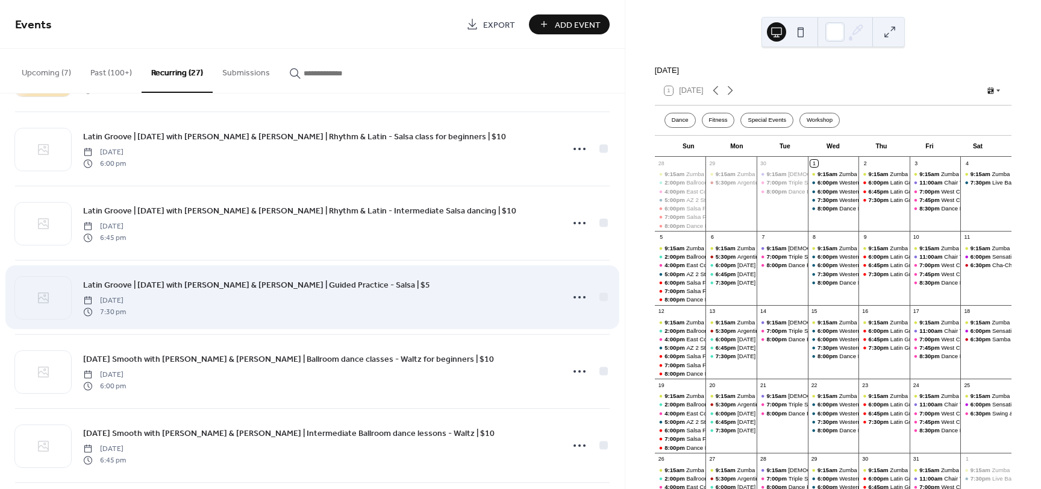
scroll to position [1447, 0]
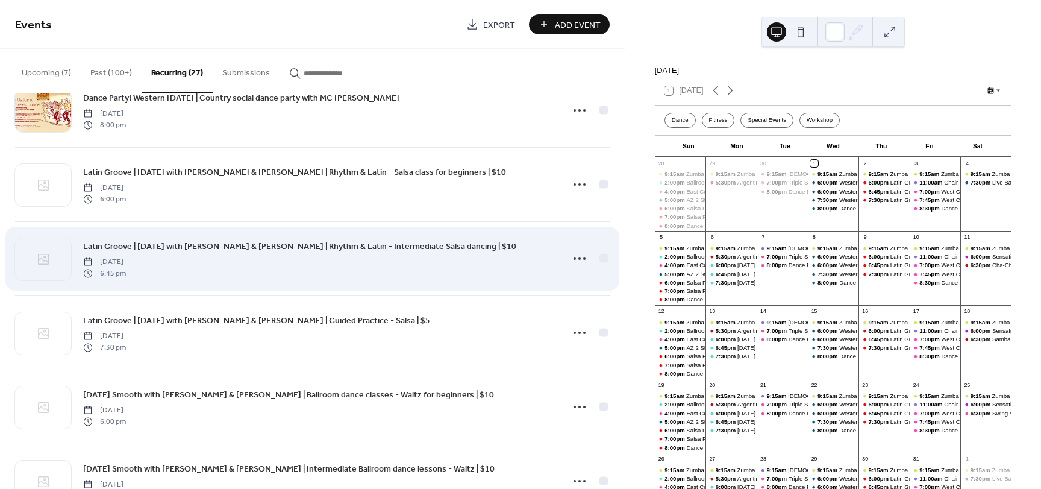
click at [218, 246] on span "Latin Groove | [DATE] with [PERSON_NAME] & [PERSON_NAME] | Rhythm & Latin - Int…" at bounding box center [299, 246] width 433 height 13
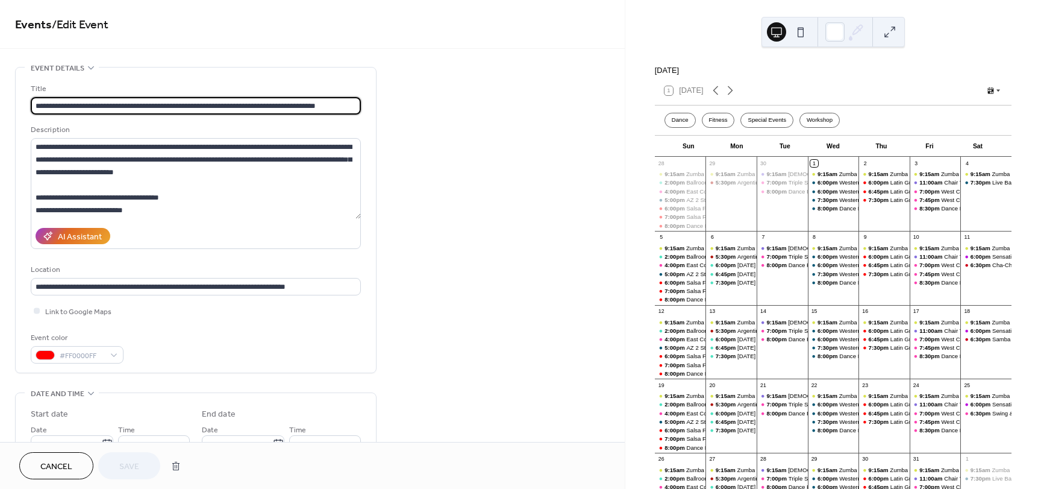
type input "**********"
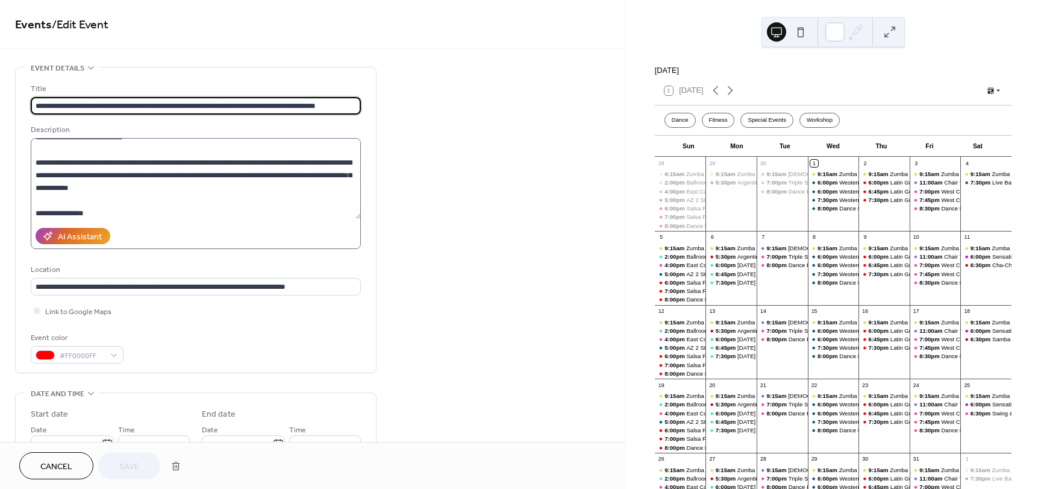
scroll to position [121, 0]
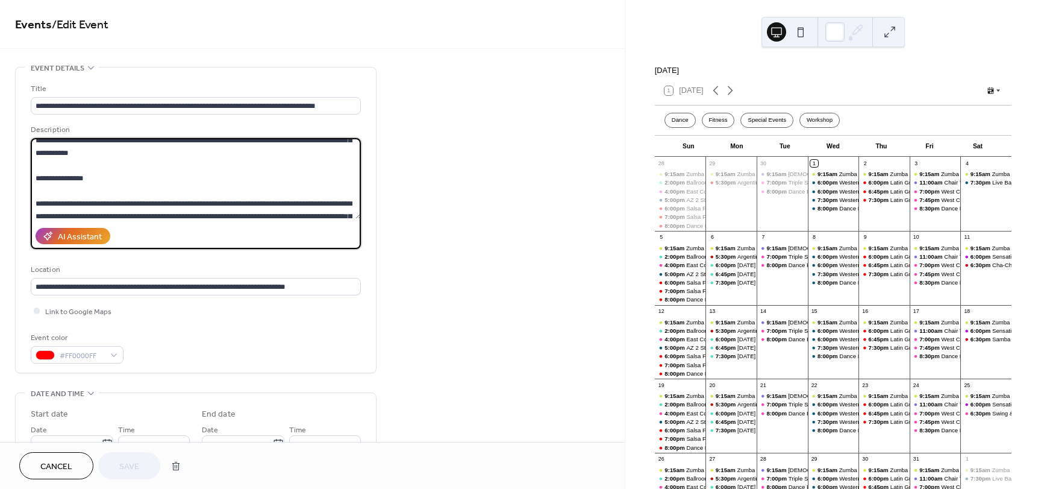
click at [169, 201] on textarea at bounding box center [196, 178] width 330 height 81
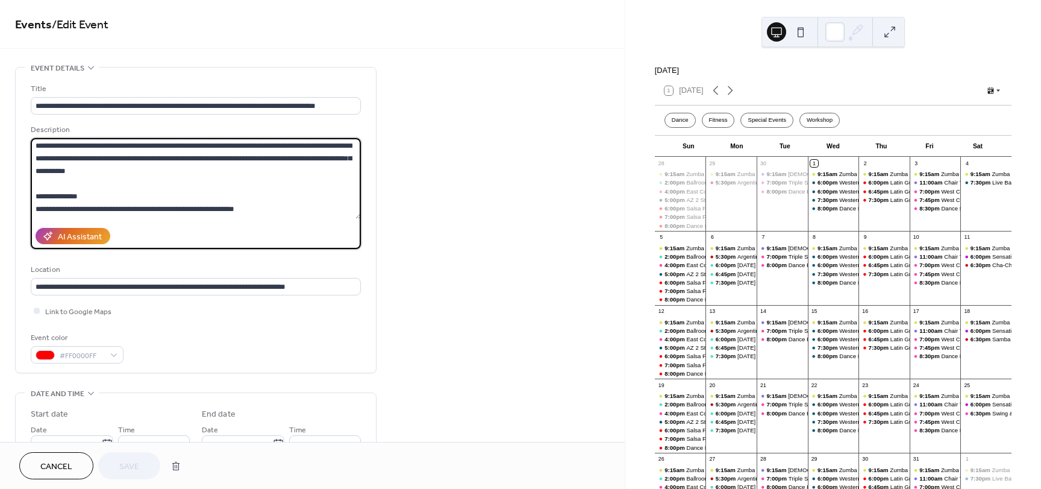
scroll to position [181, 0]
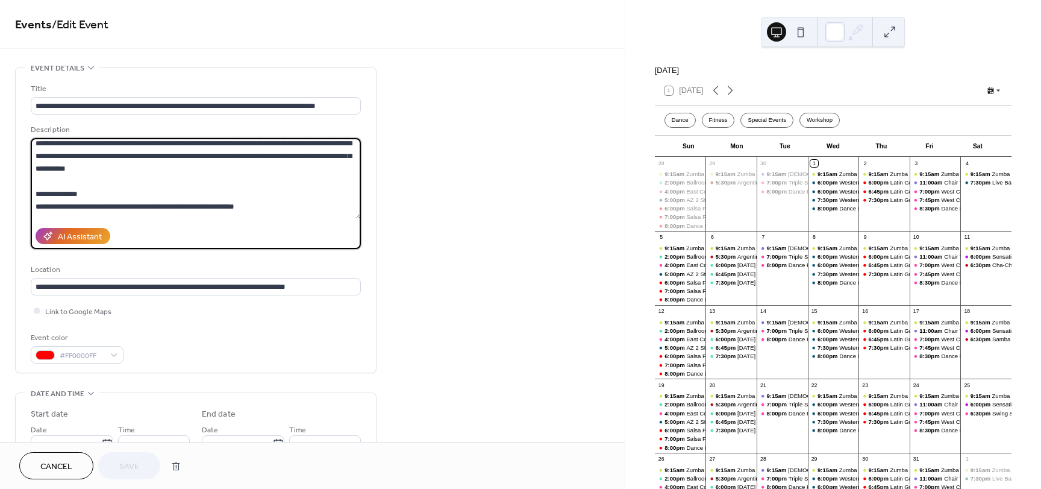
click at [146, 172] on textarea at bounding box center [196, 178] width 330 height 81
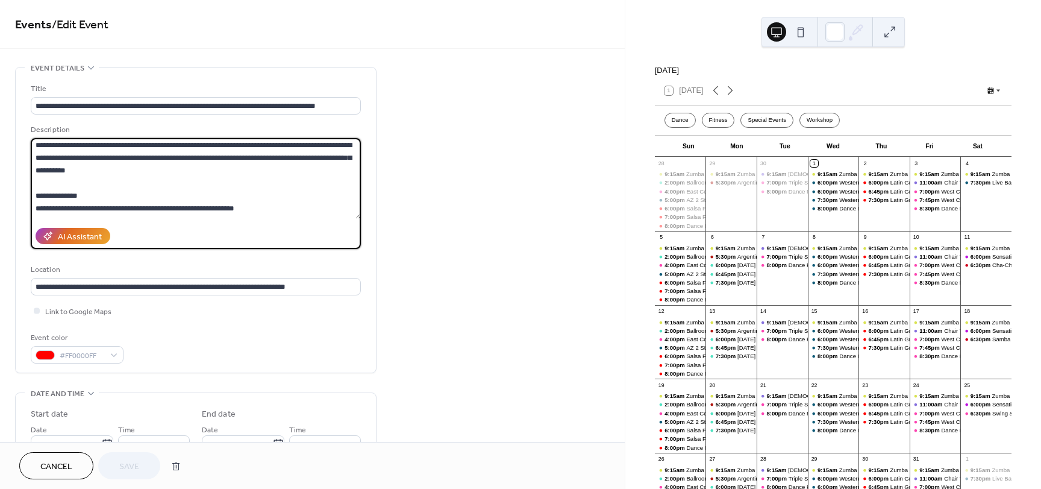
paste textarea "**********"
click at [316, 159] on textarea at bounding box center [196, 178] width 330 height 81
click at [115, 171] on textarea at bounding box center [196, 178] width 330 height 81
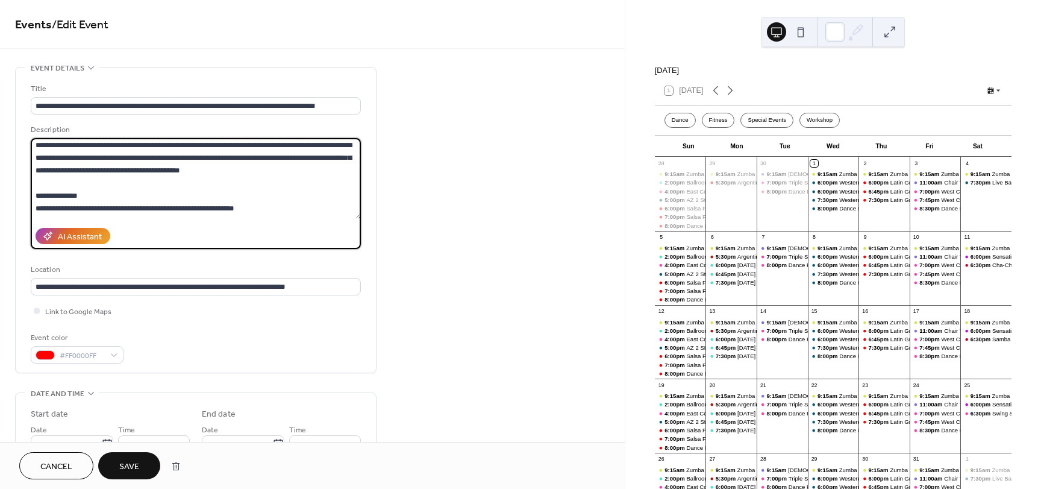
click at [319, 157] on textarea at bounding box center [196, 178] width 330 height 81
click at [119, 169] on textarea at bounding box center [196, 178] width 330 height 81
type textarea "**********"
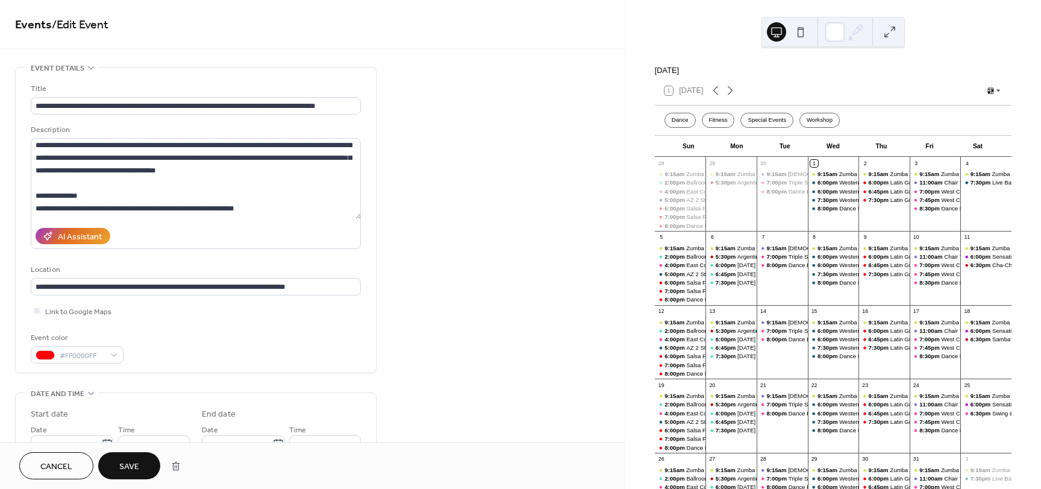
click at [121, 460] on span "Save" at bounding box center [129, 466] width 20 height 13
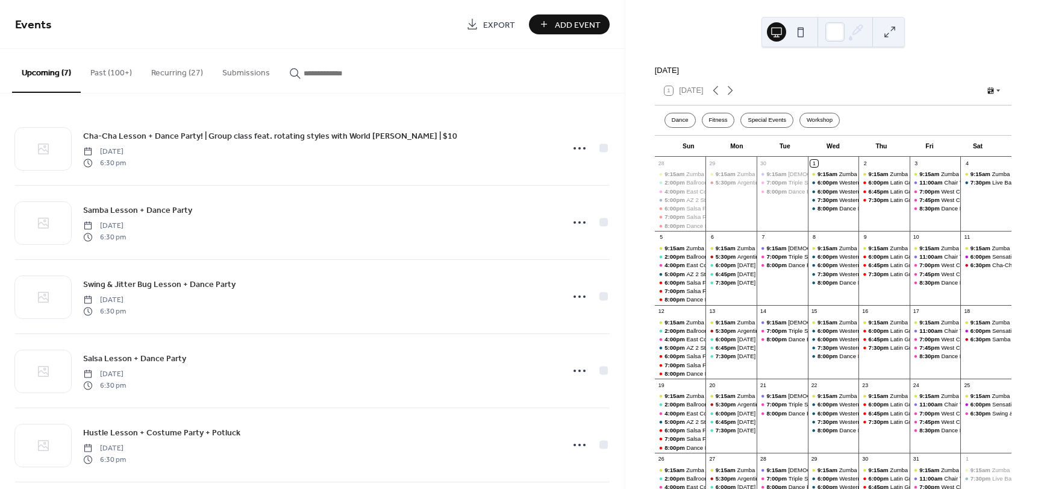
click at [189, 72] on button "Recurring (27)" at bounding box center [177, 70] width 71 height 43
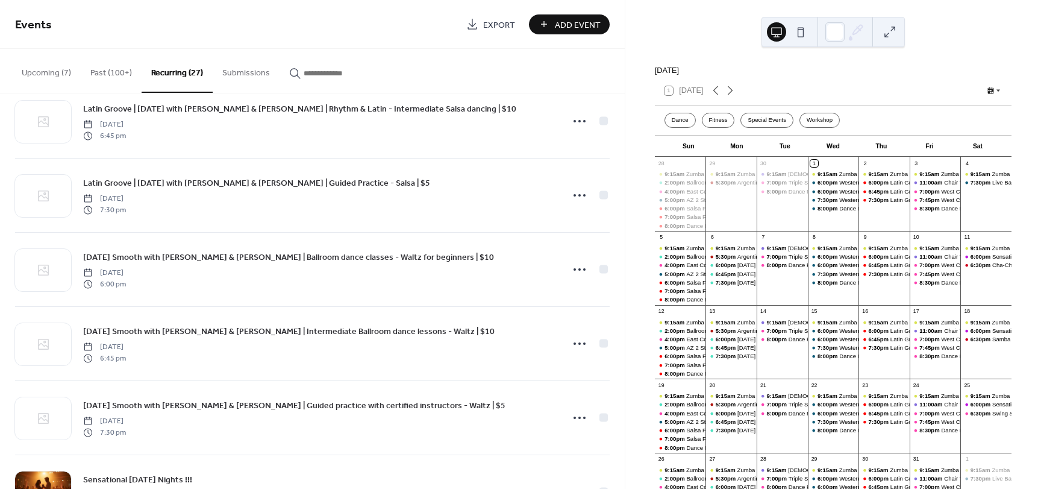
scroll to position [1627, 0]
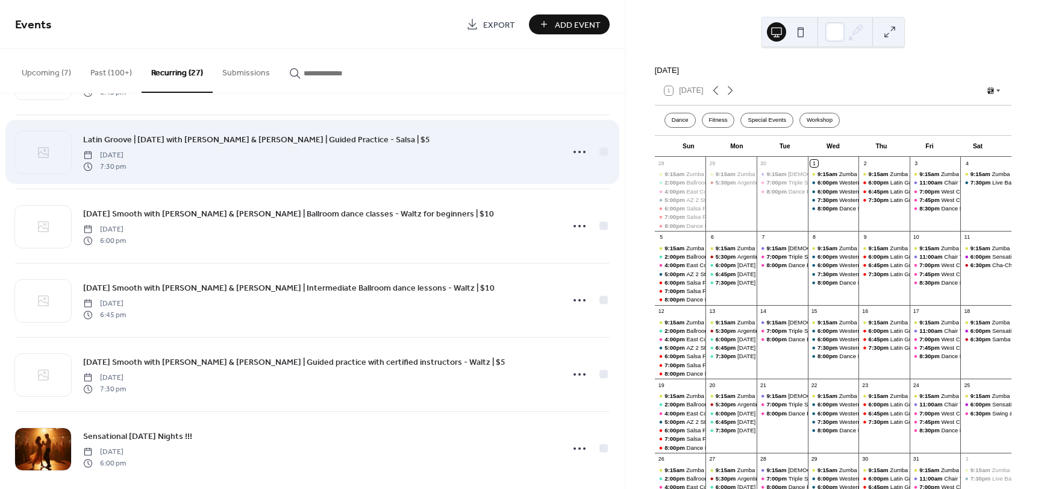
click at [294, 139] on span "Latin Groove | [DATE] with [PERSON_NAME] & [PERSON_NAME] | Guided Practice - Sa…" at bounding box center [256, 140] width 347 height 13
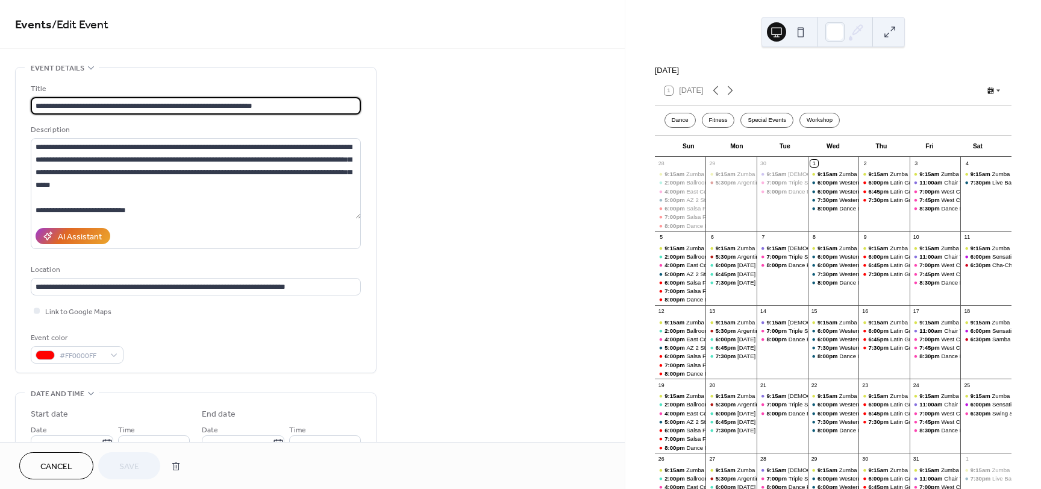
type input "**********"
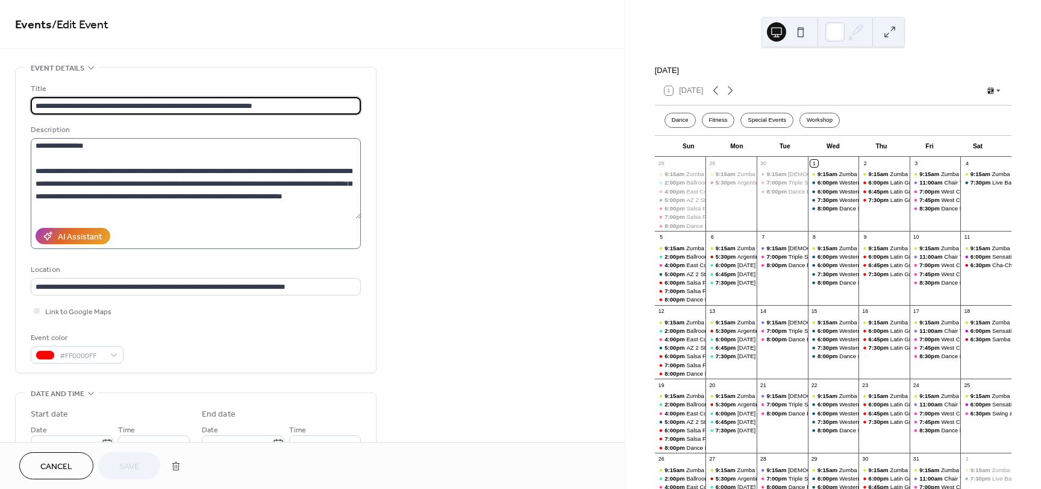
scroll to position [181, 0]
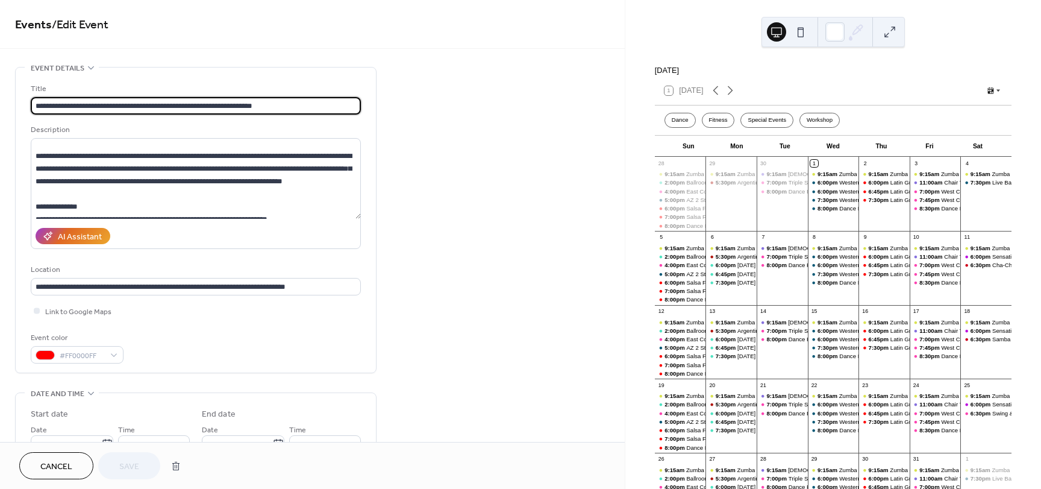
click at [48, 469] on span "Cancel" at bounding box center [56, 466] width 32 height 13
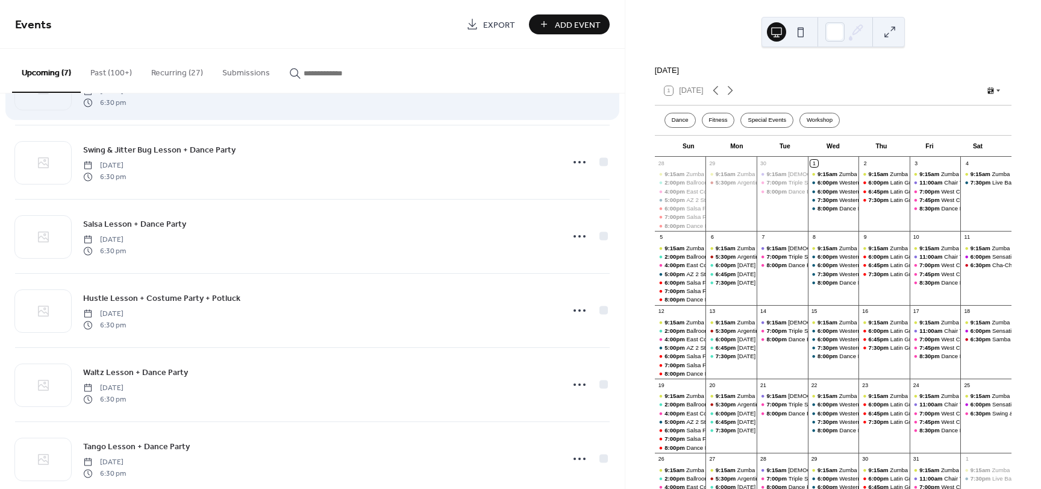
scroll to position [99, 0]
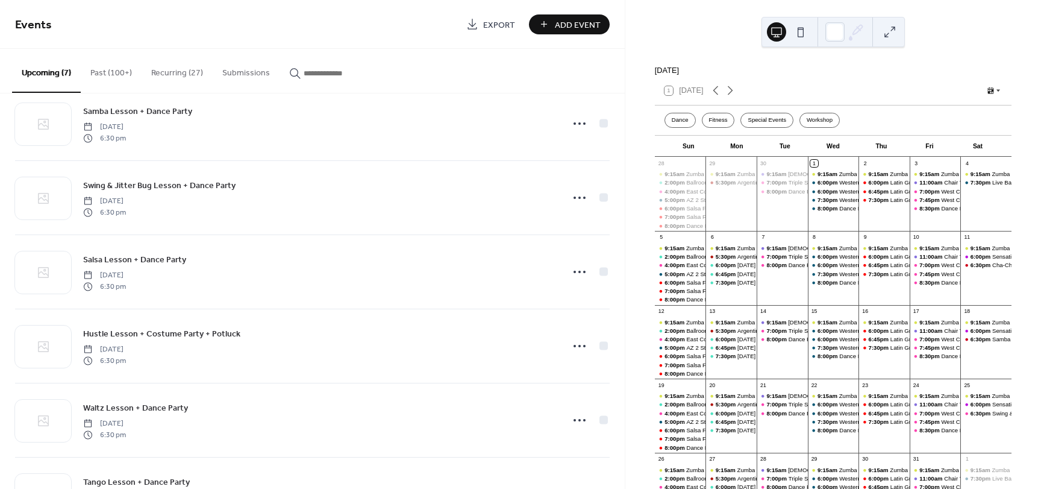
click at [175, 63] on button "Recurring (27)" at bounding box center [177, 70] width 71 height 43
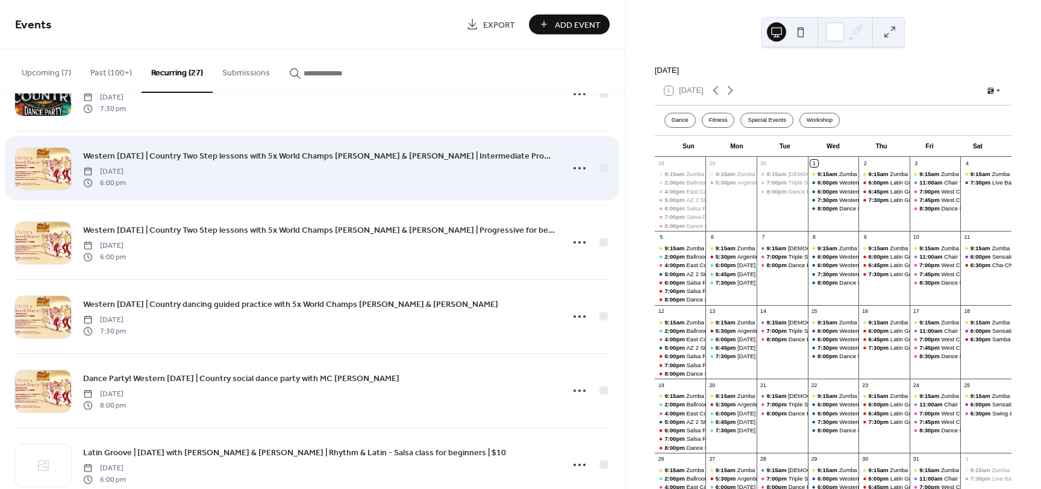
scroll to position [1507, 0]
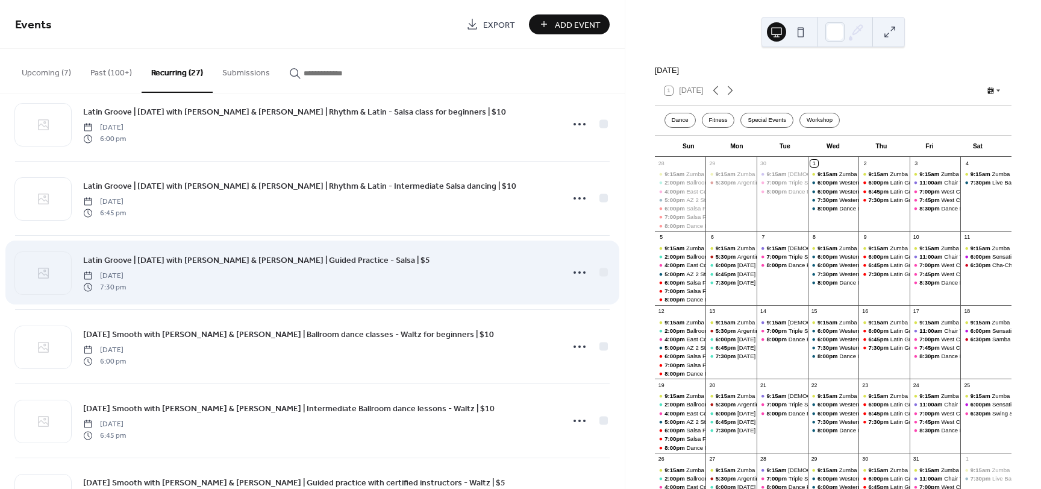
click at [310, 258] on span "Latin Groove | [DATE] with [PERSON_NAME] & [PERSON_NAME] | Guided Practice - Sa…" at bounding box center [256, 260] width 347 height 13
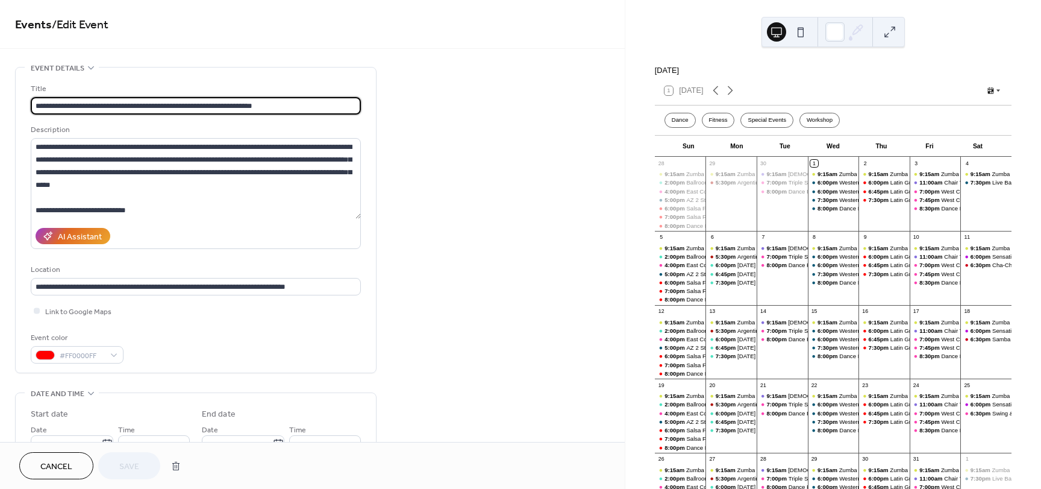
type input "**********"
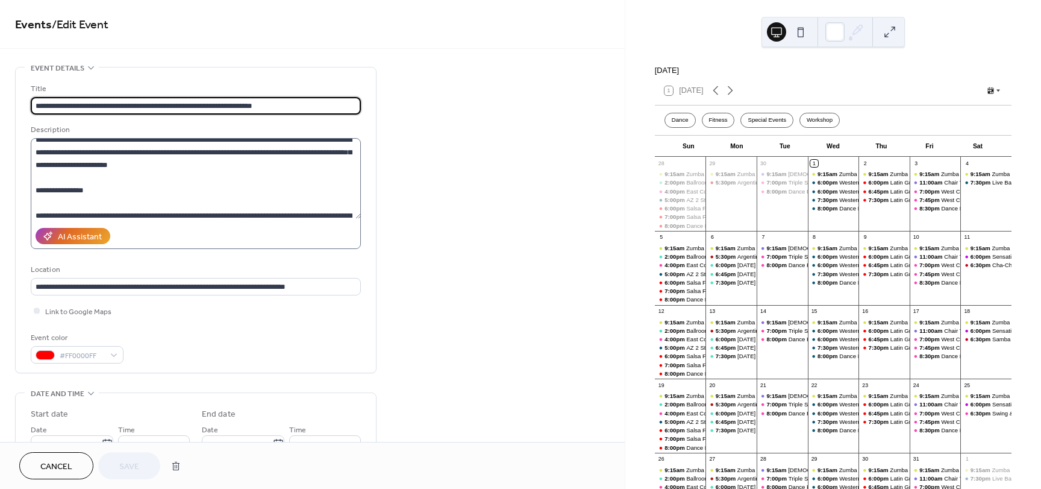
scroll to position [181, 0]
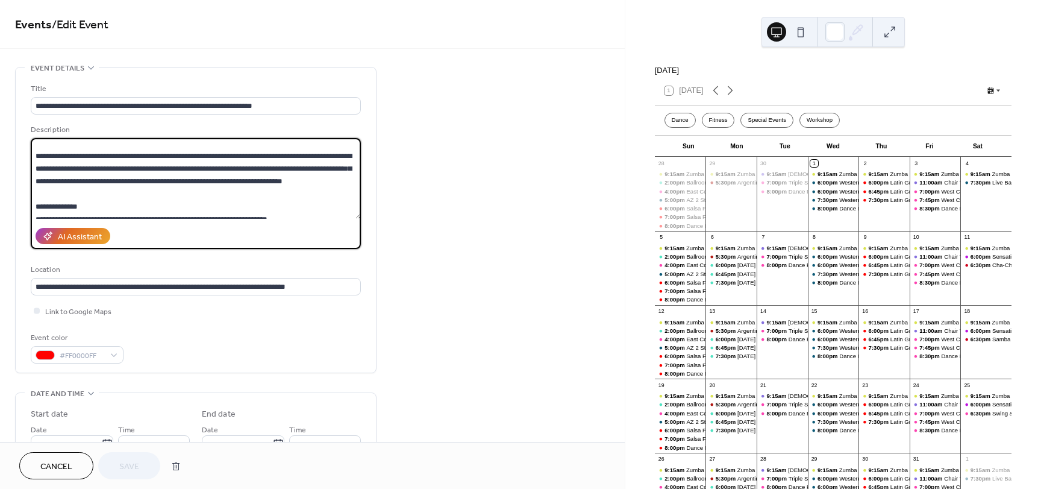
click at [34, 155] on textarea at bounding box center [196, 178] width 330 height 81
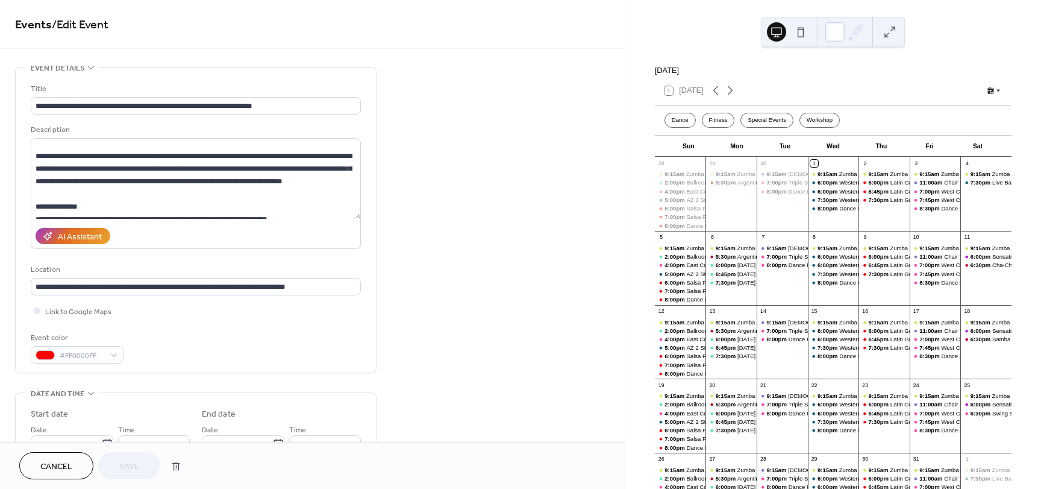
click at [68, 469] on span "Cancel" at bounding box center [56, 466] width 32 height 13
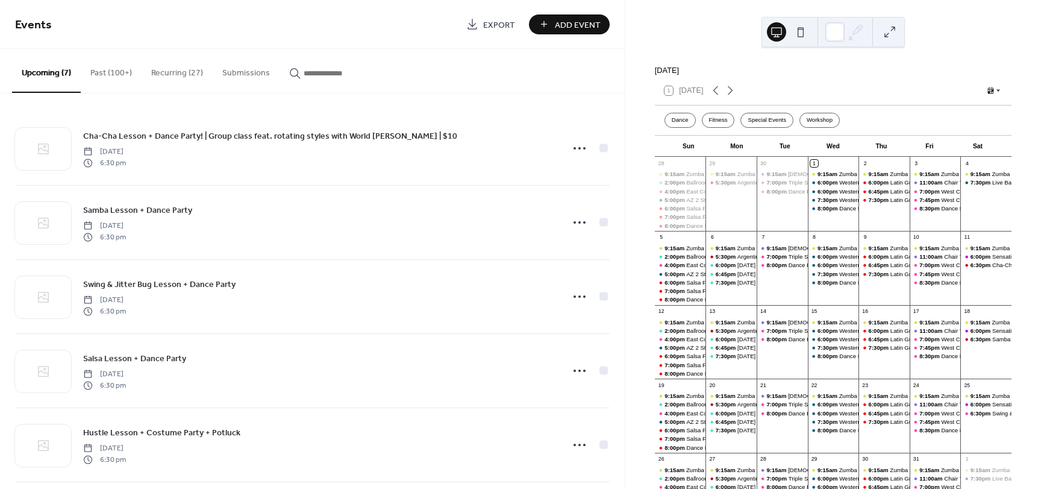
click at [158, 72] on button "Recurring (27)" at bounding box center [177, 70] width 71 height 43
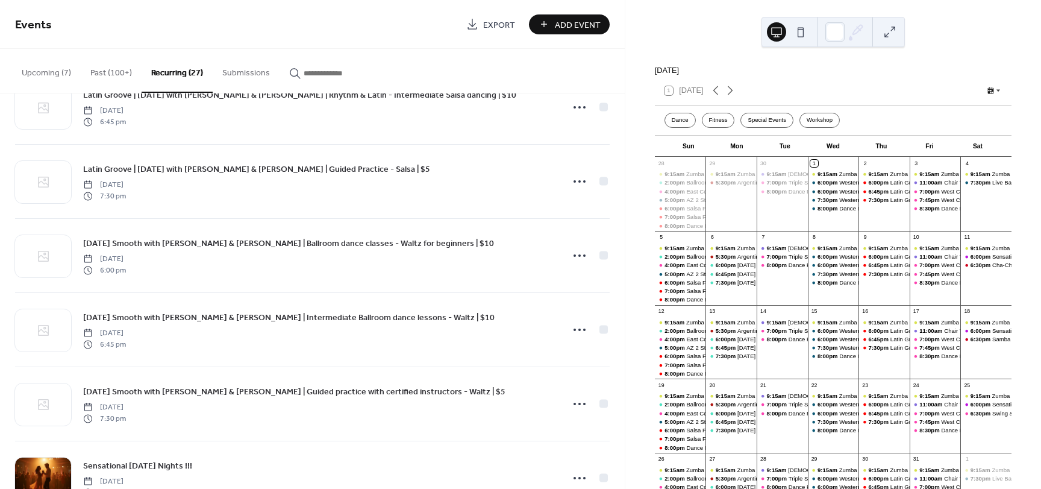
scroll to position [1627, 0]
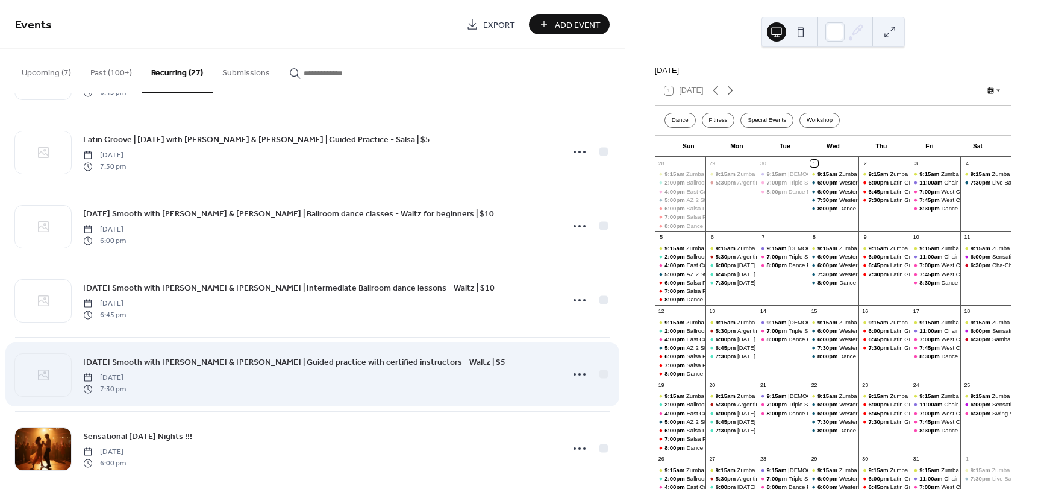
click at [245, 363] on span "[DATE] Smooth with [PERSON_NAME] & [PERSON_NAME] | Guided practice with certifi…" at bounding box center [294, 362] width 423 height 13
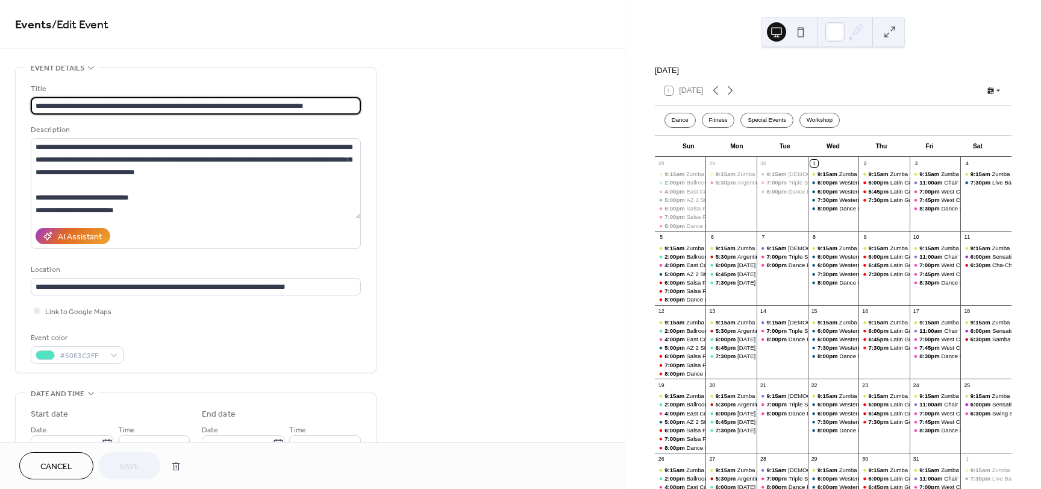
type input "**********"
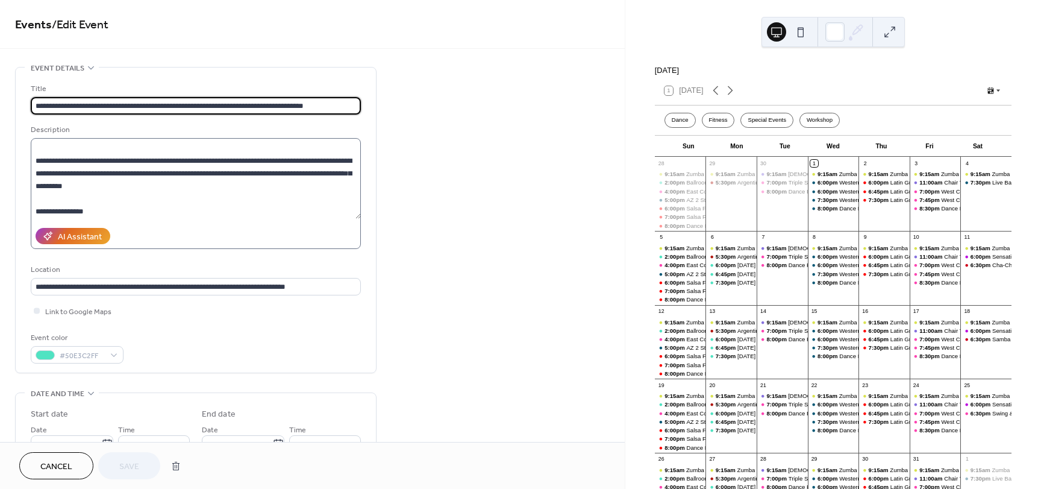
scroll to position [121, 0]
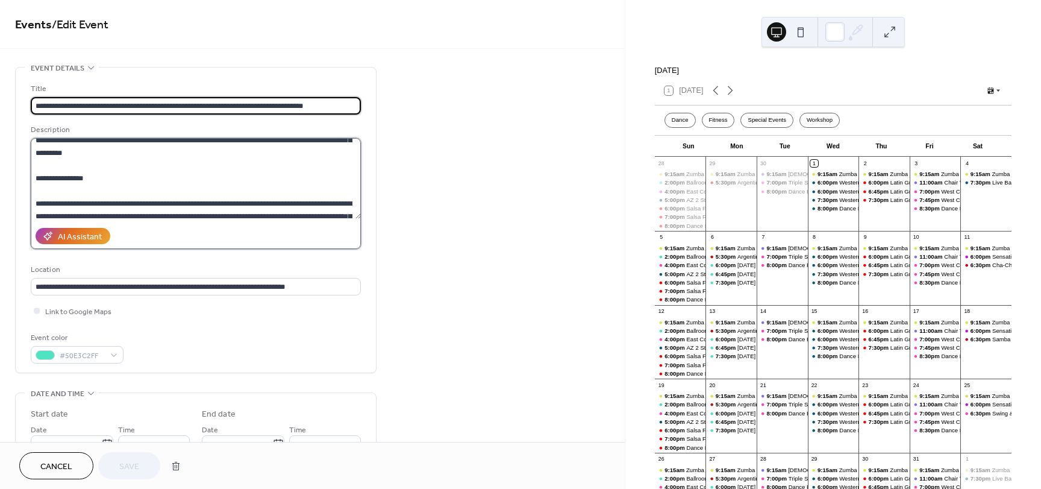
click at [75, 150] on textarea at bounding box center [196, 178] width 330 height 81
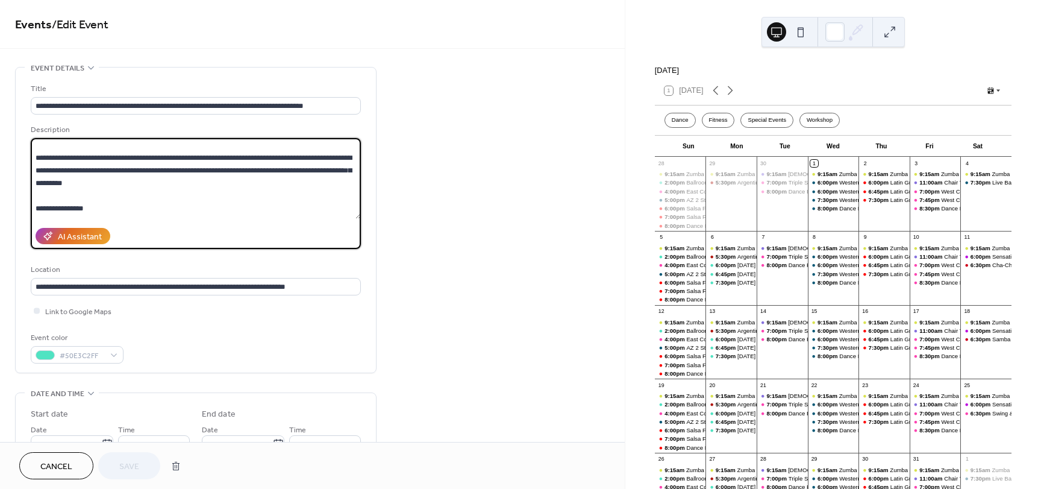
scroll to position [163, 0]
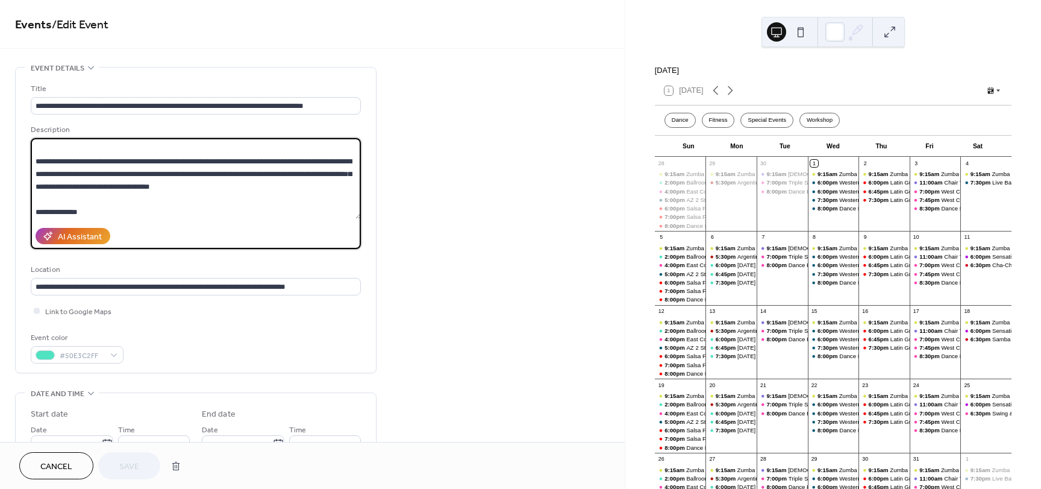
paste textarea "**********"
click at [182, 185] on textarea at bounding box center [196, 178] width 330 height 81
paste textarea "**********"
type textarea "**********"
click at [72, 465] on span "Cancel" at bounding box center [56, 466] width 32 height 13
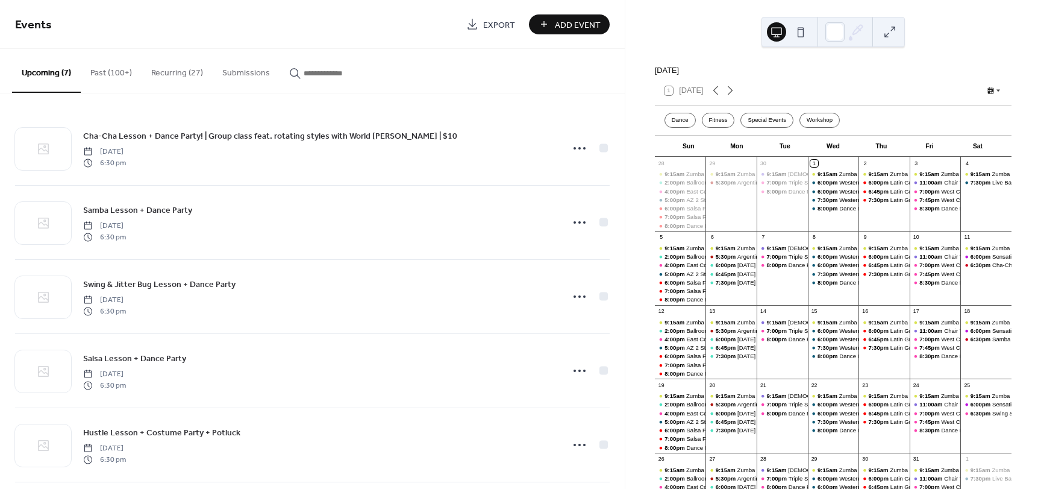
click at [189, 64] on button "Recurring (27)" at bounding box center [177, 70] width 71 height 43
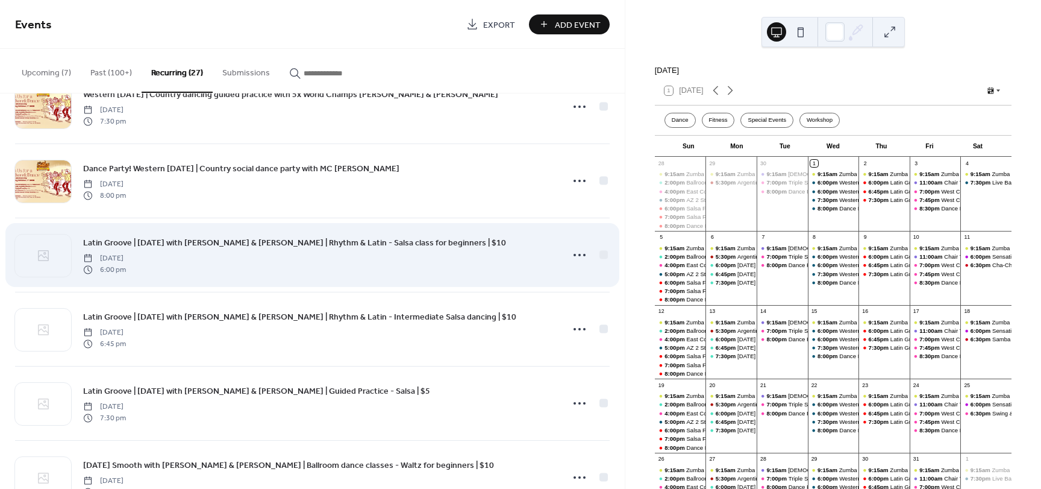
scroll to position [1386, 0]
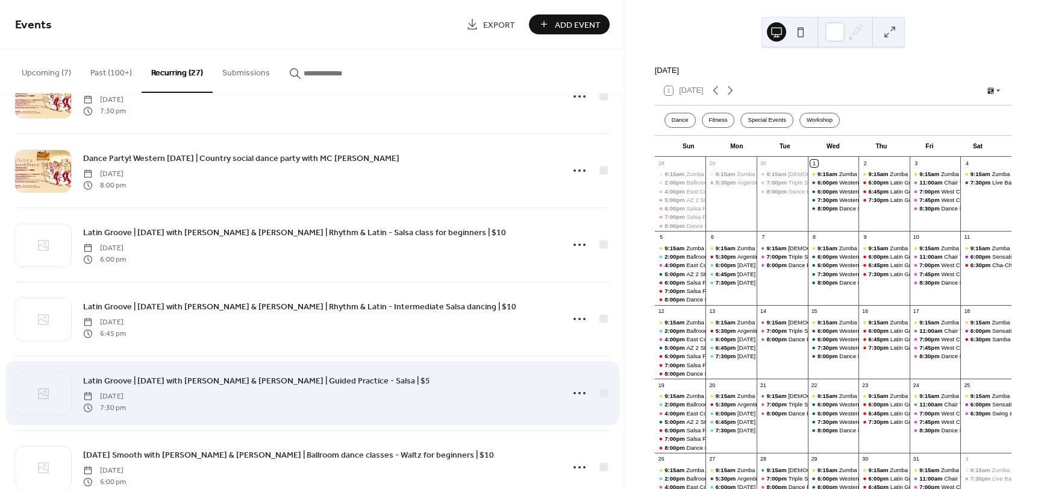
click at [335, 377] on span "Latin Groove | [DATE] with [PERSON_NAME] & [PERSON_NAME] | Guided Practice - Sa…" at bounding box center [256, 381] width 347 height 13
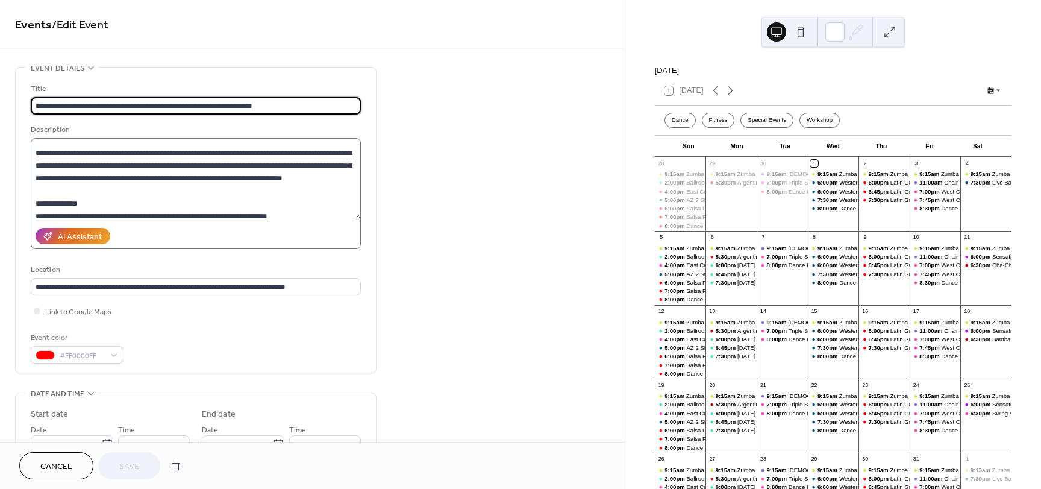
scroll to position [181, 0]
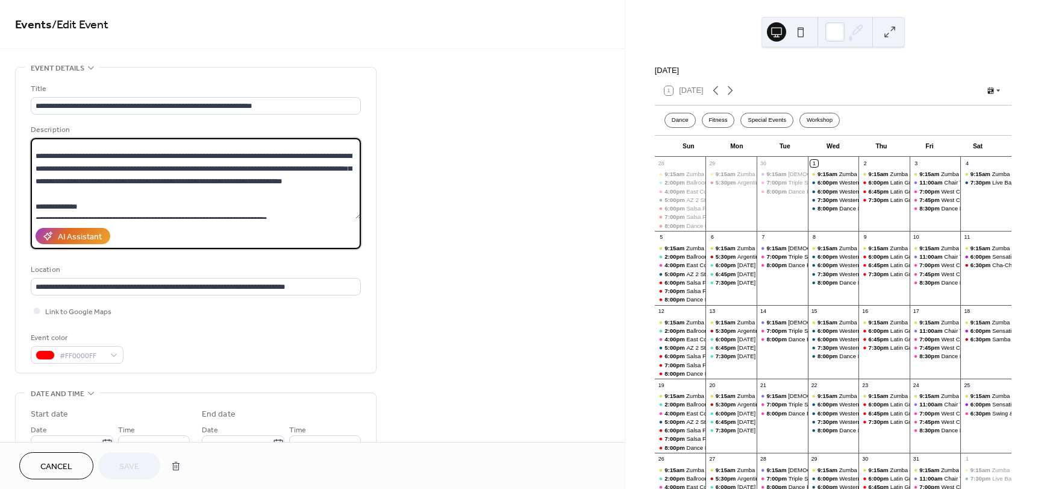
drag, startPoint x: 349, startPoint y: 183, endPoint x: 28, endPoint y: 159, distance: 321.6
click at [28, 159] on div "**********" at bounding box center [196, 220] width 360 height 305
click at [63, 464] on span "Cancel" at bounding box center [56, 466] width 32 height 13
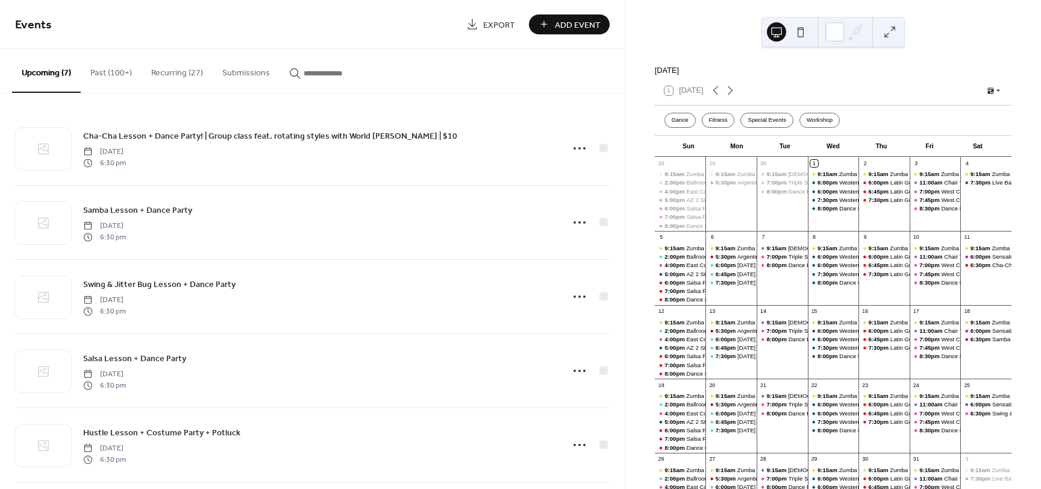
click at [172, 69] on button "Recurring (27)" at bounding box center [177, 70] width 71 height 43
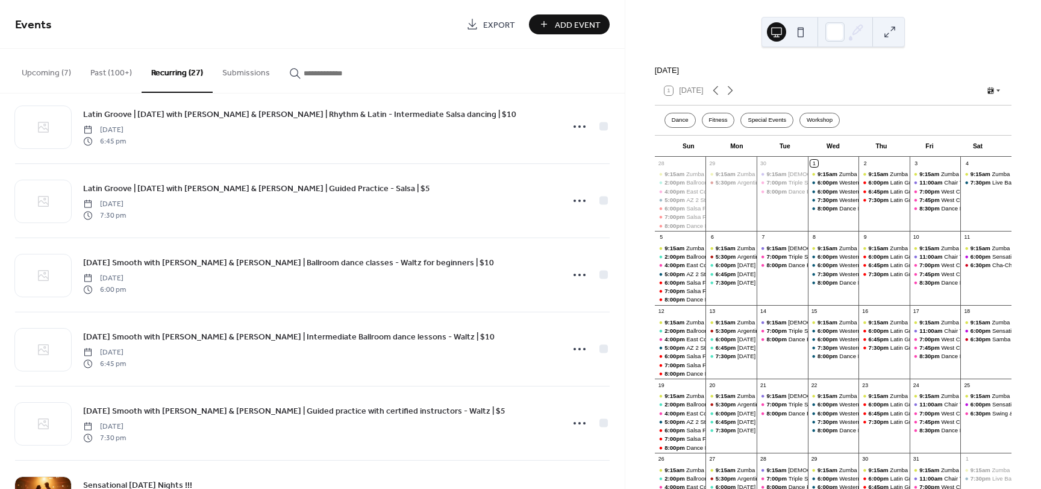
scroll to position [1627, 0]
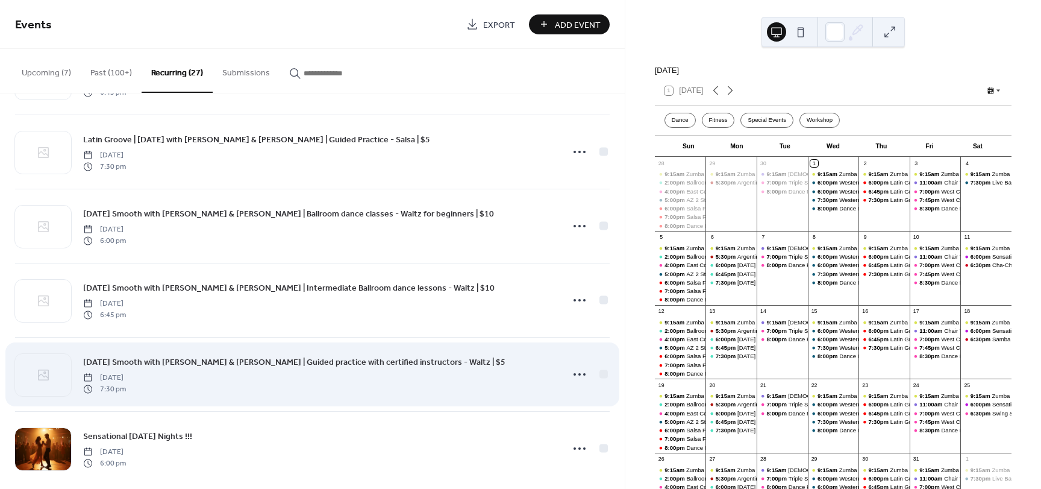
click at [292, 362] on span "[DATE] Smooth with [PERSON_NAME] & [PERSON_NAME] | Guided practice with certifi…" at bounding box center [294, 362] width 423 height 13
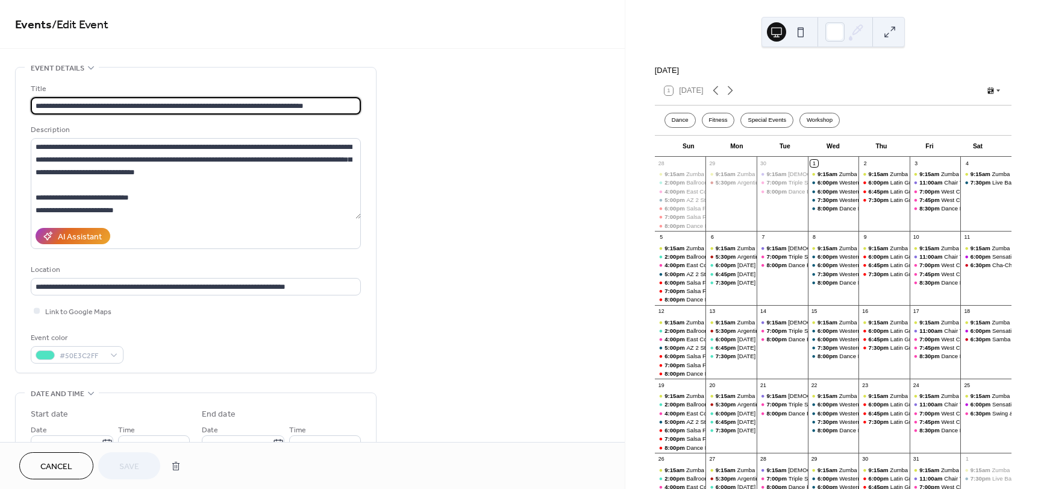
type input "**********"
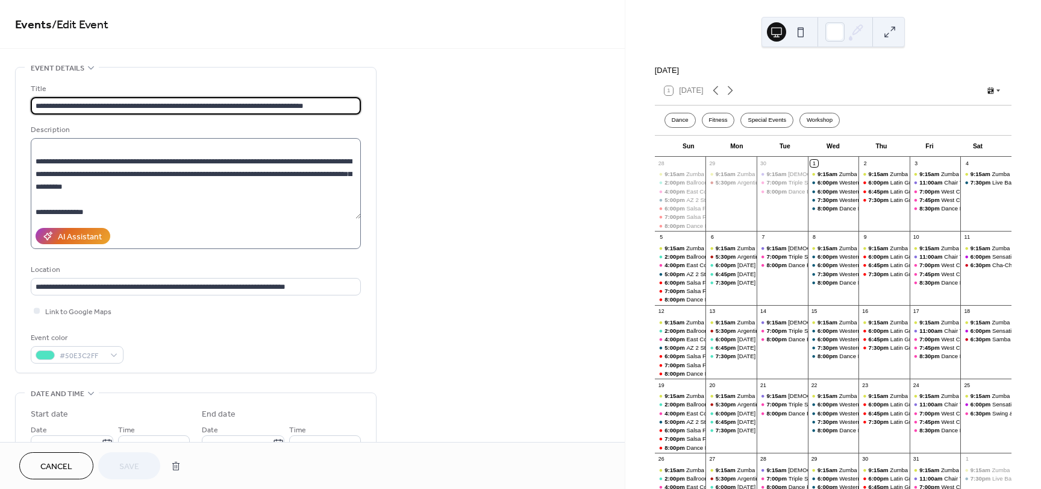
scroll to position [121, 0]
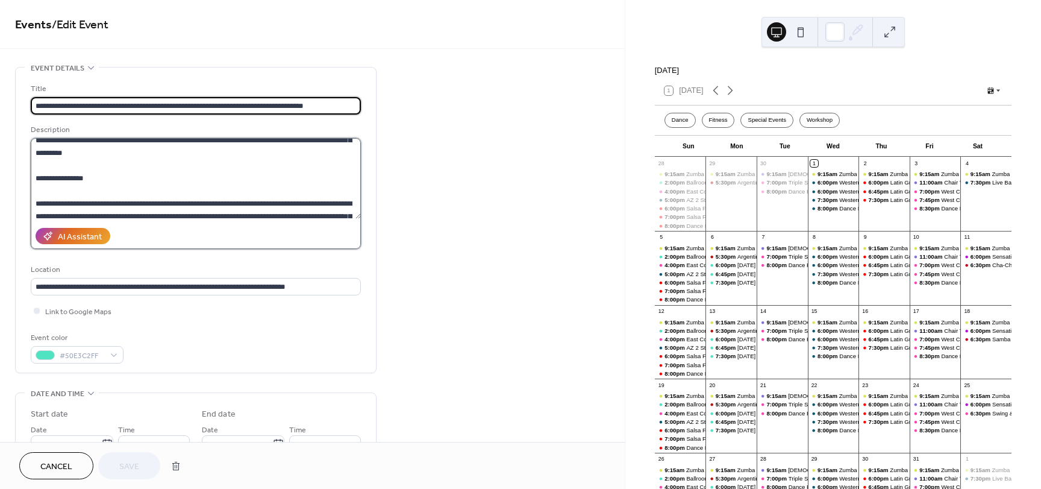
click at [51, 183] on textarea at bounding box center [196, 178] width 330 height 81
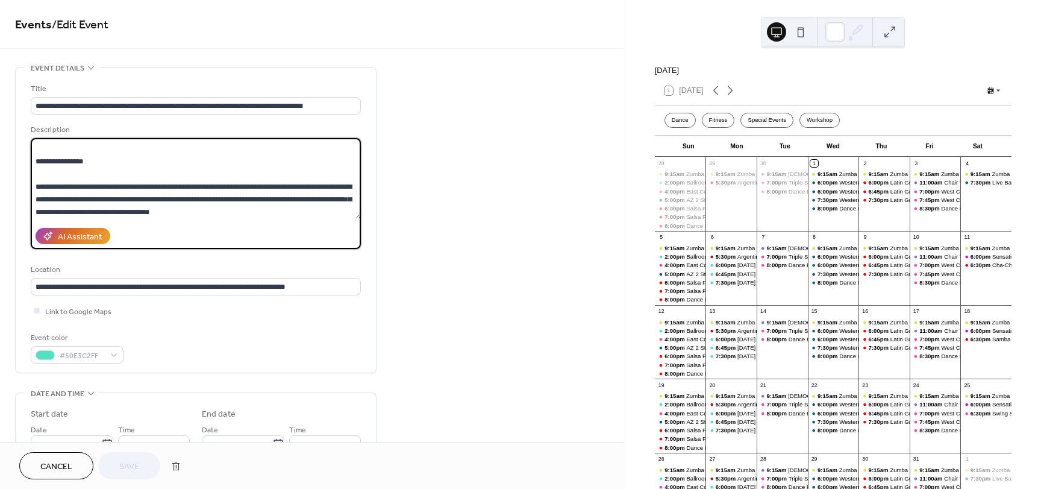
scroll to position [150, 0]
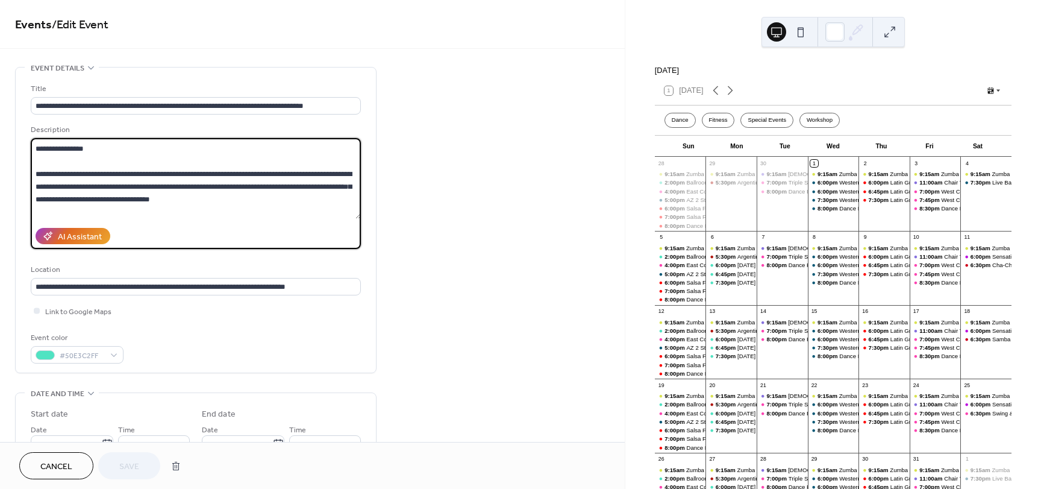
paste textarea "**********"
type textarea "**********"
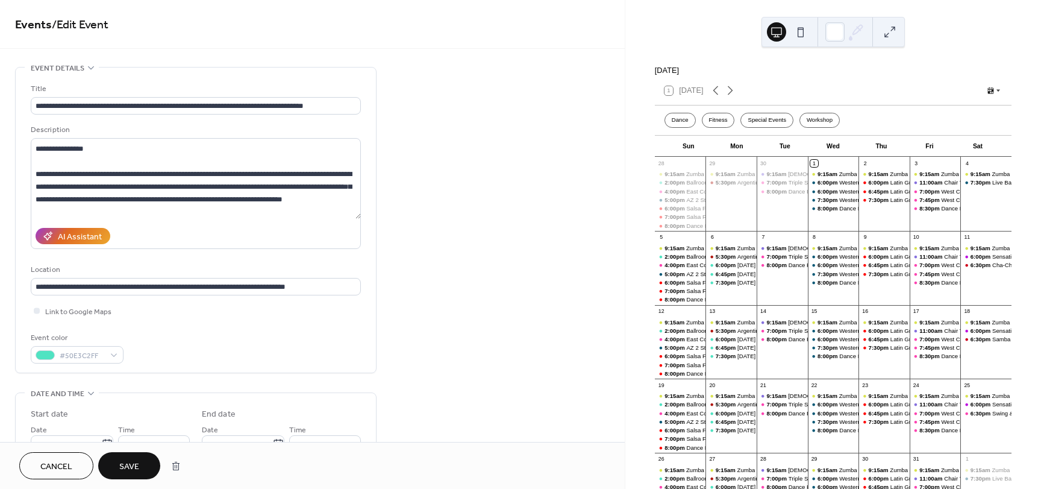
click at [127, 468] on span "Save" at bounding box center [129, 466] width 20 height 13
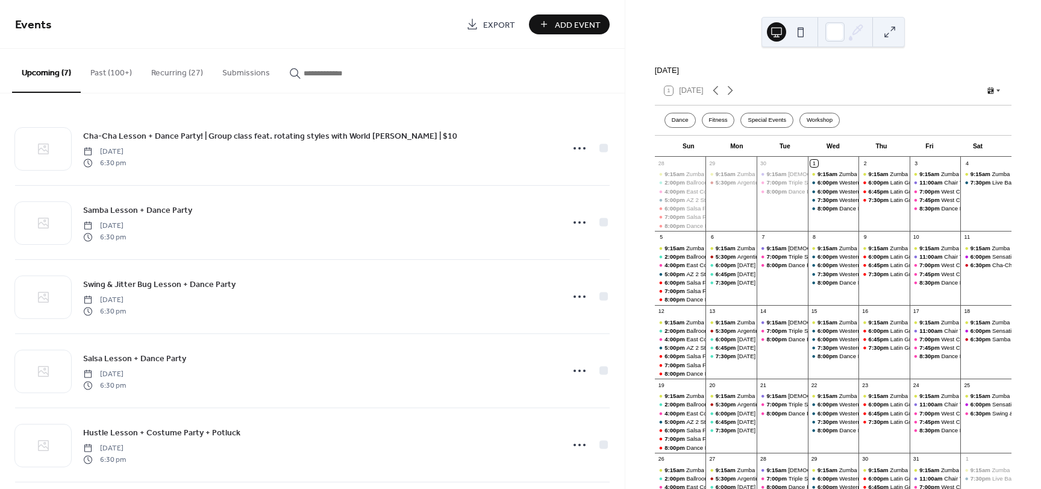
click at [175, 74] on button "Recurring (27)" at bounding box center [177, 70] width 71 height 43
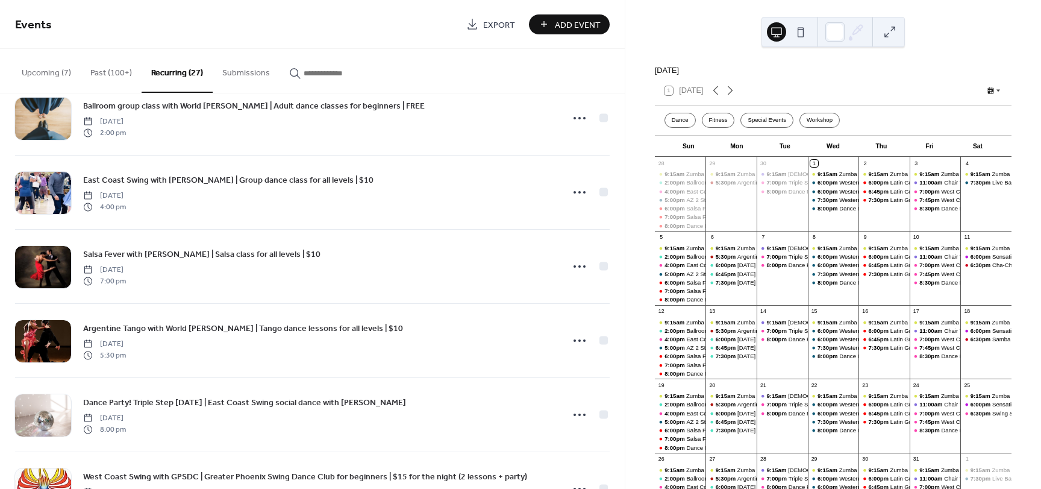
scroll to position [181, 0]
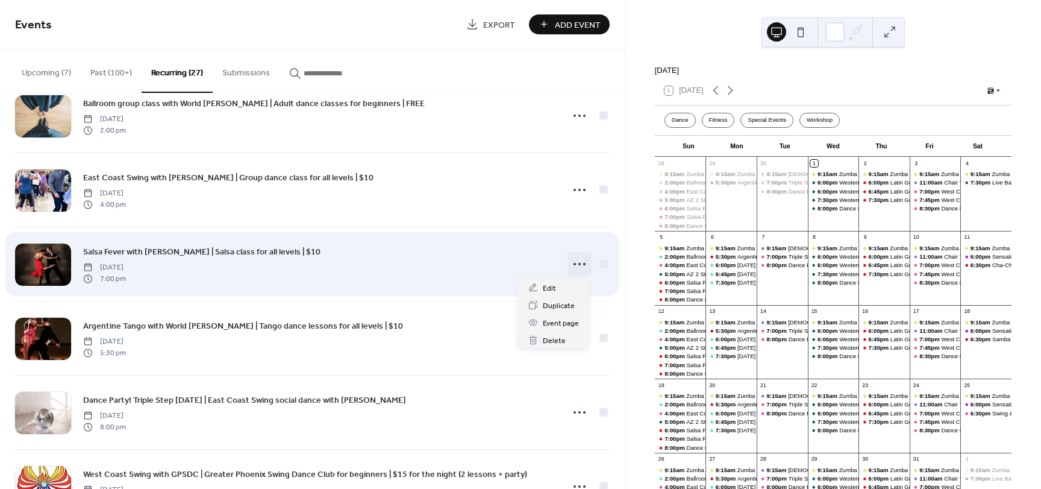
click at [575, 261] on icon at bounding box center [579, 263] width 19 height 19
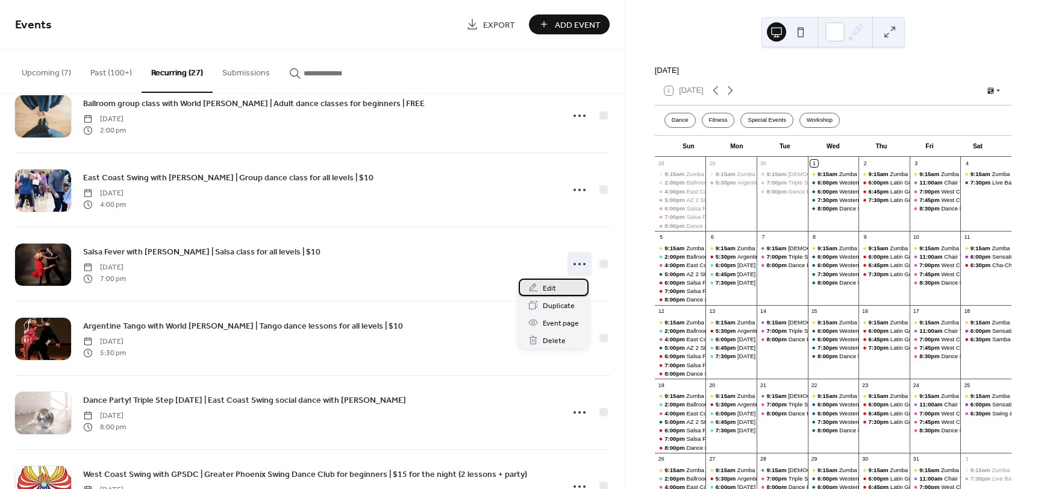
click at [556, 287] on div "Edit" at bounding box center [554, 286] width 70 height 17
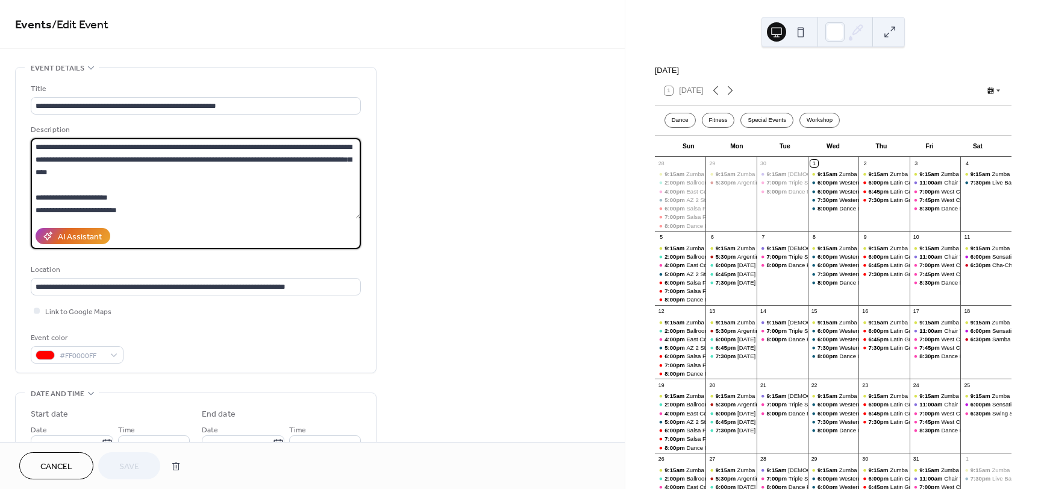
scroll to position [342, 0]
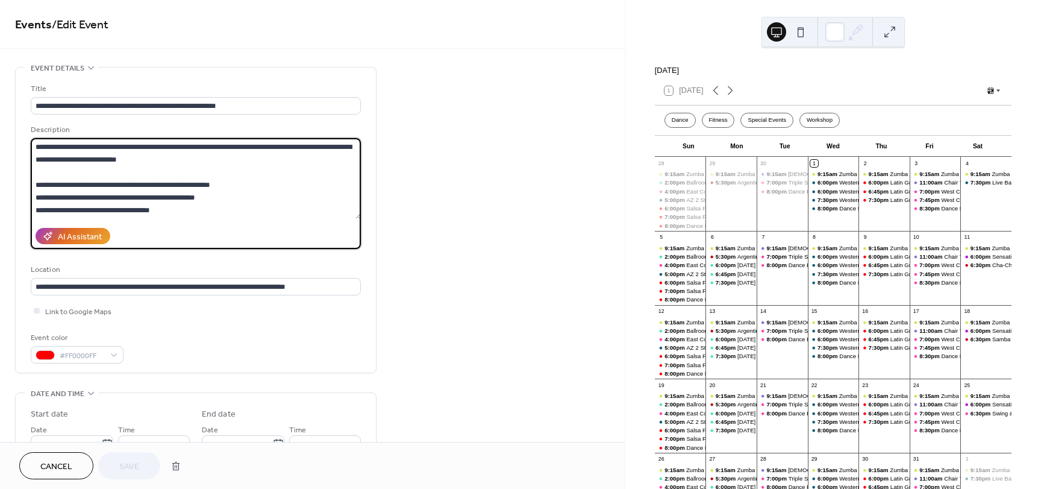
drag, startPoint x: 35, startPoint y: 147, endPoint x: 357, endPoint y: 328, distance: 369.5
click at [357, 328] on div "**********" at bounding box center [196, 223] width 330 height 281
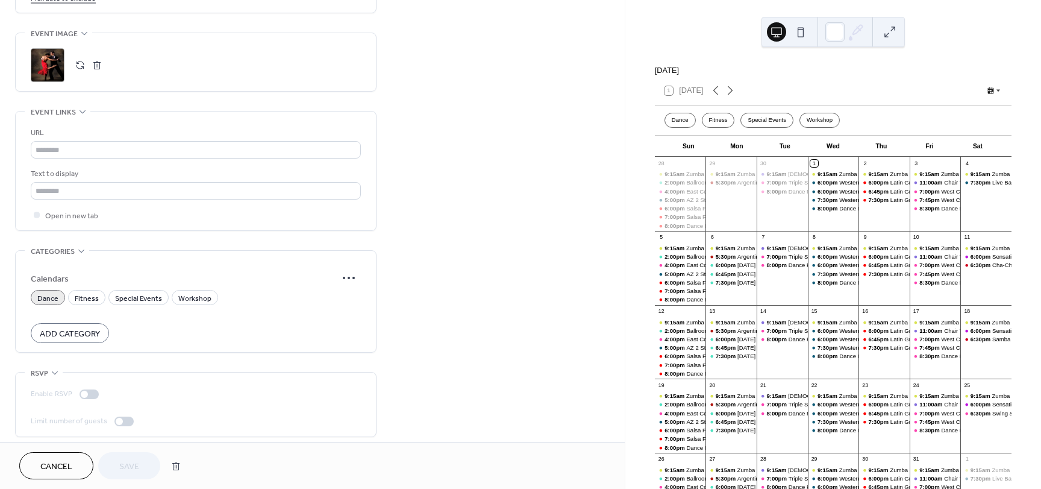
scroll to position [781, 0]
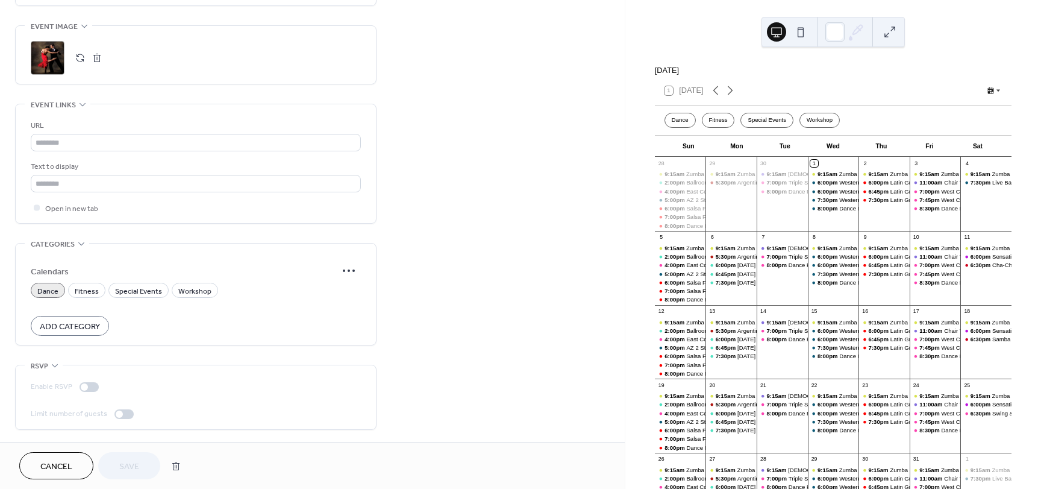
click at [54, 62] on div ";" at bounding box center [48, 58] width 34 height 34
click at [139, 464] on span "Save" at bounding box center [129, 466] width 20 height 13
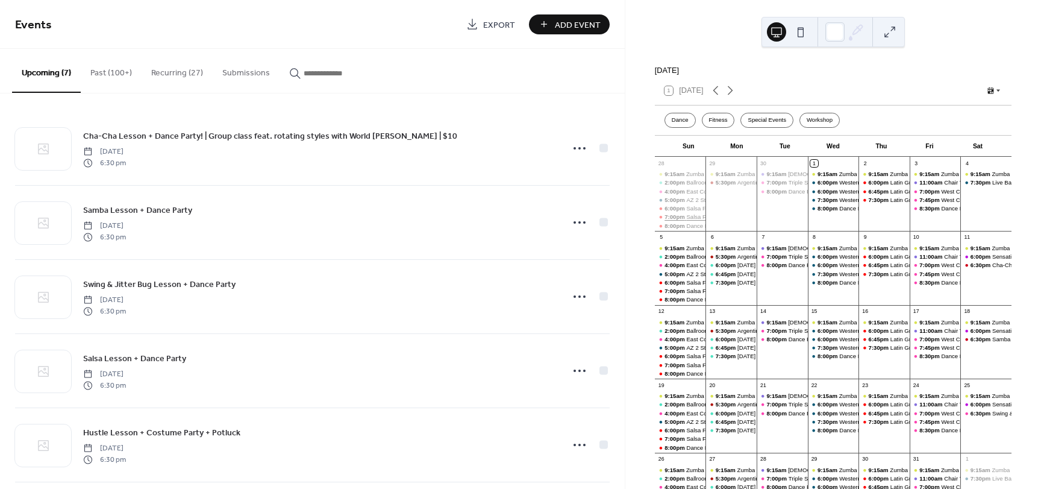
click at [686, 221] on span "7:00pm" at bounding box center [676, 217] width 22 height 8
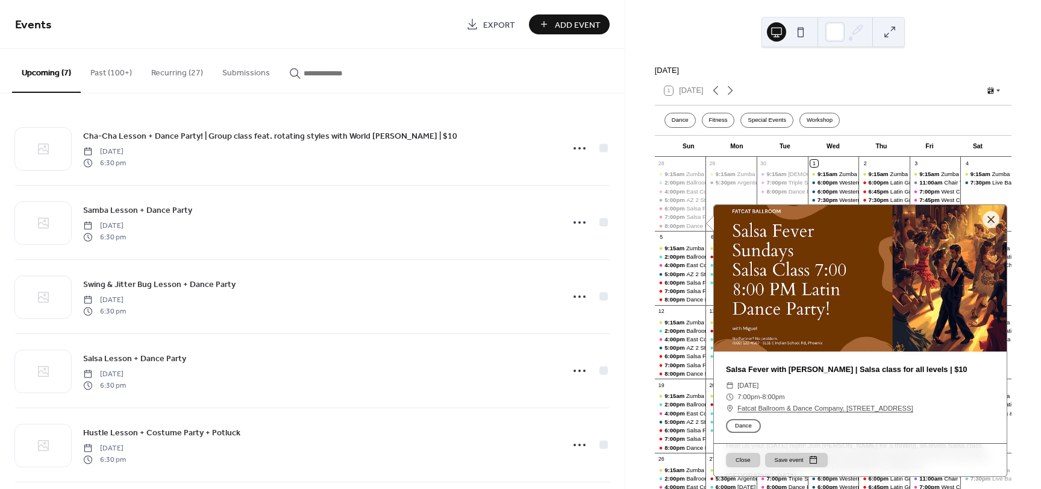
click at [156, 69] on button "Recurring (27)" at bounding box center [177, 70] width 71 height 43
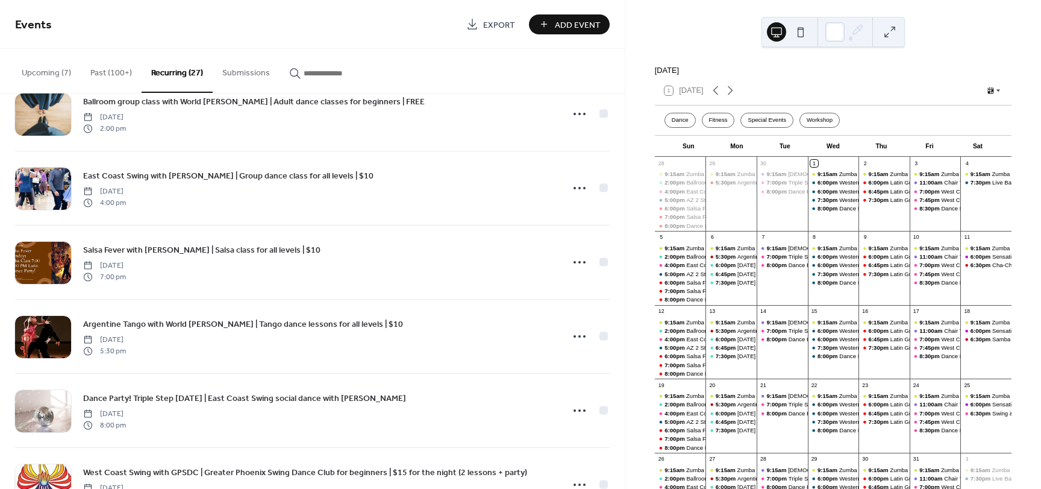
scroll to position [181, 0]
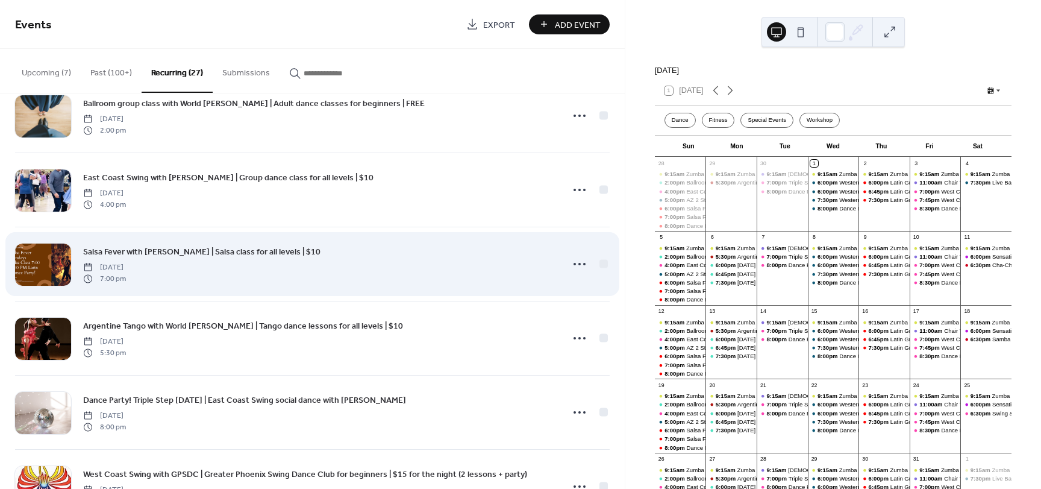
click at [266, 254] on span "Salsa Fever with [PERSON_NAME] | Salsa class for all levels | $10" at bounding box center [201, 252] width 237 height 13
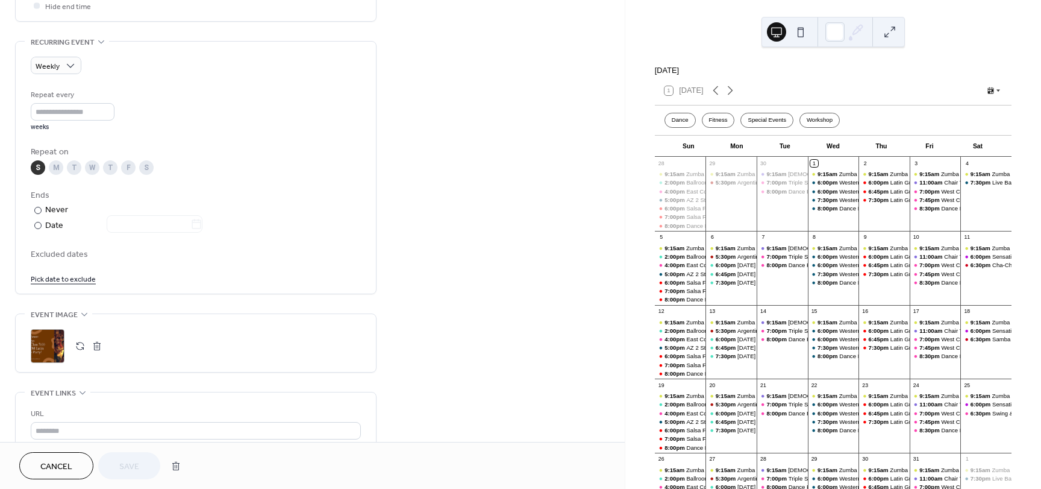
scroll to position [603, 0]
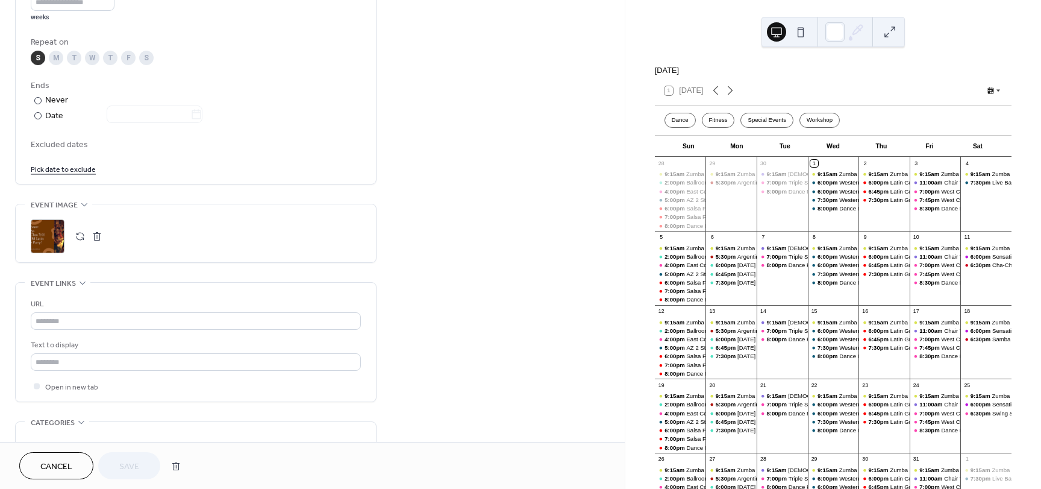
click at [55, 243] on div ";" at bounding box center [48, 236] width 34 height 34
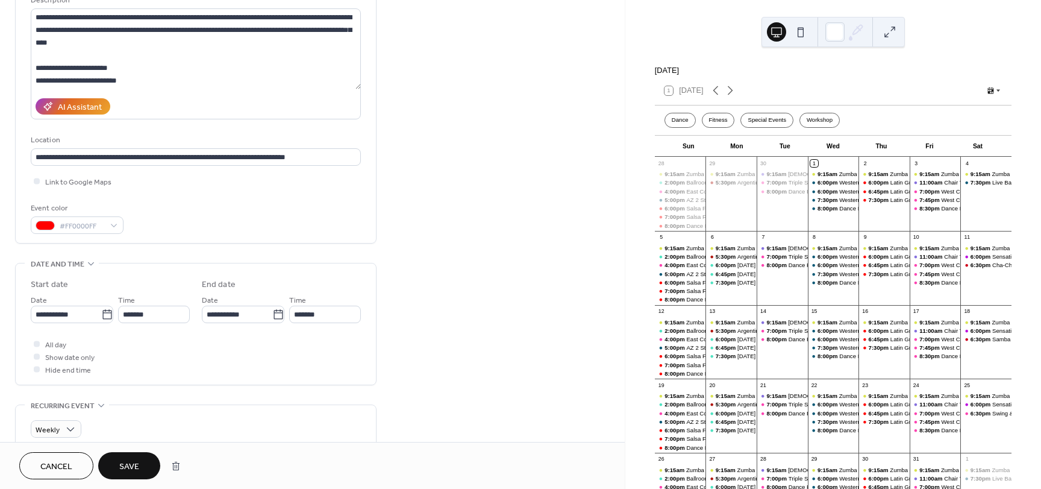
scroll to position [0, 0]
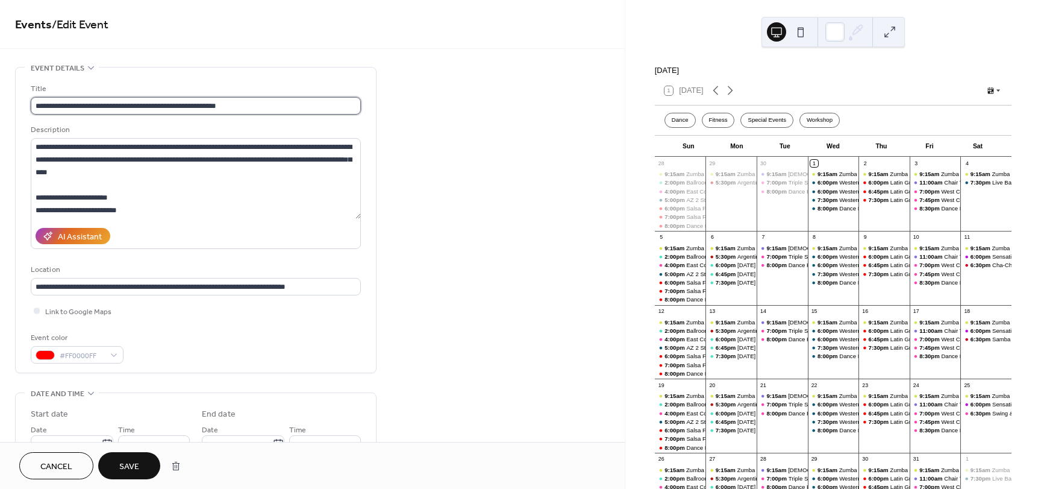
click at [72, 107] on input "**********" at bounding box center [196, 105] width 330 height 17
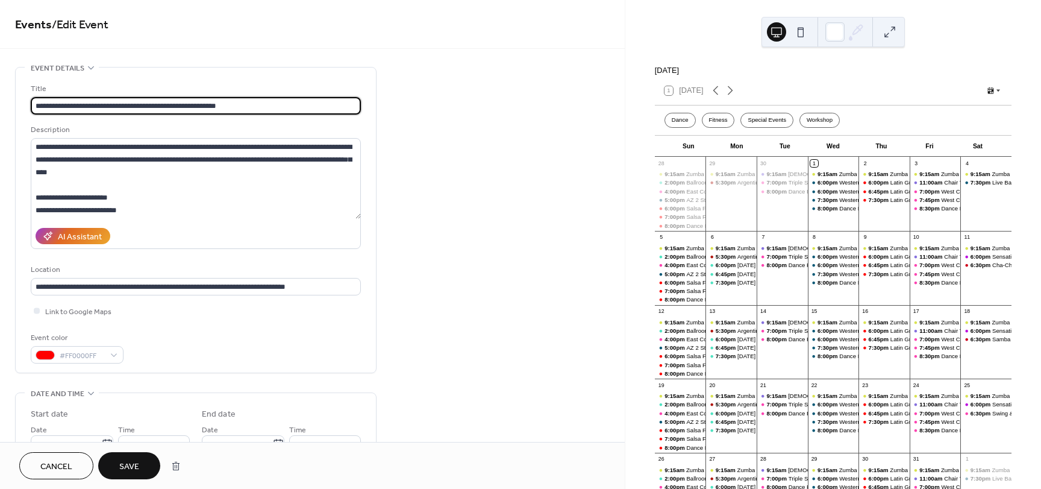
click at [130, 464] on span "Save" at bounding box center [129, 466] width 20 height 13
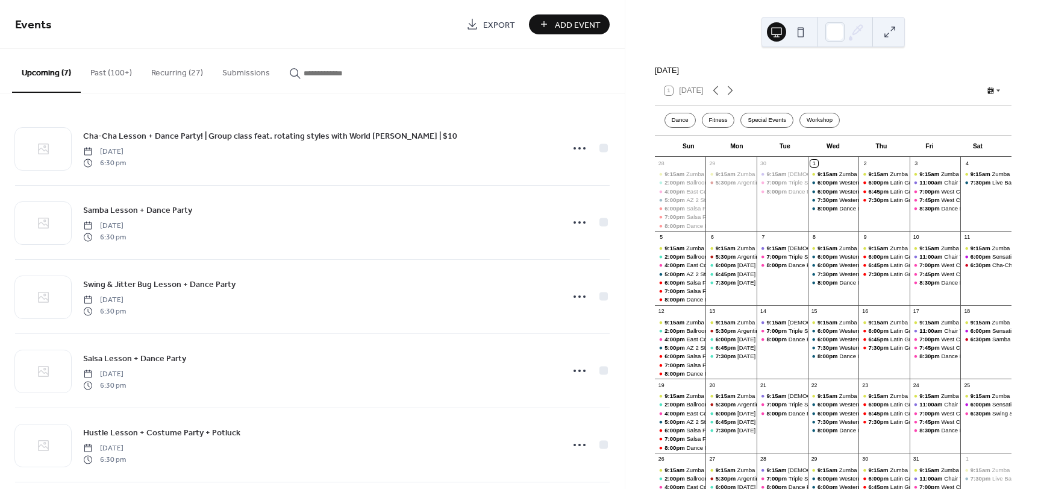
click at [175, 64] on button "Recurring (27)" at bounding box center [177, 70] width 71 height 43
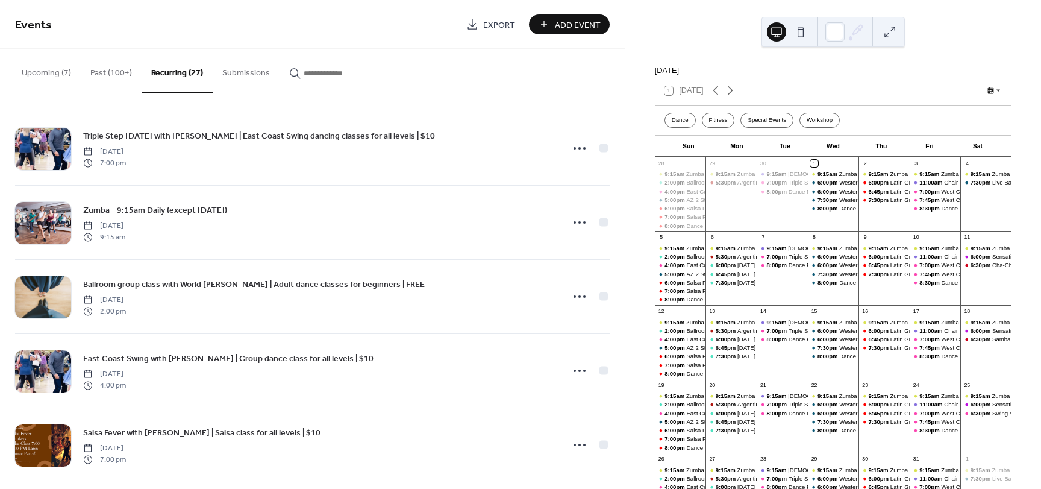
click at [686, 303] on span "8:00pm" at bounding box center [676, 299] width 22 height 8
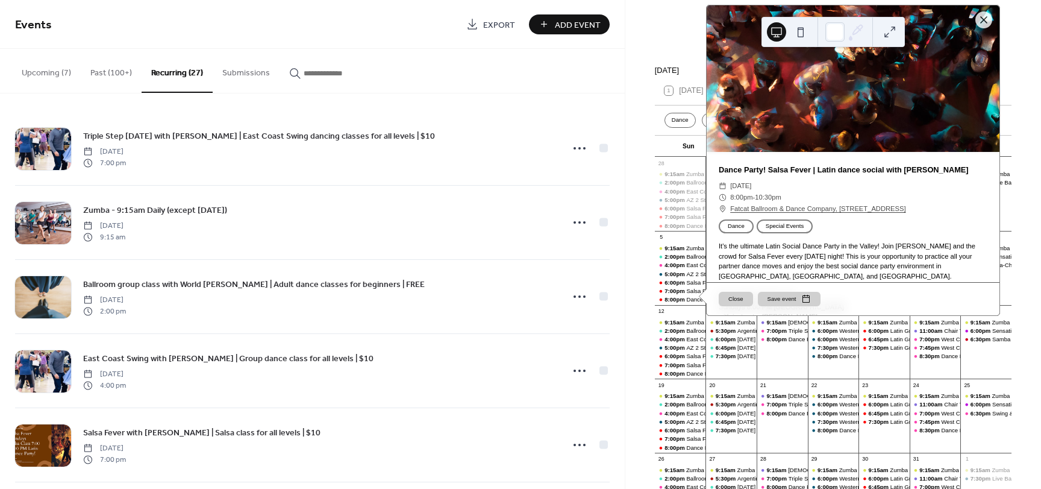
click at [415, 66] on div "Upcoming (7) Past (100+) Recurring (27) Submissions" at bounding box center [312, 71] width 625 height 45
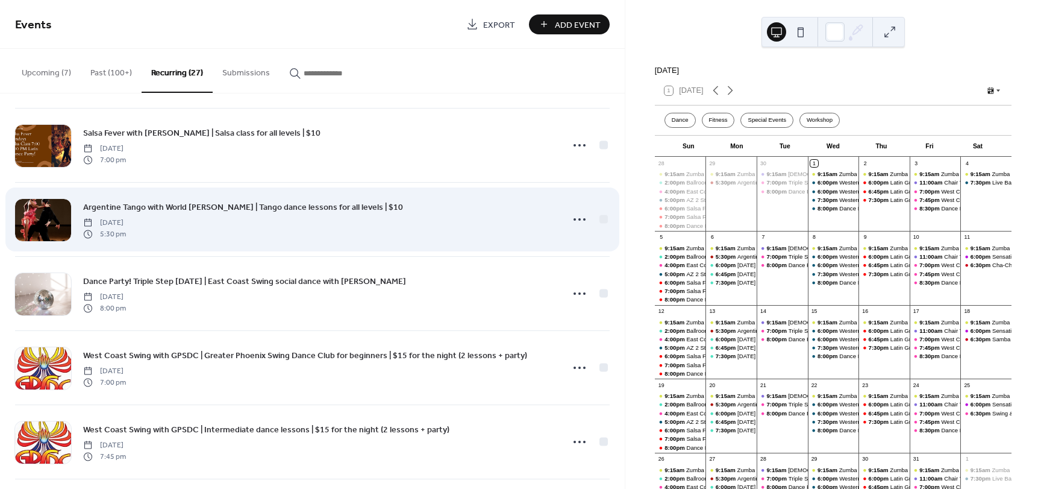
scroll to position [301, 0]
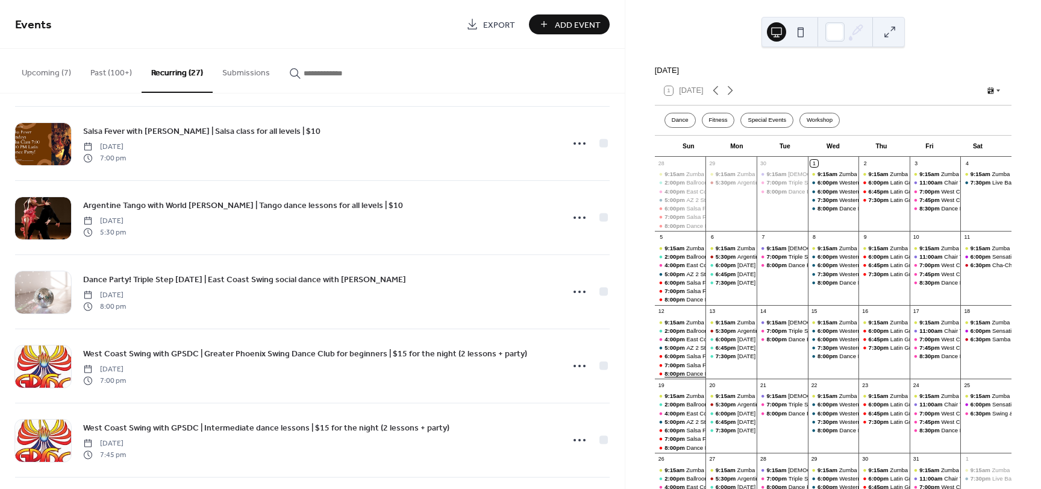
click at [686, 377] on span "8:00pm" at bounding box center [676, 373] width 22 height 8
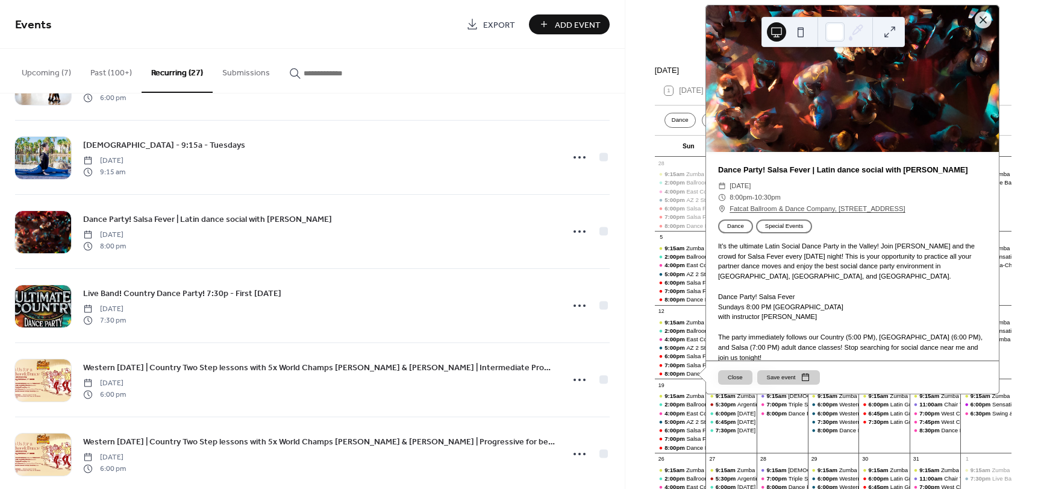
scroll to position [964, 0]
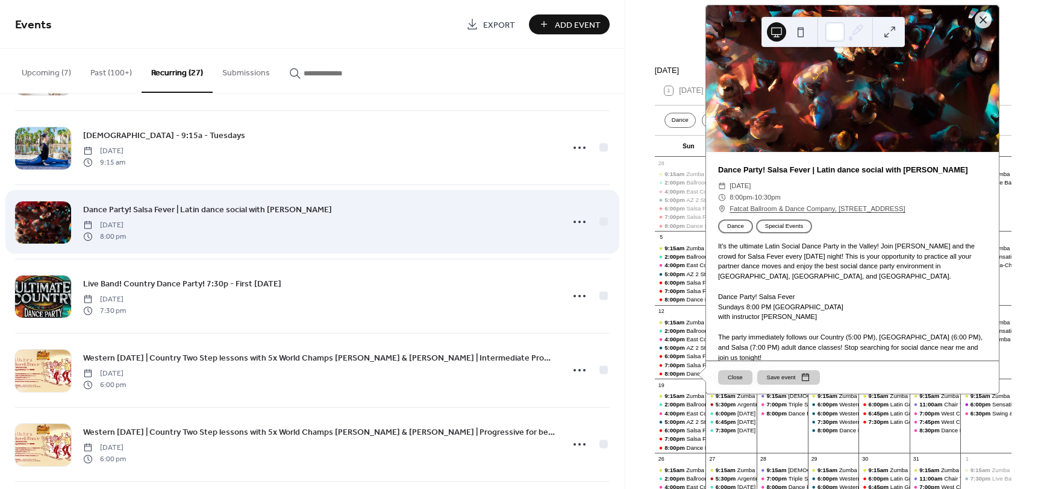
click at [227, 209] on span "Dance Party! Salsa Fever | Latin dance social with [PERSON_NAME]" at bounding box center [207, 210] width 249 height 13
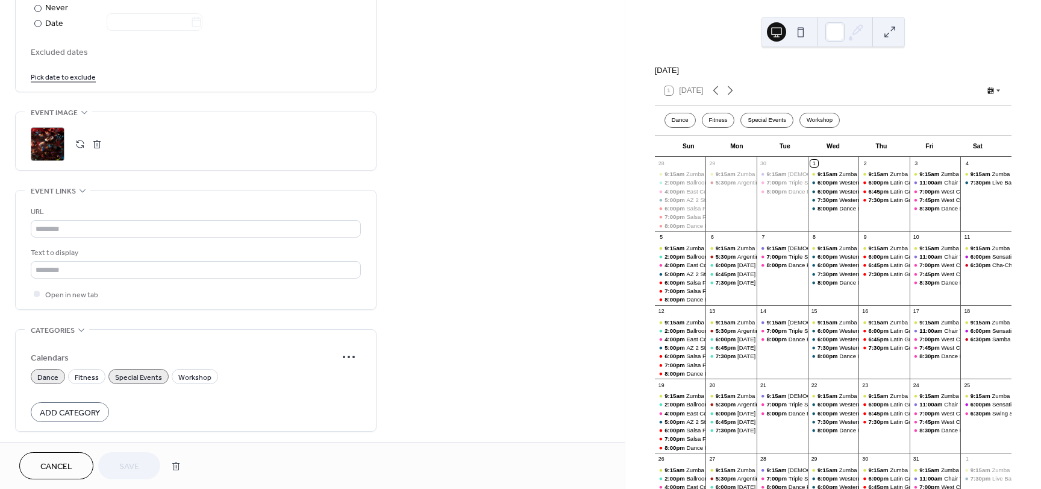
scroll to position [723, 0]
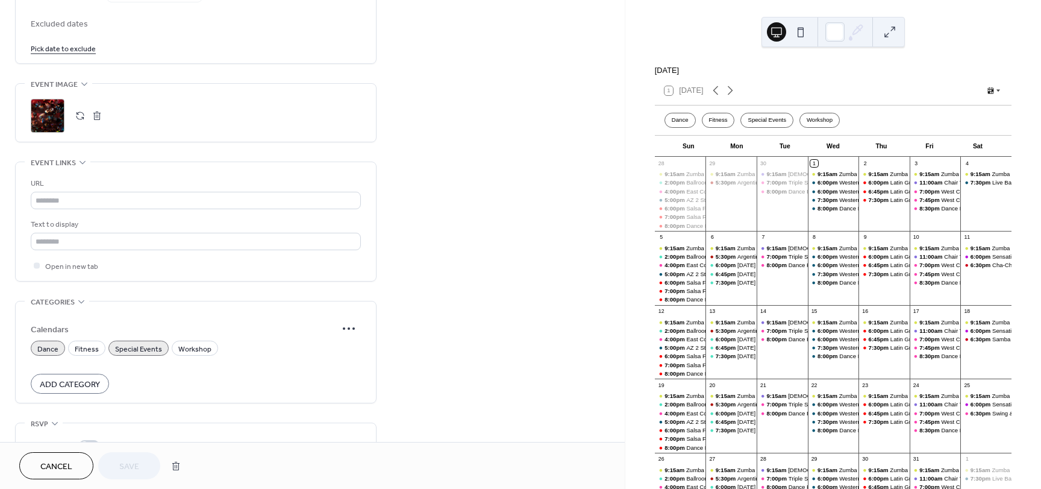
click at [39, 131] on div ";" at bounding box center [48, 116] width 34 height 34
click at [134, 462] on span "Save" at bounding box center [129, 466] width 20 height 13
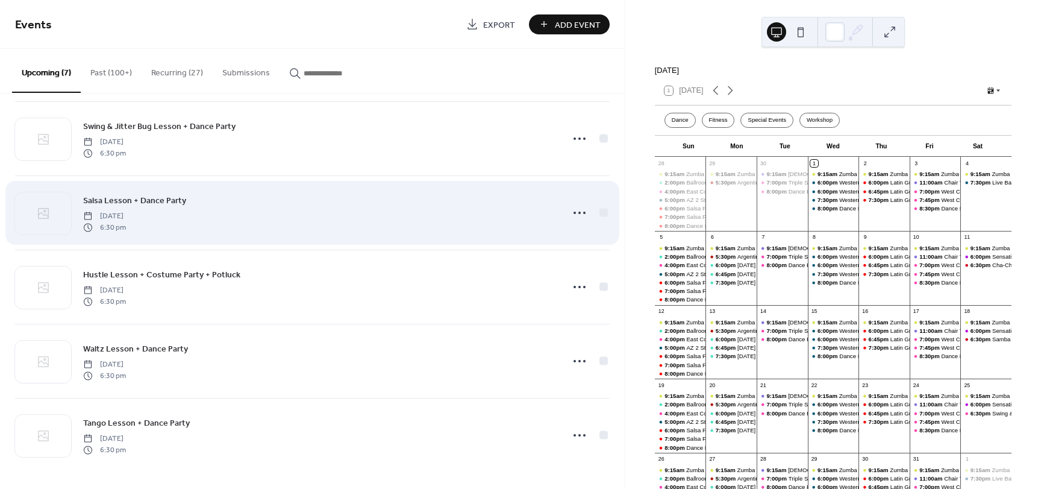
scroll to position [159, 0]
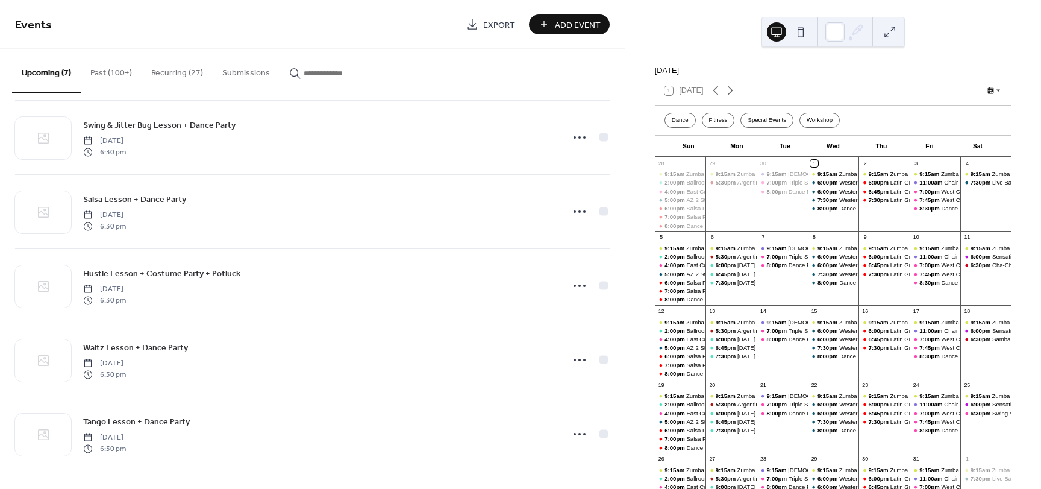
click at [177, 75] on button "Recurring (27)" at bounding box center [177, 70] width 71 height 43
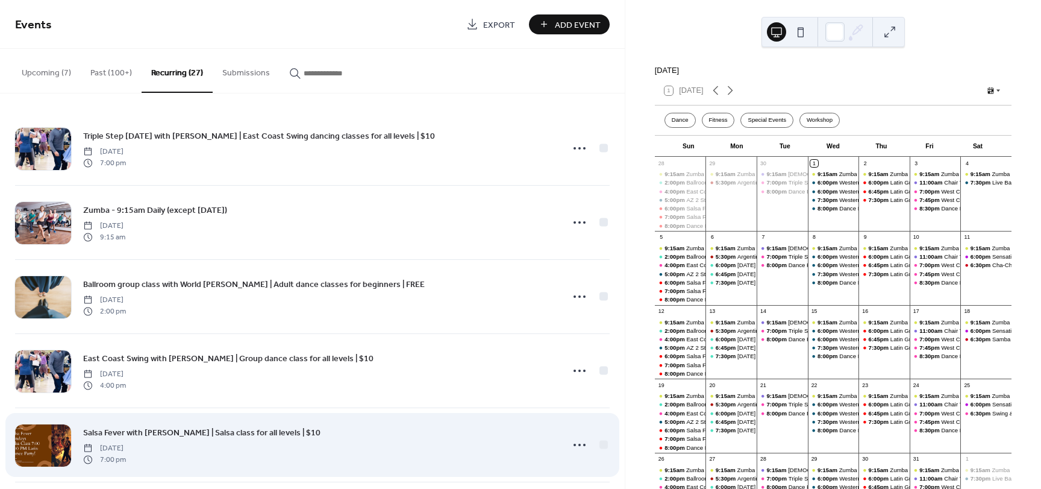
click at [262, 433] on span "Salsa Fever with [PERSON_NAME] | Salsa class for all levels | $10" at bounding box center [201, 433] width 237 height 13
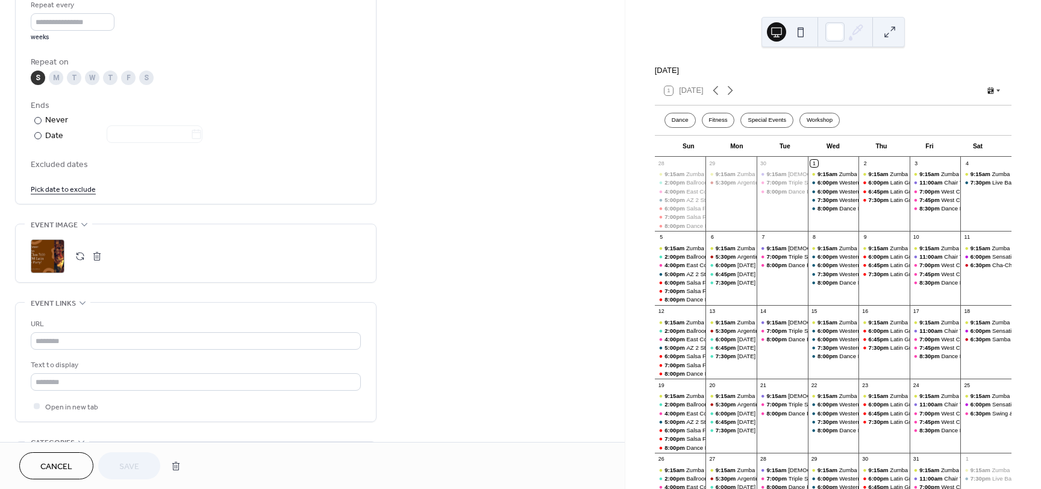
scroll to position [603, 0]
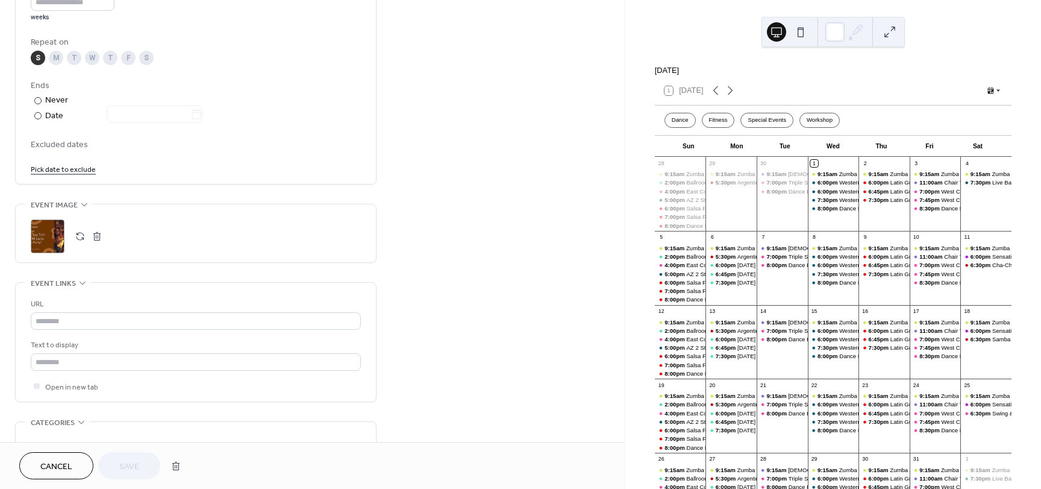
click at [81, 237] on button "button" at bounding box center [80, 236] width 17 height 17
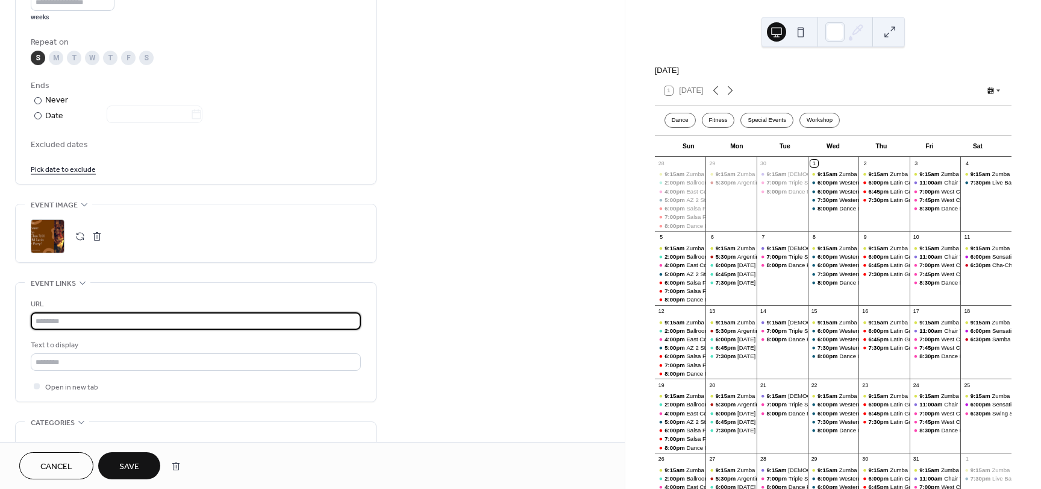
click at [133, 315] on input "text" at bounding box center [196, 320] width 330 height 17
click at [78, 319] on input "text" at bounding box center [196, 320] width 330 height 17
paste input "**********"
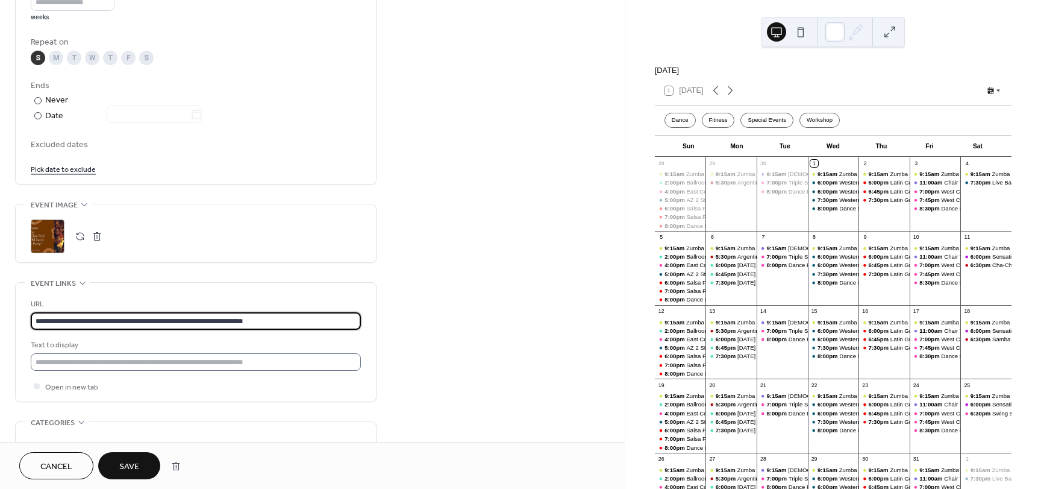
type input "**********"
click at [62, 366] on input "text" at bounding box center [196, 361] width 330 height 17
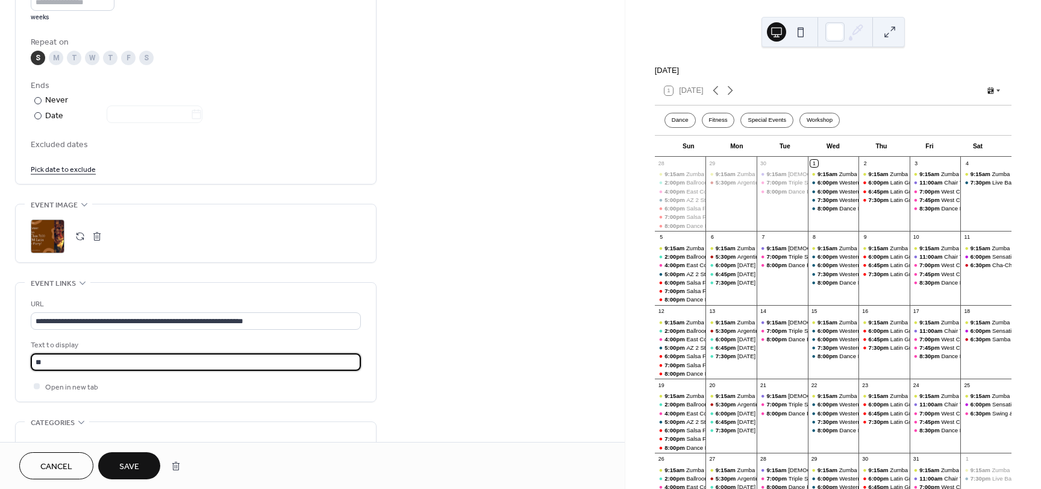
type input "*"
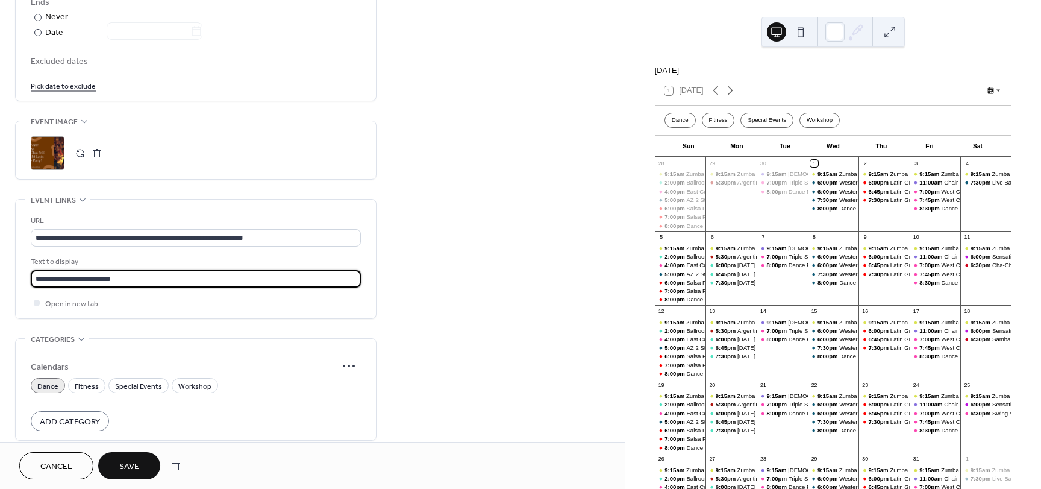
scroll to position [781, 0]
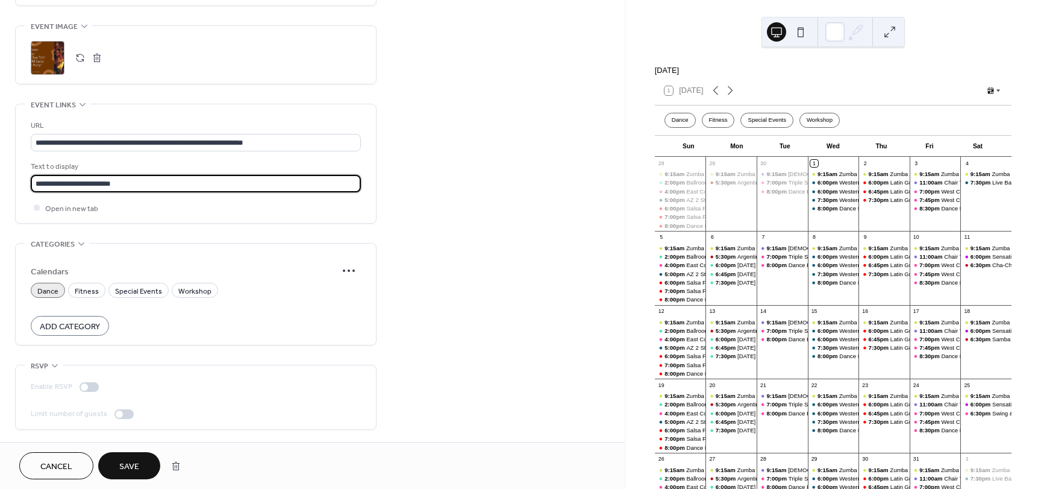
type input "**********"
click at [27, 206] on div "**********" at bounding box center [196, 163] width 360 height 119
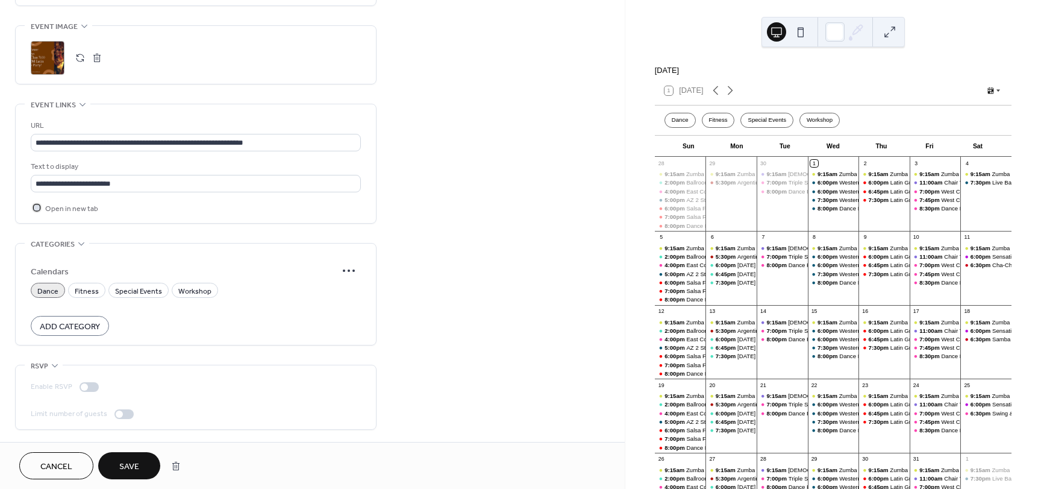
click at [36, 206] on icon at bounding box center [37, 208] width 4 height 4
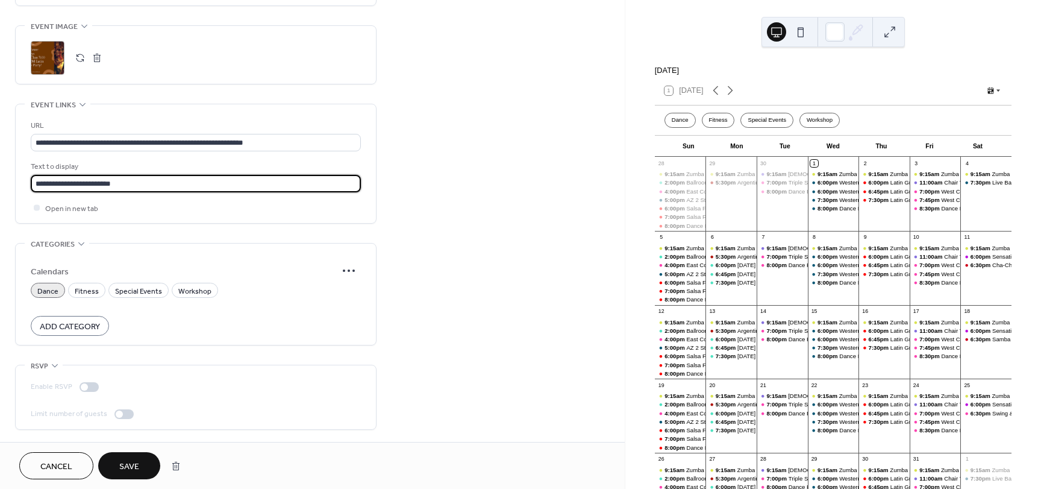
drag, startPoint x: 139, startPoint y: 181, endPoint x: -25, endPoint y: 173, distance: 164.2
click at [0, 173] on html "**********" at bounding box center [520, 244] width 1041 height 489
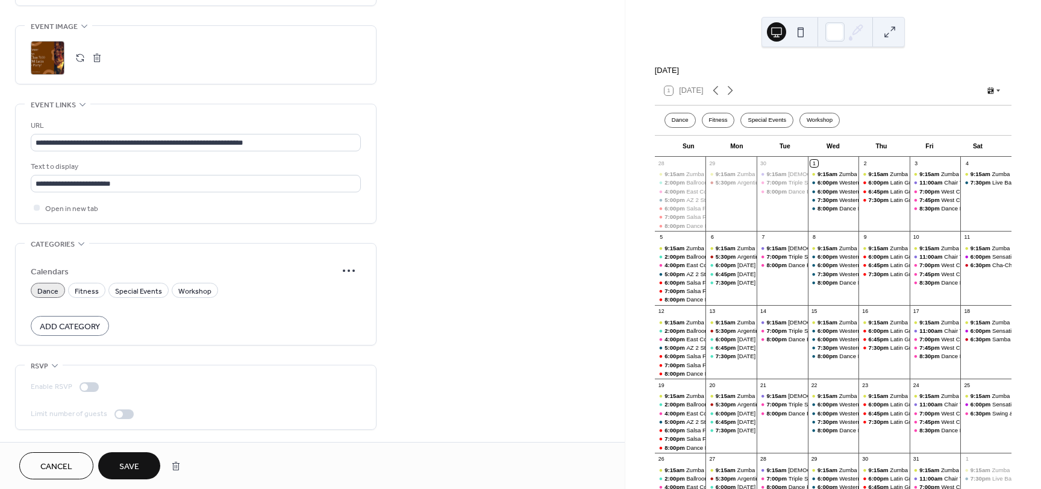
click at [136, 462] on span "Save" at bounding box center [129, 466] width 20 height 13
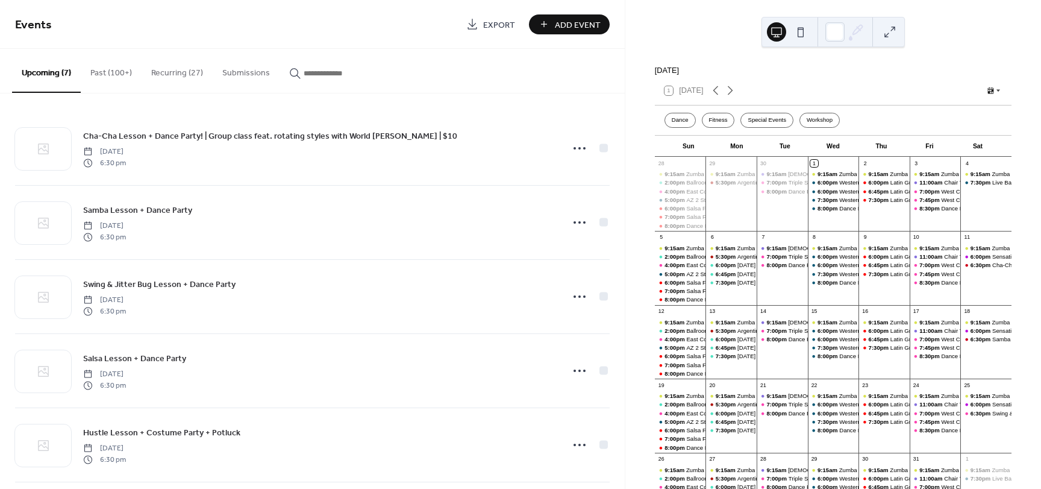
click at [159, 72] on button "Recurring (27)" at bounding box center [177, 70] width 71 height 43
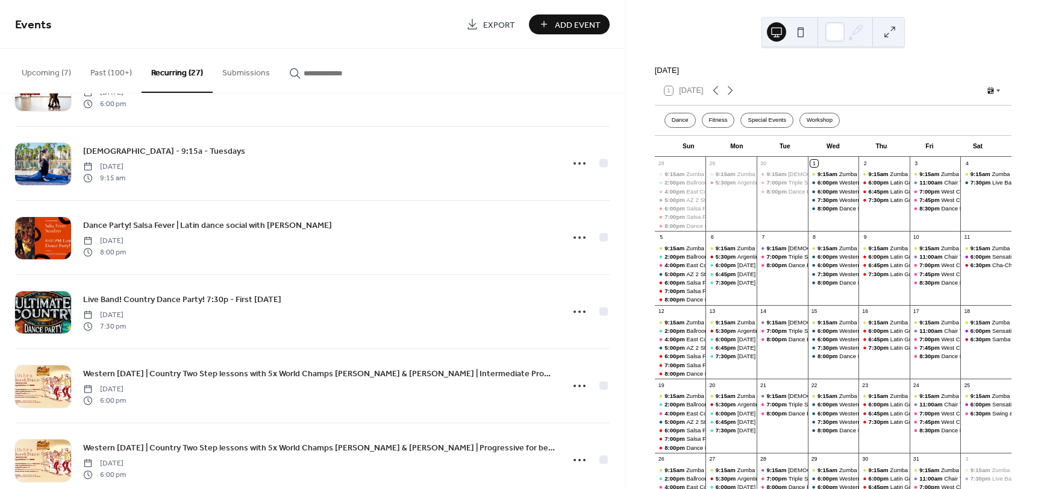
scroll to position [964, 0]
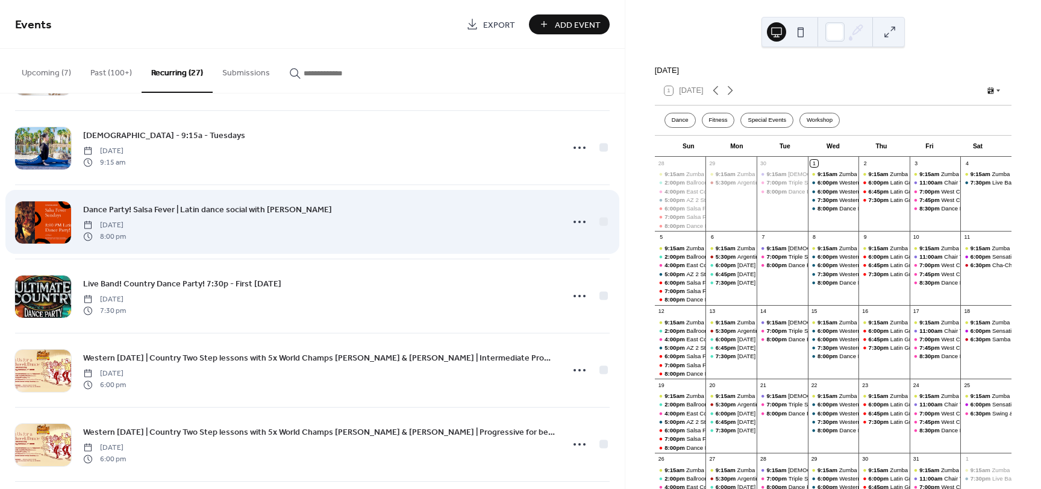
click at [254, 215] on span "Dance Party! Salsa Fever | Latin dance social with [PERSON_NAME]" at bounding box center [207, 210] width 249 height 13
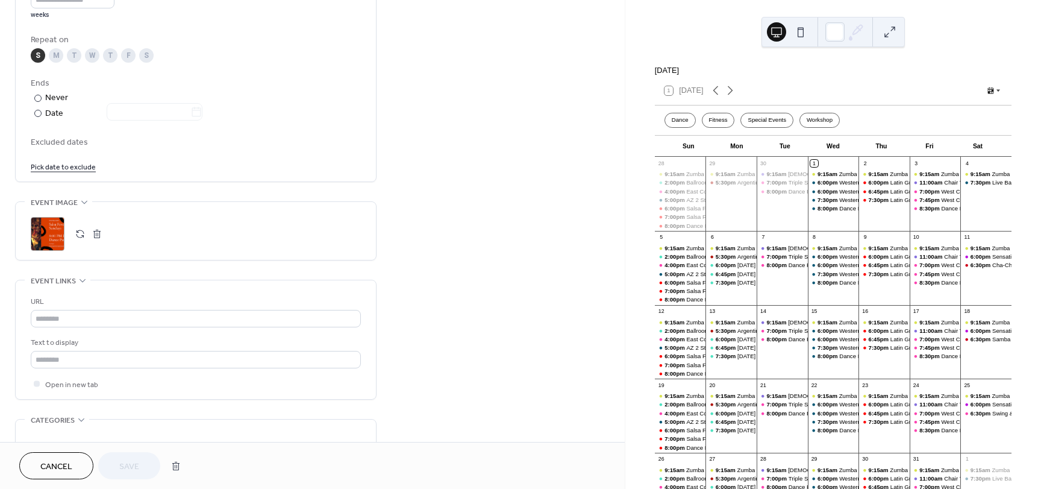
scroll to position [723, 0]
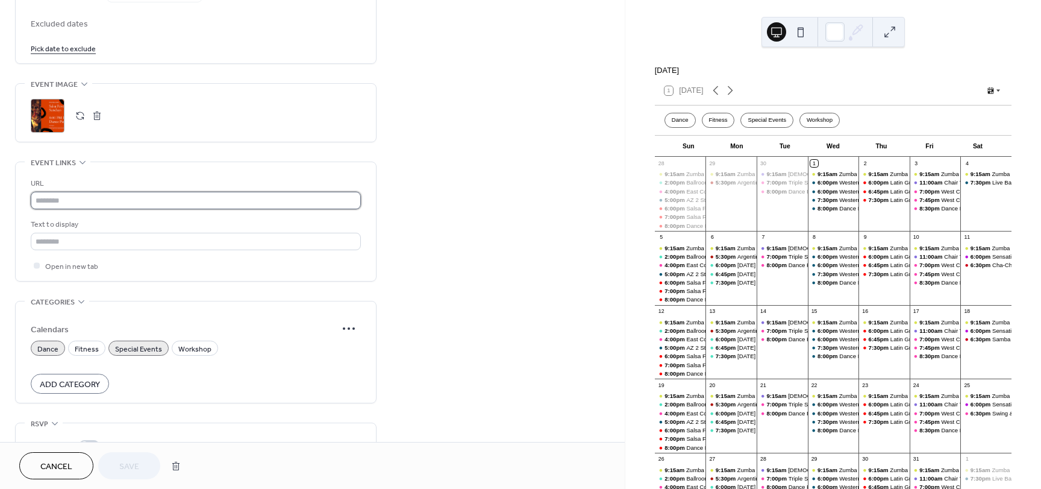
click at [82, 199] on input "text" at bounding box center [196, 200] width 330 height 17
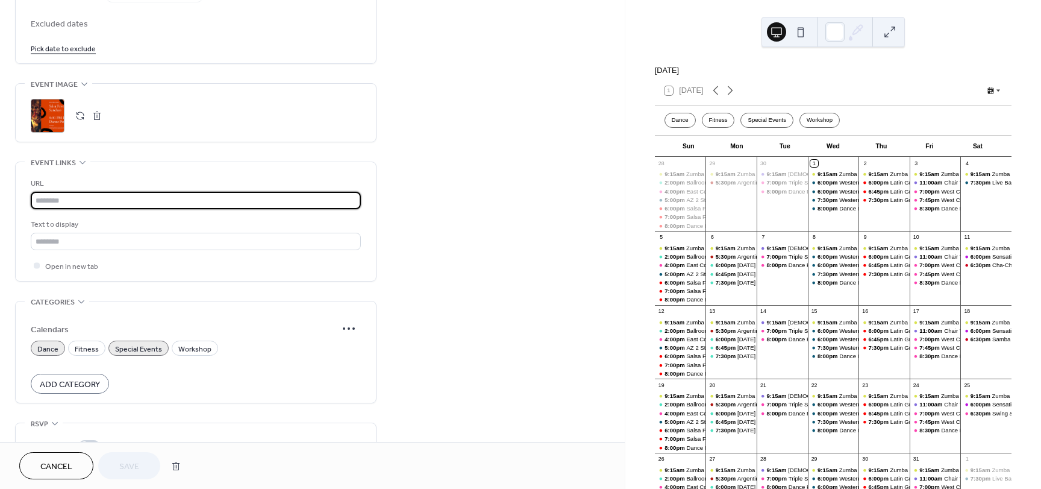
paste input "**********"
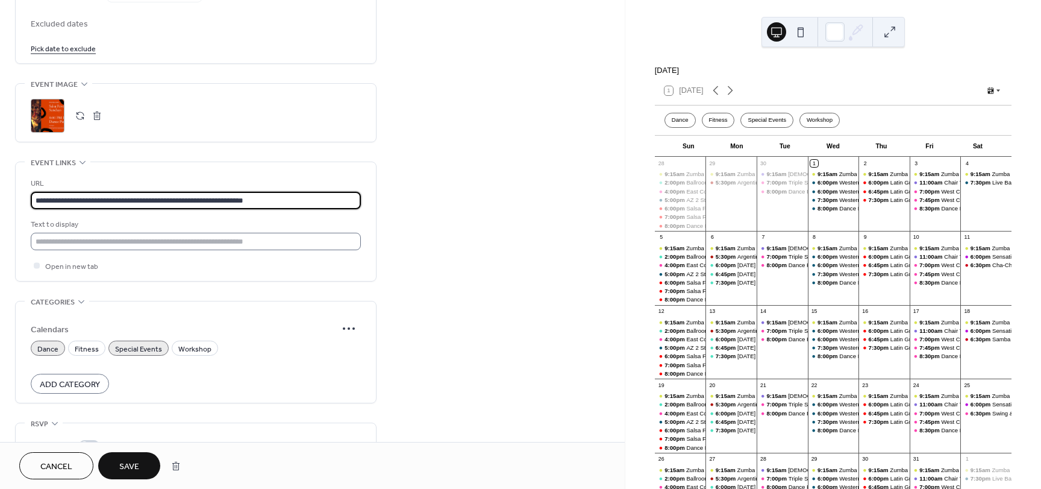
type input "**********"
click at [77, 239] on input "text" at bounding box center [196, 241] width 330 height 17
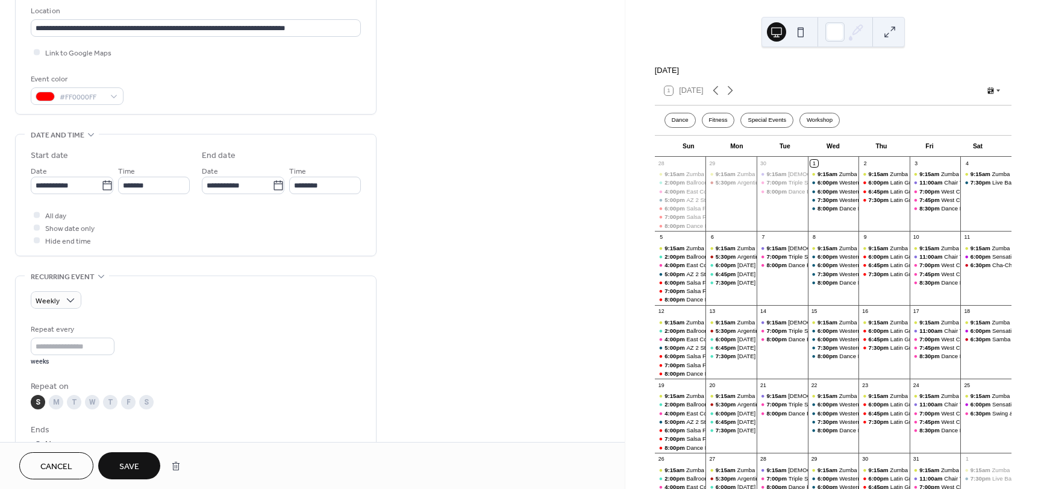
scroll to position [239, 0]
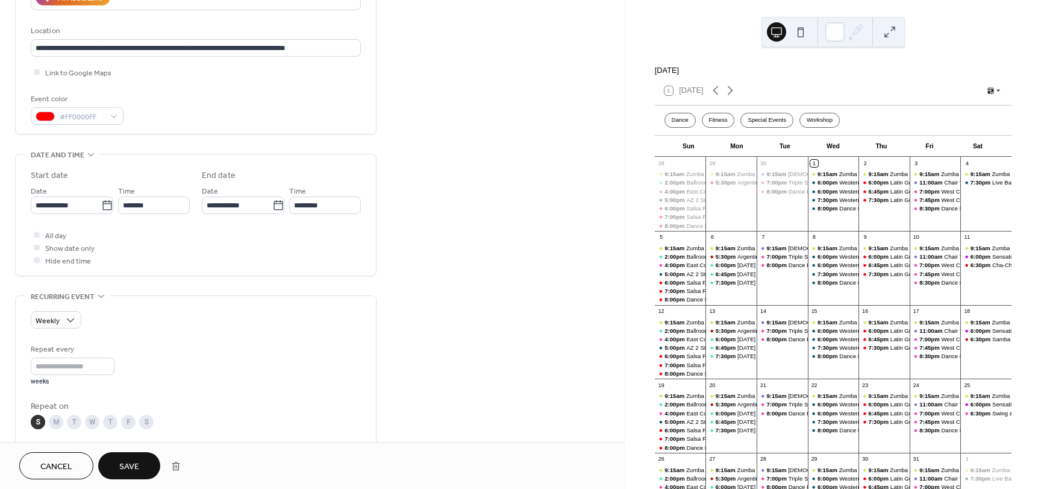
type input "**********"
click at [134, 470] on span "Save" at bounding box center [129, 466] width 20 height 13
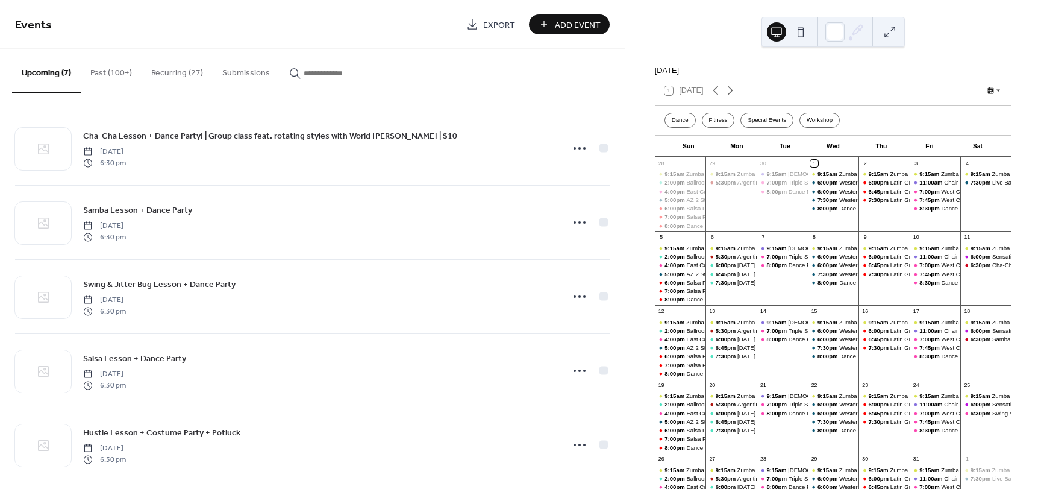
click at [169, 66] on button "Recurring (27)" at bounding box center [177, 70] width 71 height 43
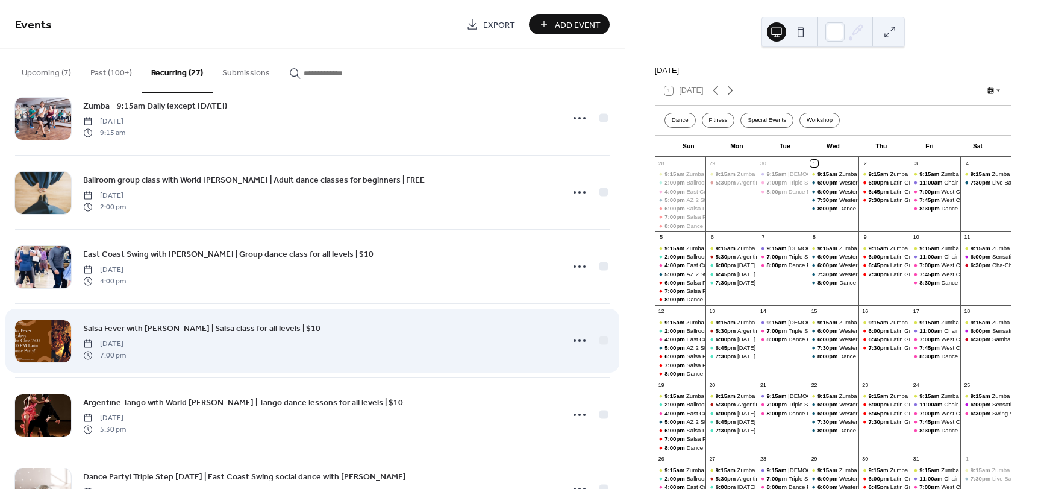
scroll to position [75, 0]
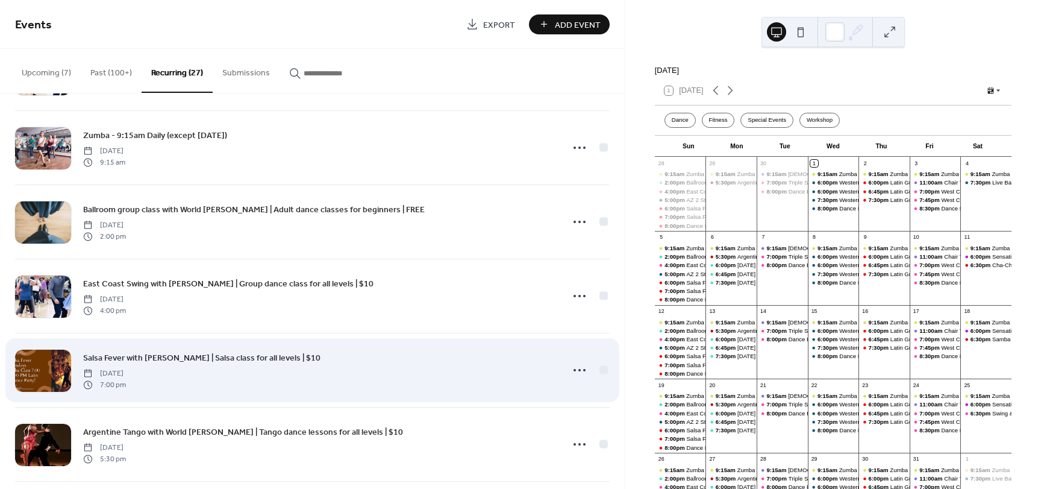
click at [127, 361] on span "Salsa Fever with [PERSON_NAME] | Salsa class for all levels | $10" at bounding box center [201, 358] width 237 height 13
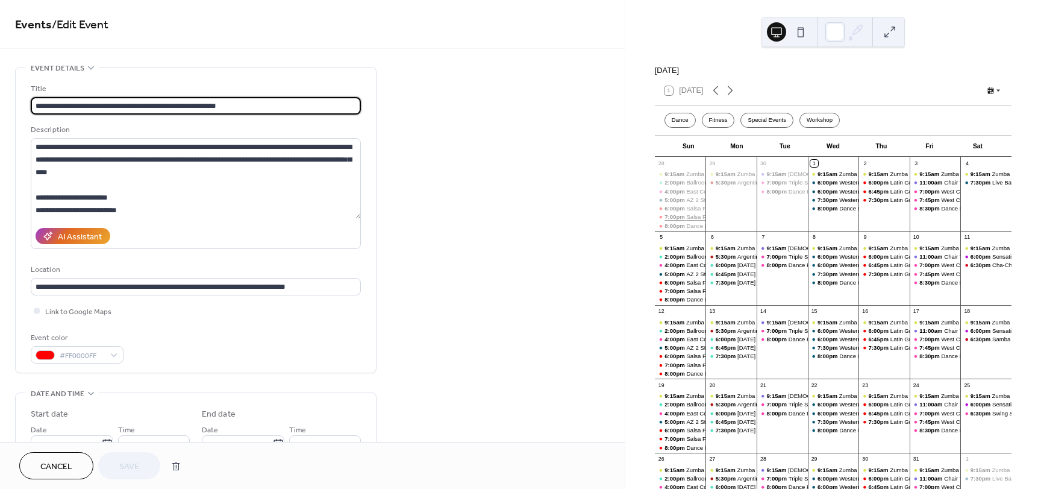
click at [703, 221] on div "Salsa Fever with [PERSON_NAME] | Salsa class for all levels | $10" at bounding box center [772, 217] width 172 height 8
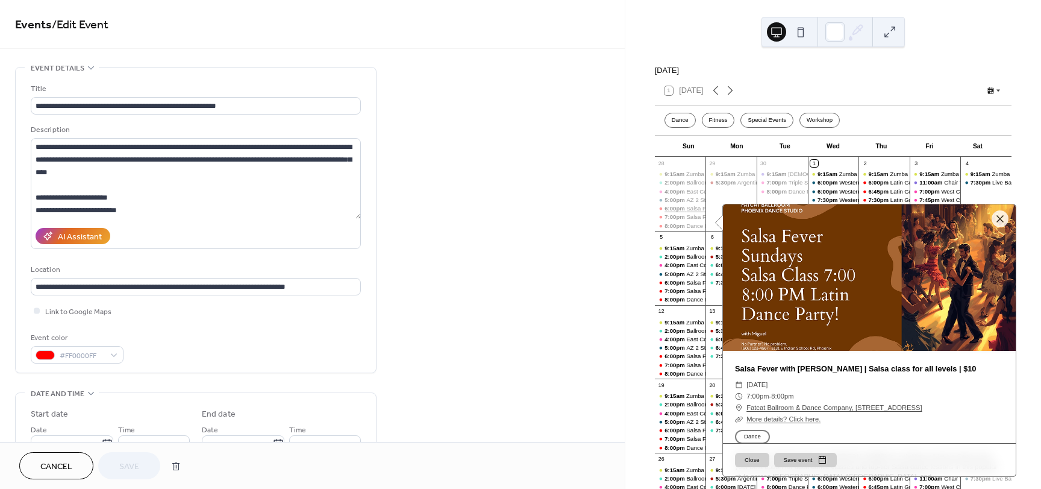
click at [702, 212] on div "Salsa Fever with [PERSON_NAME] | Bachata dance lessons for all levels | $10" at bounding box center [787, 208] width 203 height 8
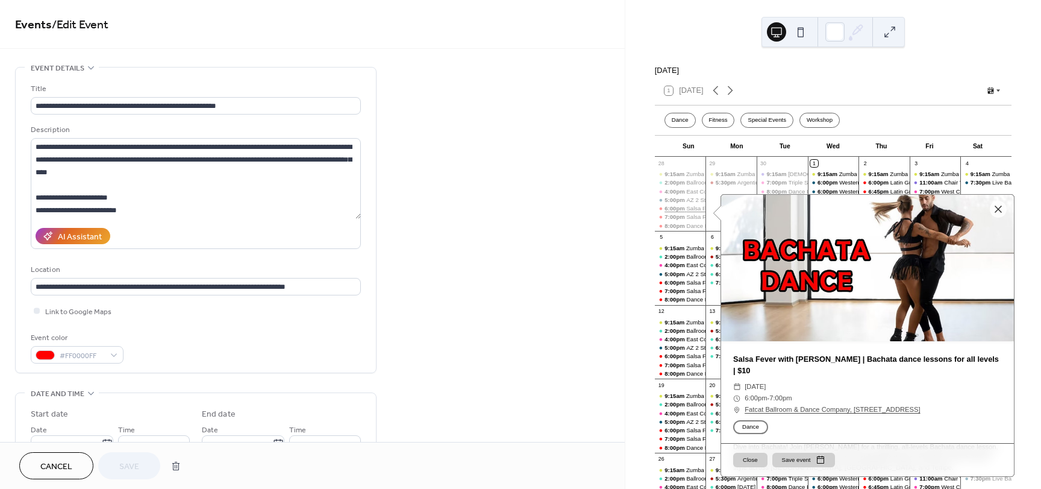
click at [686, 212] on span "6:00pm" at bounding box center [676, 208] width 22 height 8
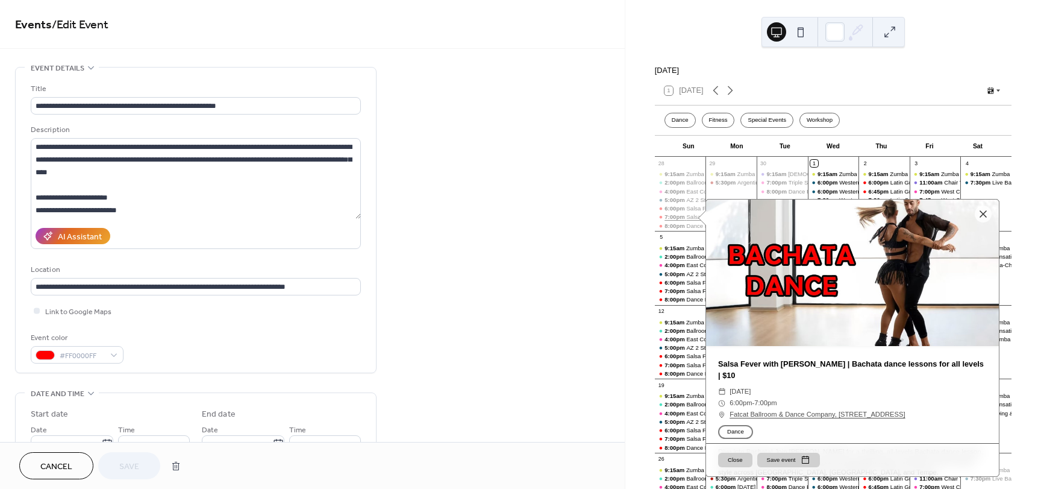
click at [685, 221] on span "7:00pm" at bounding box center [676, 217] width 22 height 8
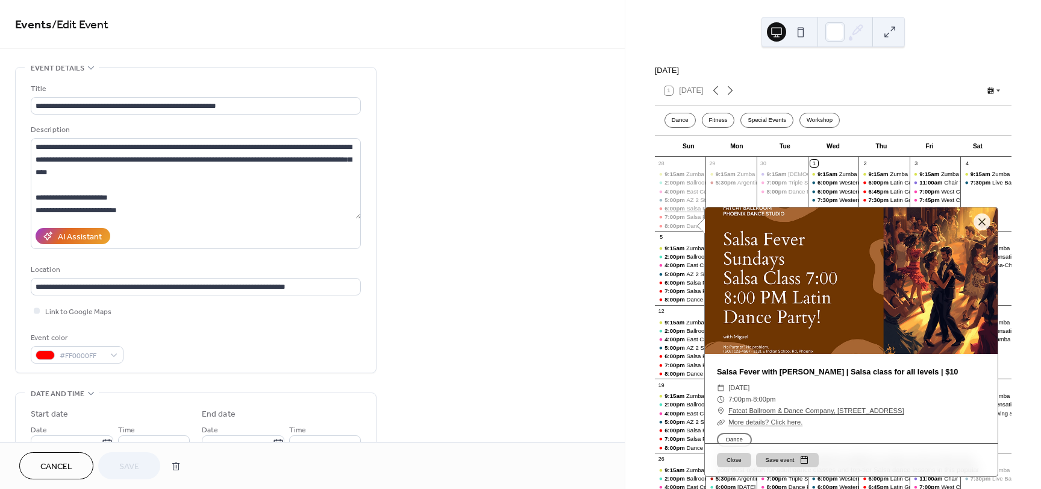
click at [685, 212] on span "6:00pm" at bounding box center [676, 208] width 22 height 8
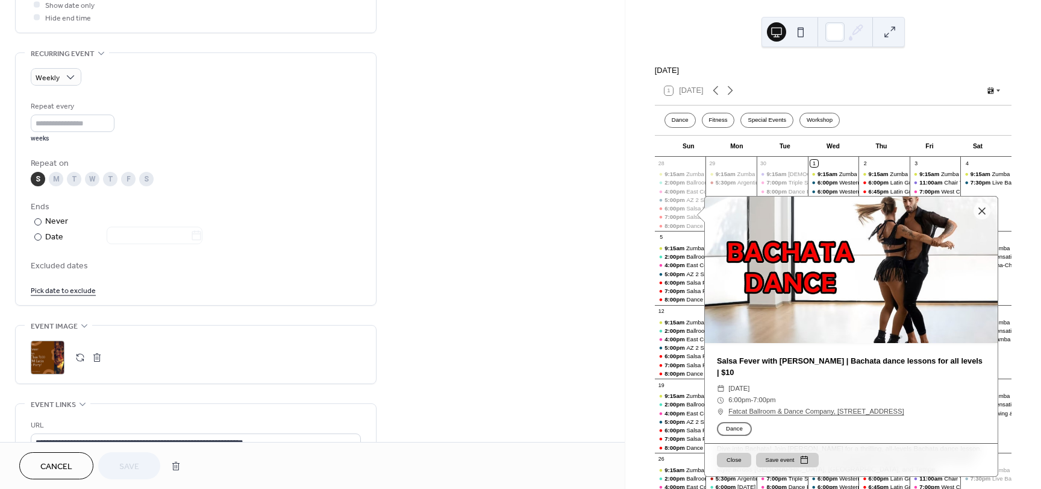
scroll to position [482, 0]
click at [33, 473] on button "Cancel" at bounding box center [56, 465] width 74 height 27
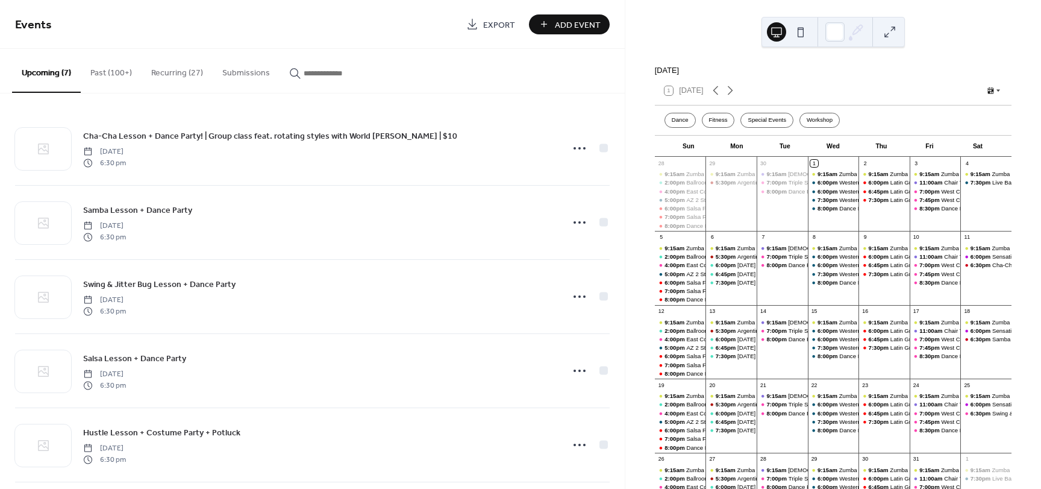
click at [190, 69] on button "Recurring (27)" at bounding box center [177, 70] width 71 height 43
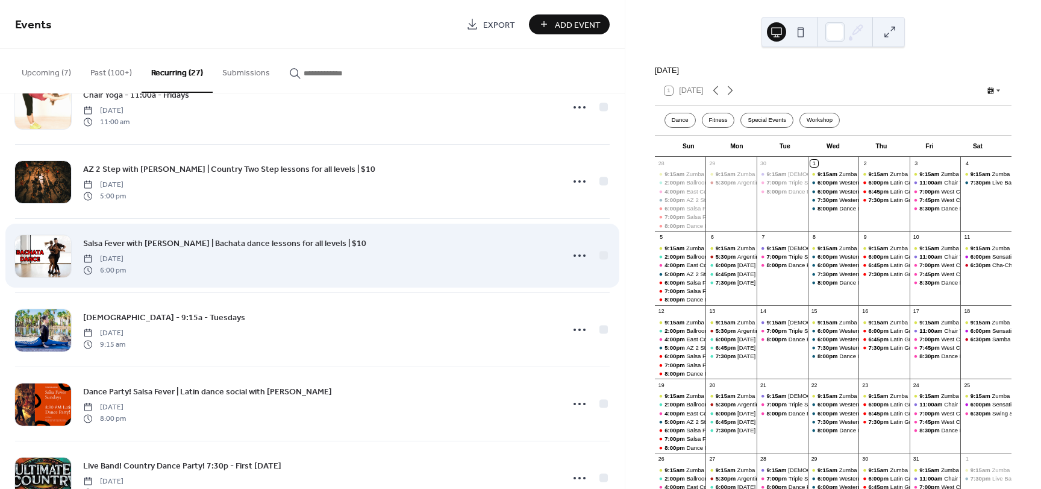
scroll to position [784, 0]
click at [285, 240] on span "Salsa Fever with [PERSON_NAME] | Bachata dance lessons for all levels | $10" at bounding box center [224, 242] width 283 height 13
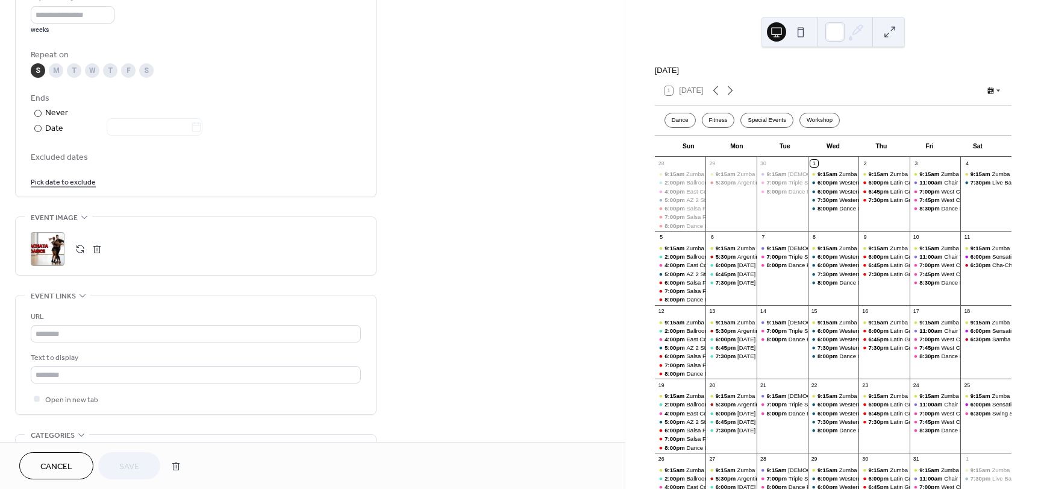
scroll to position [603, 0]
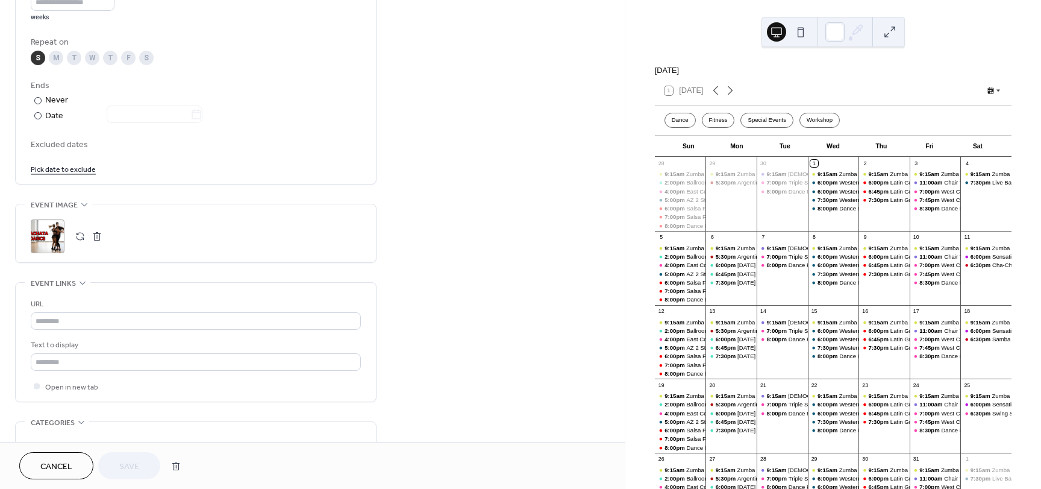
click at [53, 236] on div ";" at bounding box center [48, 236] width 34 height 34
click at [121, 468] on span "Save" at bounding box center [129, 466] width 20 height 13
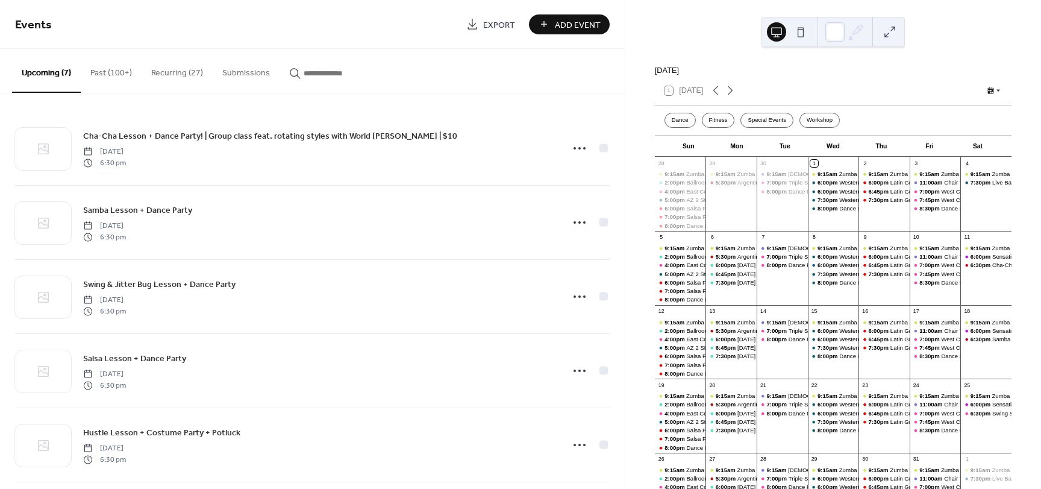
click at [165, 71] on button "Recurring (27)" at bounding box center [177, 70] width 71 height 43
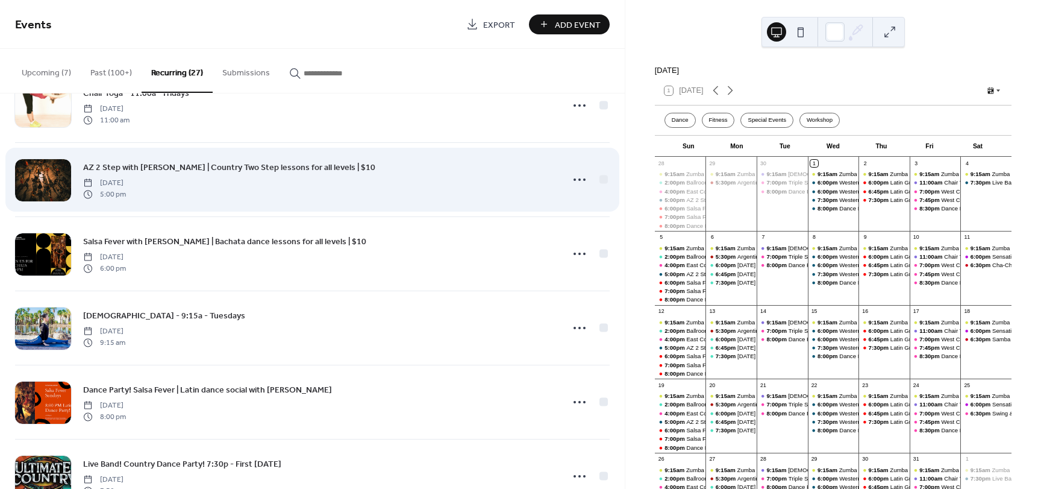
scroll to position [784, 0]
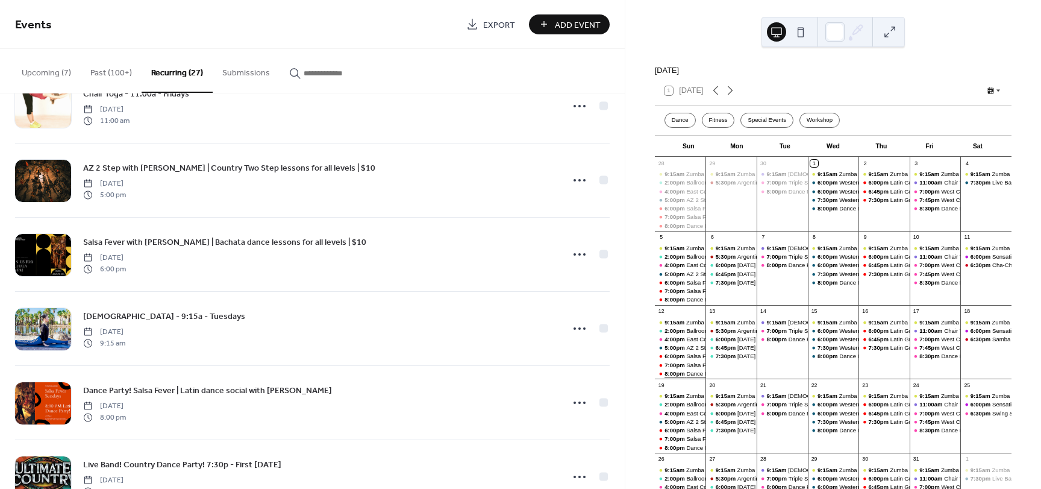
click at [699, 377] on div "Dance Party! Salsa Fever | Latin dance social with [PERSON_NAME]" at bounding box center [775, 373] width 178 height 8
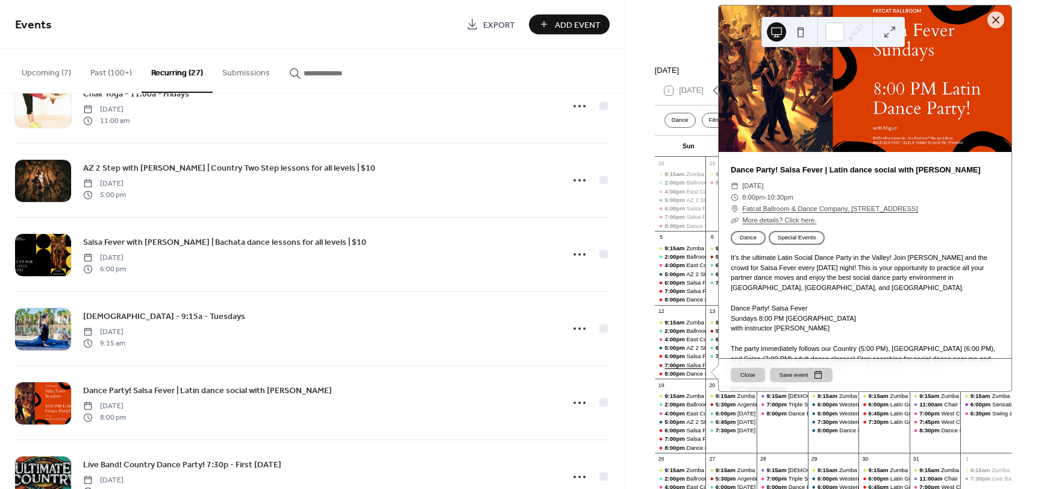
click at [698, 368] on div "Salsa Fever with [PERSON_NAME] | Salsa class for all levels | $10" at bounding box center [772, 365] width 172 height 8
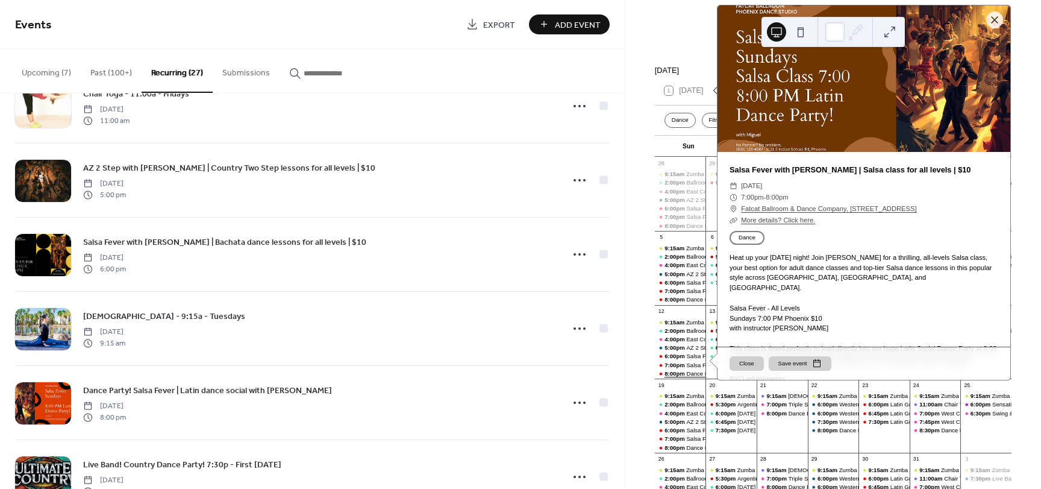
click at [686, 377] on span "8:00pm" at bounding box center [676, 373] width 22 height 8
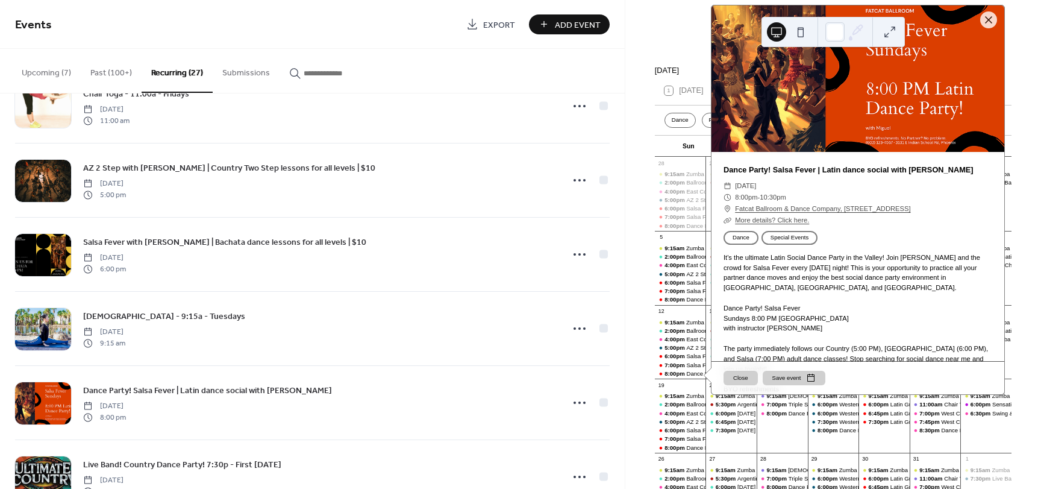
click at [877, 110] on div at bounding box center [858, 78] width 293 height 146
click at [891, 21] on div at bounding box center [833, 32] width 143 height 30
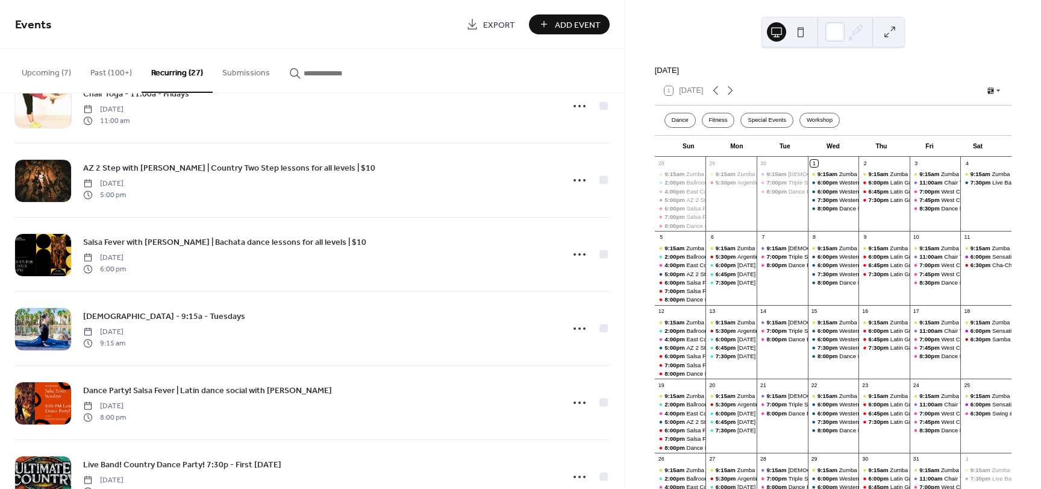
click at [891, 29] on button at bounding box center [890, 31] width 19 height 19
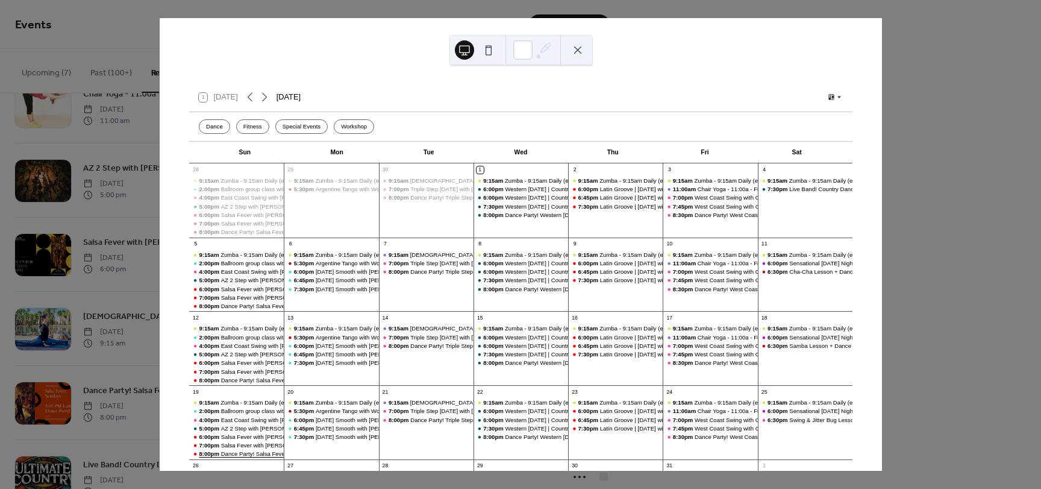
click at [247, 451] on div "Dance Party! Salsa Fever | Latin dance social with [PERSON_NAME]" at bounding box center [310, 454] width 178 height 8
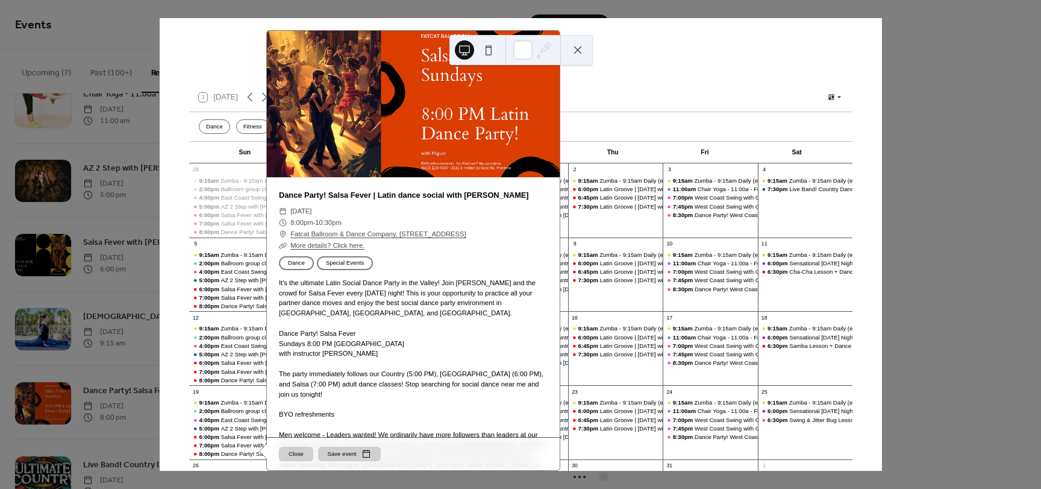
click at [575, 49] on button at bounding box center [577, 49] width 19 height 19
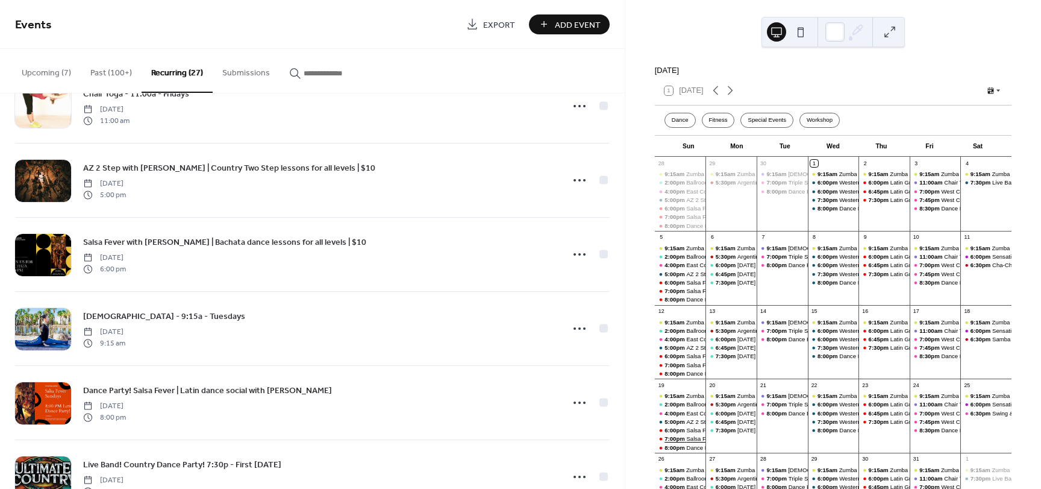
click at [686, 442] on span "7:00pm" at bounding box center [676, 439] width 22 height 8
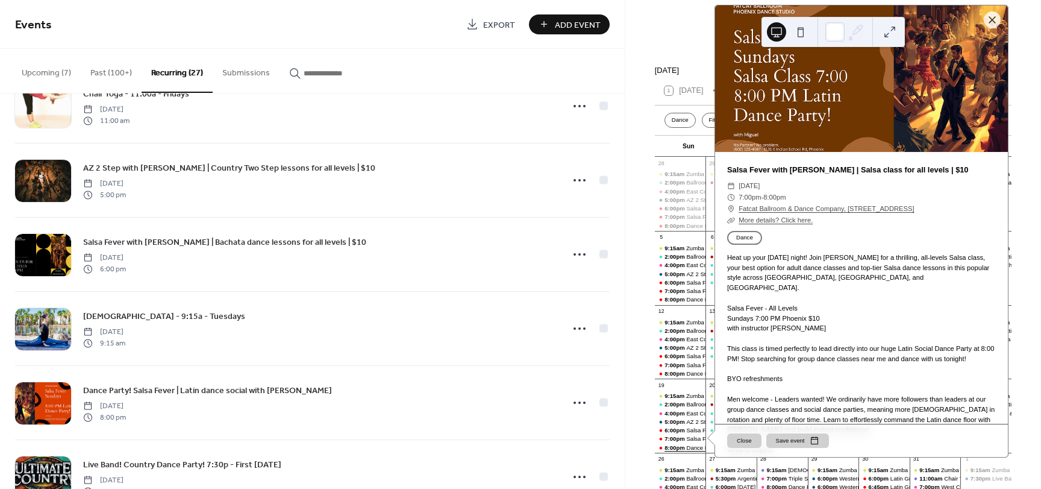
click at [686, 451] on span "8:00pm" at bounding box center [676, 448] width 22 height 8
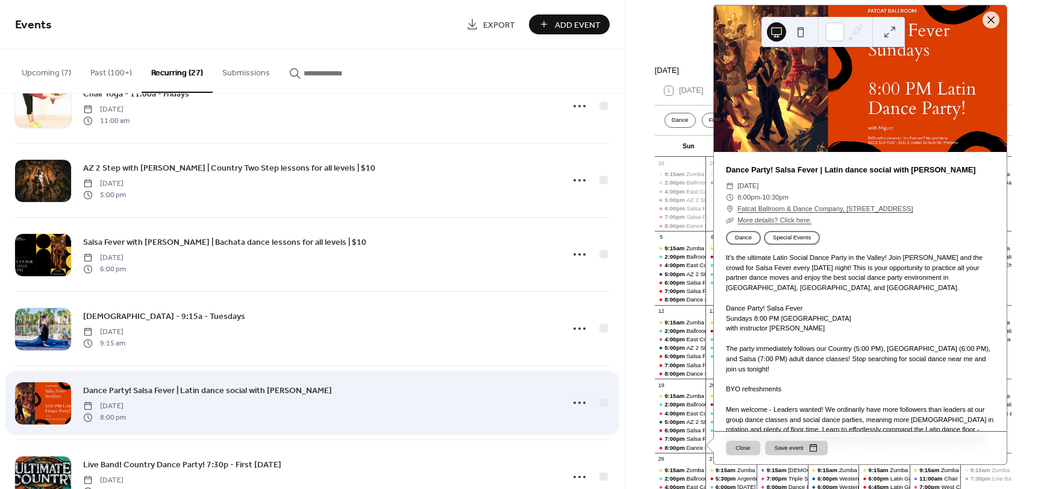
click at [257, 395] on span "Dance Party! Salsa Fever | Latin dance social with [PERSON_NAME]" at bounding box center [207, 391] width 249 height 13
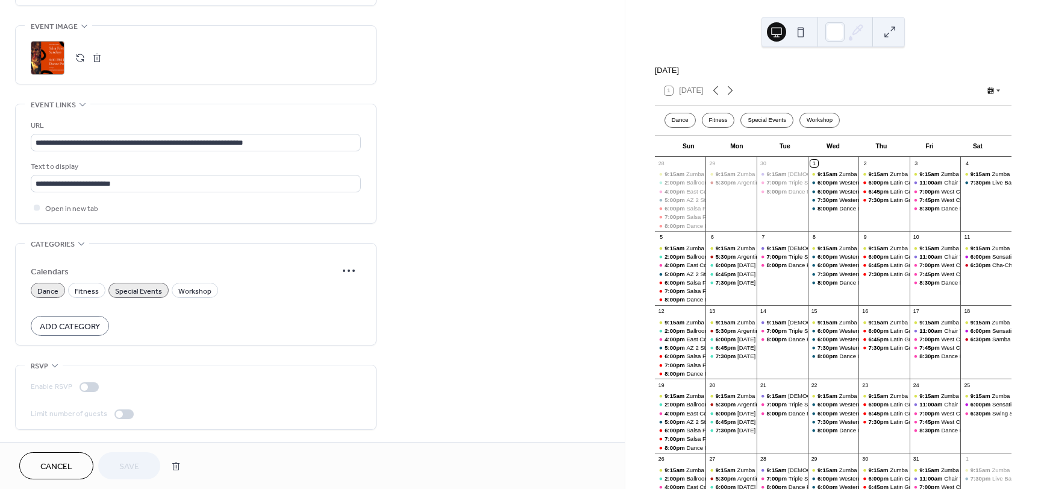
scroll to position [1, 0]
click at [57, 59] on div ";" at bounding box center [48, 58] width 34 height 34
click at [128, 466] on span "Save" at bounding box center [129, 466] width 20 height 13
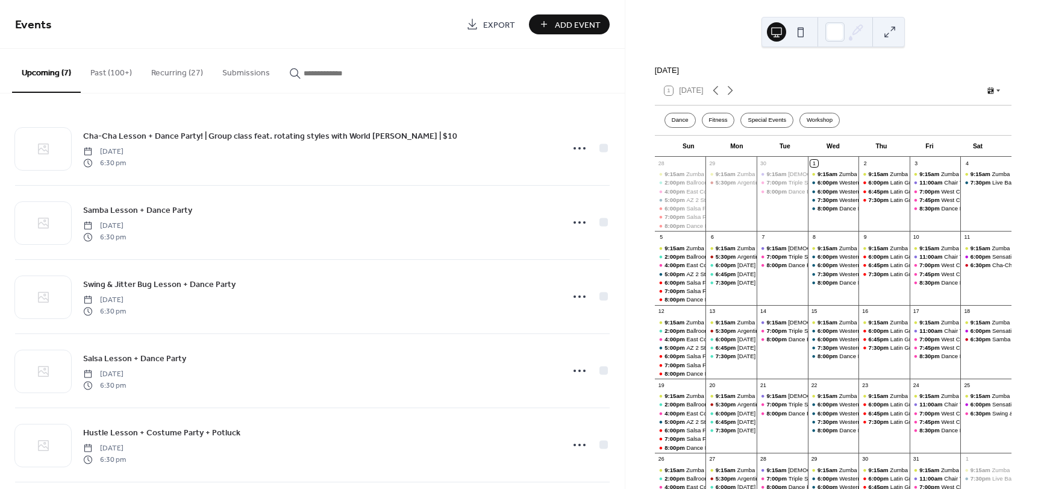
click at [179, 74] on button "Recurring (27)" at bounding box center [177, 70] width 71 height 43
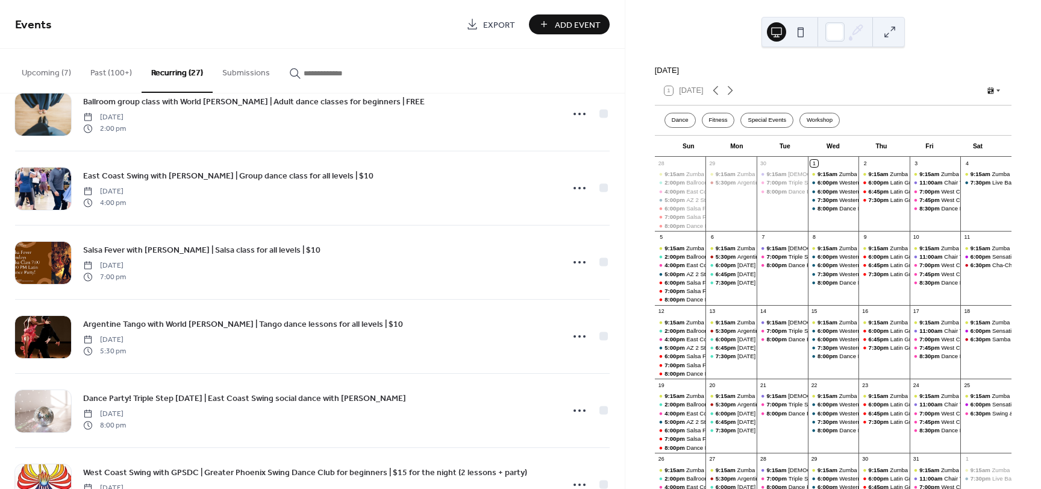
scroll to position [181, 0]
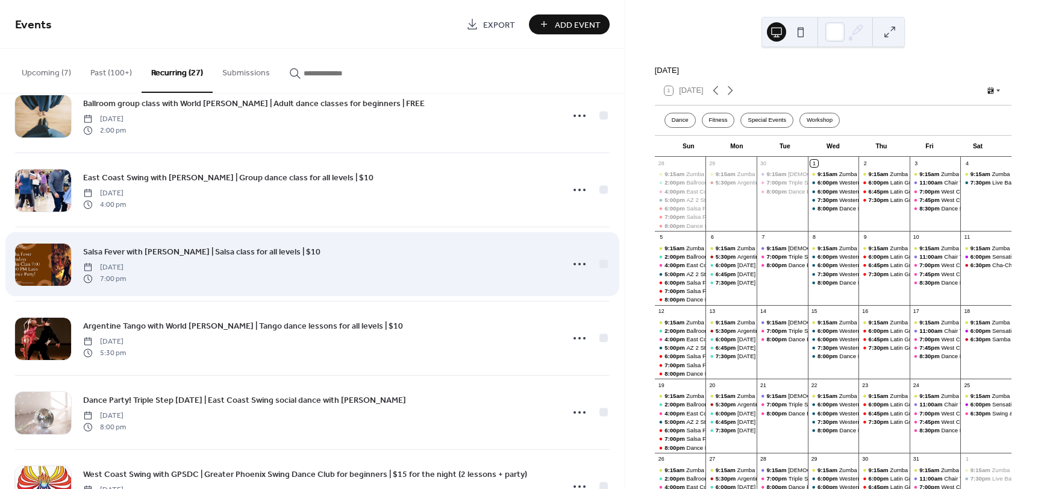
click at [266, 252] on span "Salsa Fever with [PERSON_NAME] | Salsa class for all levels | $10" at bounding box center [201, 252] width 237 height 13
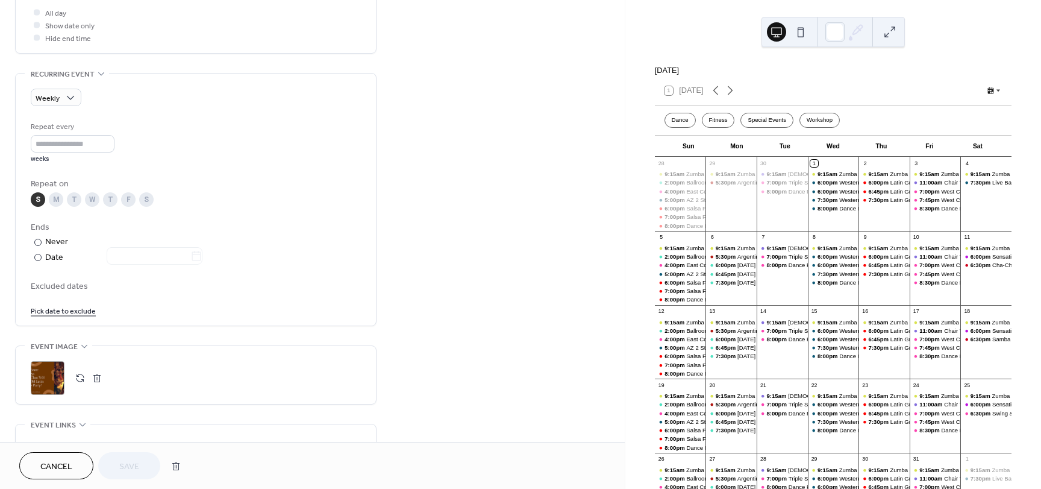
scroll to position [482, 0]
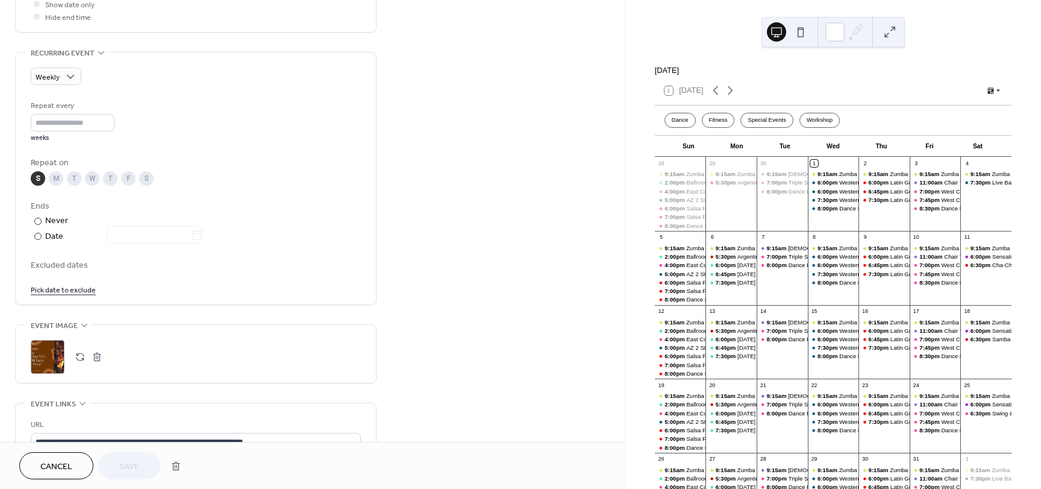
click at [40, 365] on div ";" at bounding box center [48, 357] width 34 height 34
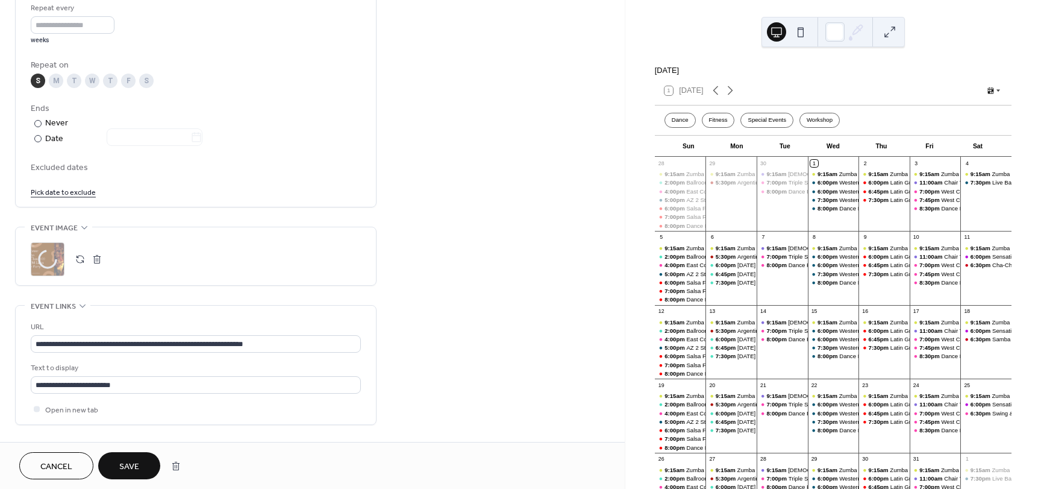
scroll to position [663, 0]
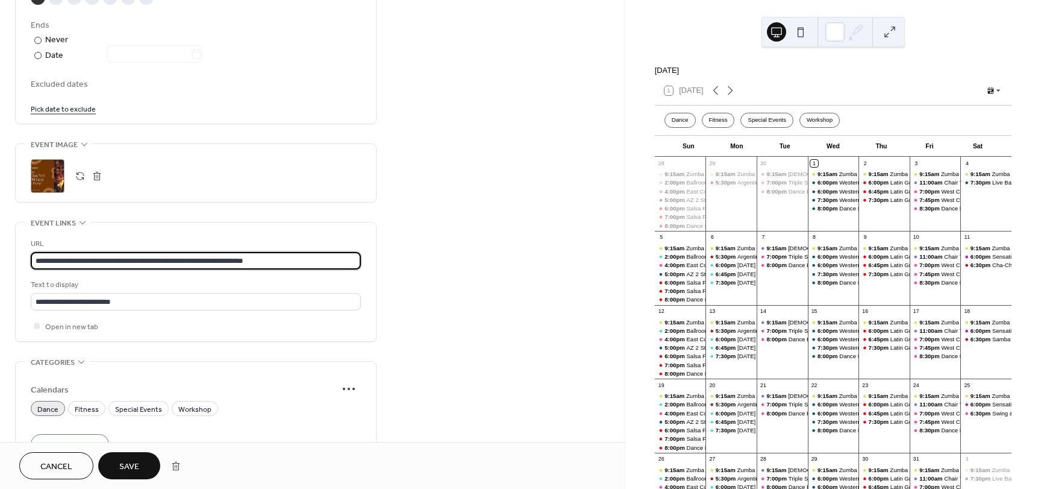
click at [305, 262] on input "**********" at bounding box center [196, 260] width 330 height 17
drag, startPoint x: 305, startPoint y: 262, endPoint x: -58, endPoint y: 262, distance: 362.8
click at [0, 262] on html "**********" at bounding box center [520, 244] width 1041 height 489
click at [123, 471] on span "Save" at bounding box center [129, 466] width 20 height 13
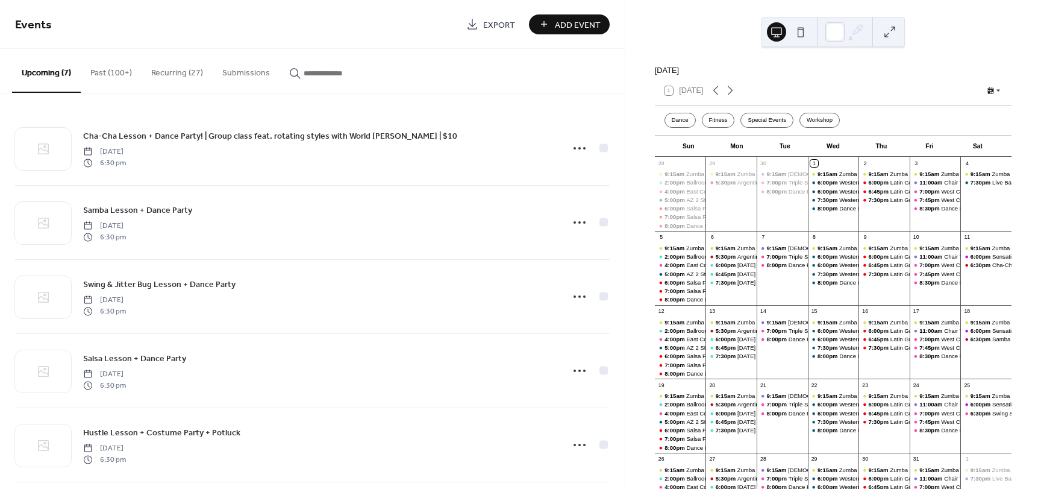
click at [199, 70] on button "Recurring (27)" at bounding box center [177, 70] width 71 height 43
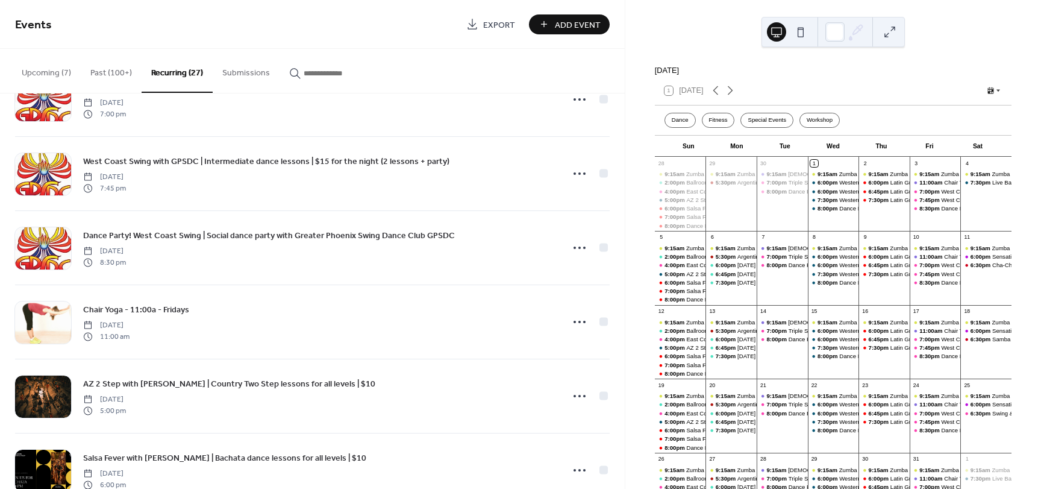
scroll to position [557, 0]
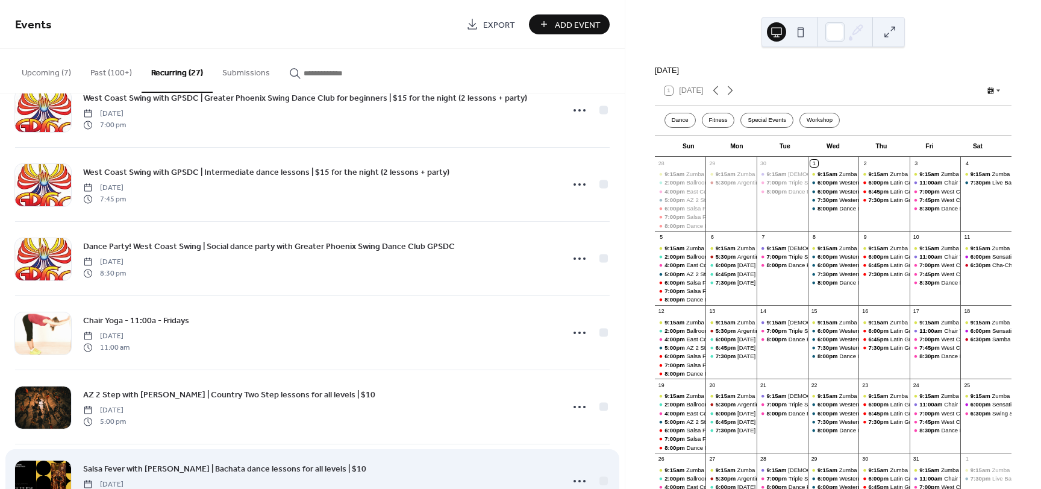
click at [301, 468] on span "Salsa Fever with [PERSON_NAME] | Bachata dance lessons for all levels | $10" at bounding box center [224, 469] width 283 height 13
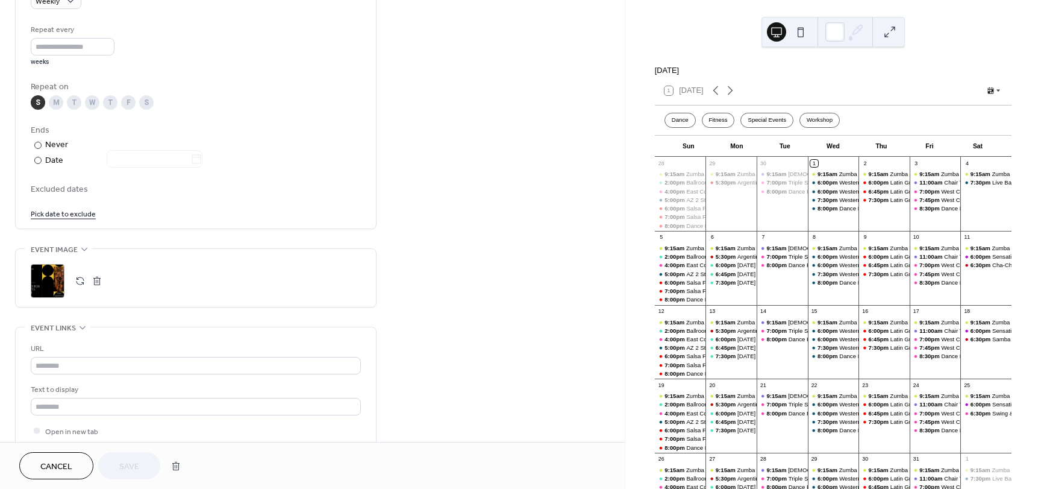
scroll to position [603, 0]
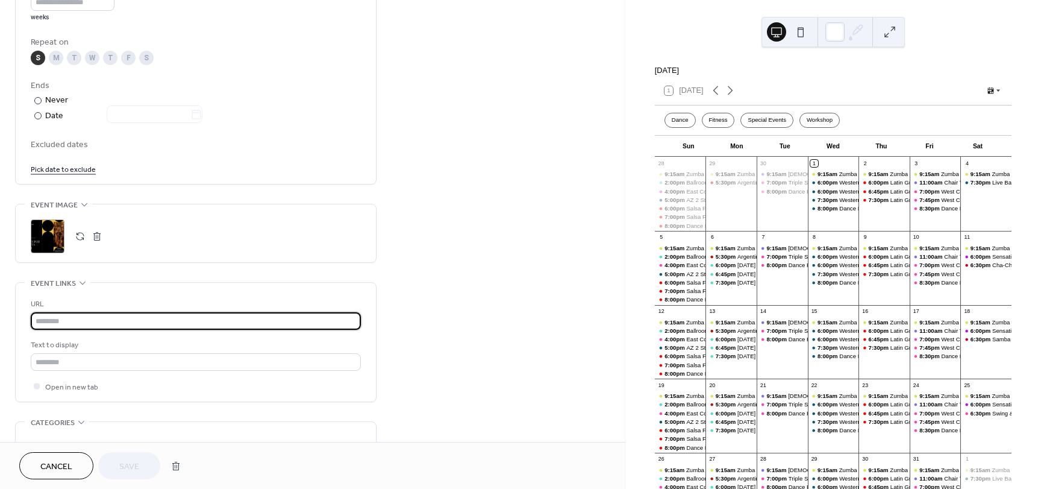
click at [159, 323] on input "text" at bounding box center [196, 320] width 330 height 17
paste input "**********"
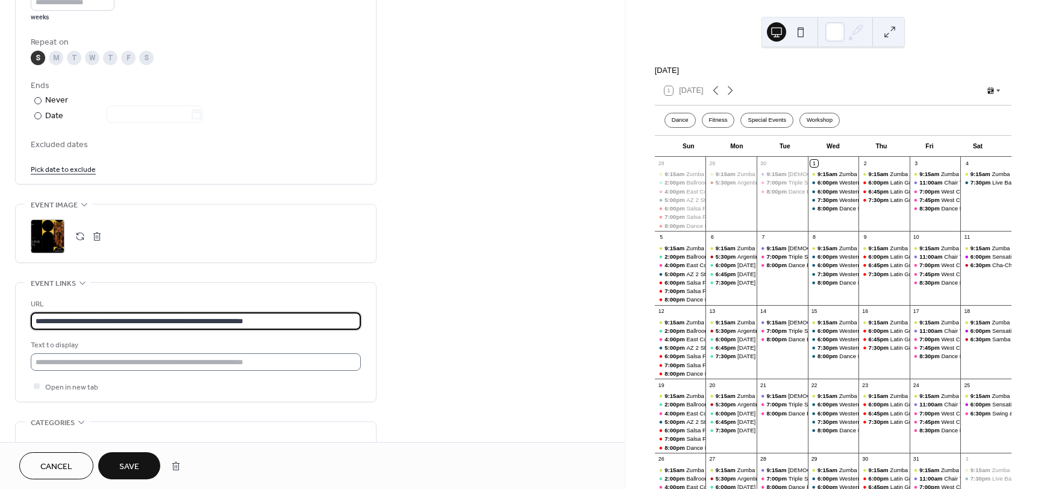
type input "**********"
click at [81, 367] on input "text" at bounding box center [196, 361] width 330 height 17
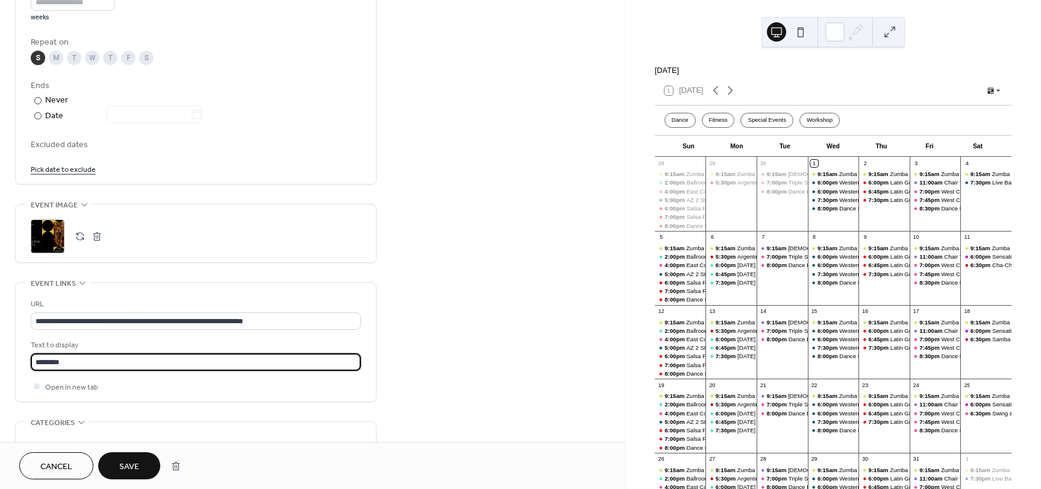
type input "**********"
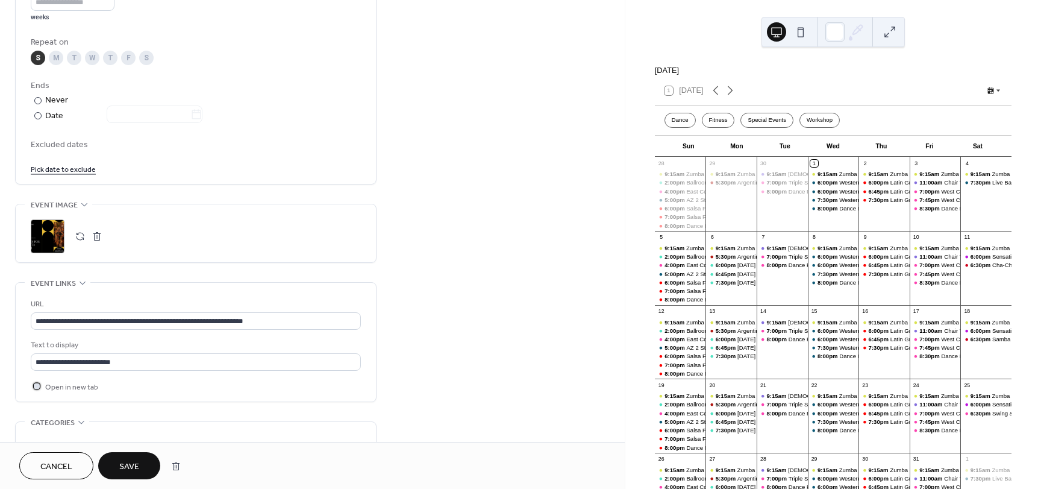
click at [36, 388] on div at bounding box center [37, 386] width 6 height 6
click at [391, 374] on div "**********" at bounding box center [312, 42] width 625 height 1156
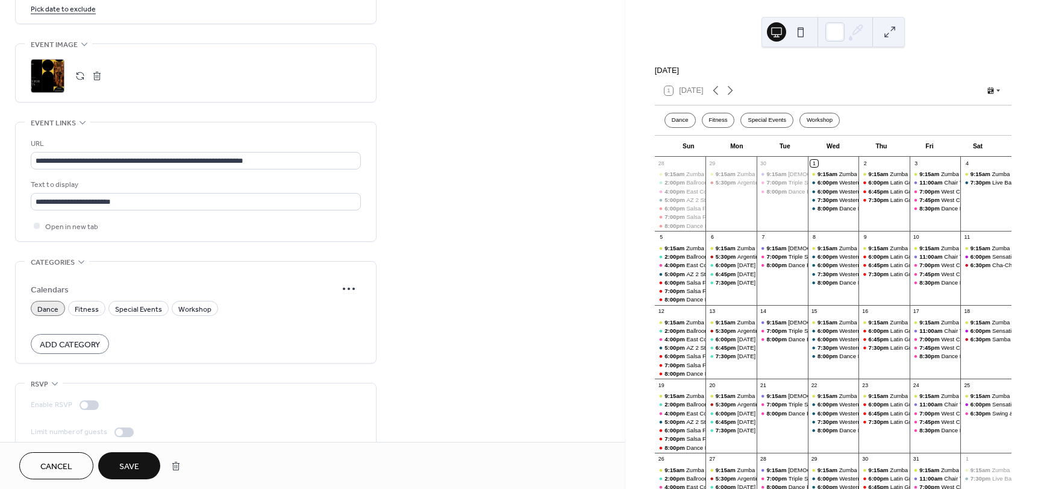
scroll to position [781, 0]
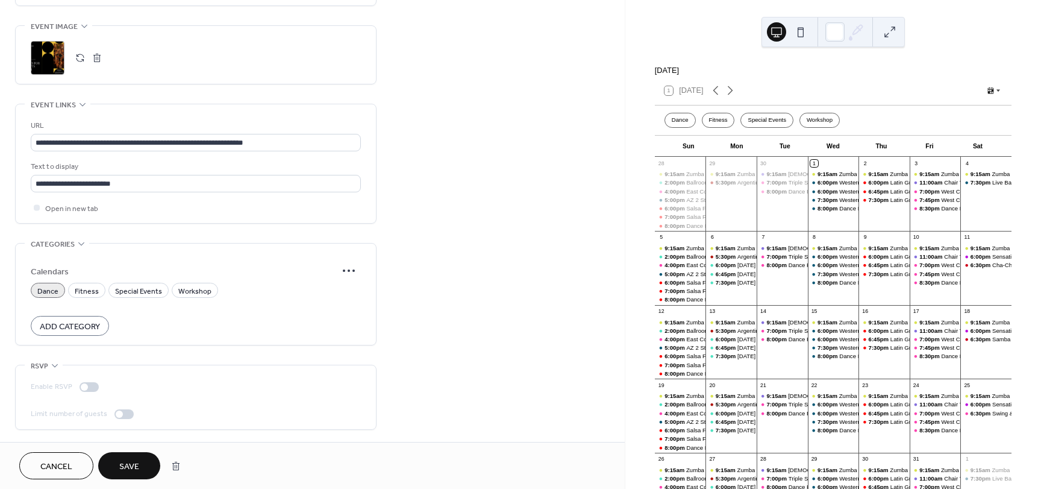
click at [45, 57] on div ";" at bounding box center [48, 58] width 34 height 34
click at [131, 463] on span "Save" at bounding box center [129, 466] width 20 height 13
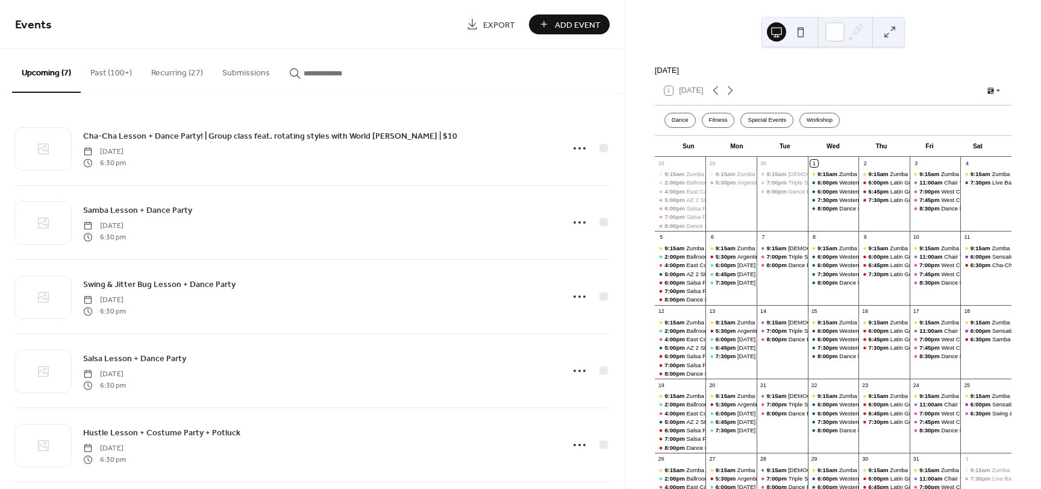
click at [186, 72] on button "Recurring (27)" at bounding box center [177, 70] width 71 height 43
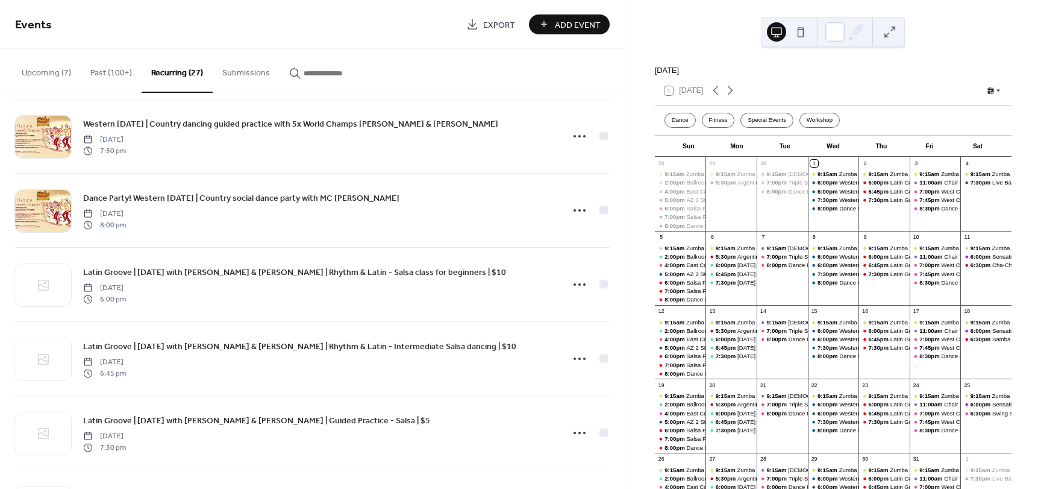
scroll to position [1340, 0]
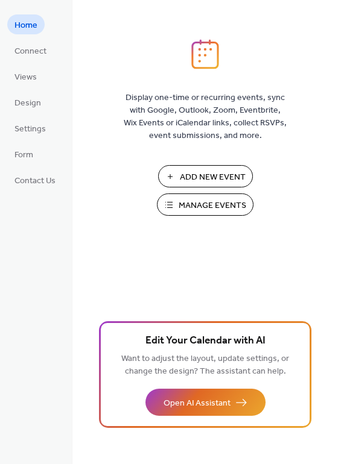
click at [210, 208] on span "Manage Events" at bounding box center [212, 205] width 68 height 13
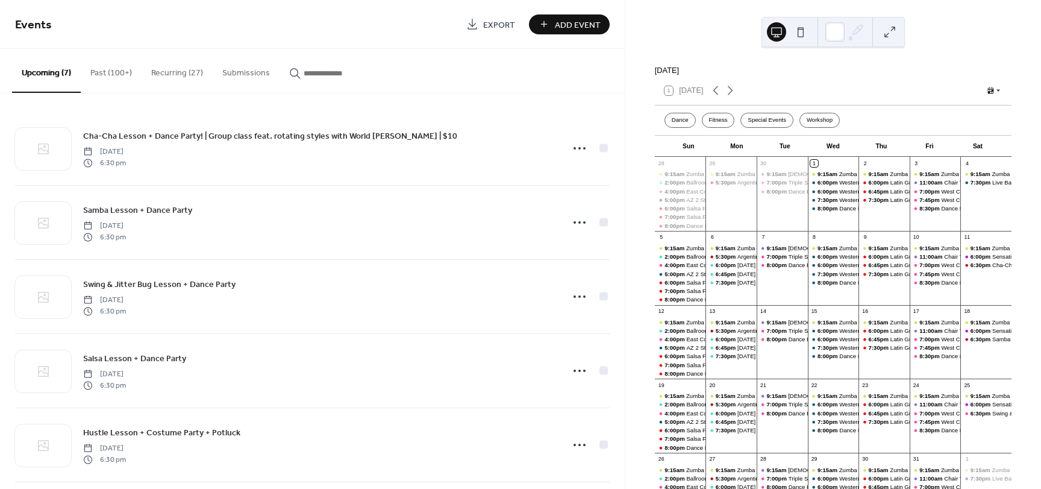
click at [187, 70] on button "Recurring (27)" at bounding box center [177, 70] width 71 height 43
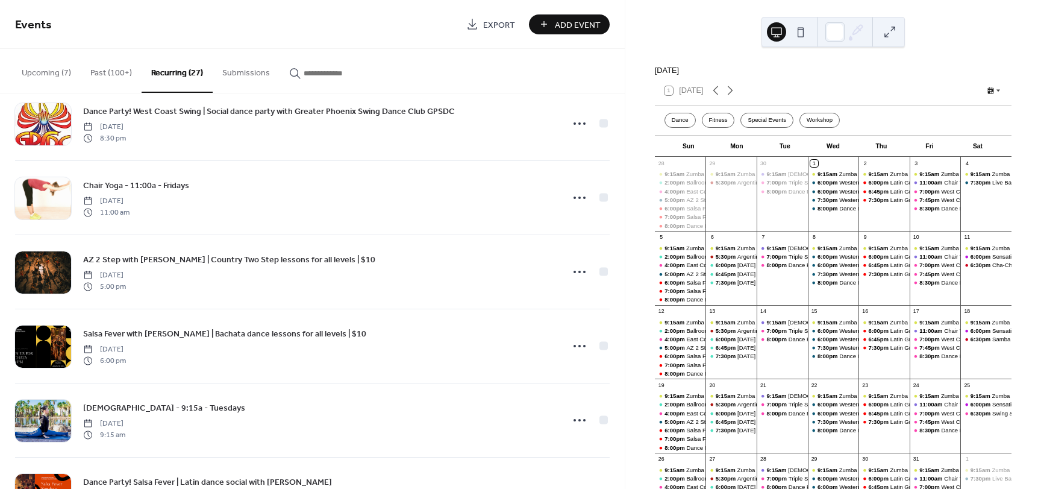
scroll to position [677, 0]
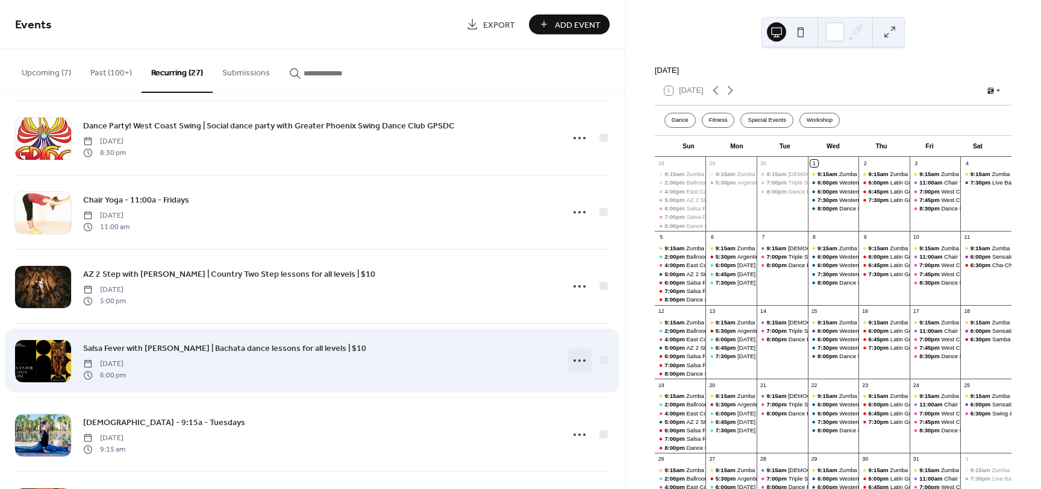
click at [574, 360] on circle at bounding box center [575, 360] width 2 height 2
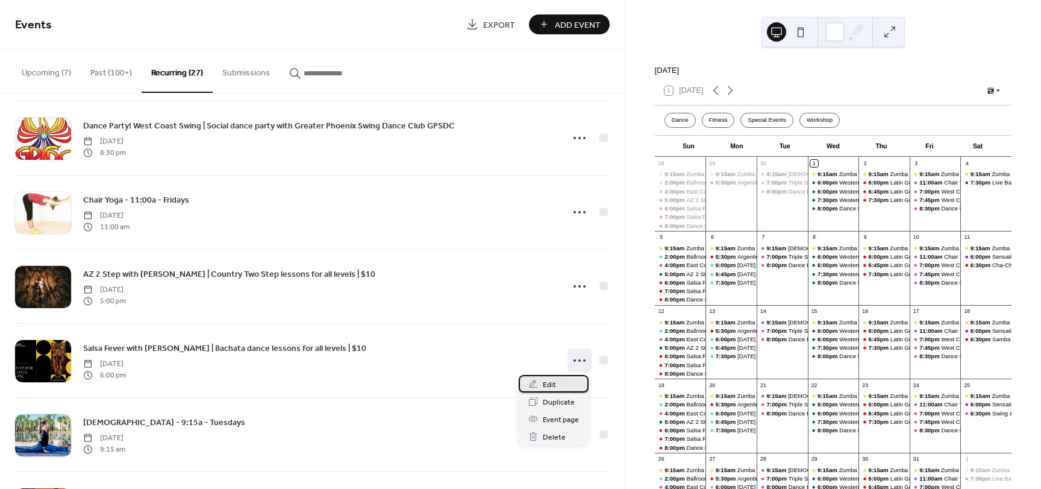
click at [553, 377] on div "Edit" at bounding box center [554, 383] width 70 height 17
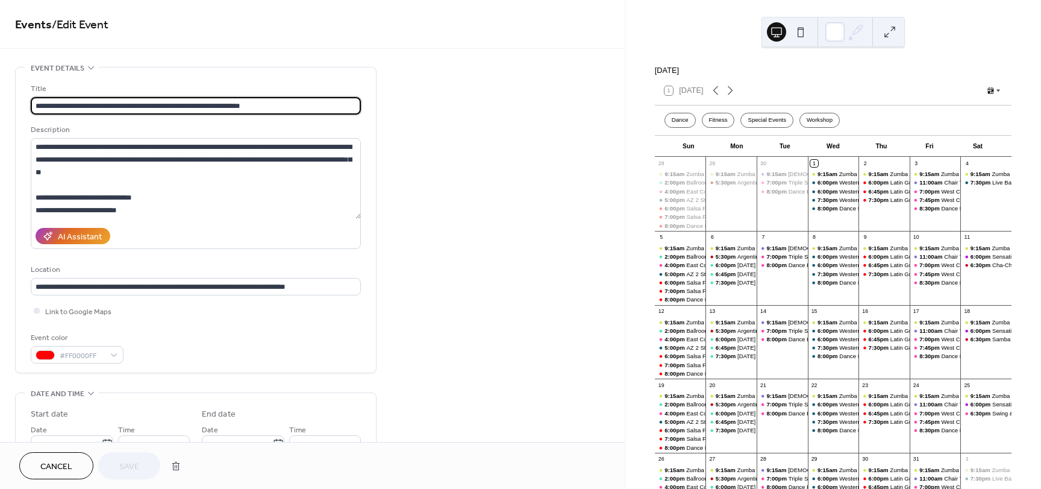
click at [36, 108] on input "**********" at bounding box center [196, 105] width 330 height 17
click at [62, 105] on input "**********" at bounding box center [196, 105] width 330 height 17
type input "**********"
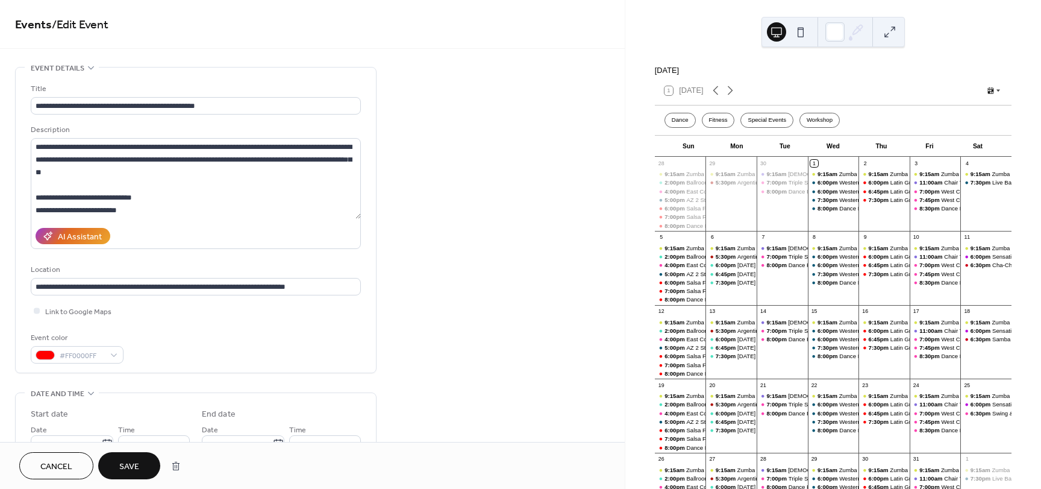
click at [131, 467] on span "Save" at bounding box center [129, 466] width 20 height 13
